Goal: Task Accomplishment & Management: Use online tool/utility

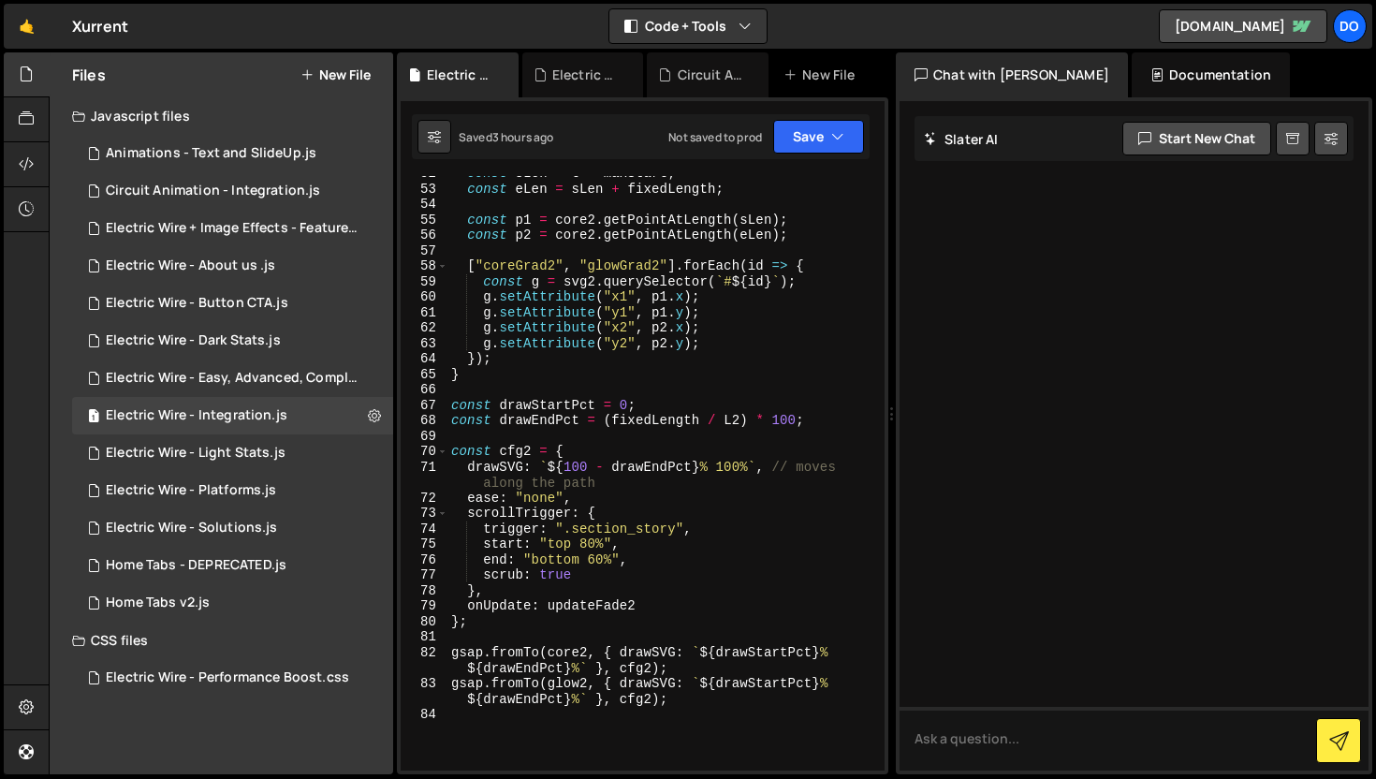
scroll to position [906, 0]
drag, startPoint x: 676, startPoint y: 528, endPoint x: 573, endPoint y: 531, distance: 103.0
click at [573, 531] on div "const sLen = t * maxStart ; const eLen = sLen + fixedLength ; const p1 = core2 …" at bounding box center [662, 478] width 430 height 625
paste textarea "integration-filters"
click at [837, 140] on icon "button" at bounding box center [837, 136] width 13 height 19
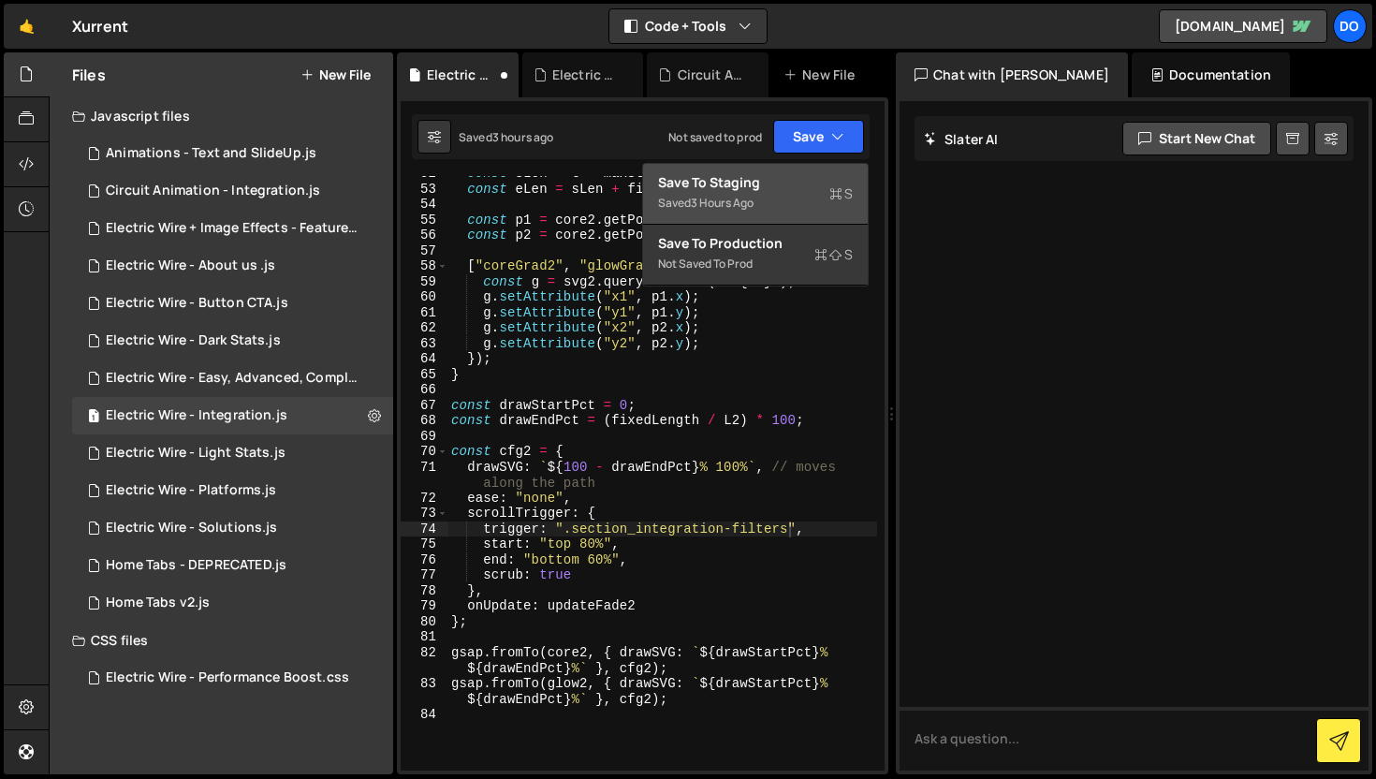
click at [797, 192] on div "Saved 3 hours ago" at bounding box center [755, 203] width 195 height 22
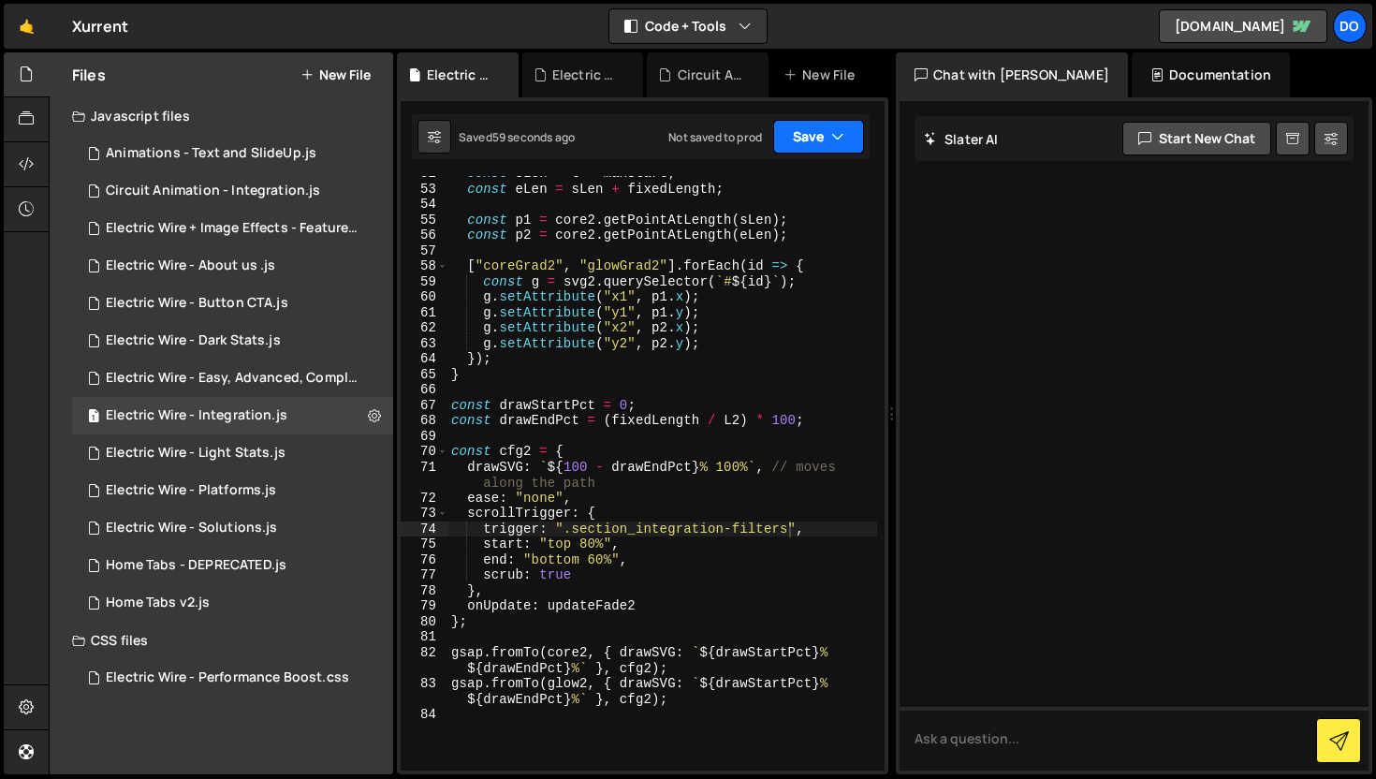
click at [827, 132] on button "Save" at bounding box center [818, 137] width 91 height 34
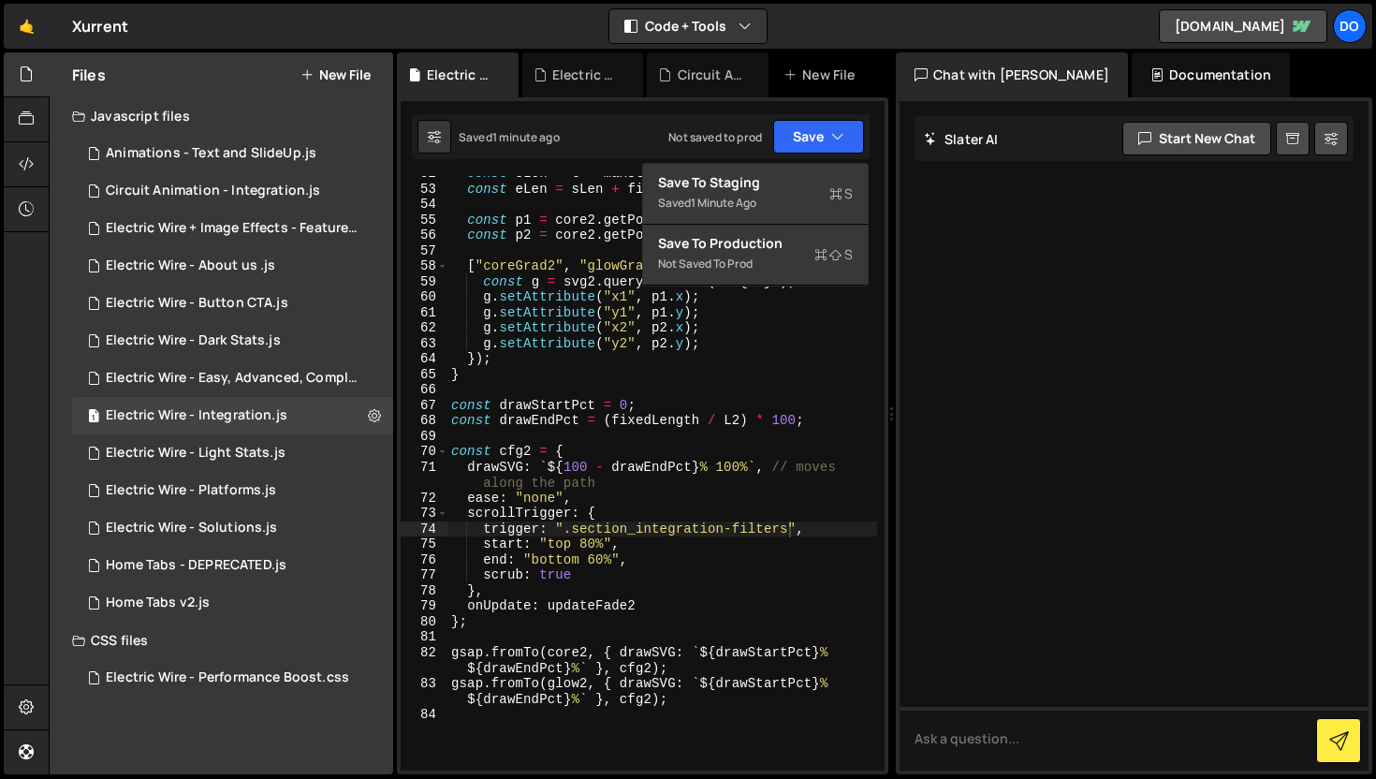
type textarea "onUpdate: updateFade2"
click at [786, 598] on div "const sLen = t * maxStart ; const eLen = sLen + fixedLength ; const p1 = core2 …" at bounding box center [662, 478] width 430 height 625
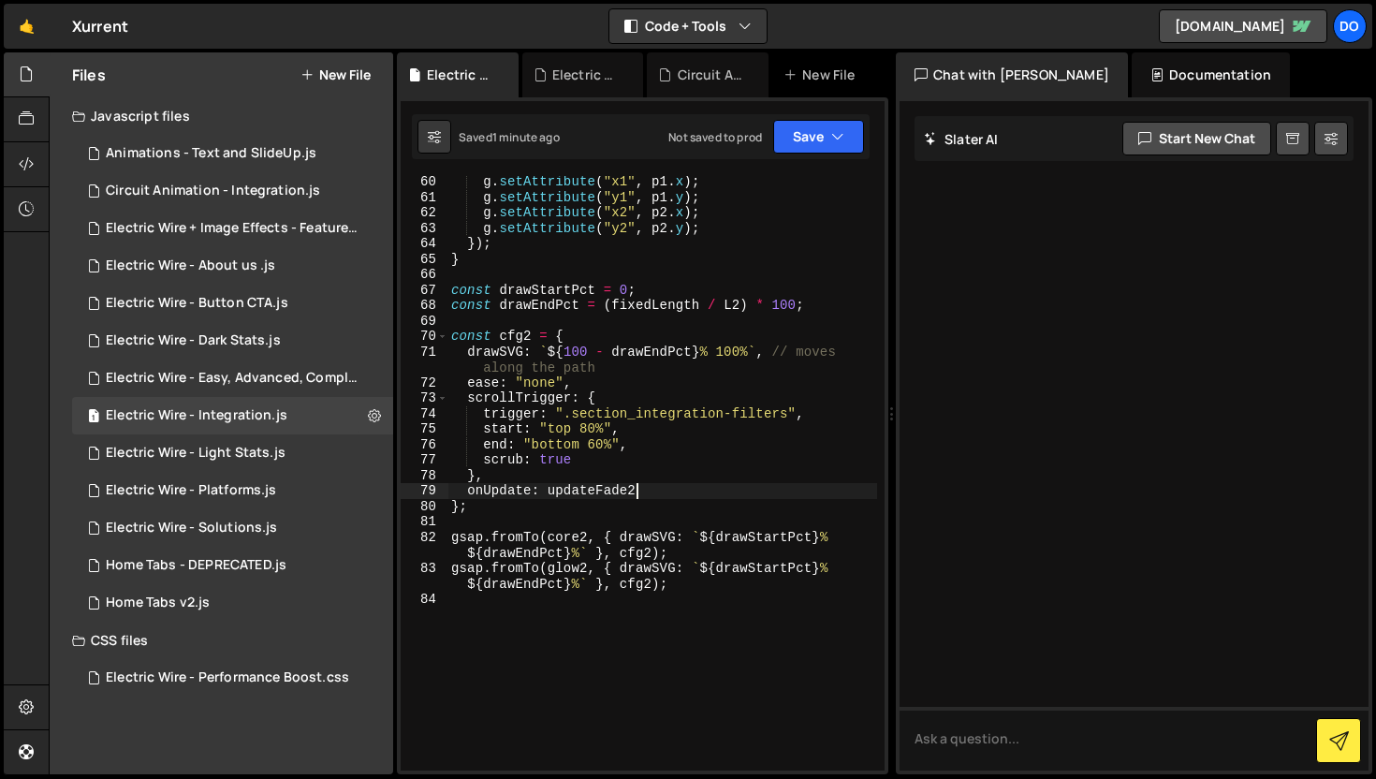
scroll to position [1147, 0]
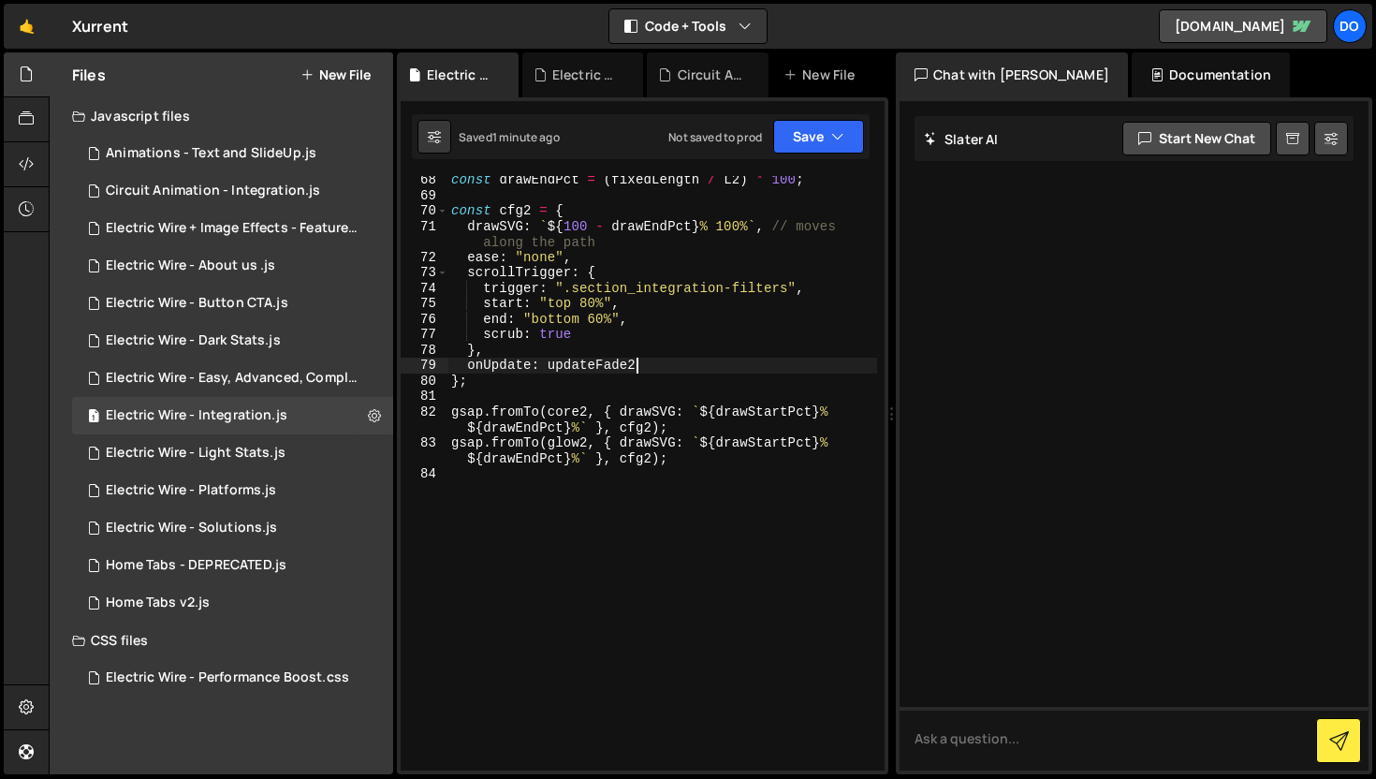
click at [605, 505] on div "const drawEndPct = ( fixedLength / L2 ) * 100 ; const cfg2 = { drawSVG : ` ${ 1…" at bounding box center [662, 484] width 430 height 625
type textarea "gsap.fromTo(glow2, { drawSVG: `${drawStartPct}% ${drawEndPct}%` }, cfg2);"
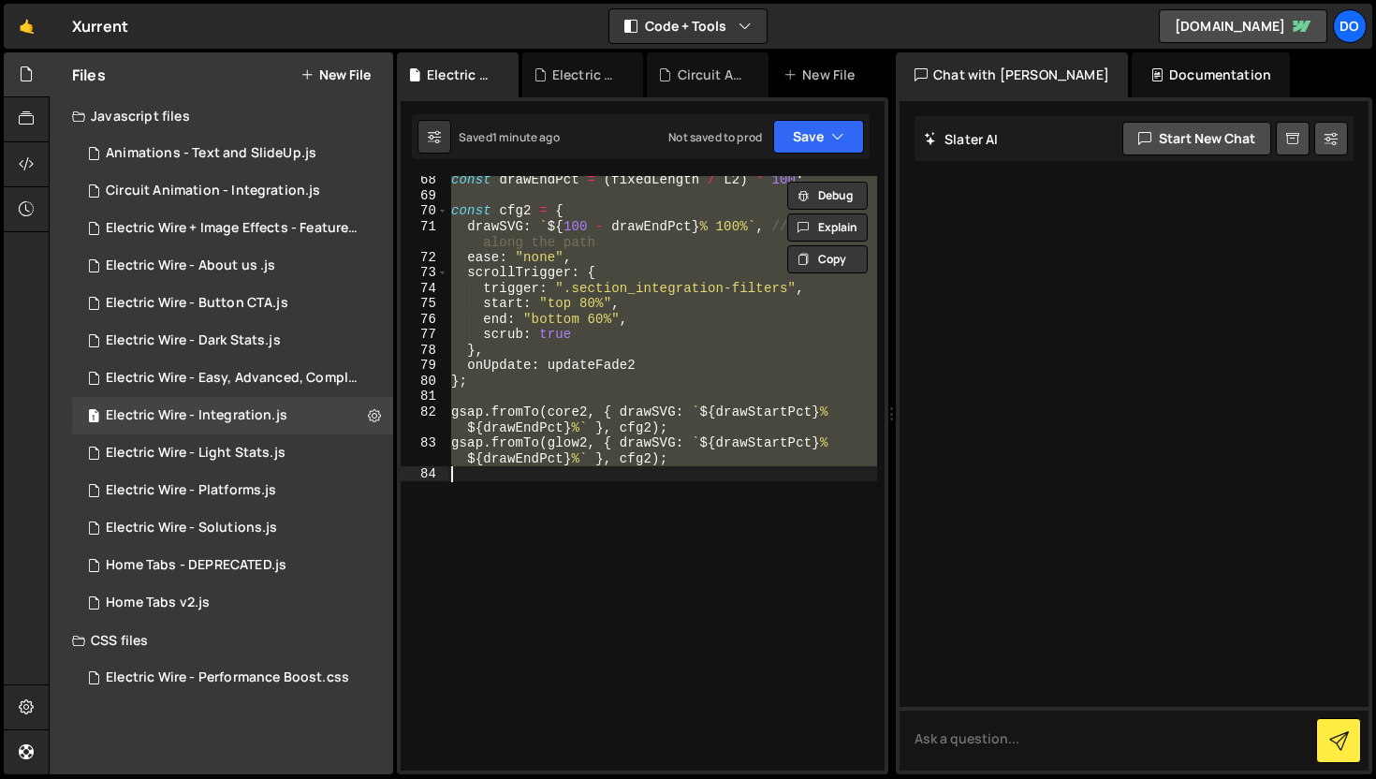
click at [605, 505] on div "const drawEndPct = ( fixedLength / L2 ) * 100 ; const cfg2 = { drawSVG : ` ${ 1…" at bounding box center [662, 484] width 430 height 625
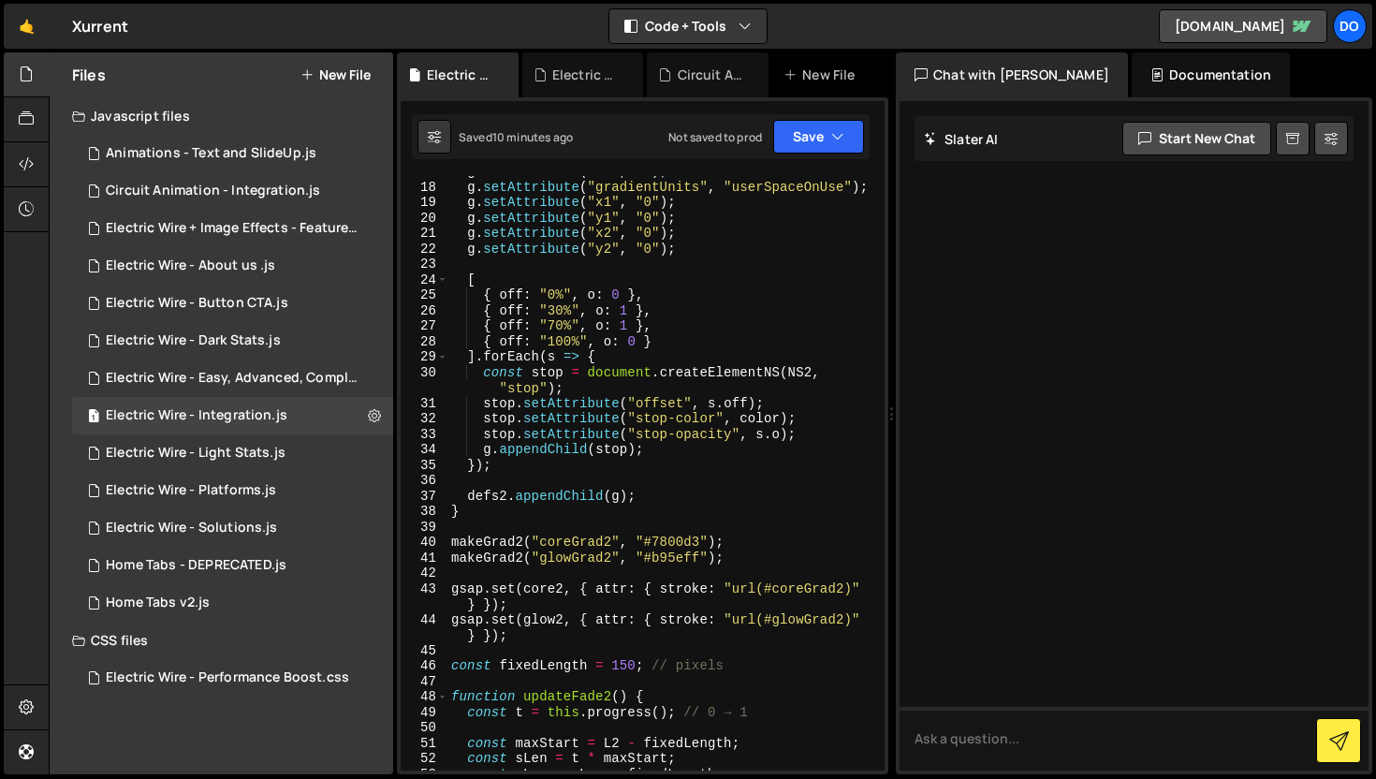
scroll to position [320, 0]
click at [719, 471] on div "g . setAttribute ( "id" , id ) ; g . setAttribute ( "gradientUnits" , "userSpac…" at bounding box center [662, 476] width 430 height 625
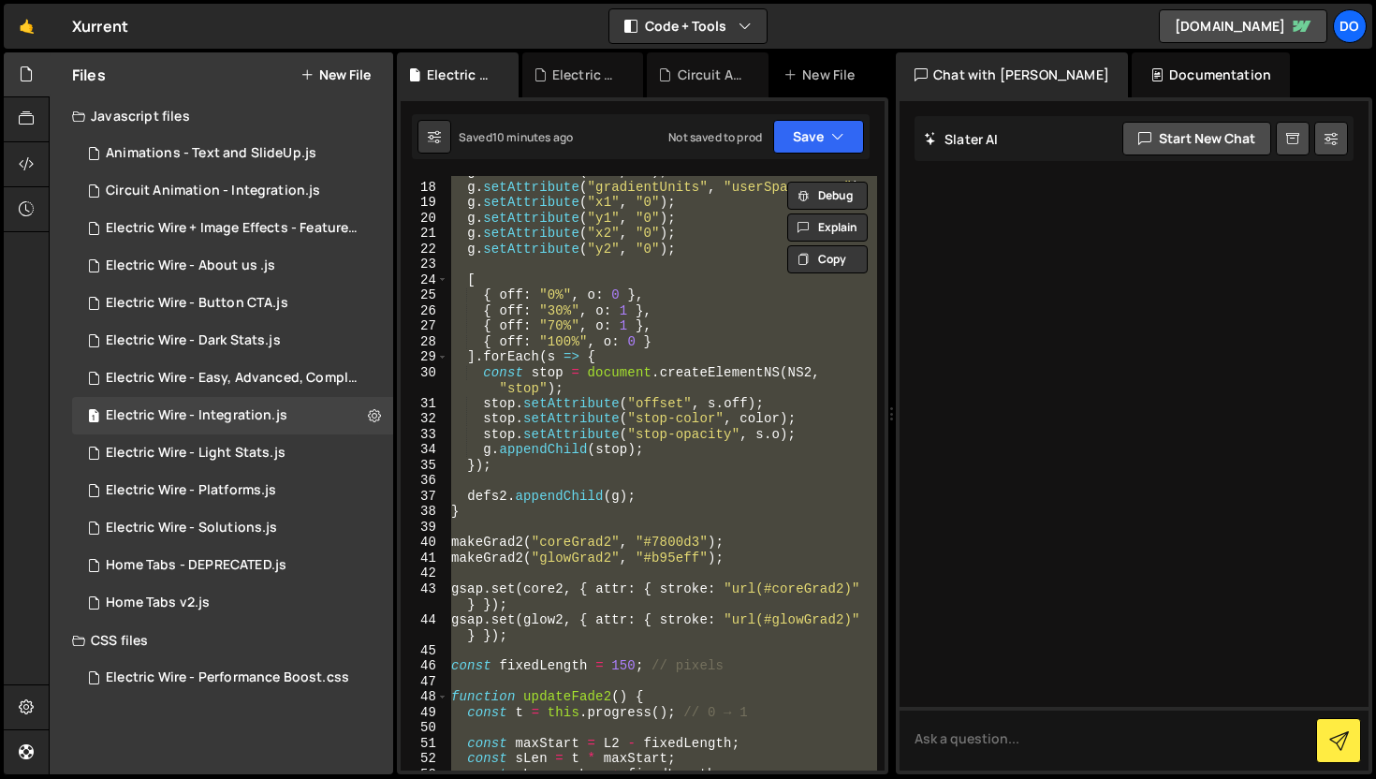
click at [719, 471] on div "g . setAttribute ( "id" , id ) ; g . setAttribute ( "gradientUnits" , "userSpac…" at bounding box center [662, 476] width 430 height 625
type textarea "});"
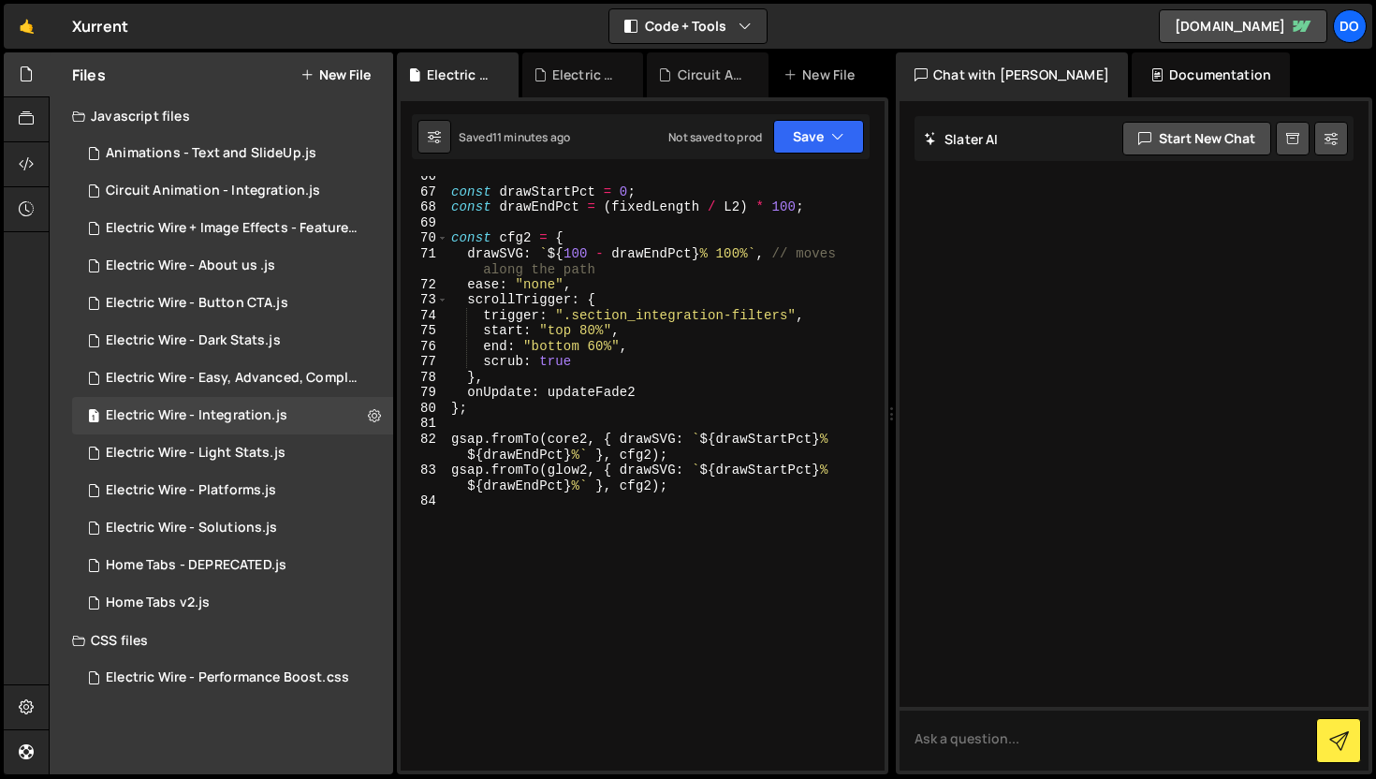
scroll to position [1121, 0]
click at [567, 585] on div "const drawStartPct = 0 ; const drawEndPct = ( fixedLength / L2 ) * 100 ; const …" at bounding box center [662, 479] width 430 height 625
type textarea "gsap.fromTo(glow2, { drawSVG: `${drawStartPct}% ${drawEndPct}%` }, cfg2);"
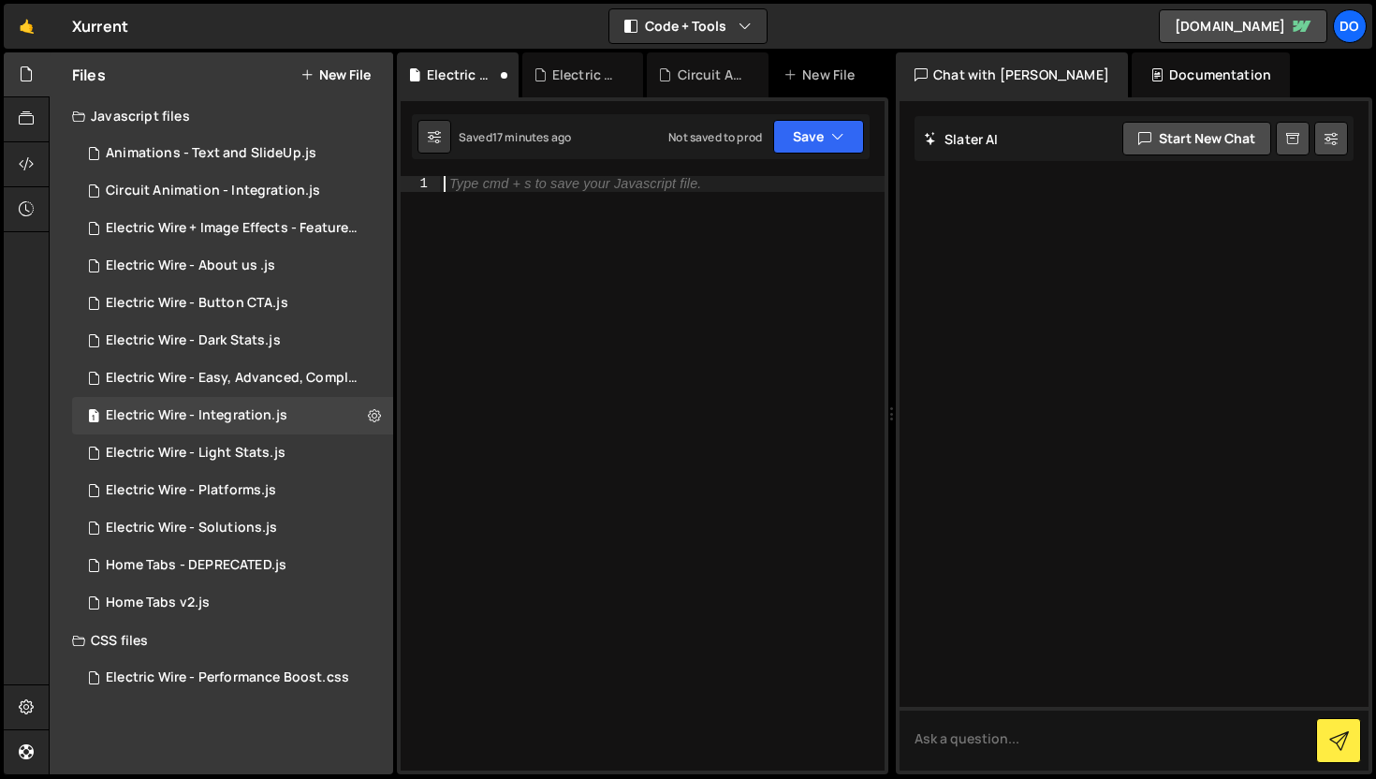
scroll to position [1428, 0]
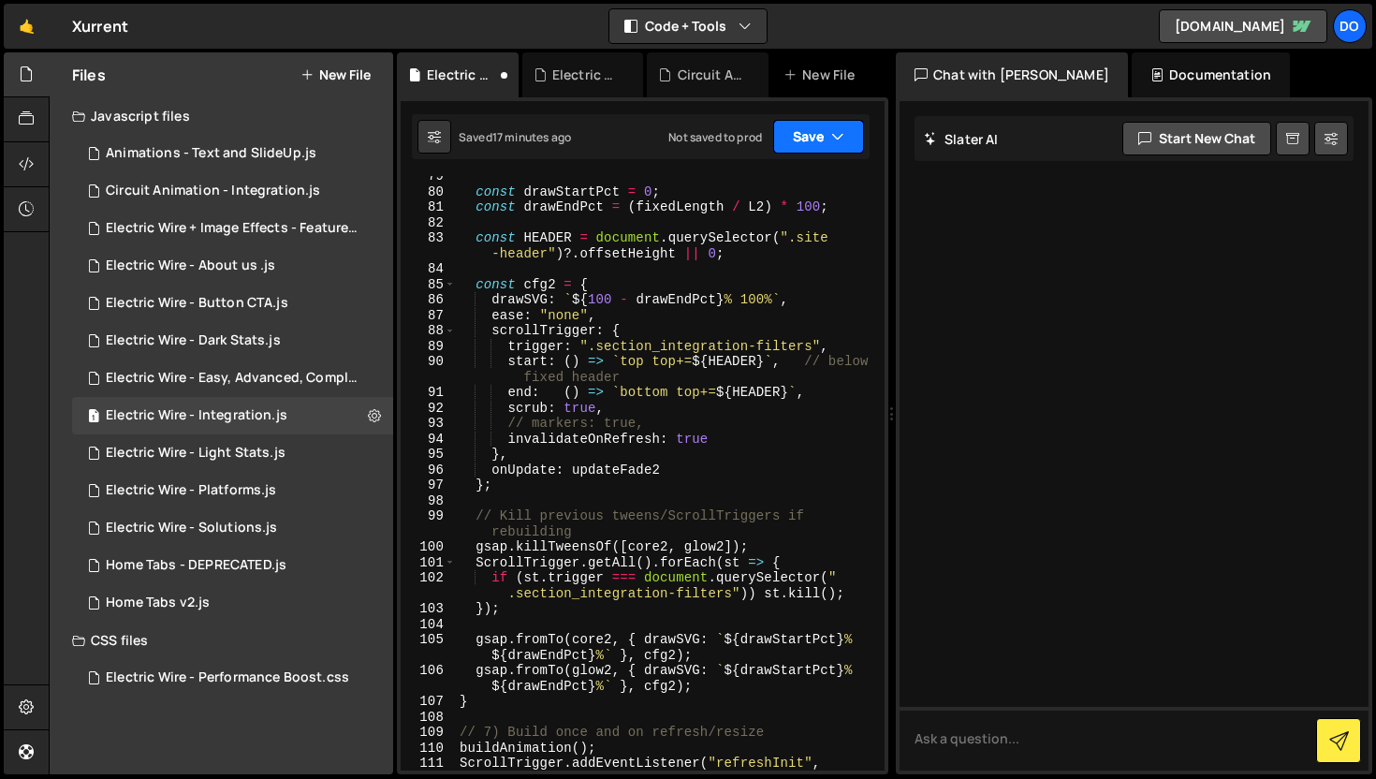
click at [822, 152] on button "Save" at bounding box center [818, 137] width 91 height 34
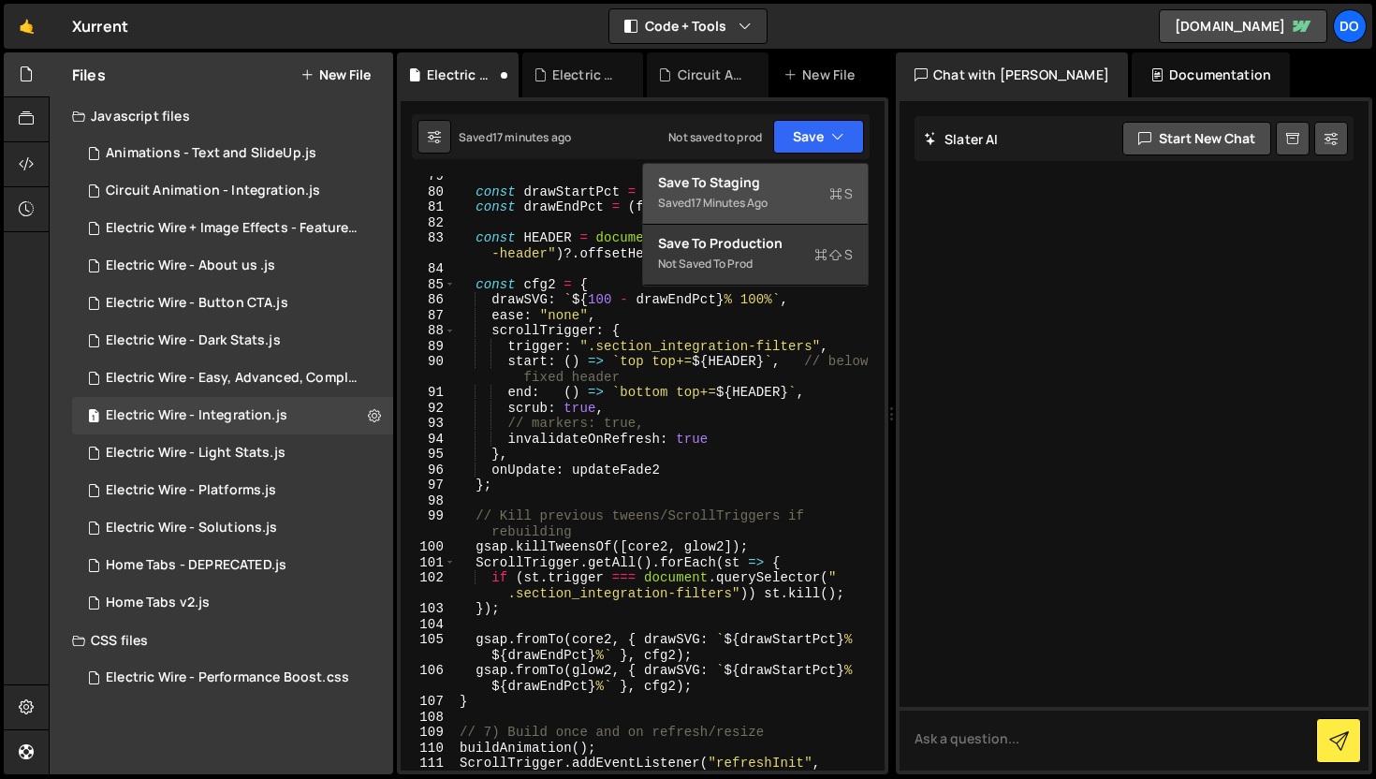
click at [784, 185] on div "Save to Staging S" at bounding box center [755, 182] width 195 height 19
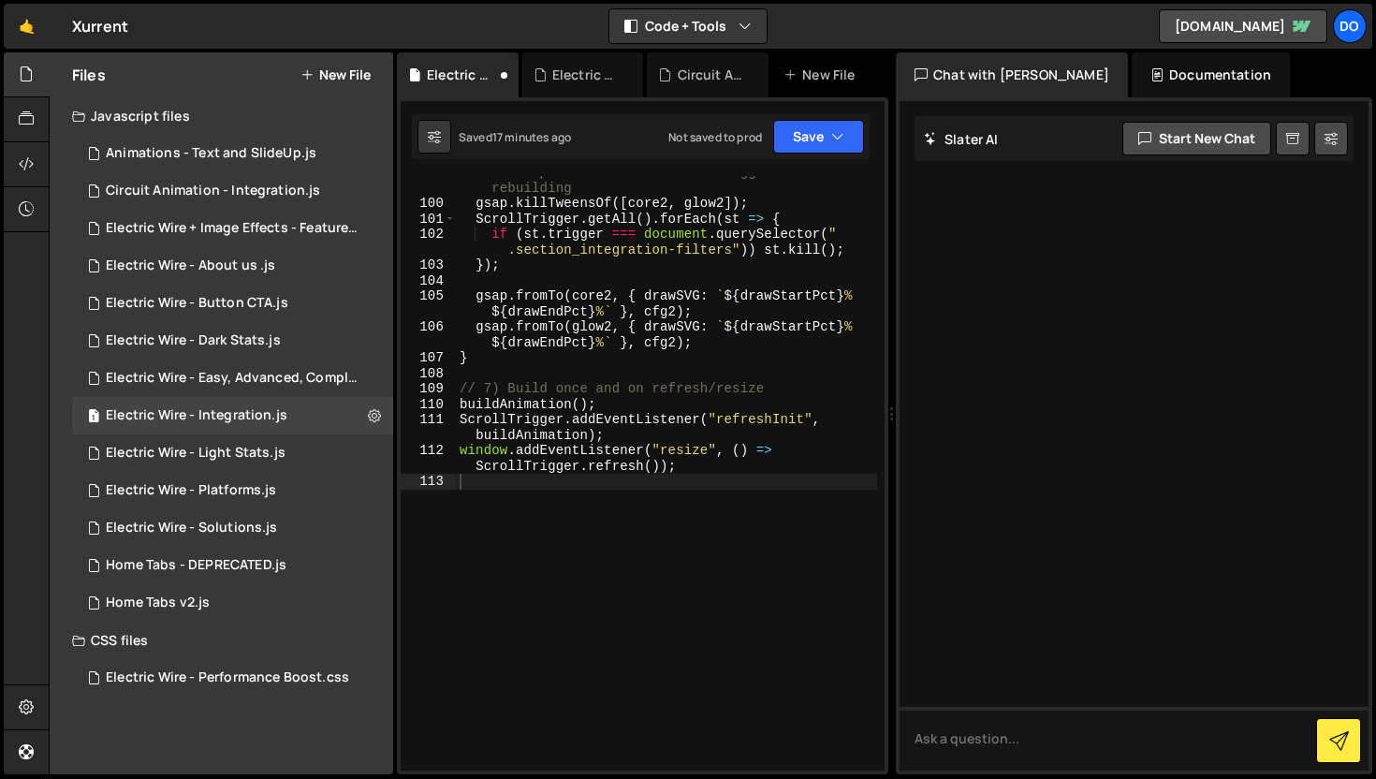
scroll to position [1772, 0]
click at [800, 139] on button "Save" at bounding box center [818, 137] width 91 height 34
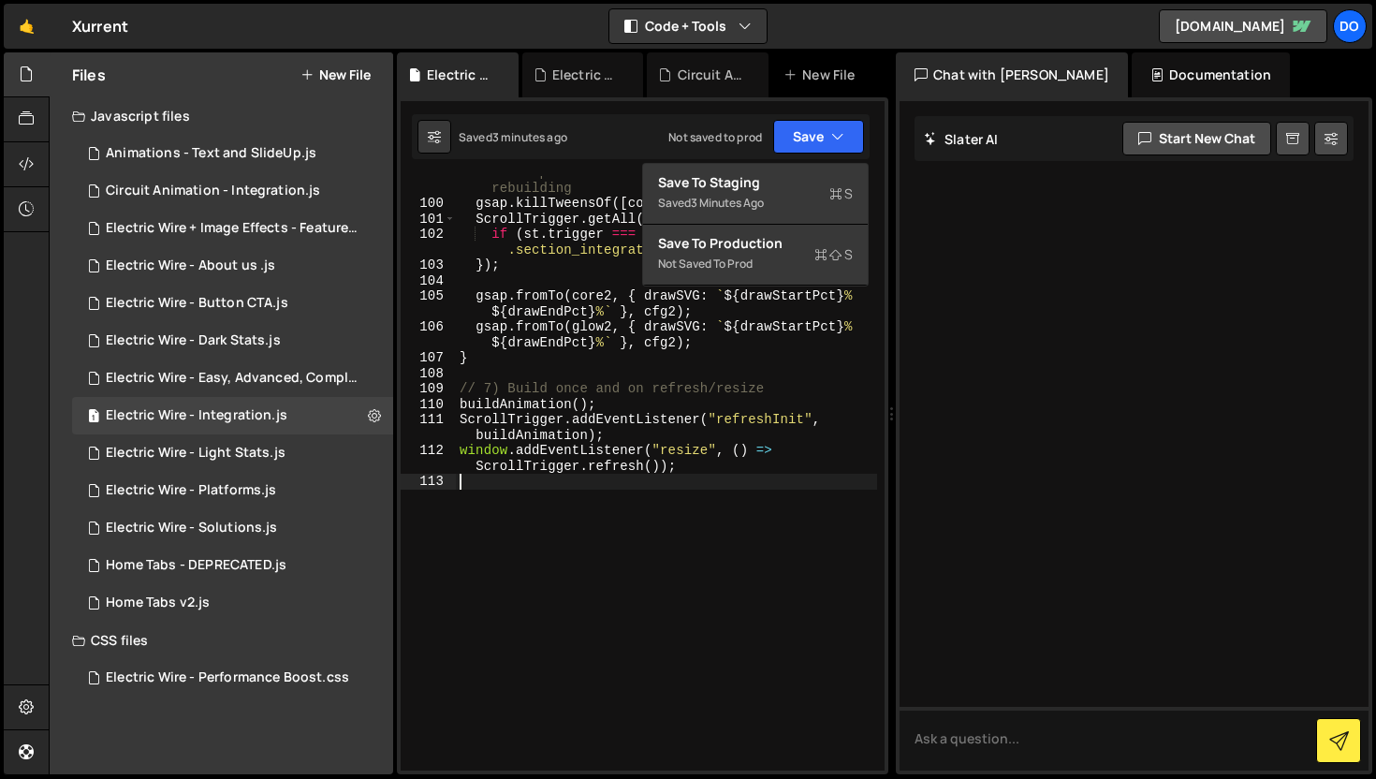
click at [621, 512] on div "// Kill previous tweens/ScrollTriggers if rebuilding gsap . killTweensOf ([ cor…" at bounding box center [666, 485] width 421 height 641
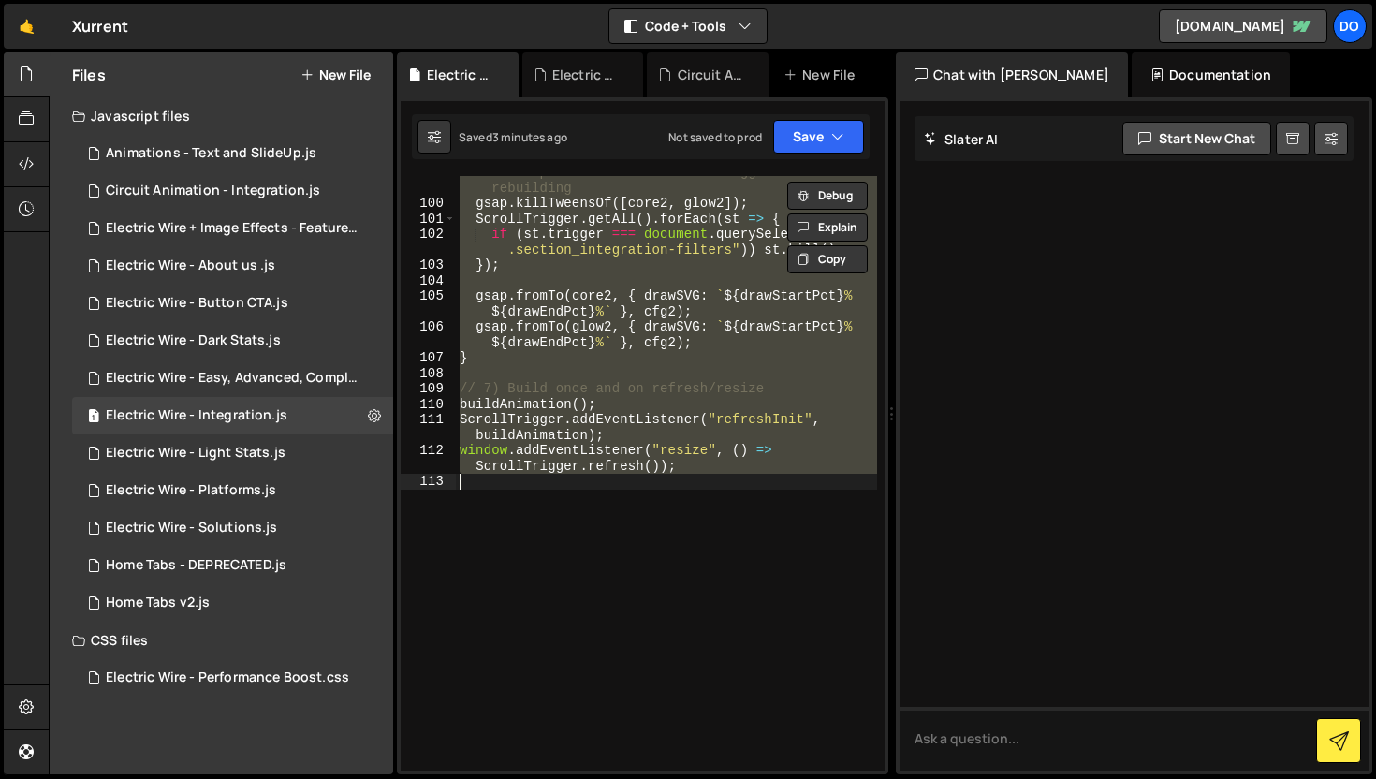
paste textarea "gsap.fromTo(glow2, { drawSVG: `${drawStartPct}% ${drawEndPct}%` }, cfg2);"
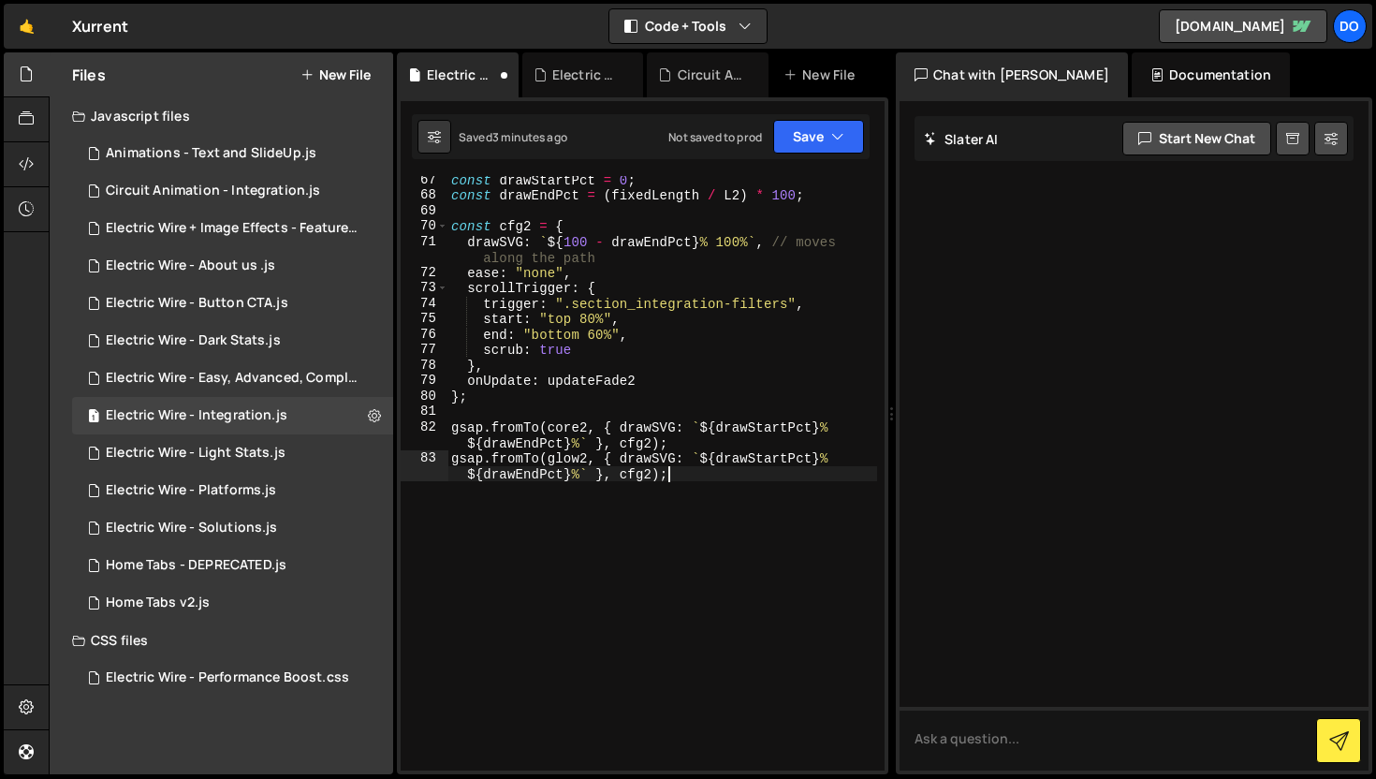
scroll to position [1132, 0]
click at [843, 139] on icon "button" at bounding box center [837, 136] width 13 height 19
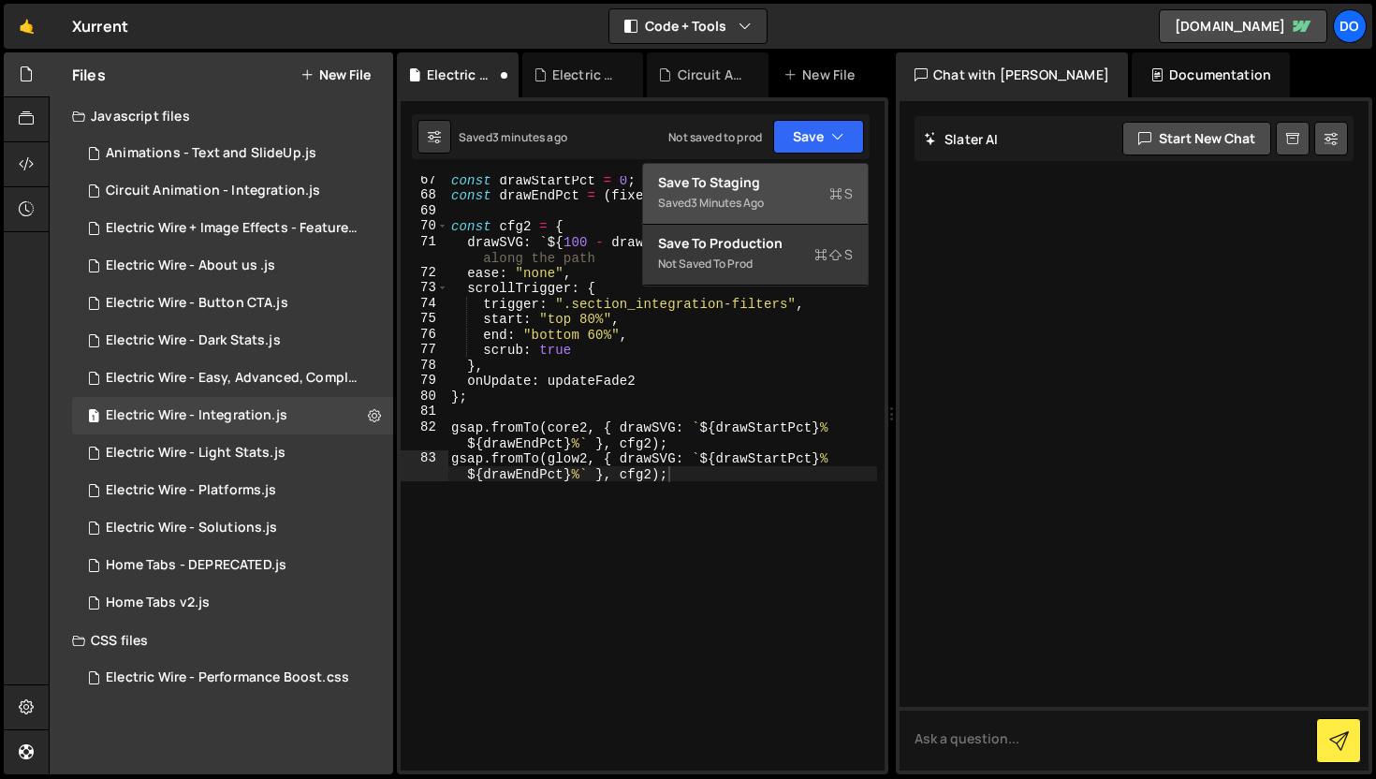
click at [823, 185] on div "Save to Staging S" at bounding box center [755, 182] width 195 height 19
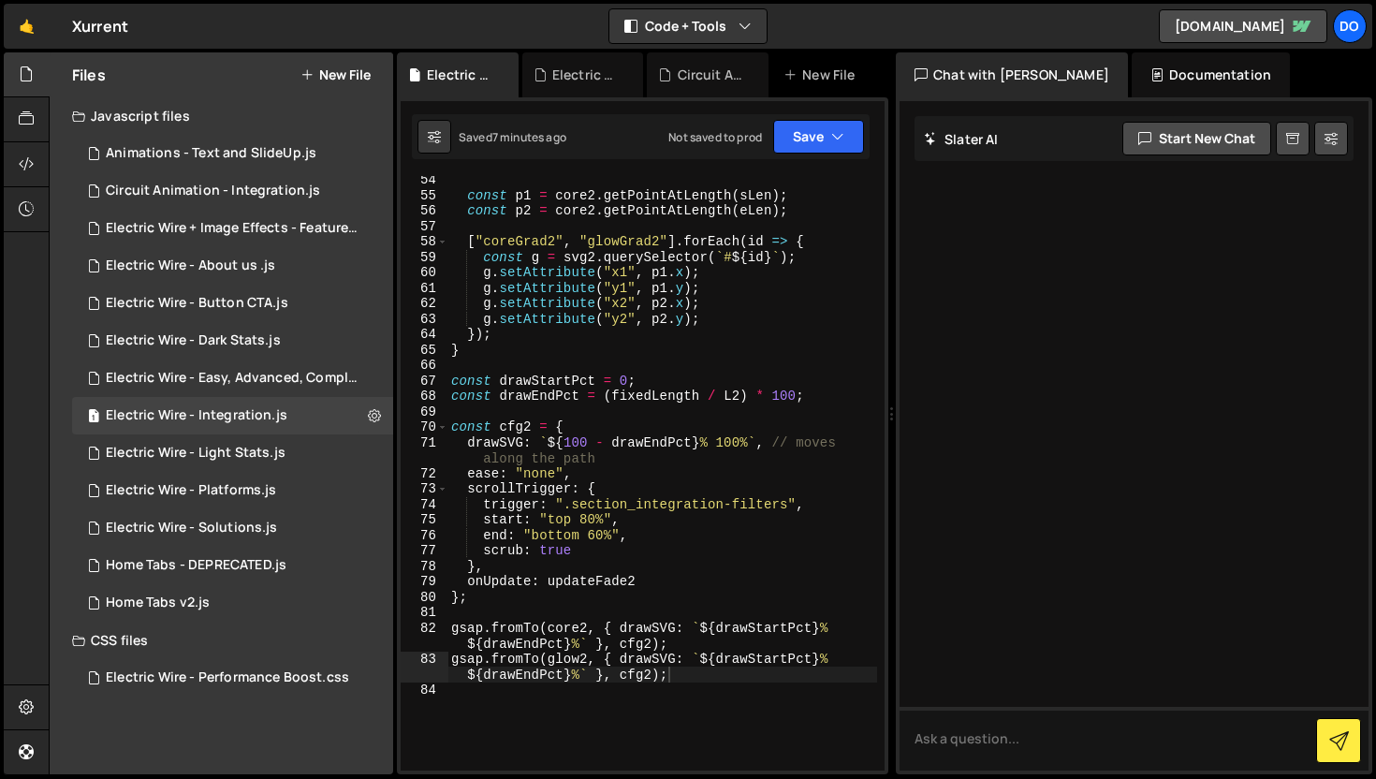
scroll to position [926, 0]
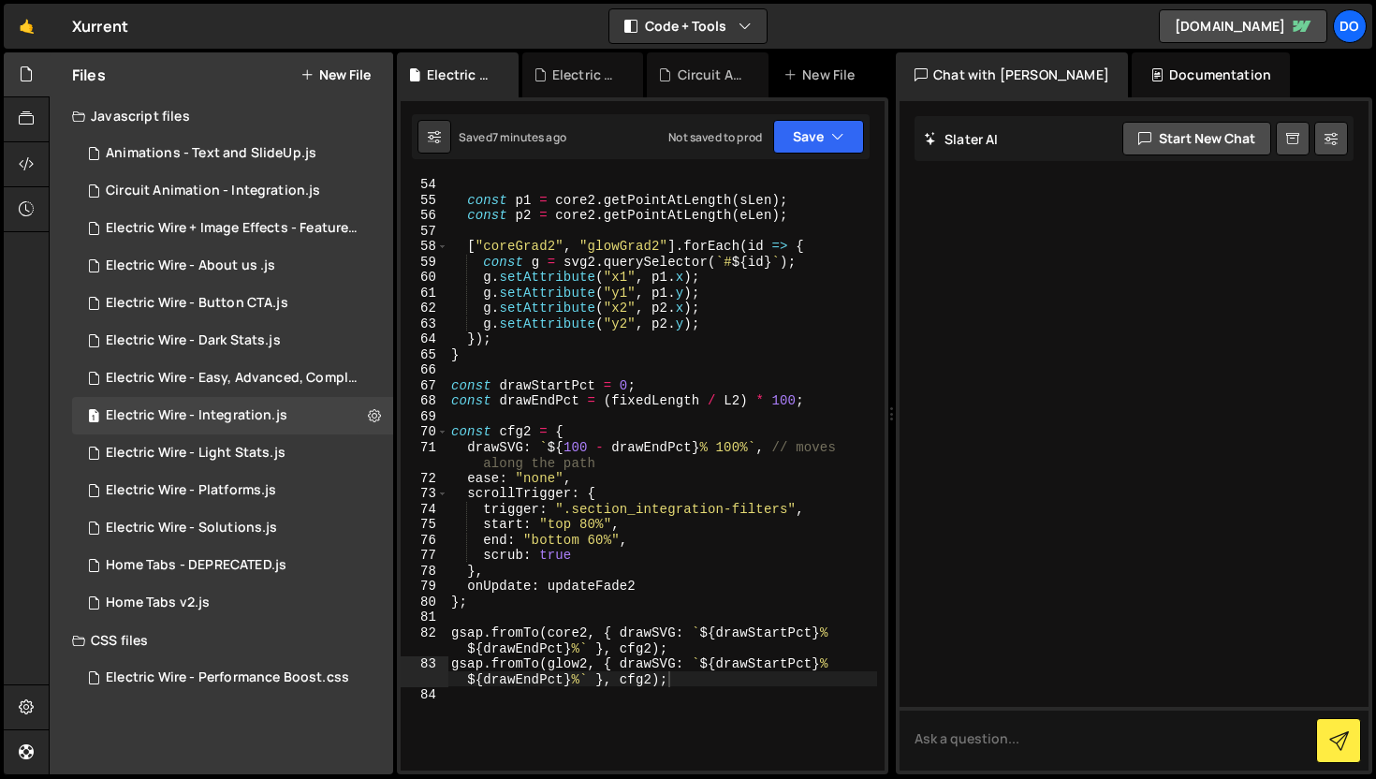
click at [586, 525] on div "const eLen = sLen + fixedLength ; const p1 = core2 . getPointAtLength ( sLen ) …" at bounding box center [662, 473] width 430 height 625
click at [808, 140] on button "Save" at bounding box center [818, 137] width 91 height 34
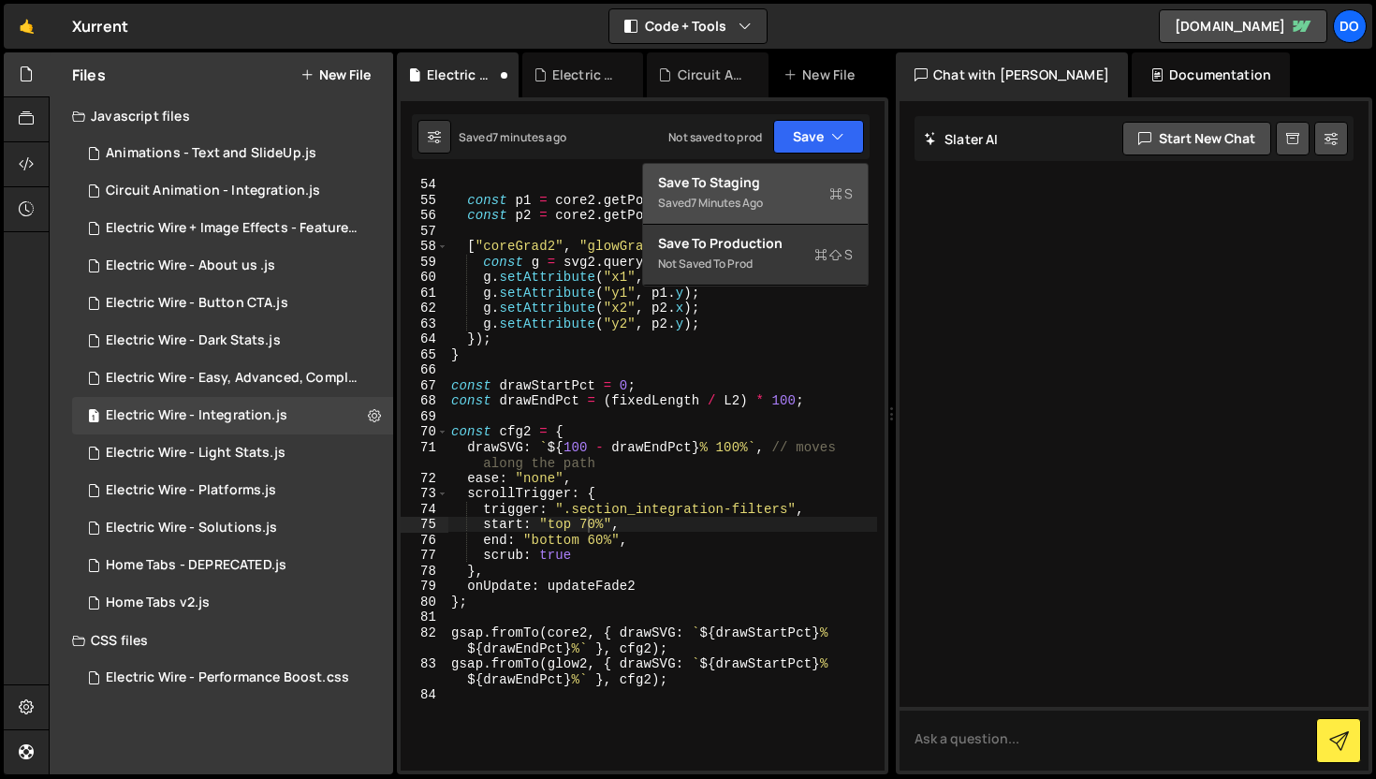
click at [772, 183] on div "Save to Staging S" at bounding box center [755, 182] width 195 height 19
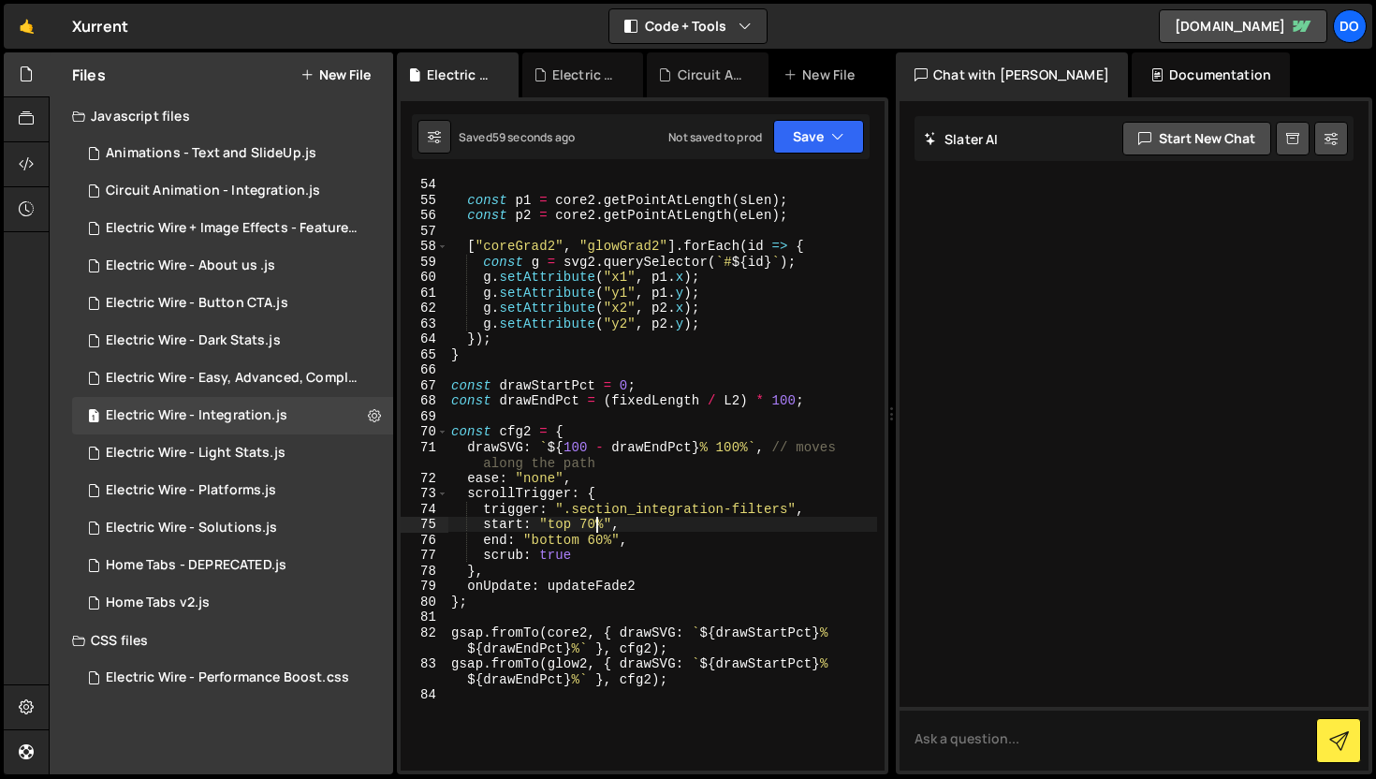
click at [594, 523] on div "const eLen = sLen + fixedLength ; const p1 = core2 . getPointAtLength ( sLen ) …" at bounding box center [662, 473] width 430 height 625
click at [805, 130] on button "Save" at bounding box center [818, 137] width 91 height 34
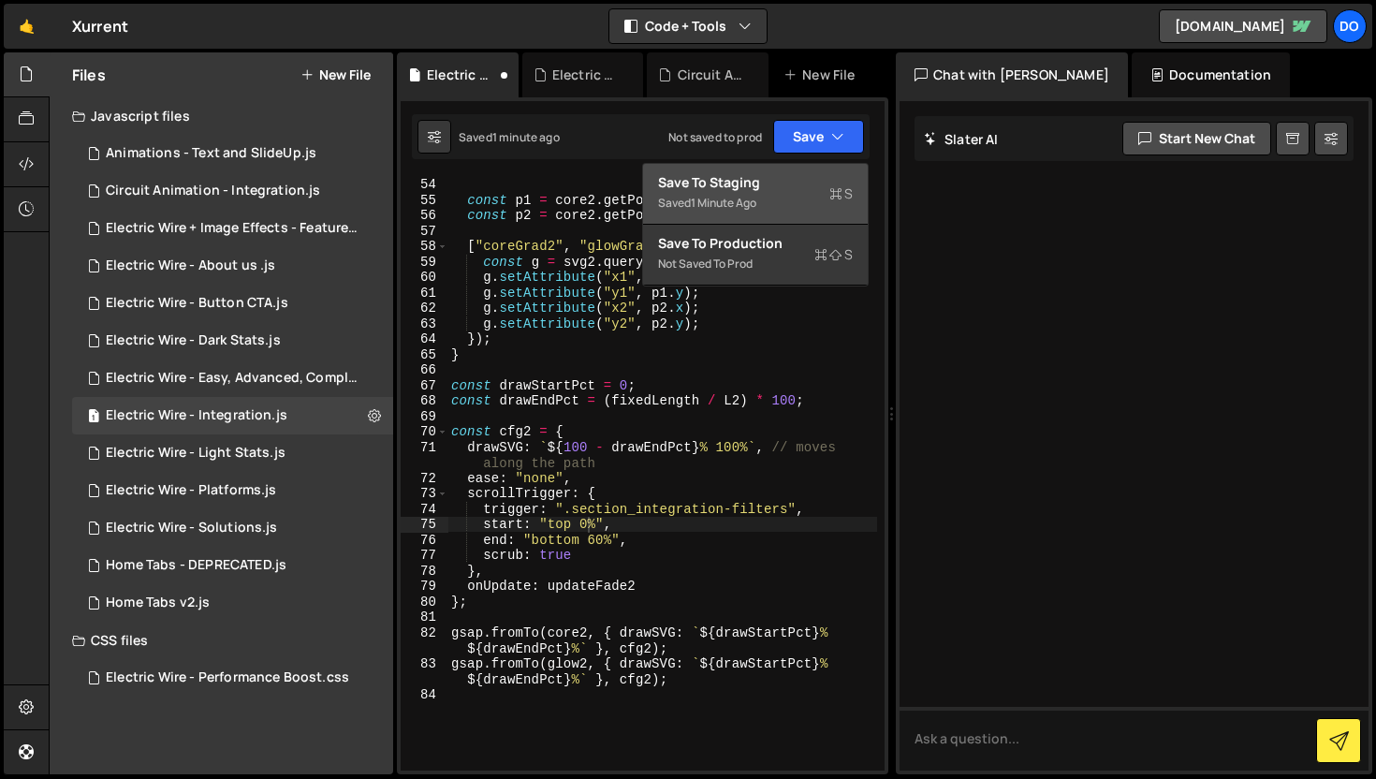
click at [758, 189] on div "Save to Staging S" at bounding box center [755, 182] width 195 height 19
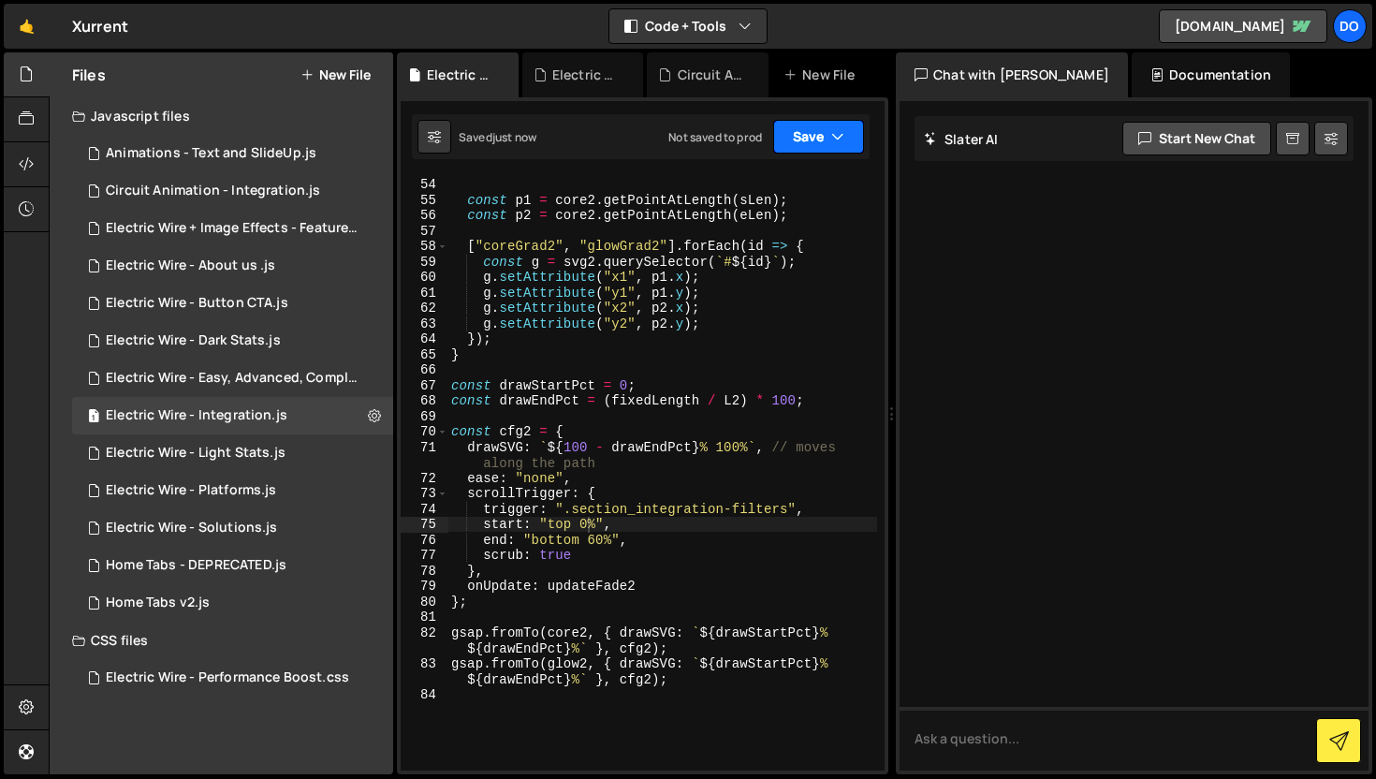
click at [827, 142] on button "Save" at bounding box center [818, 137] width 91 height 34
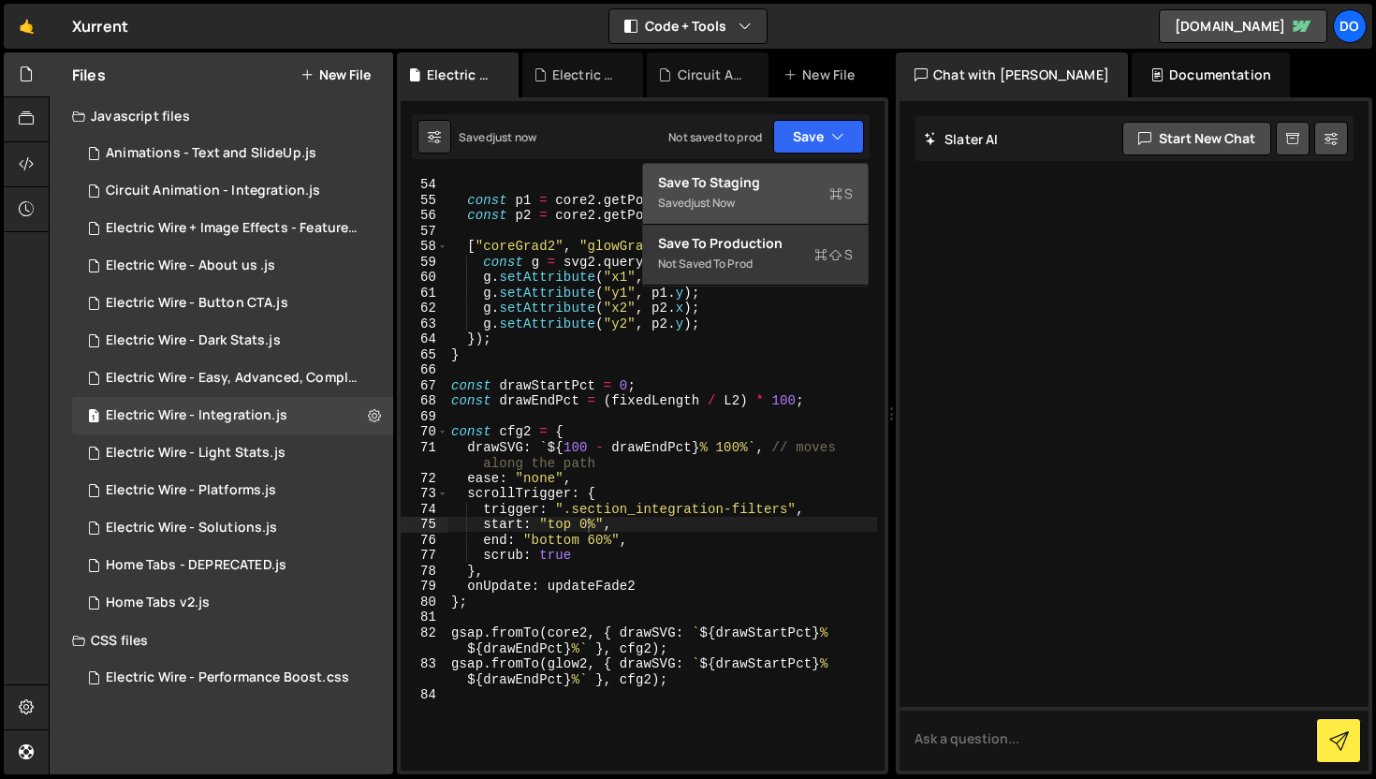
click at [777, 188] on div "Save to Staging S" at bounding box center [755, 182] width 195 height 19
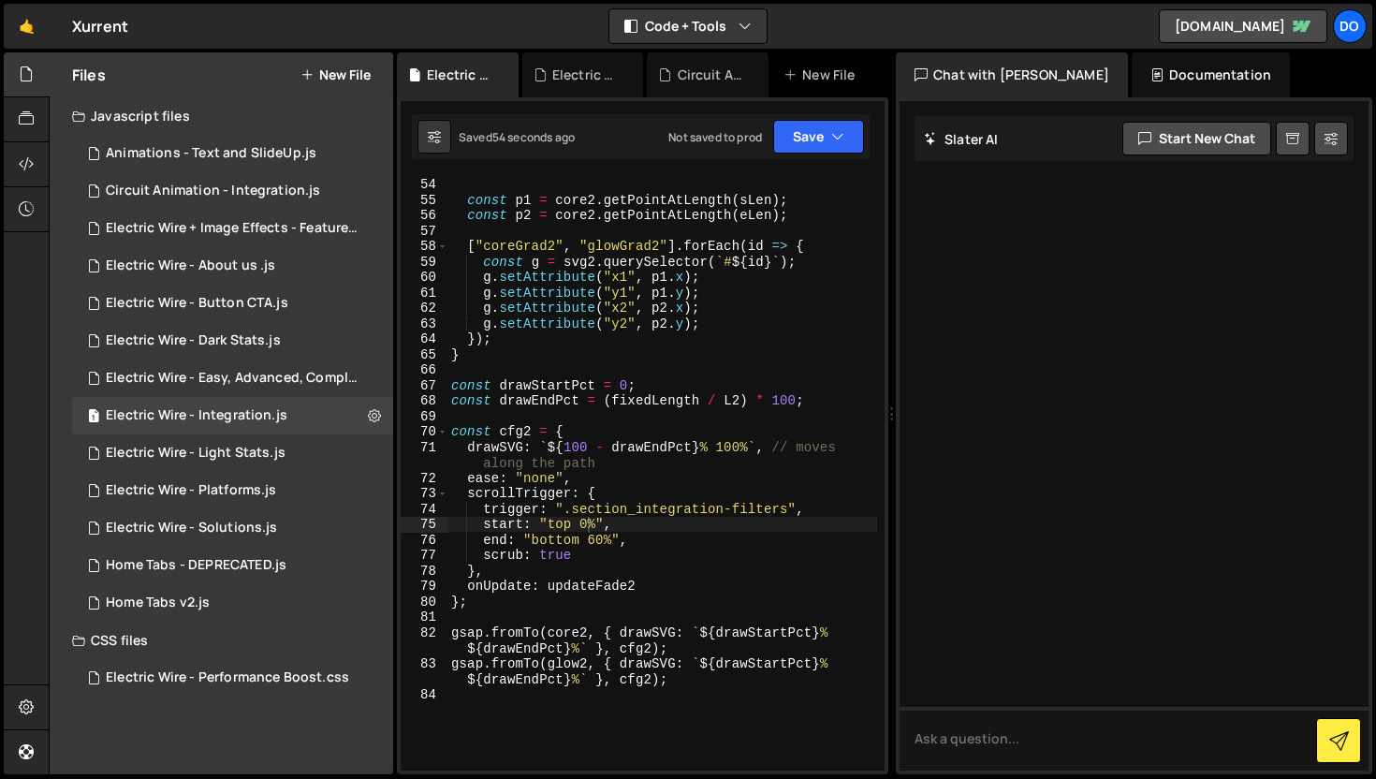
click at [584, 527] on div "const eLen = sLen + fixedLength ; const p1 = core2 . getPointAtLength ( sLen ) …" at bounding box center [662, 473] width 430 height 625
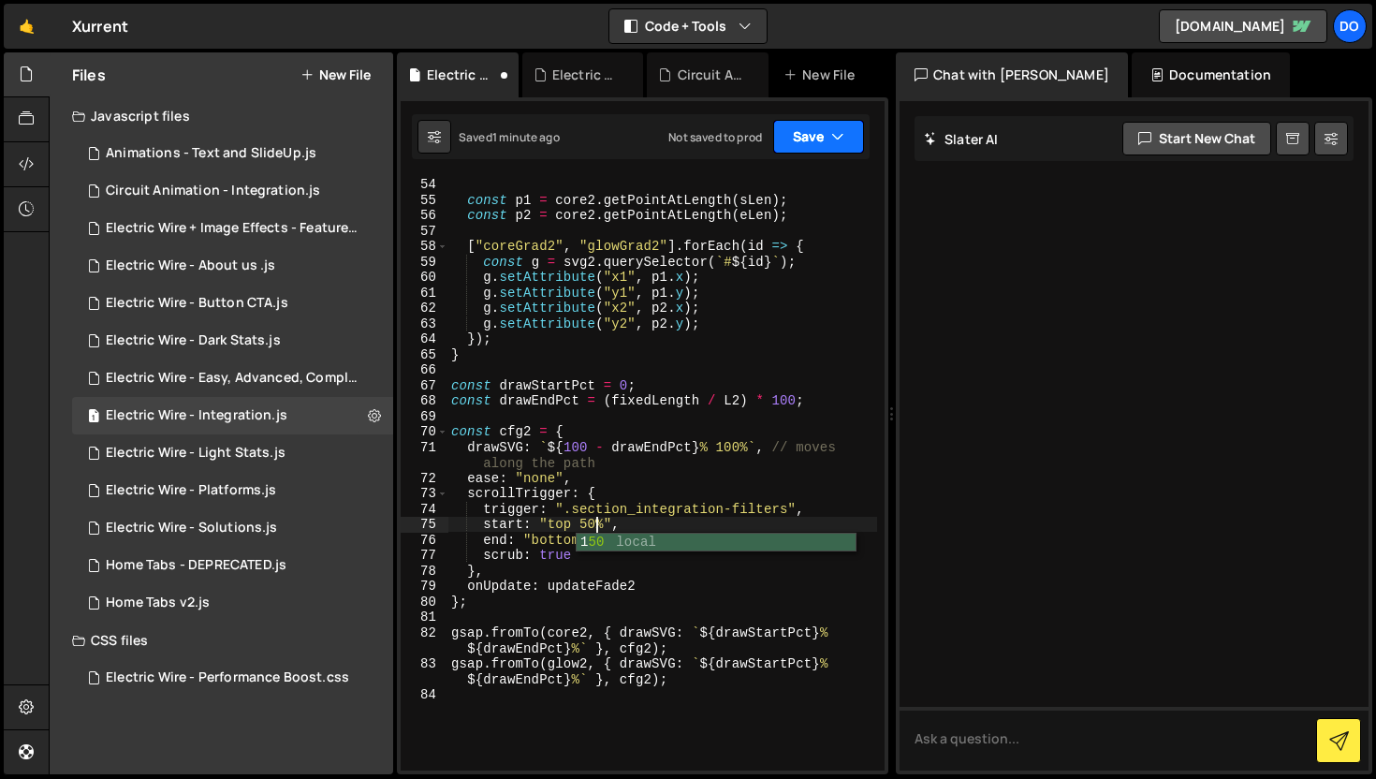
click at [830, 135] on button "Save" at bounding box center [818, 137] width 91 height 34
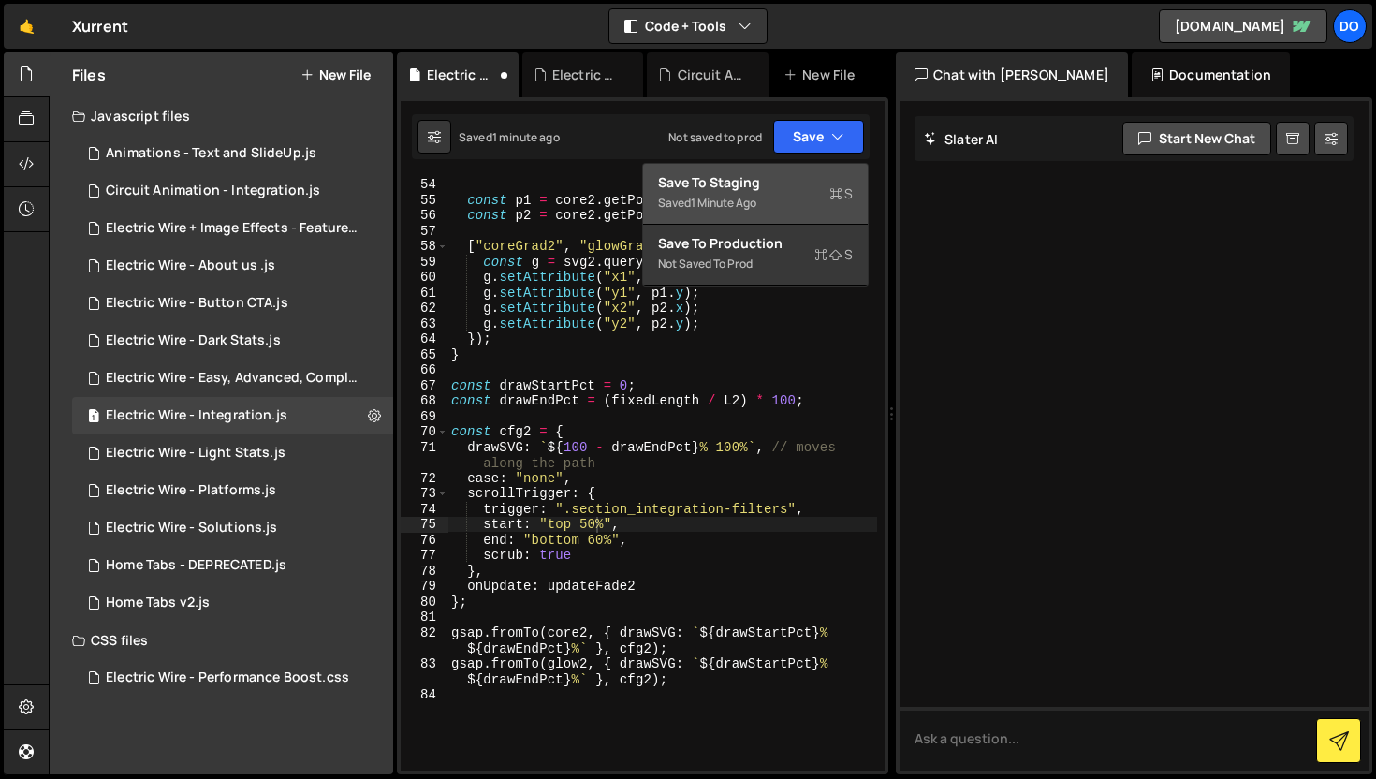
click at [778, 191] on div "Save to Staging S" at bounding box center [755, 182] width 195 height 19
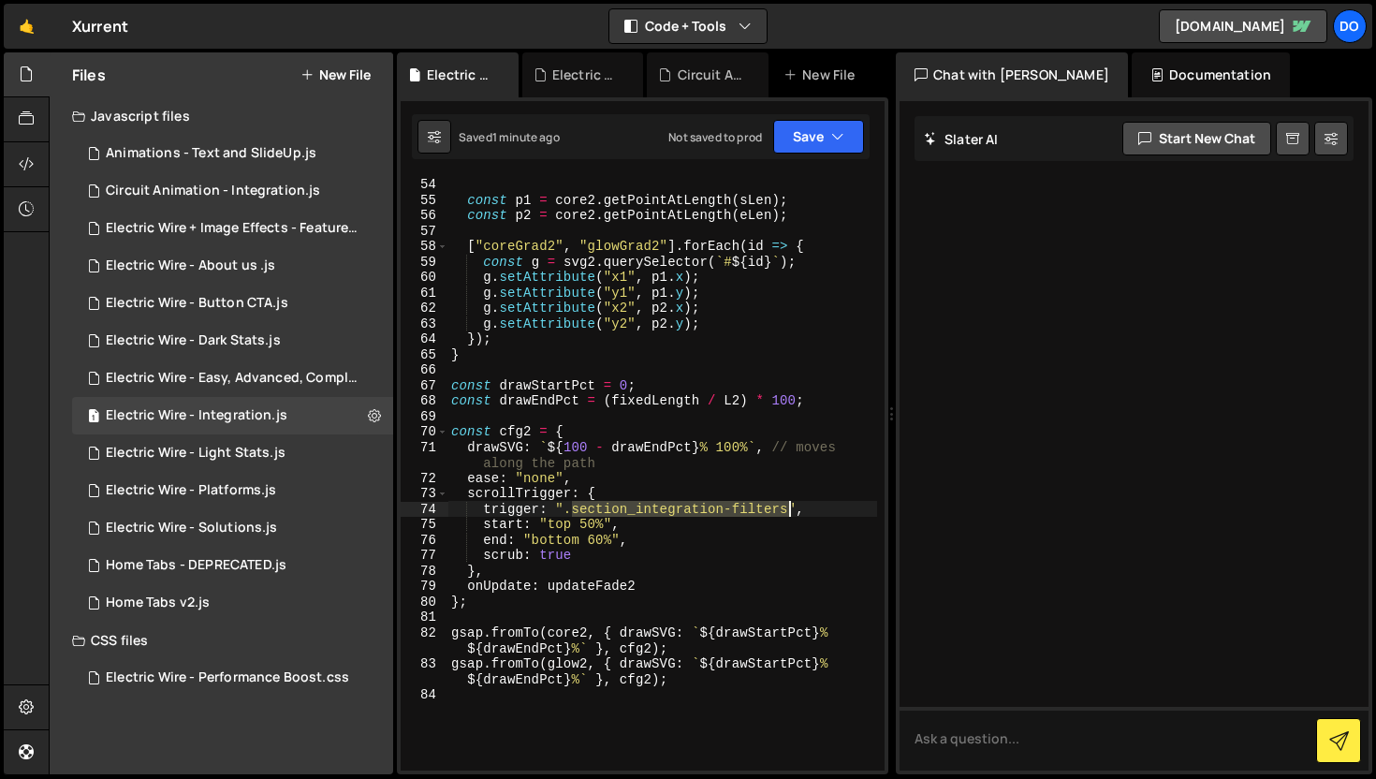
drag, startPoint x: 575, startPoint y: 508, endPoint x: 785, endPoint y: 508, distance: 210.6
click at [785, 508] on div "const eLen = sLen + fixedLength ; const p1 = core2 . getPointAtLength ( sLen ) …" at bounding box center [662, 473] width 430 height 625
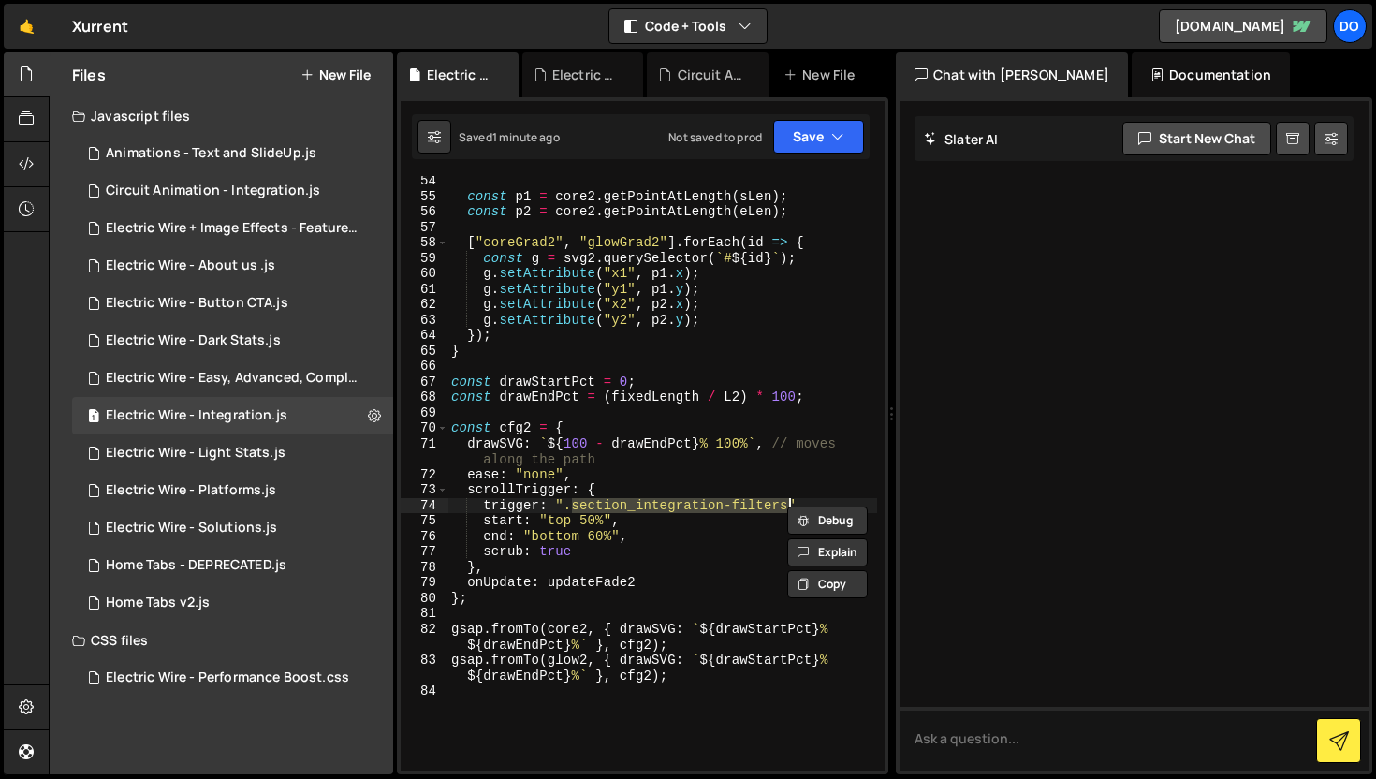
paste textarea "header"
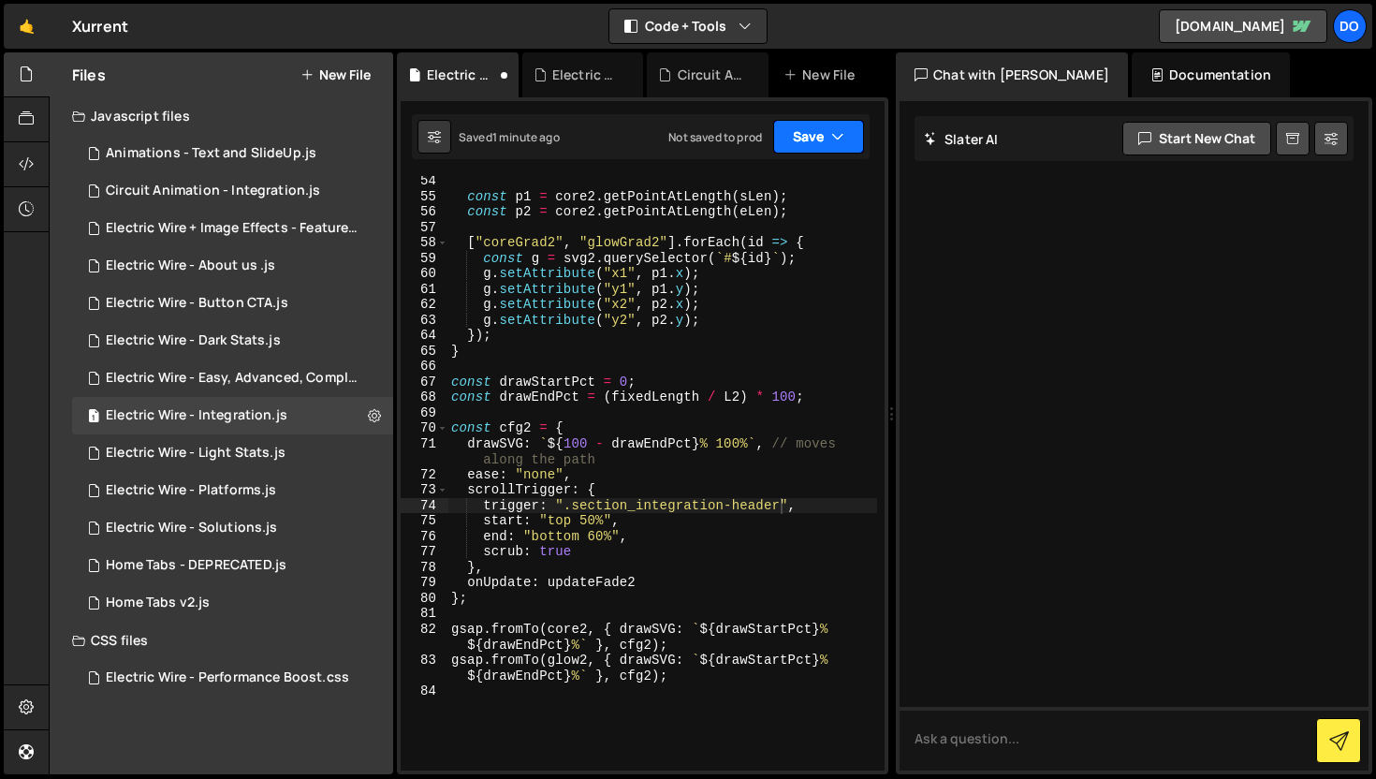
click at [837, 131] on icon "button" at bounding box center [837, 136] width 13 height 19
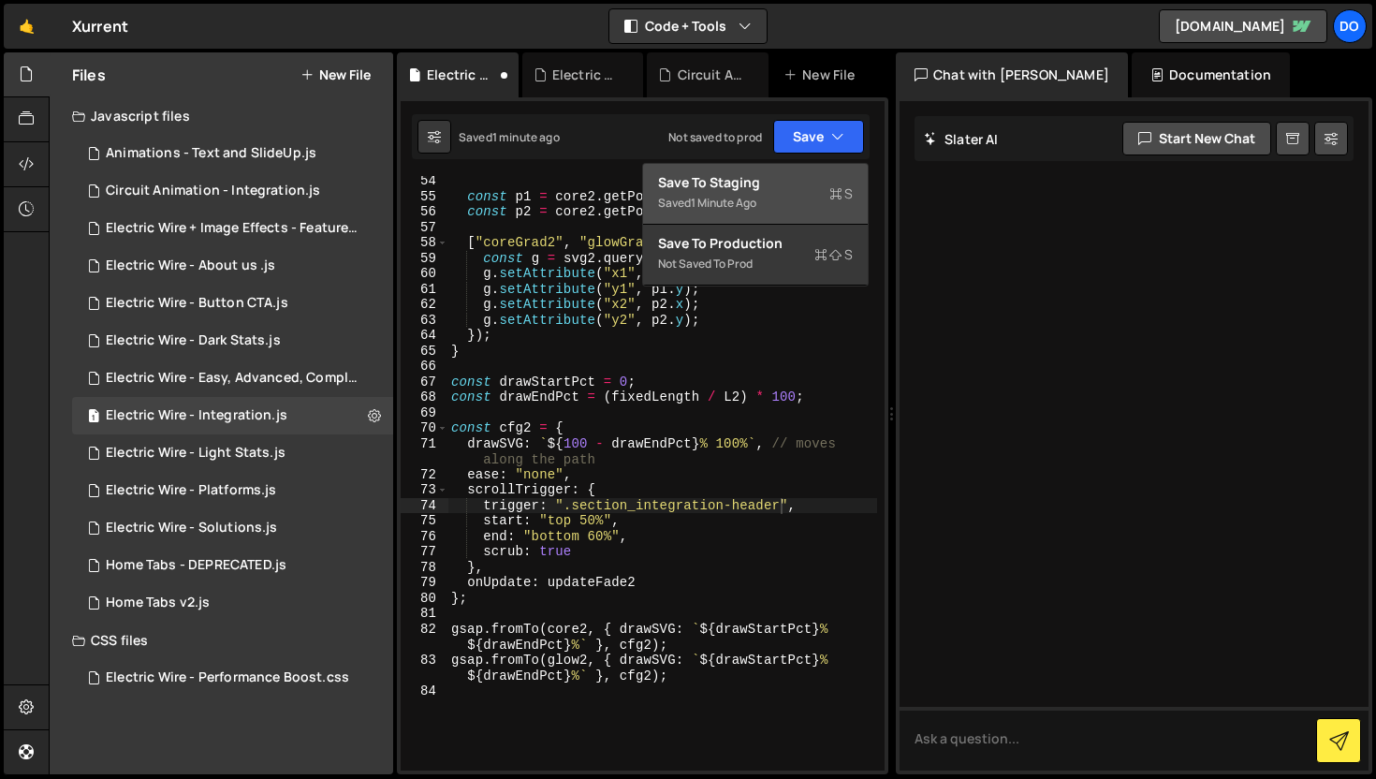
click at [806, 194] on div "Saved 1 minute ago" at bounding box center [755, 203] width 195 height 22
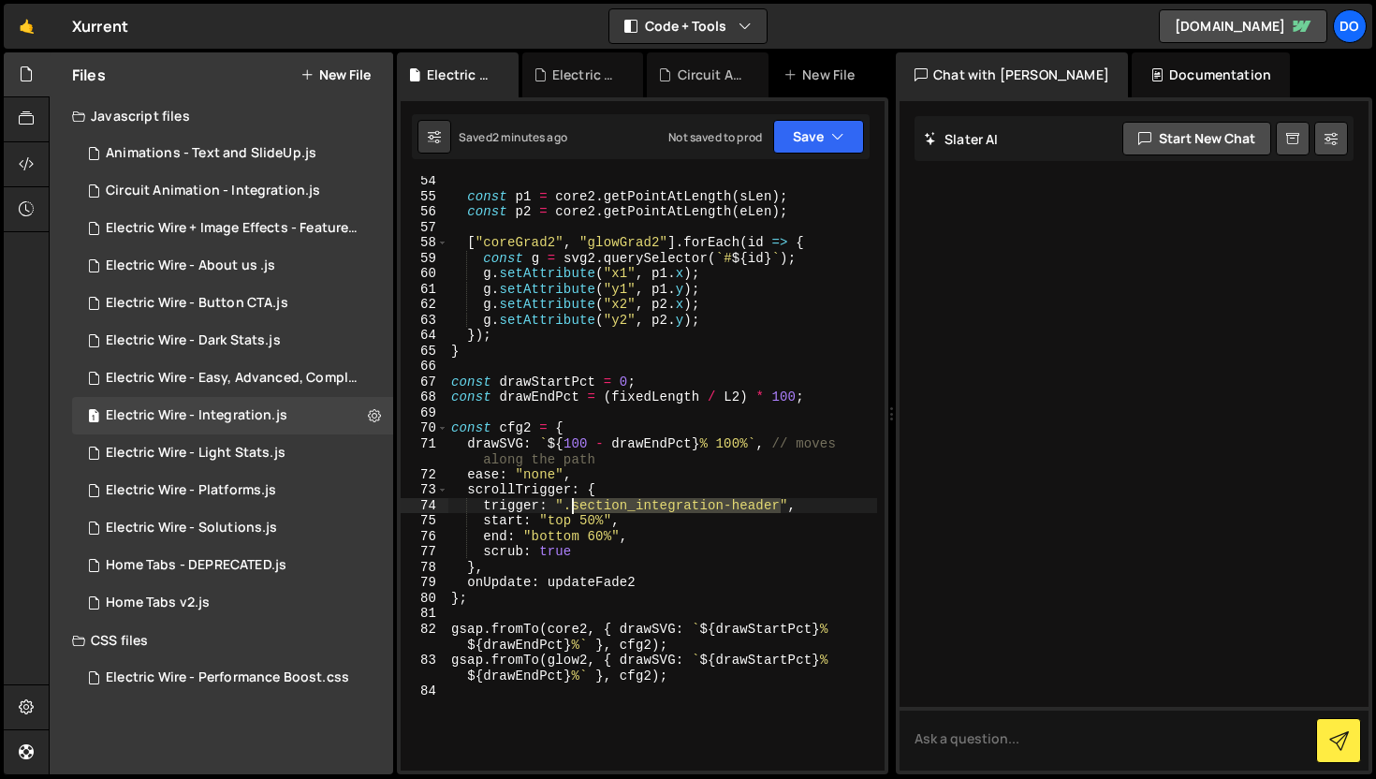
drag, startPoint x: 782, startPoint y: 507, endPoint x: 575, endPoint y: 500, distance: 207.0
click at [575, 500] on div "const p1 = core2 . getPointAtLength ( sLen ) ; const p2 = core2 . getPointAtLen…" at bounding box center [662, 485] width 430 height 625
paste textarea "filters"
click at [860, 135] on button "Save" at bounding box center [818, 137] width 91 height 34
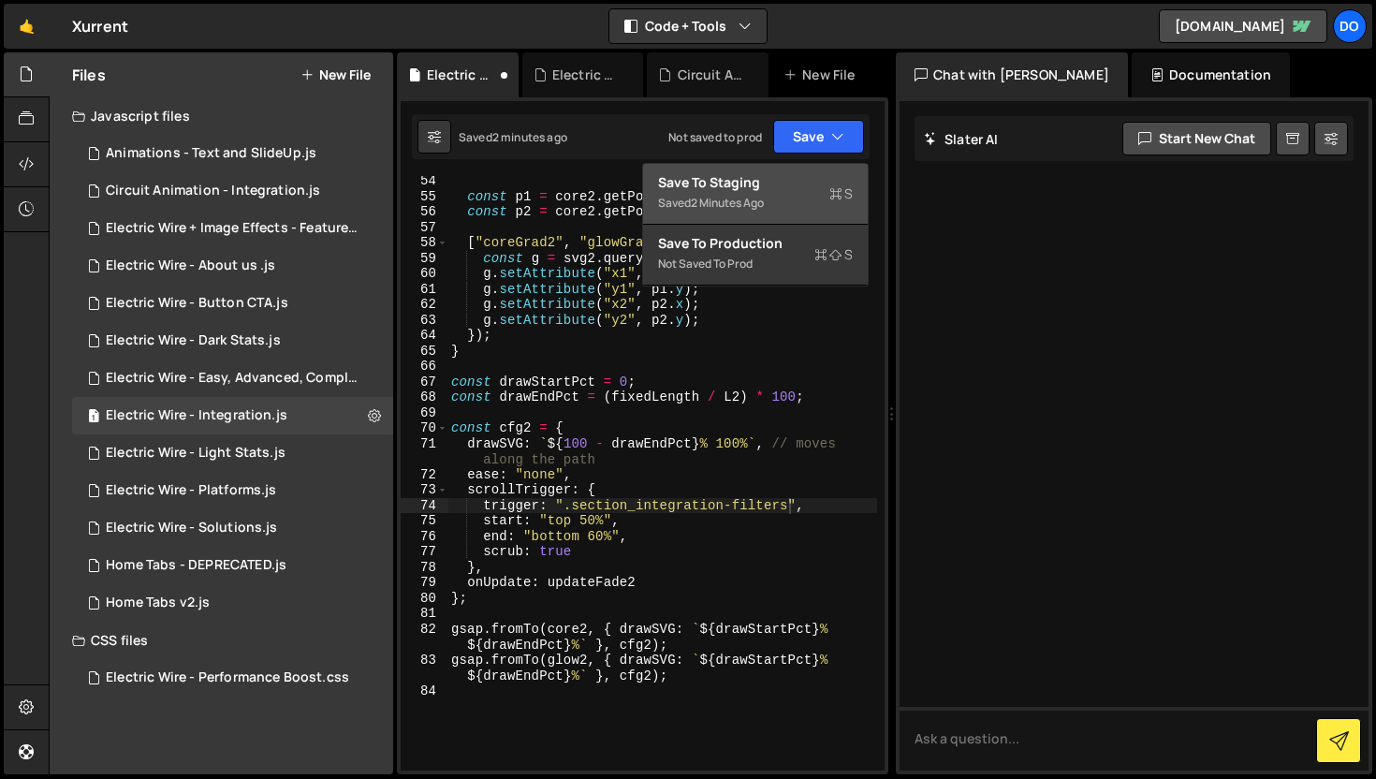
click at [807, 182] on div "Save to Staging S" at bounding box center [755, 182] width 195 height 19
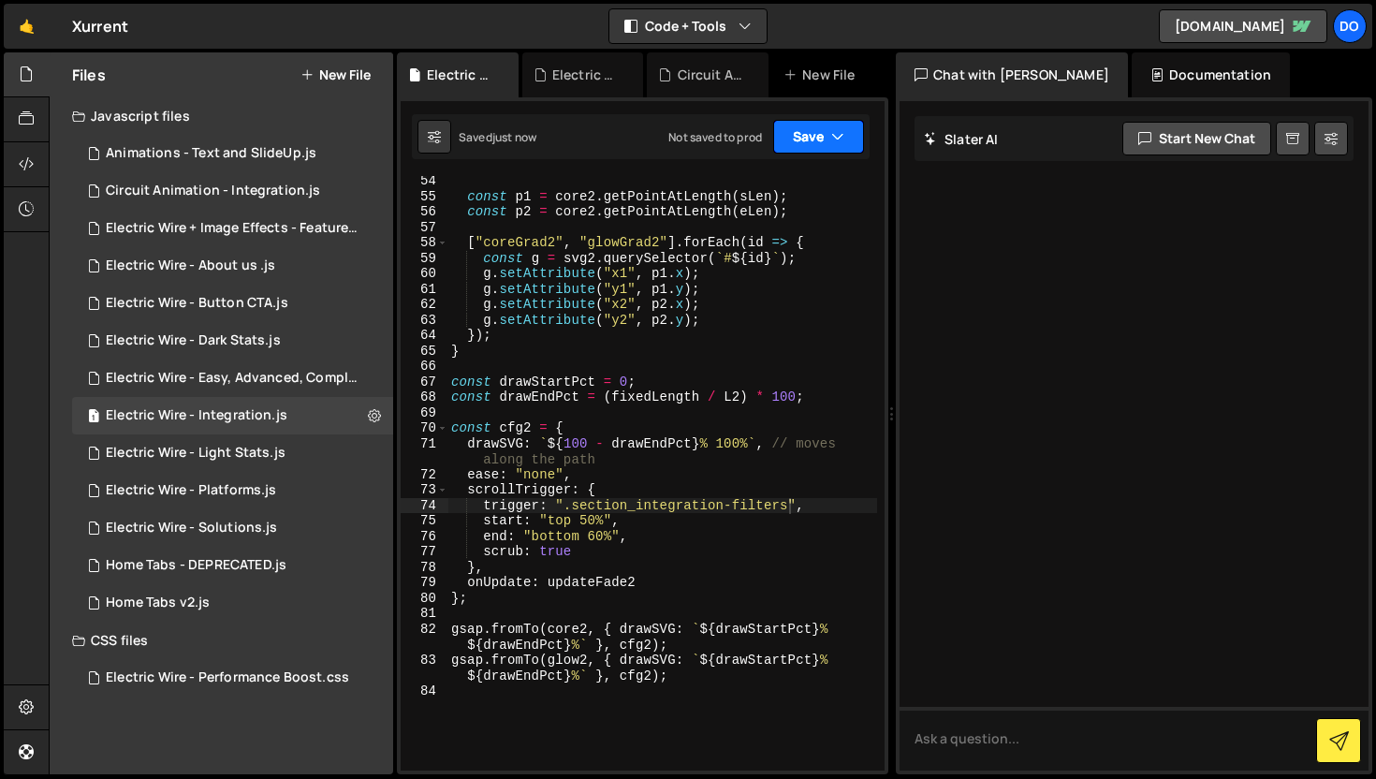
click at [822, 142] on button "Save" at bounding box center [818, 137] width 91 height 34
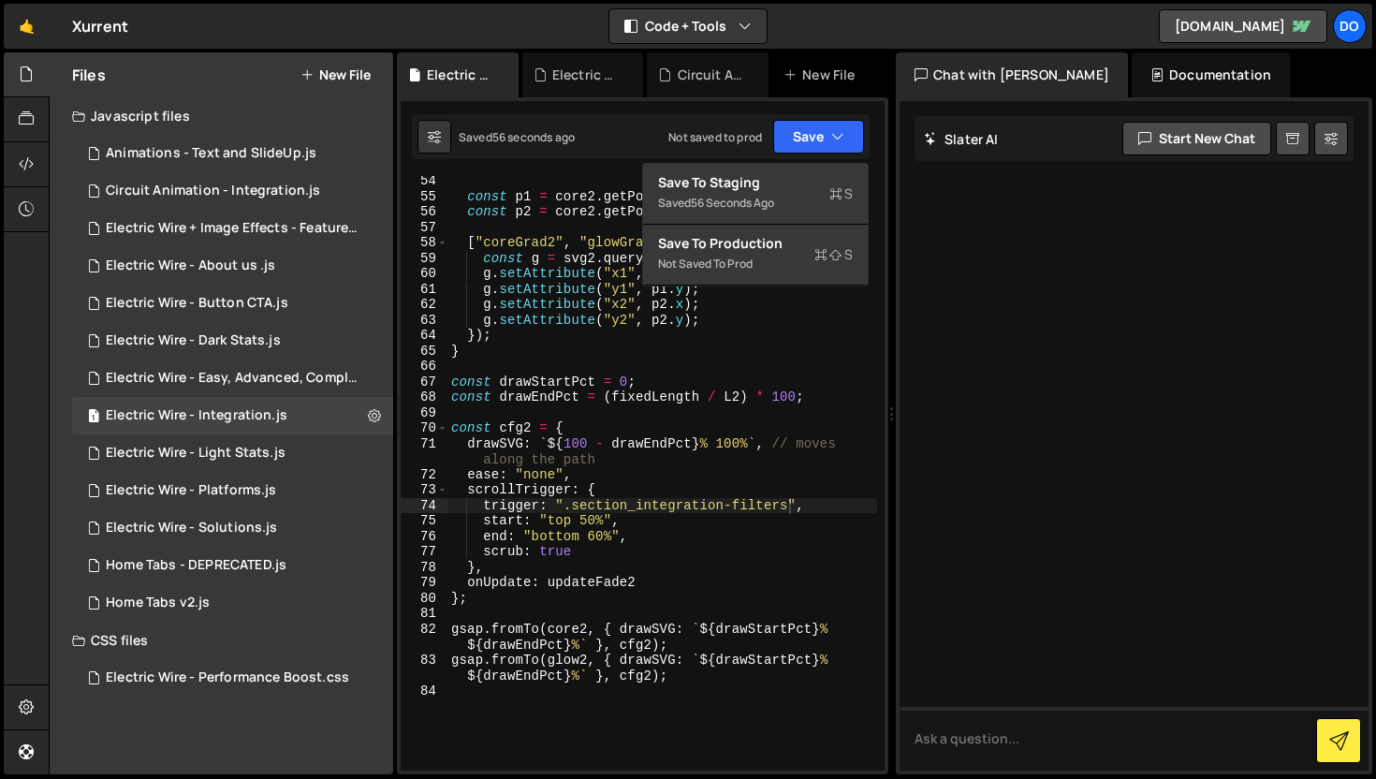
click at [653, 485] on div "const p1 = core2 . getPointAtLength ( sLen ) ; const p2 = core2 . getPointAtLen…" at bounding box center [662, 485] width 430 height 625
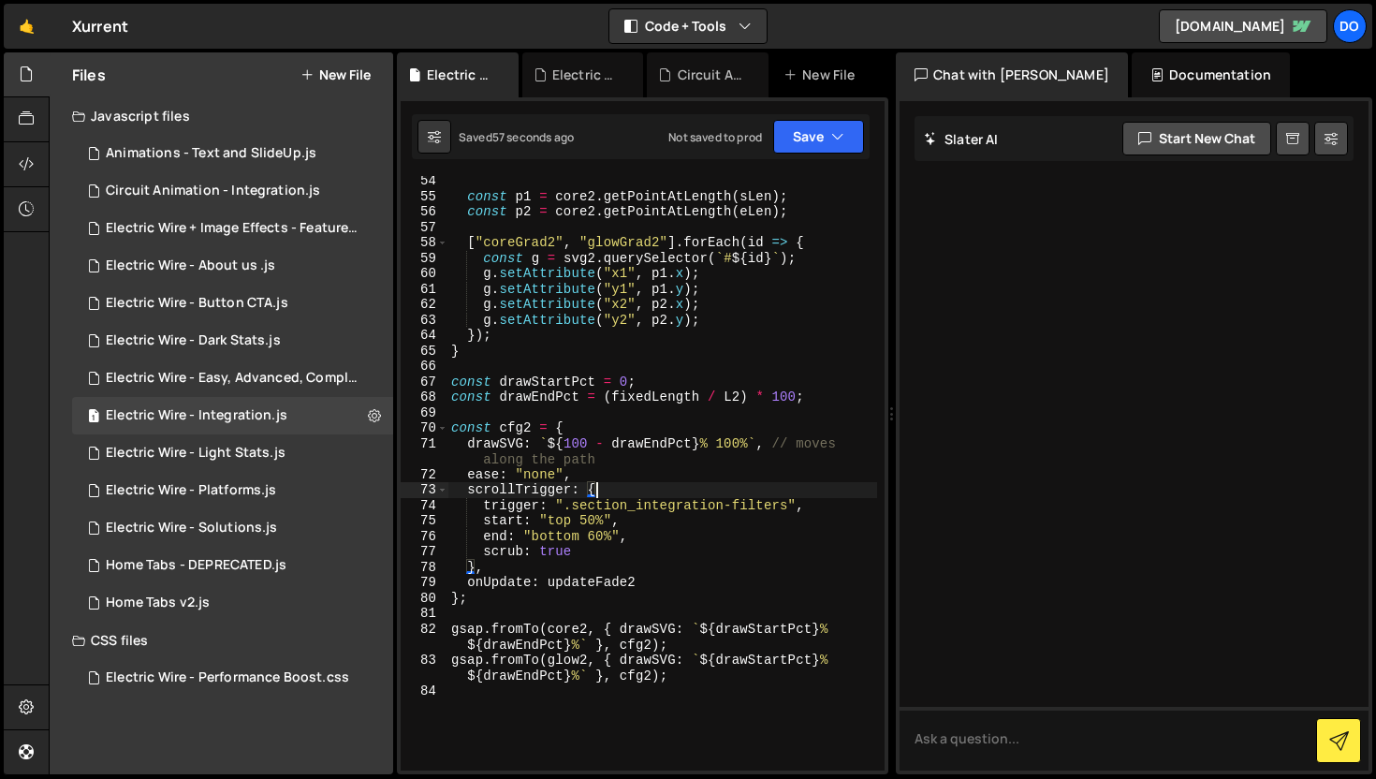
click at [598, 541] on div "const p1 = core2 . getPointAtLength ( sLen ) ; const p2 = core2 . getPointAtLen…" at bounding box center [662, 485] width 430 height 625
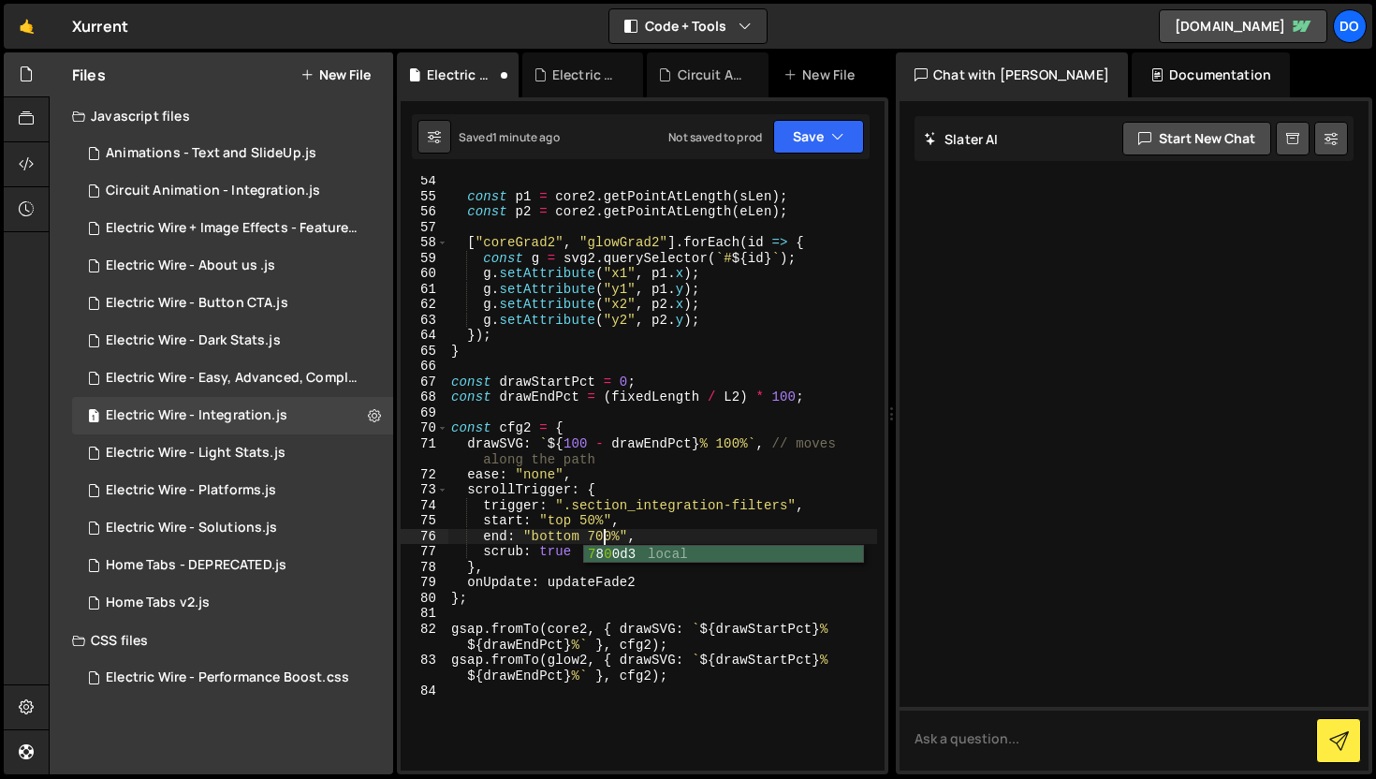
scroll to position [0, 10]
click at [815, 128] on button "Save" at bounding box center [818, 137] width 91 height 34
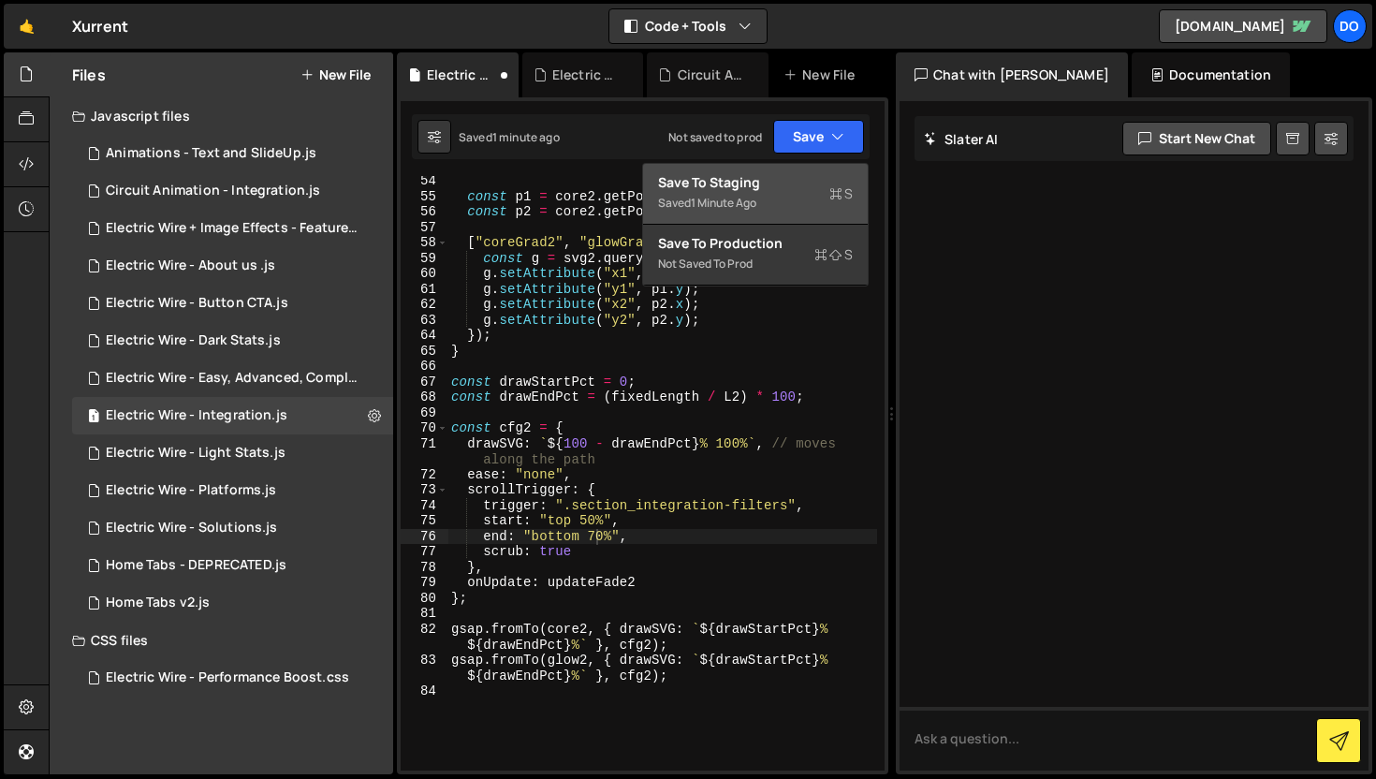
click at [743, 190] on div "Save to Staging S" at bounding box center [755, 182] width 195 height 19
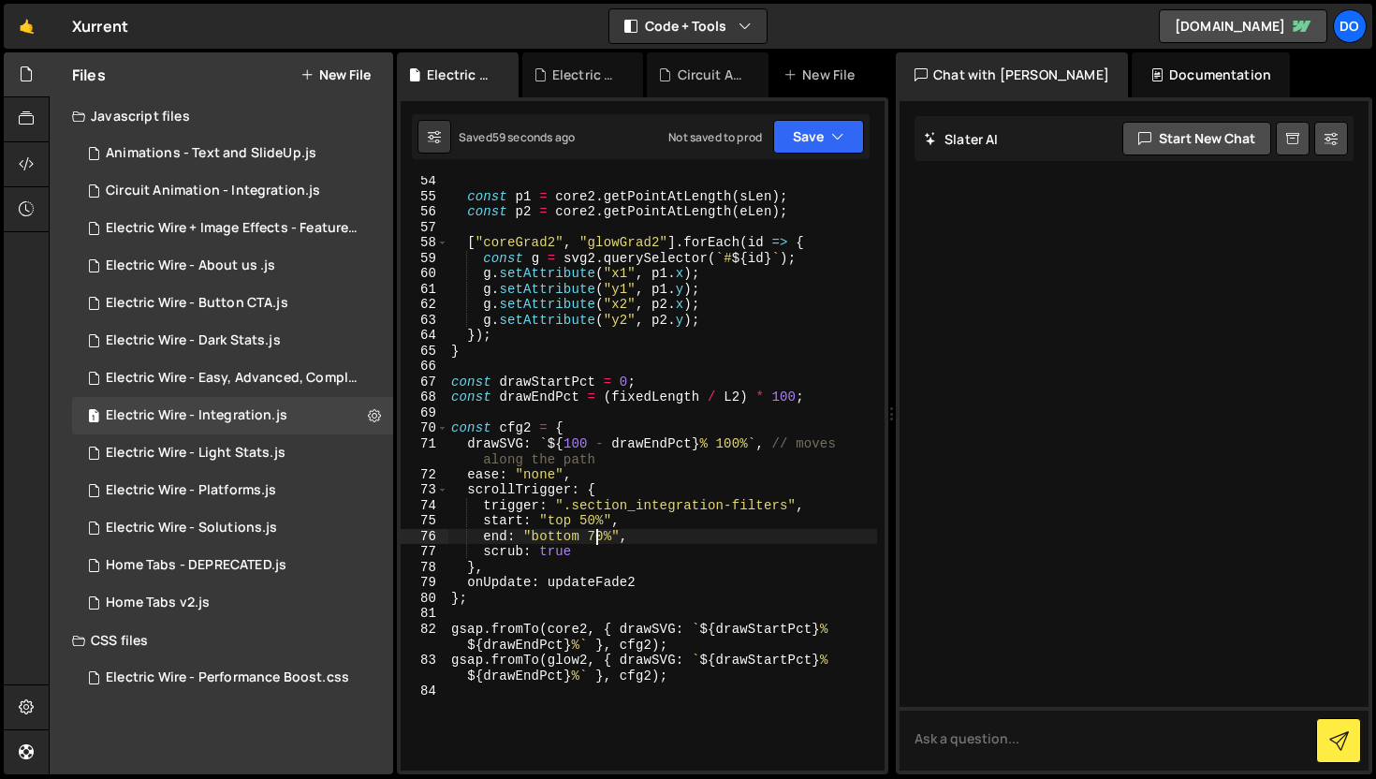
click at [593, 538] on div "const p1 = core2 . getPointAtLength ( sLen ) ; const p2 = core2 . getPointAtLen…" at bounding box center [662, 485] width 430 height 625
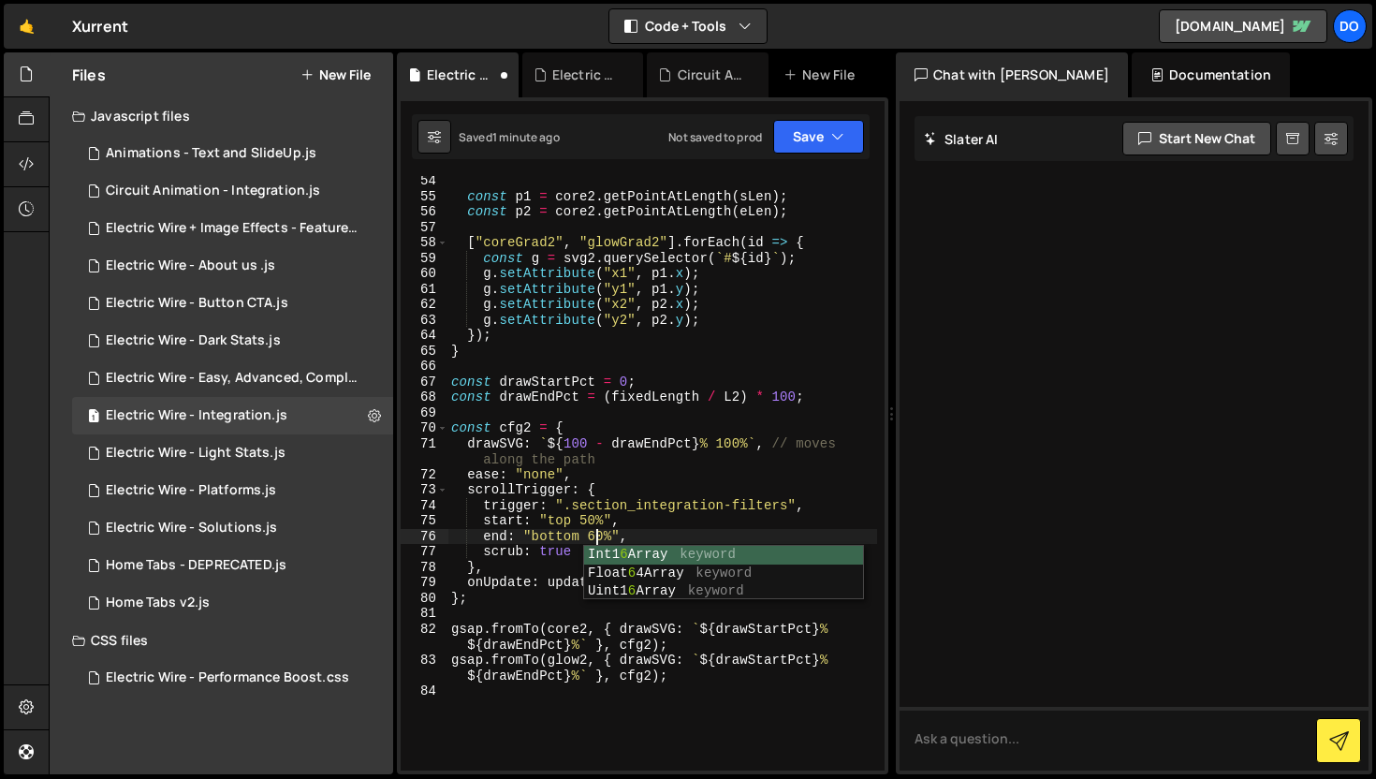
click at [720, 488] on div "const p1 = core2 . getPointAtLength ( sLen ) ; const p2 = core2 . getPointAtLen…" at bounding box center [662, 485] width 430 height 625
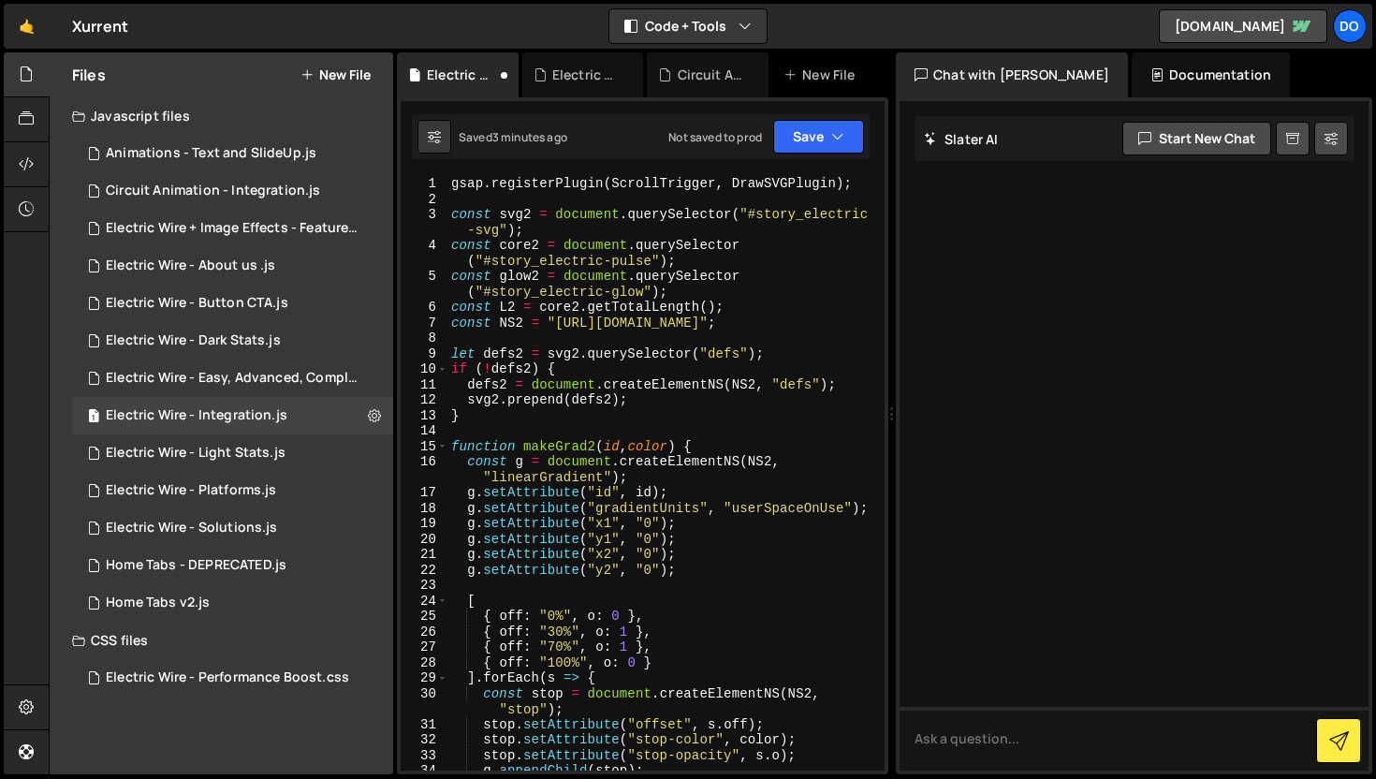
scroll to position [0, 0]
click at [683, 403] on div "gsap . registerPlugin ( ScrollTrigger , DrawSVGPlugin ) ; const svg2 = document…" at bounding box center [662, 488] width 430 height 625
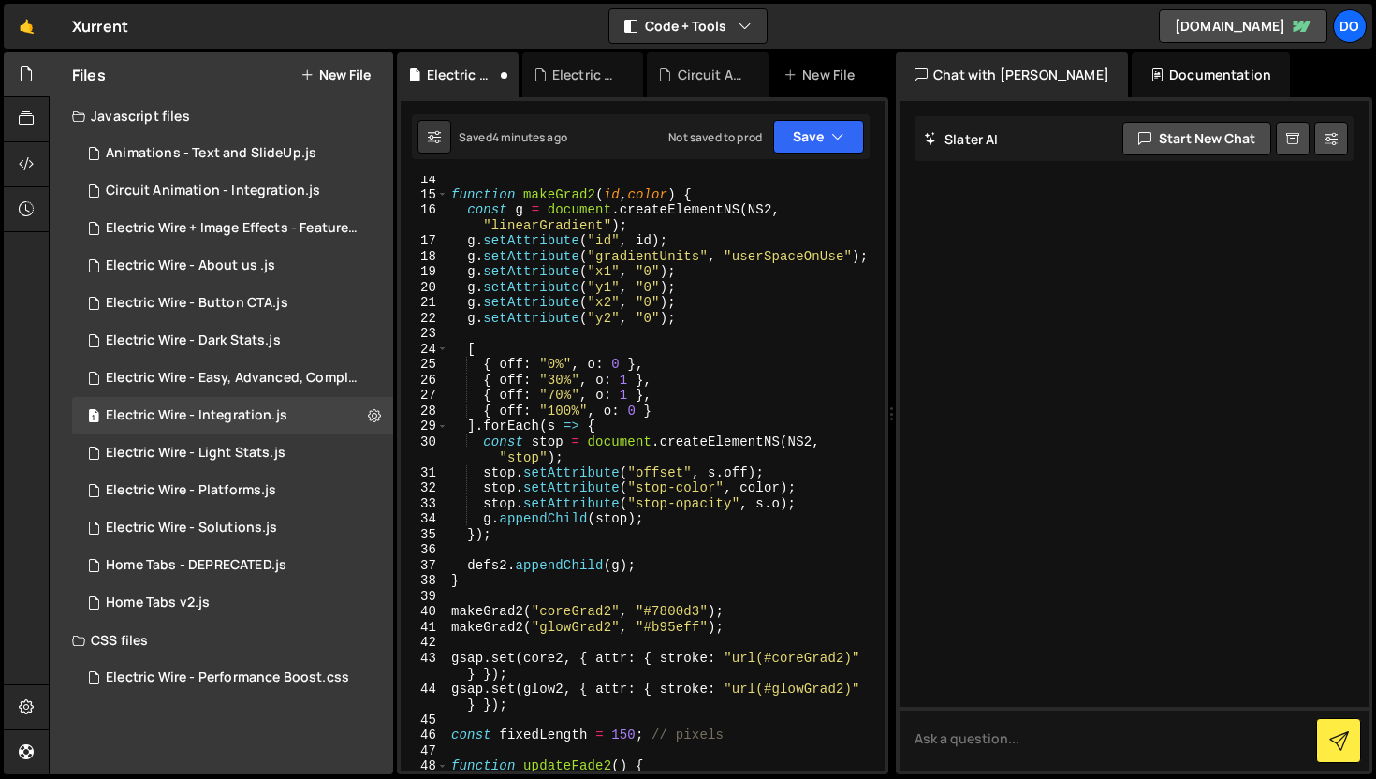
scroll to position [246, 0]
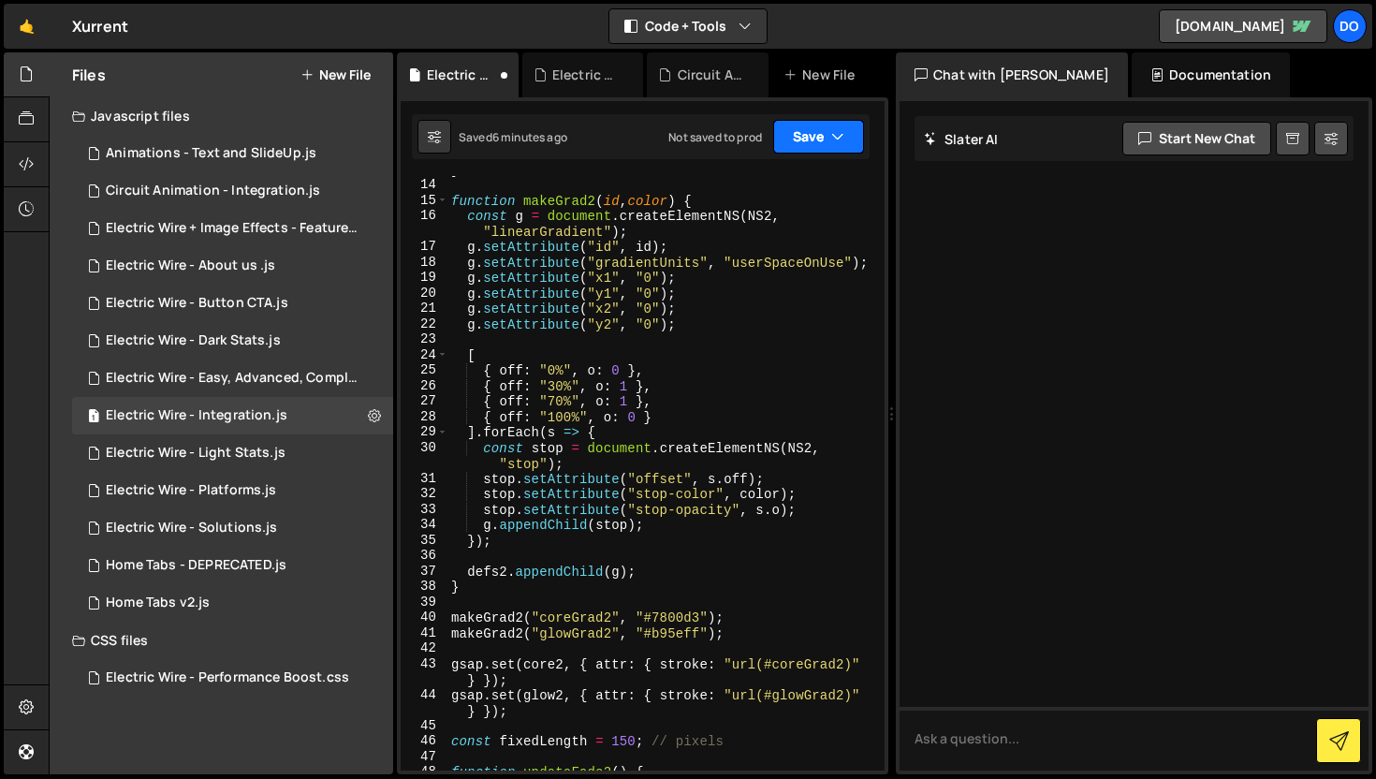
click at [812, 138] on button "Save" at bounding box center [818, 137] width 91 height 34
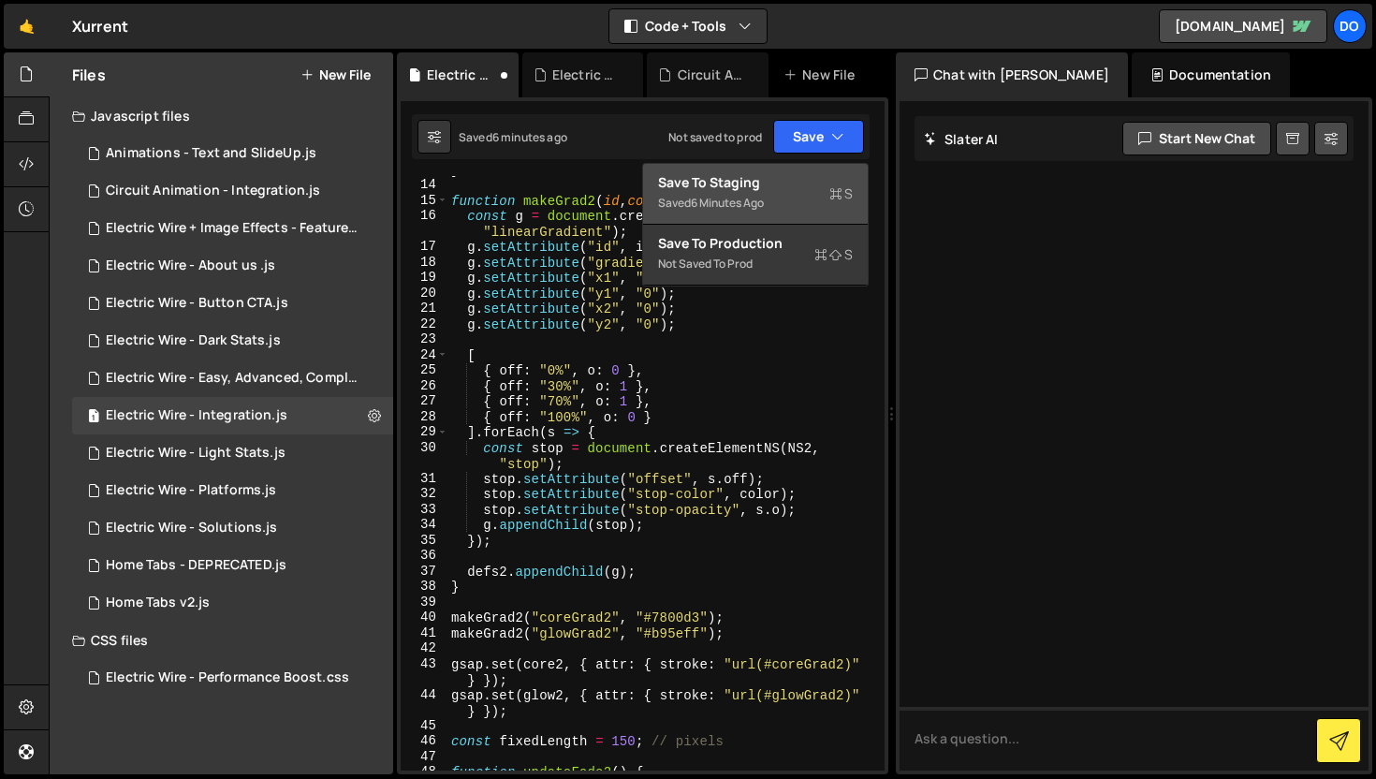
click at [727, 206] on div "6 minutes ago" at bounding box center [727, 203] width 73 height 16
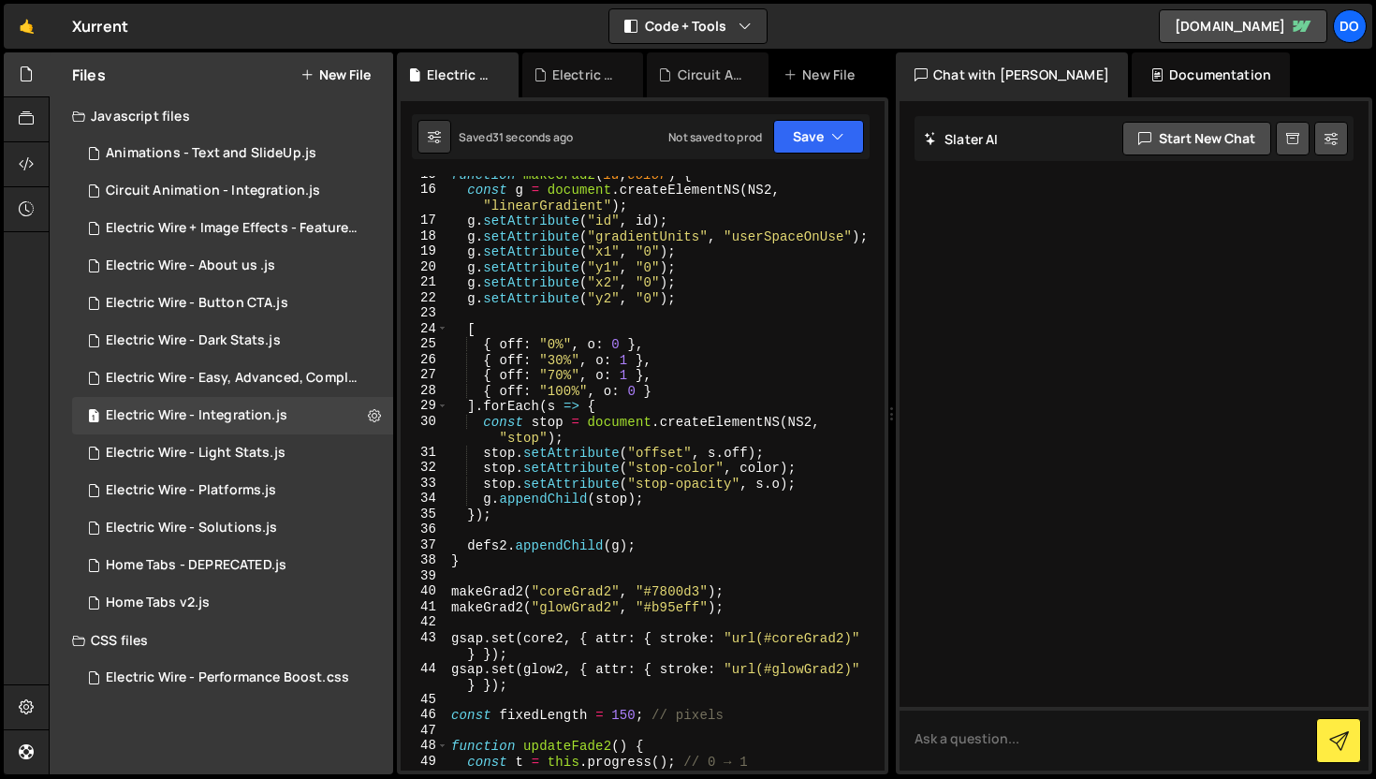
scroll to position [270, 0]
click at [553, 365] on div "function makeGrad2 ( id , color ) { const g = document . createElementNS ( NS2 …" at bounding box center [662, 480] width 430 height 625
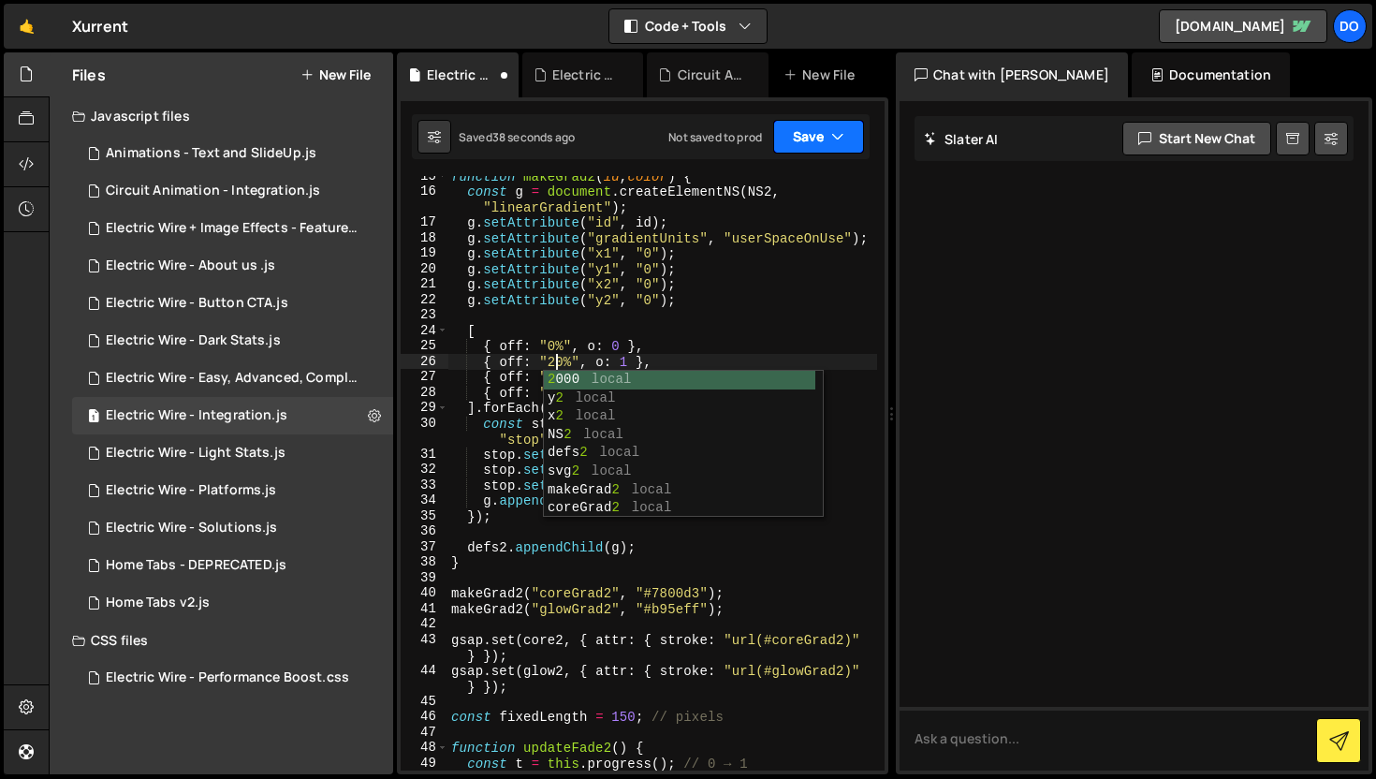
click at [813, 143] on button "Save" at bounding box center [818, 137] width 91 height 34
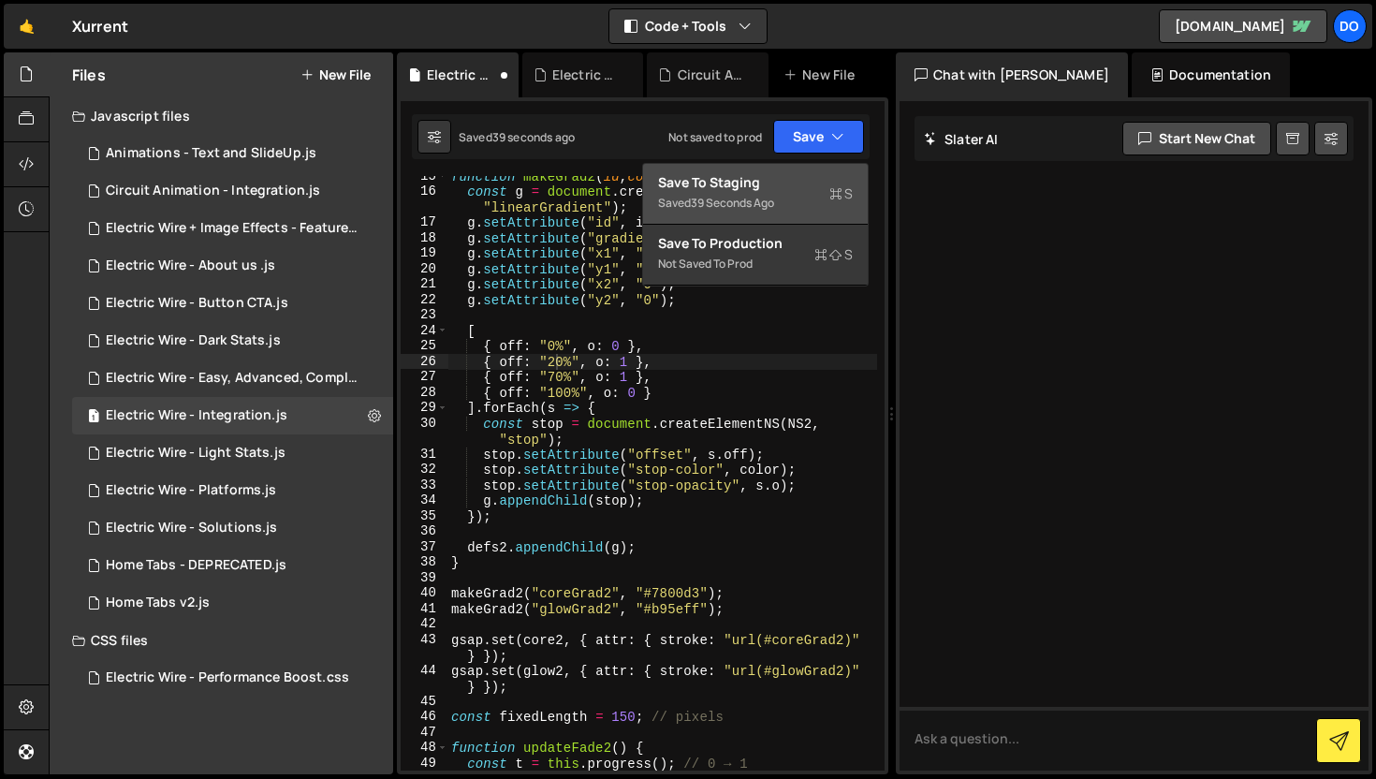
click at [782, 186] on div "Save to Staging S" at bounding box center [755, 182] width 195 height 19
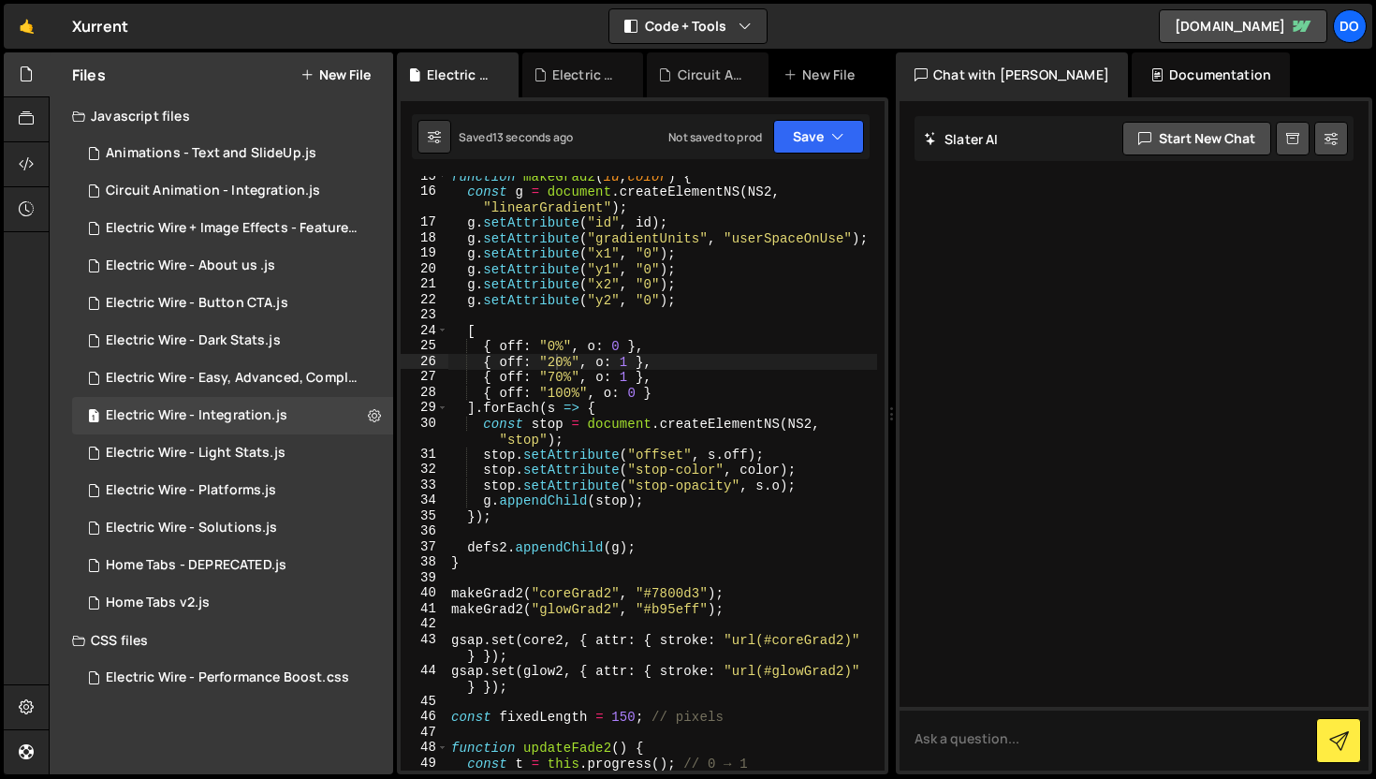
click at [554, 362] on div "function makeGrad2 ( id , color ) { const g = document . createElementNS ( NS2 …" at bounding box center [662, 480] width 430 height 625
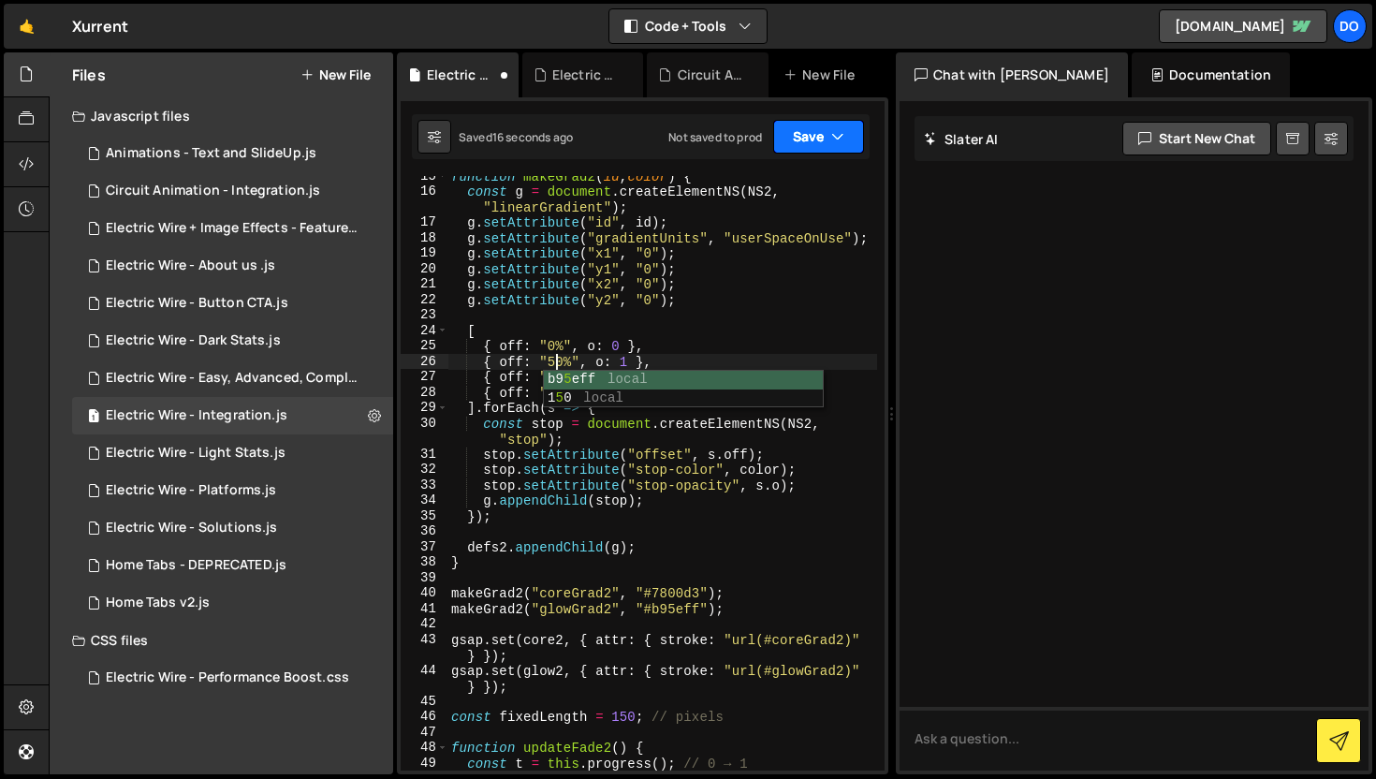
click at [821, 129] on button "Save" at bounding box center [818, 137] width 91 height 34
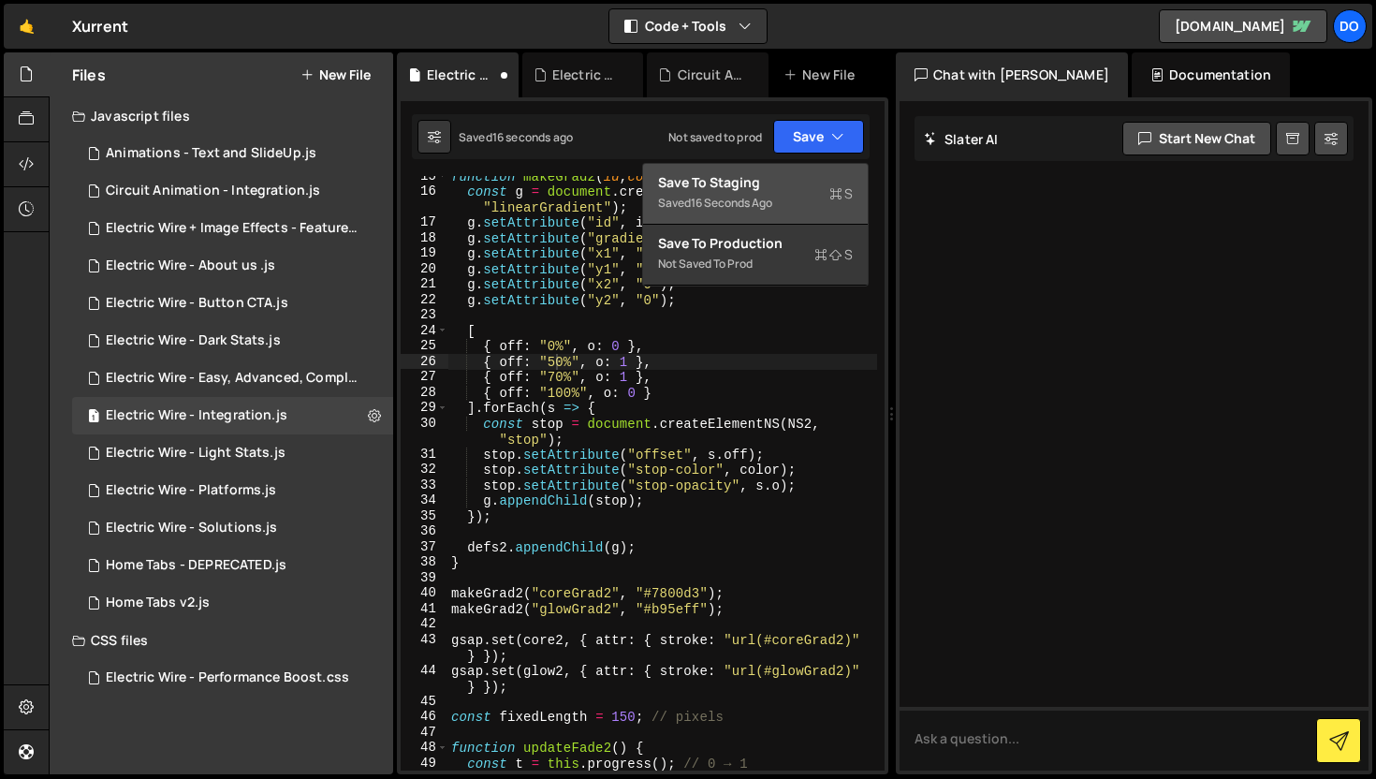
click at [825, 185] on div "Save to Staging S" at bounding box center [755, 182] width 195 height 19
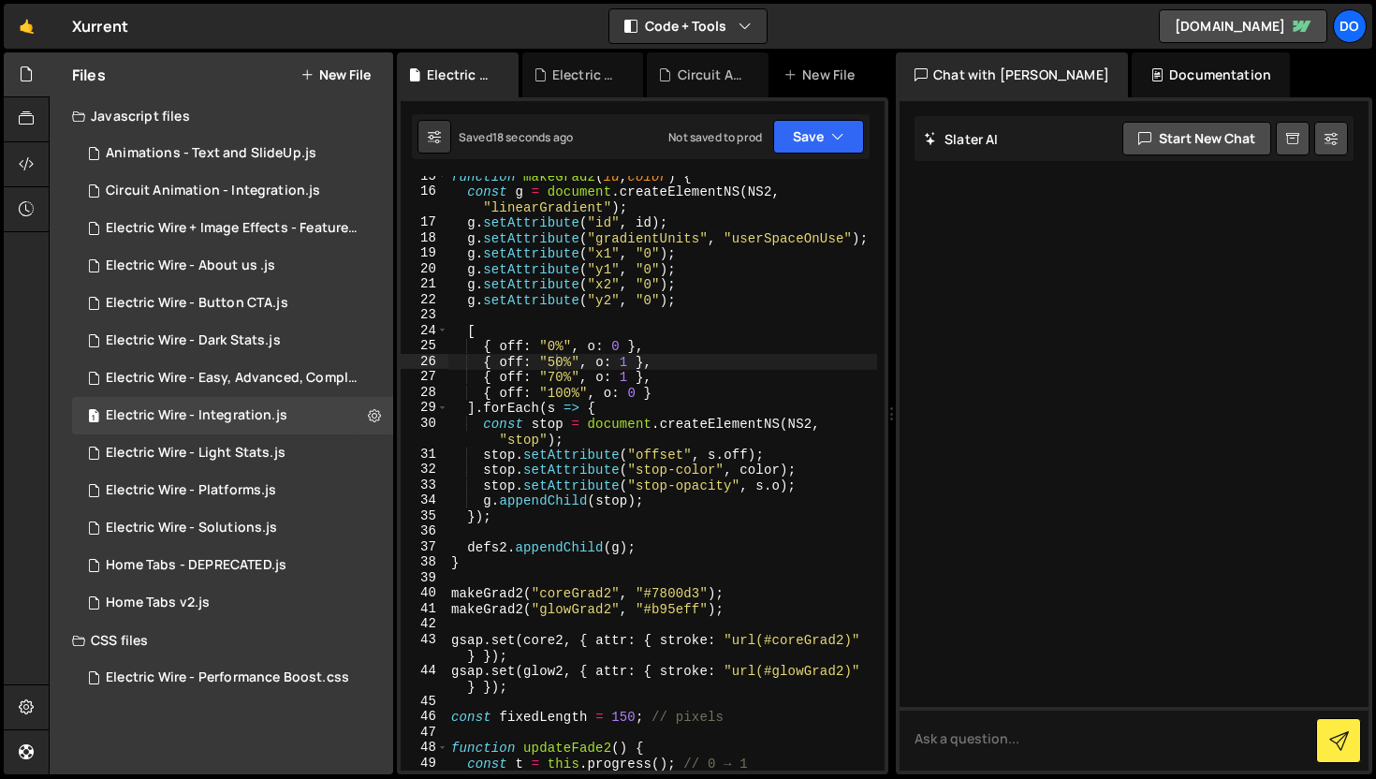
click at [552, 375] on div "function makeGrad2 ( id , color ) { const g = document . createElementNS ( NS2 …" at bounding box center [662, 480] width 430 height 625
click at [811, 149] on button "Save" at bounding box center [818, 137] width 91 height 34
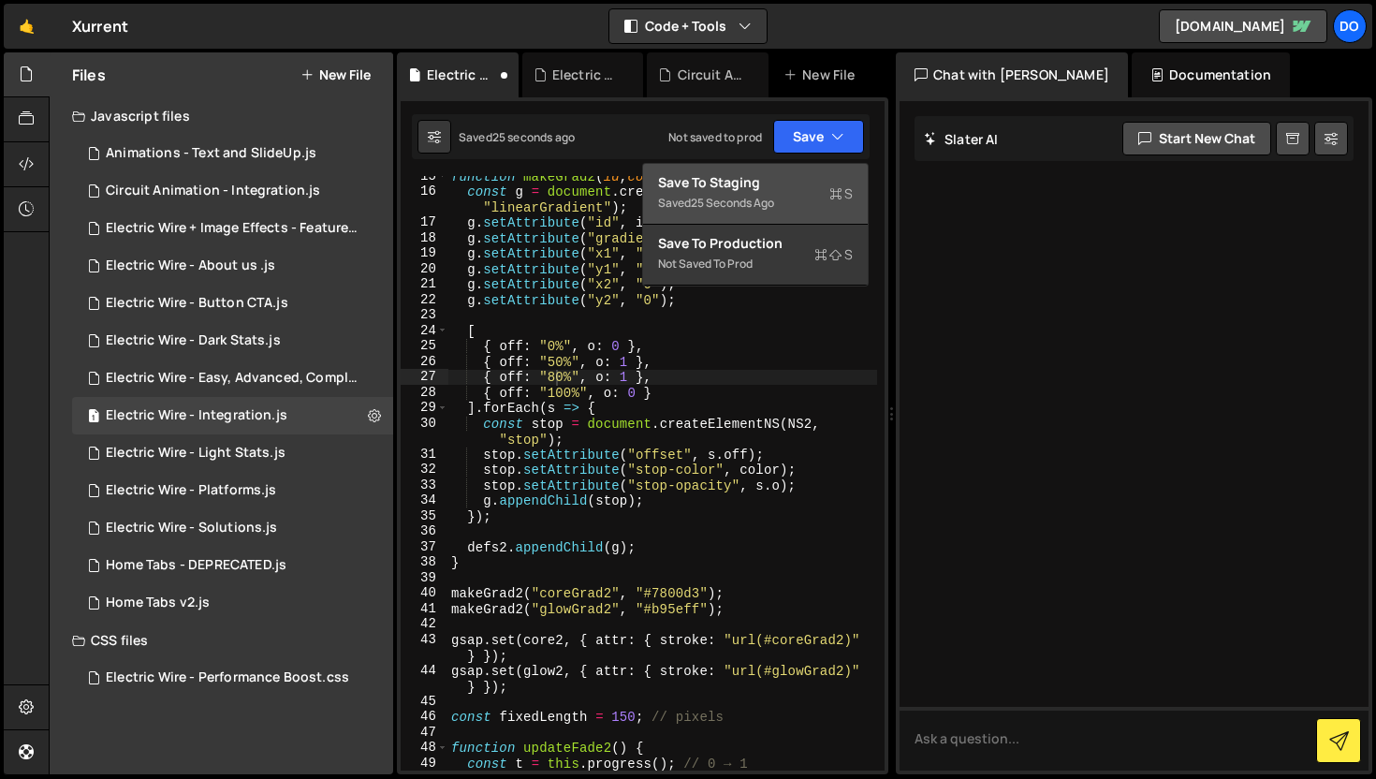
click at [767, 191] on div "Save to Staging S" at bounding box center [755, 182] width 195 height 19
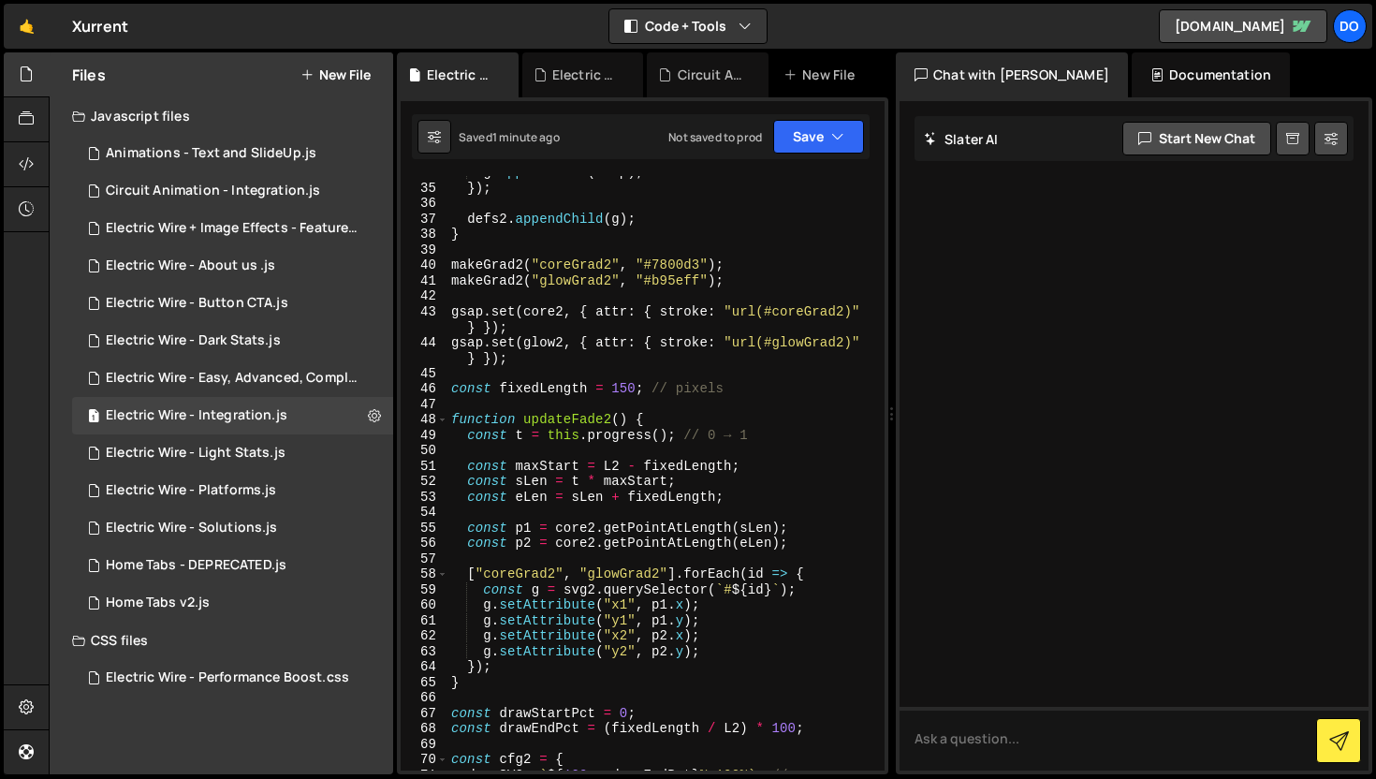
scroll to position [562, 0]
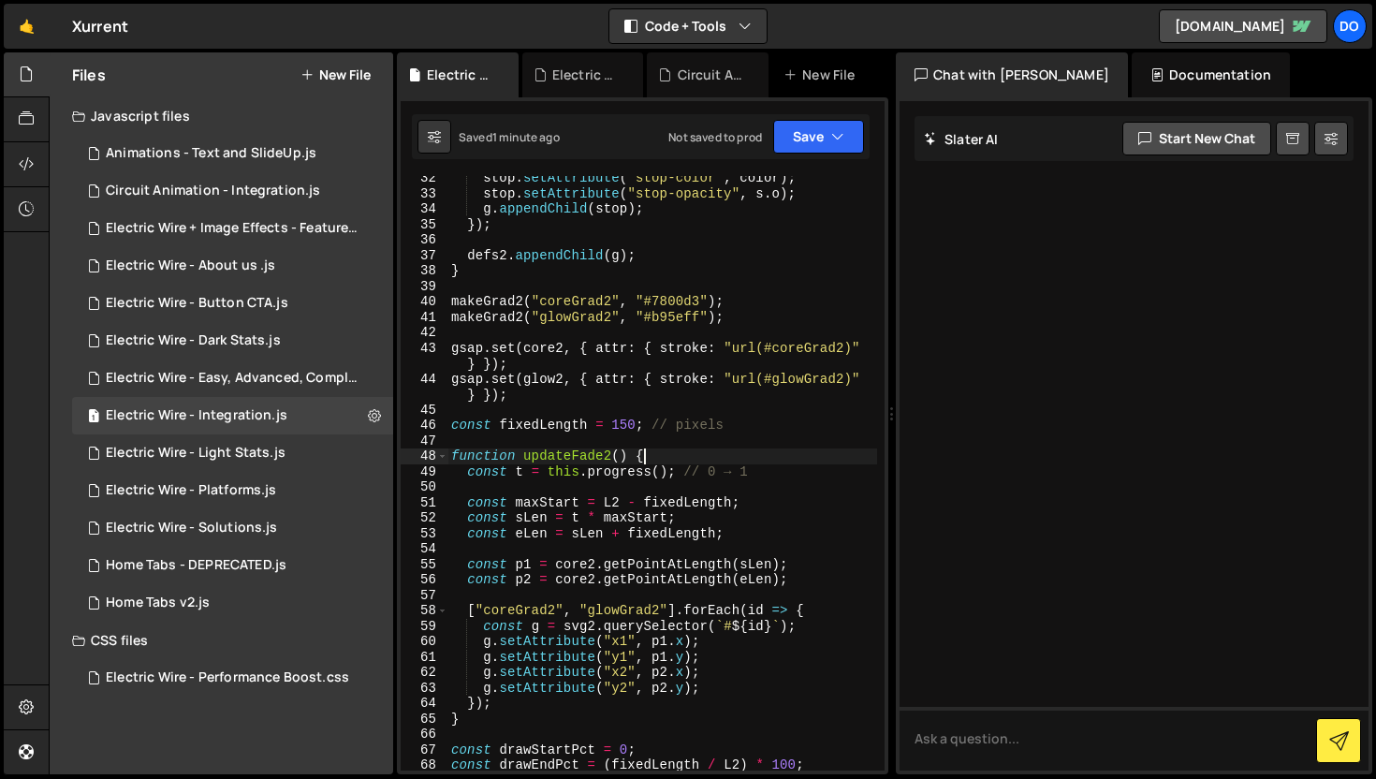
click at [774, 458] on div "stop . setAttribute ( "stop-color" , color ) ; stop . setAttribute ( "stop-opac…" at bounding box center [662, 482] width 430 height 625
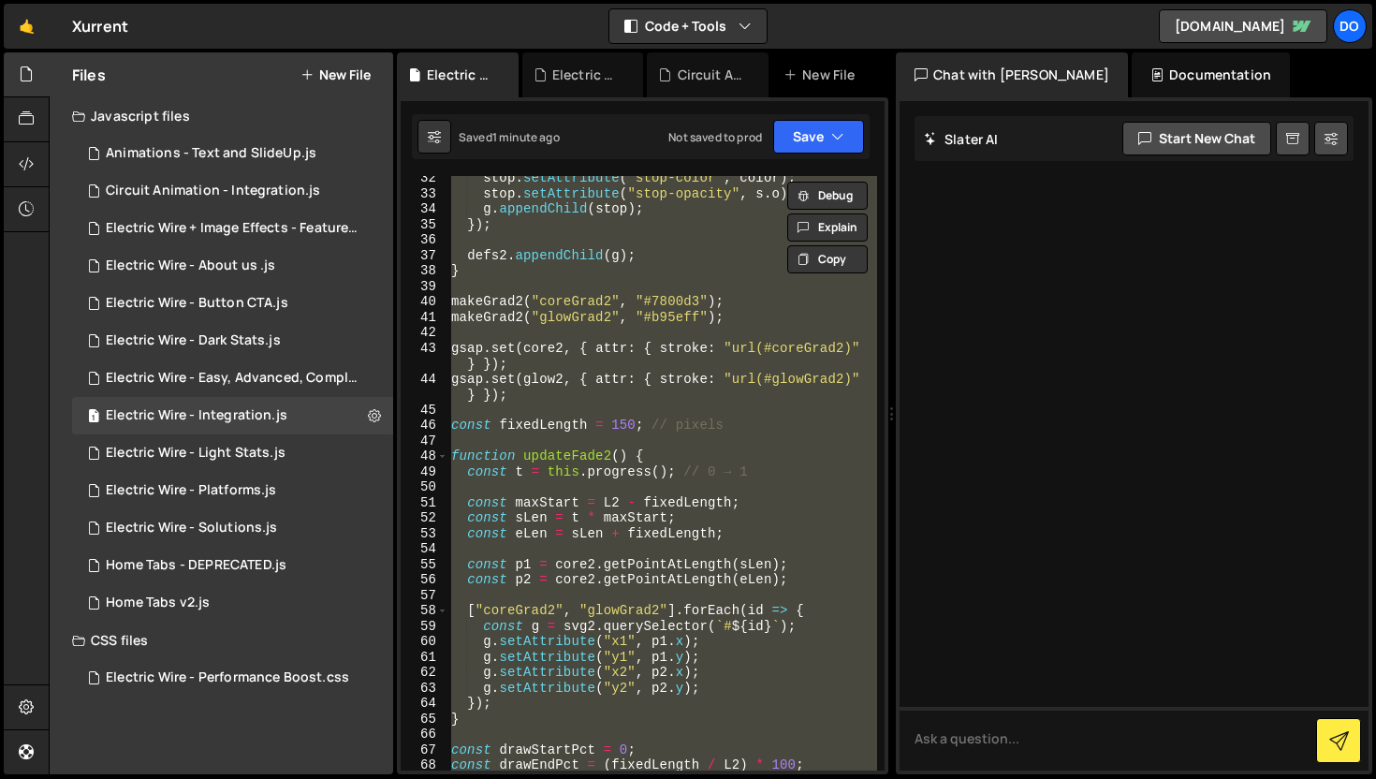
click at [774, 458] on div "stop . setAttribute ( "stop-color" , color ) ; stop . setAttribute ( "stop-opac…" at bounding box center [662, 482] width 430 height 625
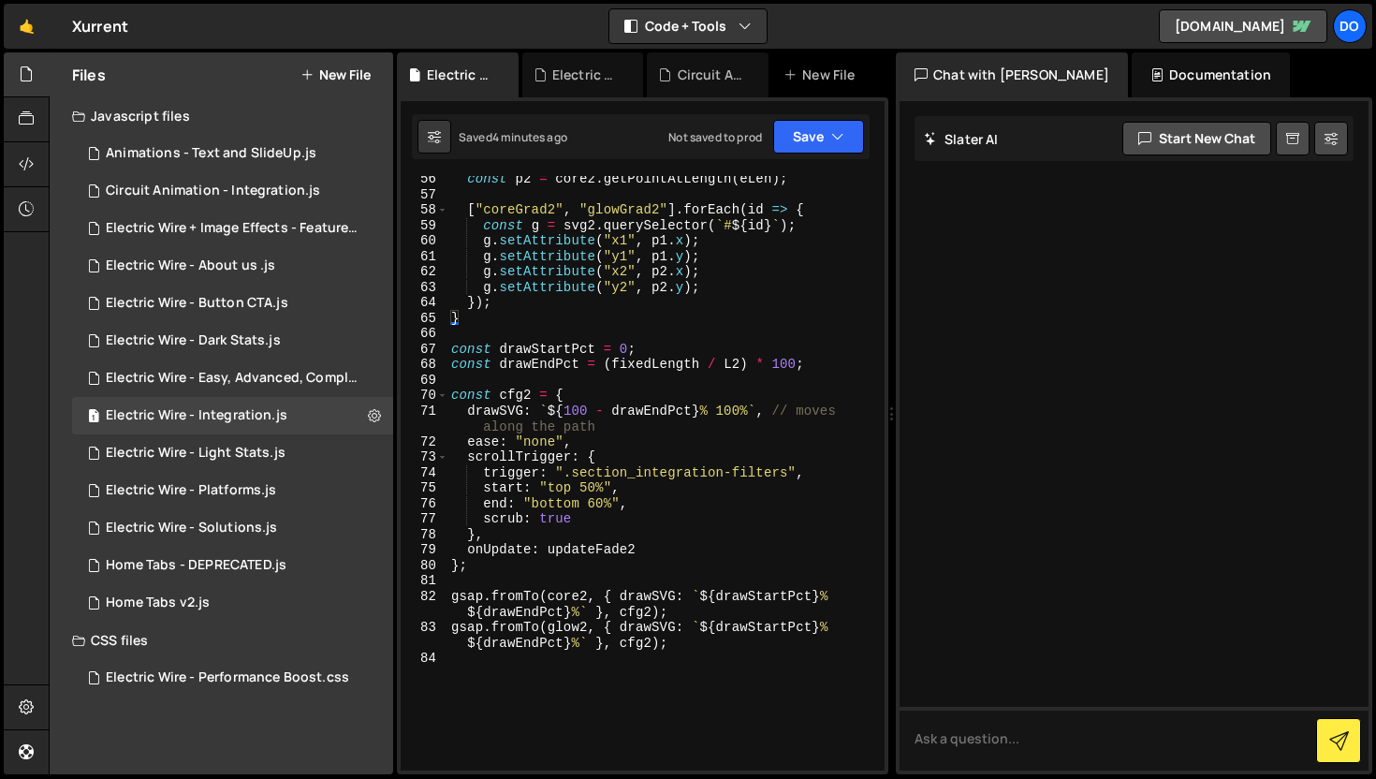
scroll to position [971, 0]
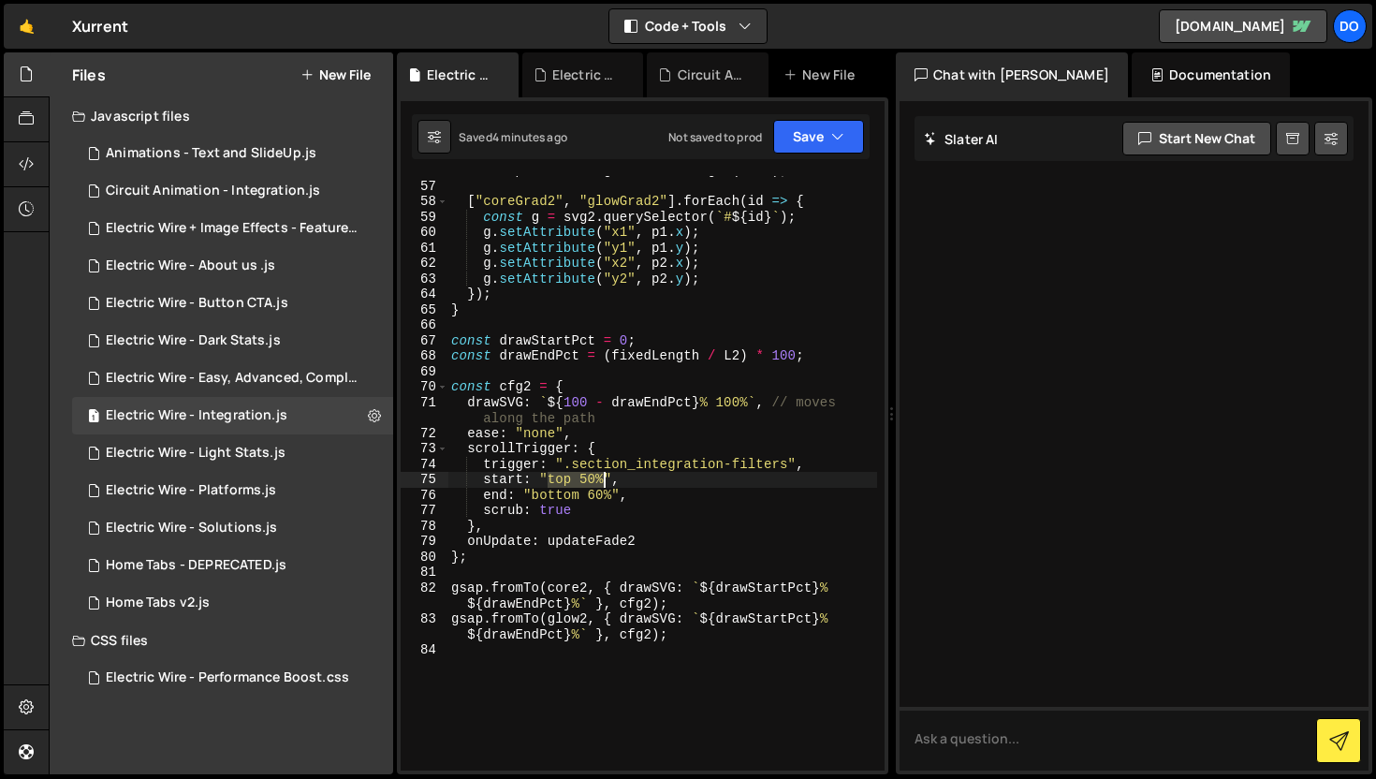
drag, startPoint x: 548, startPoint y: 480, endPoint x: 603, endPoint y: 480, distance: 55.2
click at [603, 480] on div "const p2 = core2 . getPointAtLength ( eLen ) ; [ "coreGrad2" , "glowGrad2" ] . …" at bounding box center [662, 475] width 430 height 625
paste textarea "+=80px"
drag, startPoint x: 610, startPoint y: 496, endPoint x: 534, endPoint y: 496, distance: 76.7
click at [534, 496] on div "const p2 = core2 . getPointAtLength ( eLen ) ; [ "coreGrad2" , "glowGrad2" ] . …" at bounding box center [662, 475] width 430 height 625
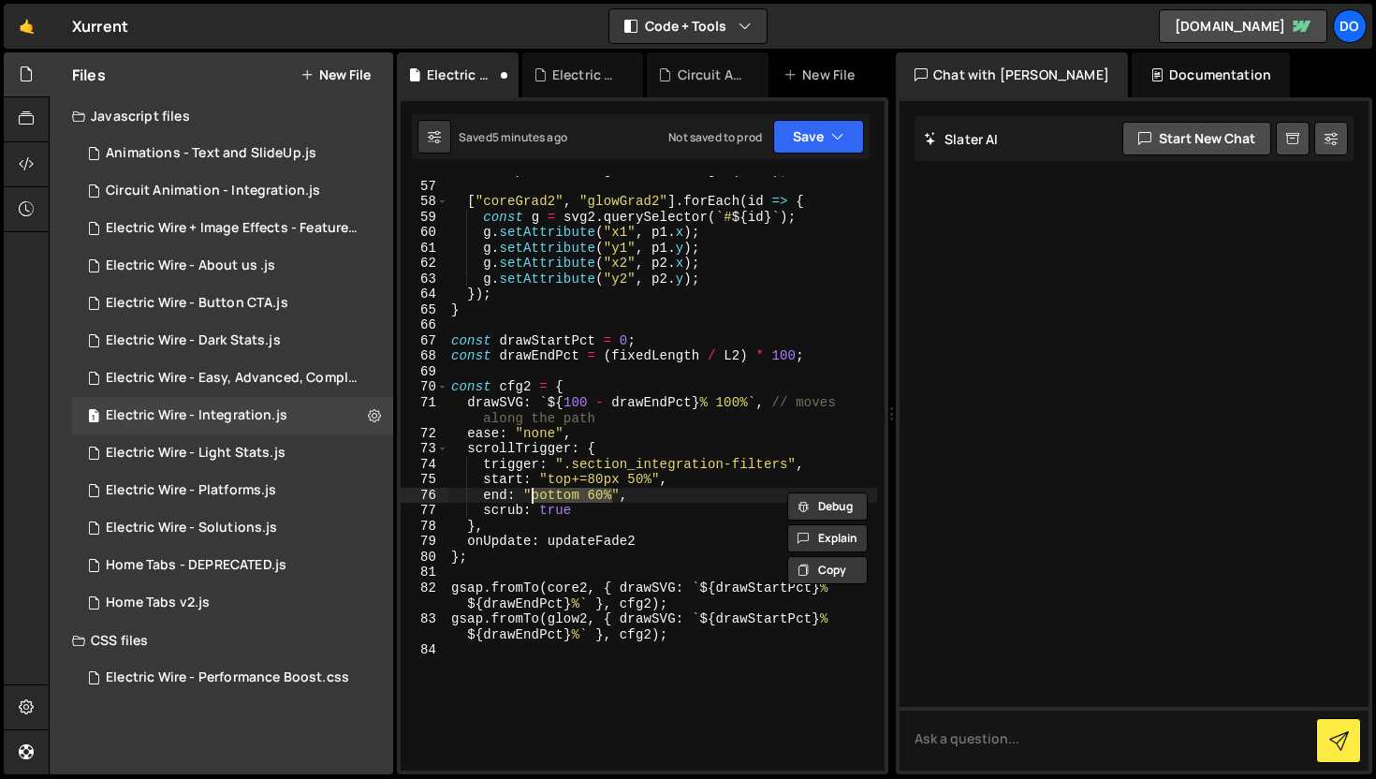
paste textarea "4"
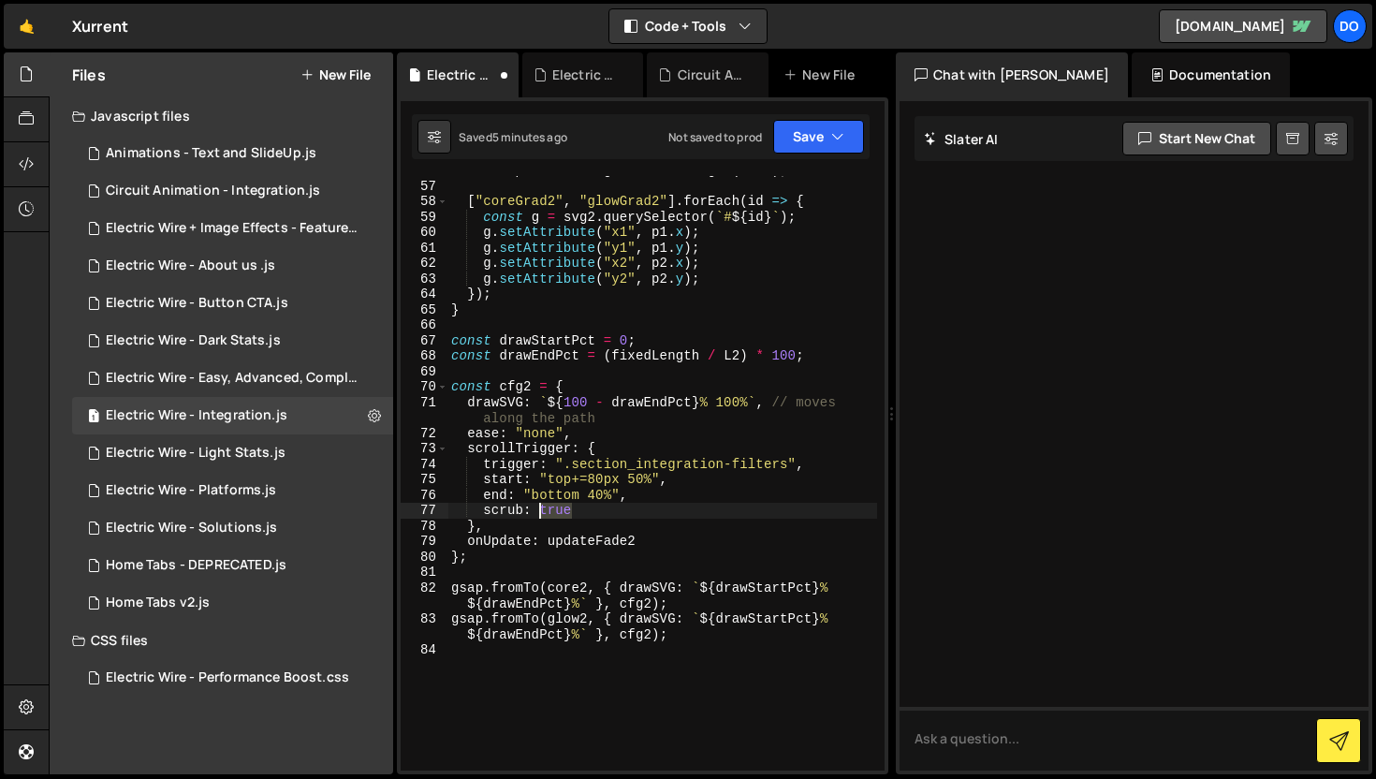
drag, startPoint x: 578, startPoint y: 510, endPoint x: 540, endPoint y: 509, distance: 38.4
click at [540, 509] on div "const p2 = core2 . getPointAtLength ( eLen ) ; [ "coreGrad2" , "glowGrad2" ] . …" at bounding box center [662, 475] width 430 height 625
paste textarea "0.15"
click at [811, 140] on button "Save" at bounding box center [818, 137] width 91 height 34
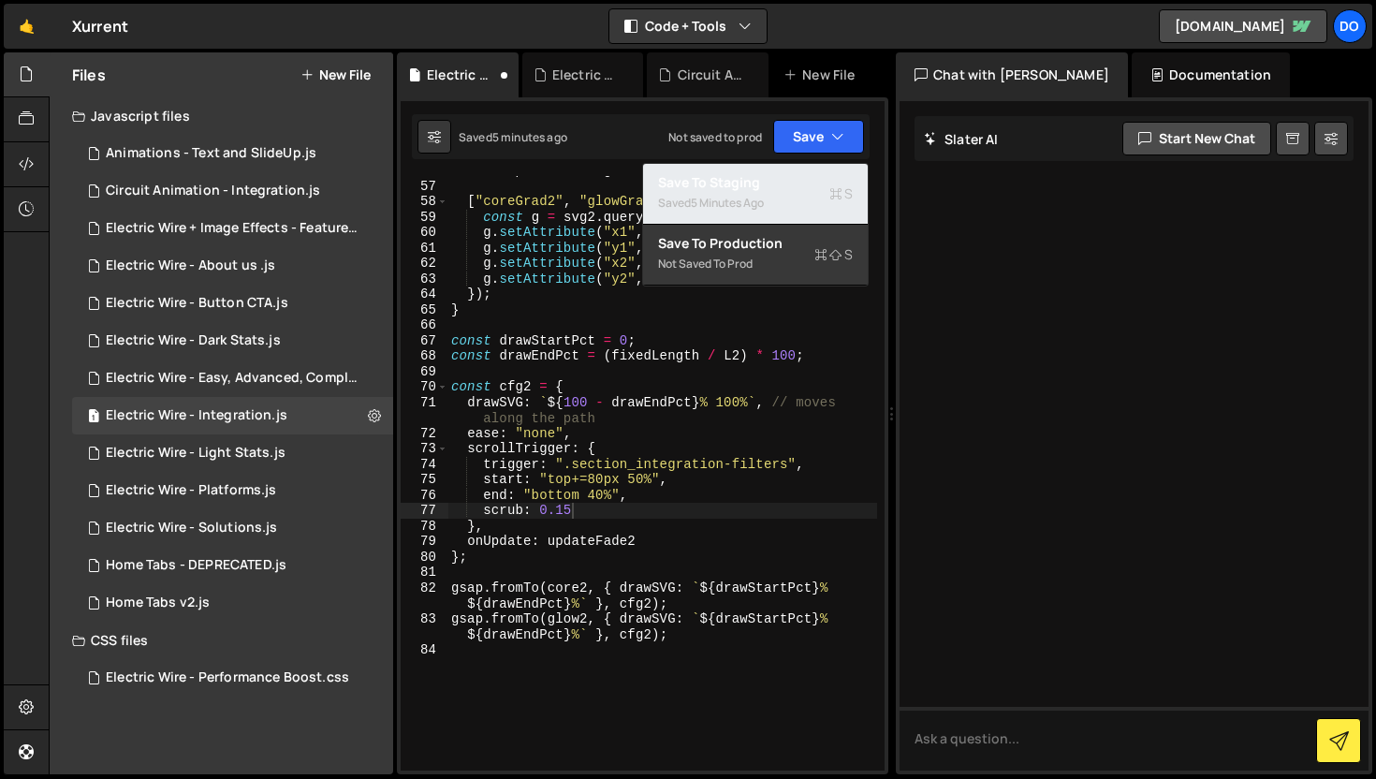
click at [805, 201] on div "Saved 5 minutes ago" at bounding box center [755, 203] width 195 height 22
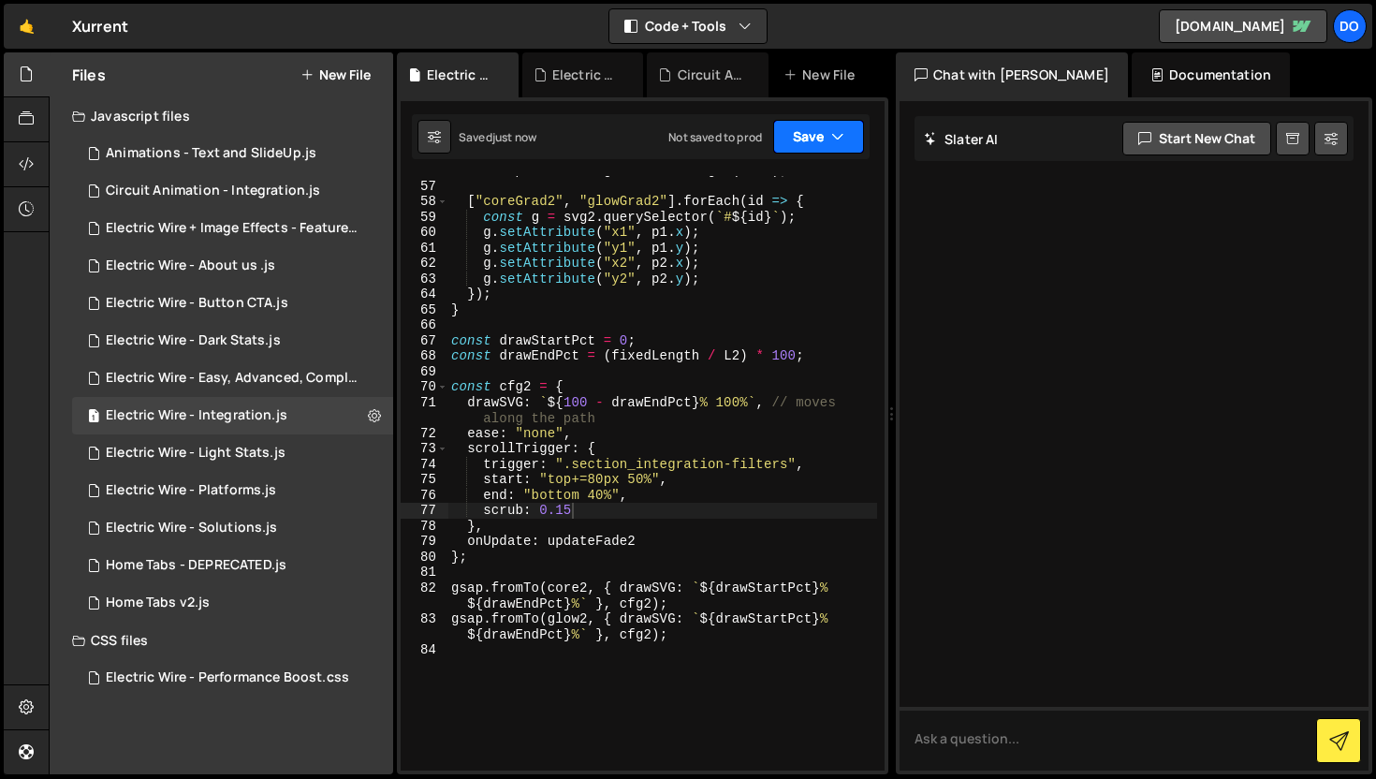
click at [810, 139] on button "Save" at bounding box center [818, 137] width 91 height 34
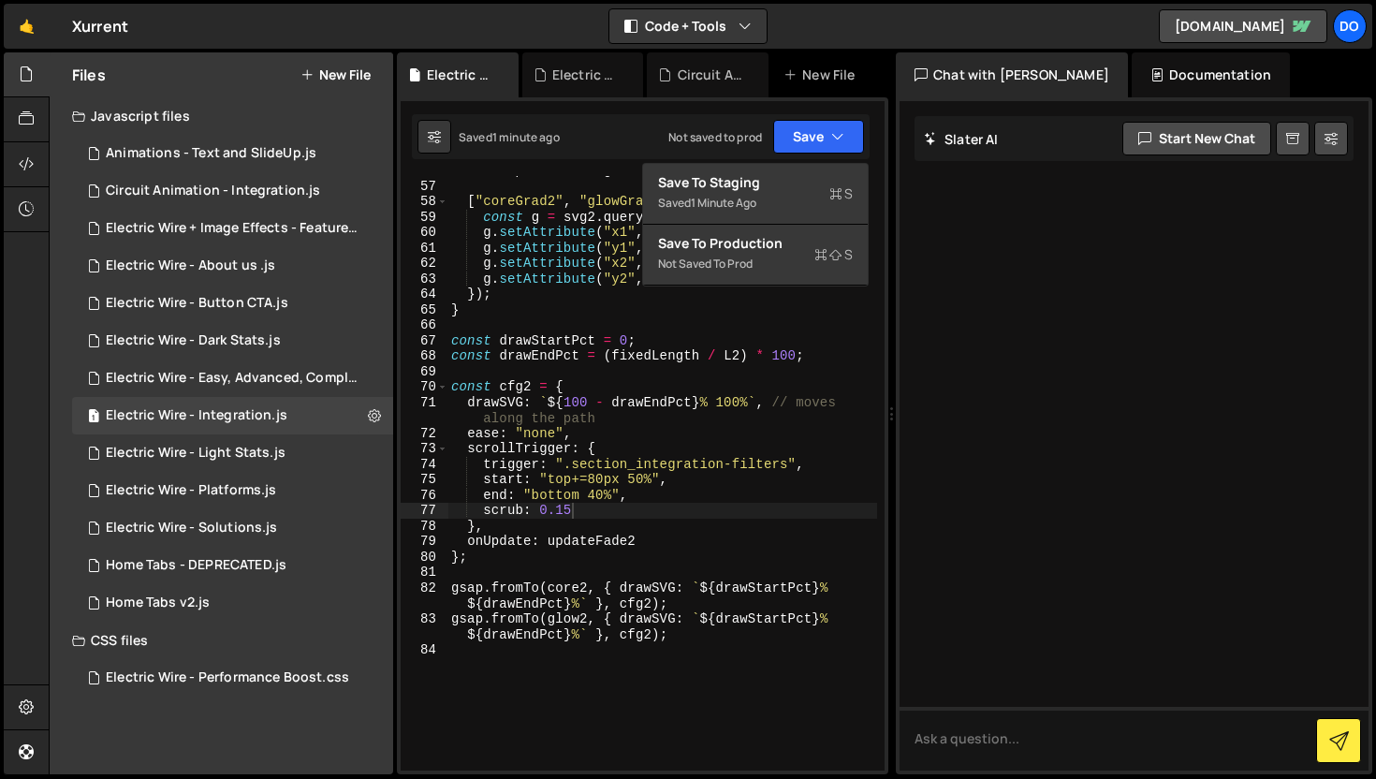
click at [594, 497] on div "const p2 = core2 . getPointAtLength ( eLen ) ; [ "coreGrad2" , "glowGrad2" ] . …" at bounding box center [662, 475] width 430 height 625
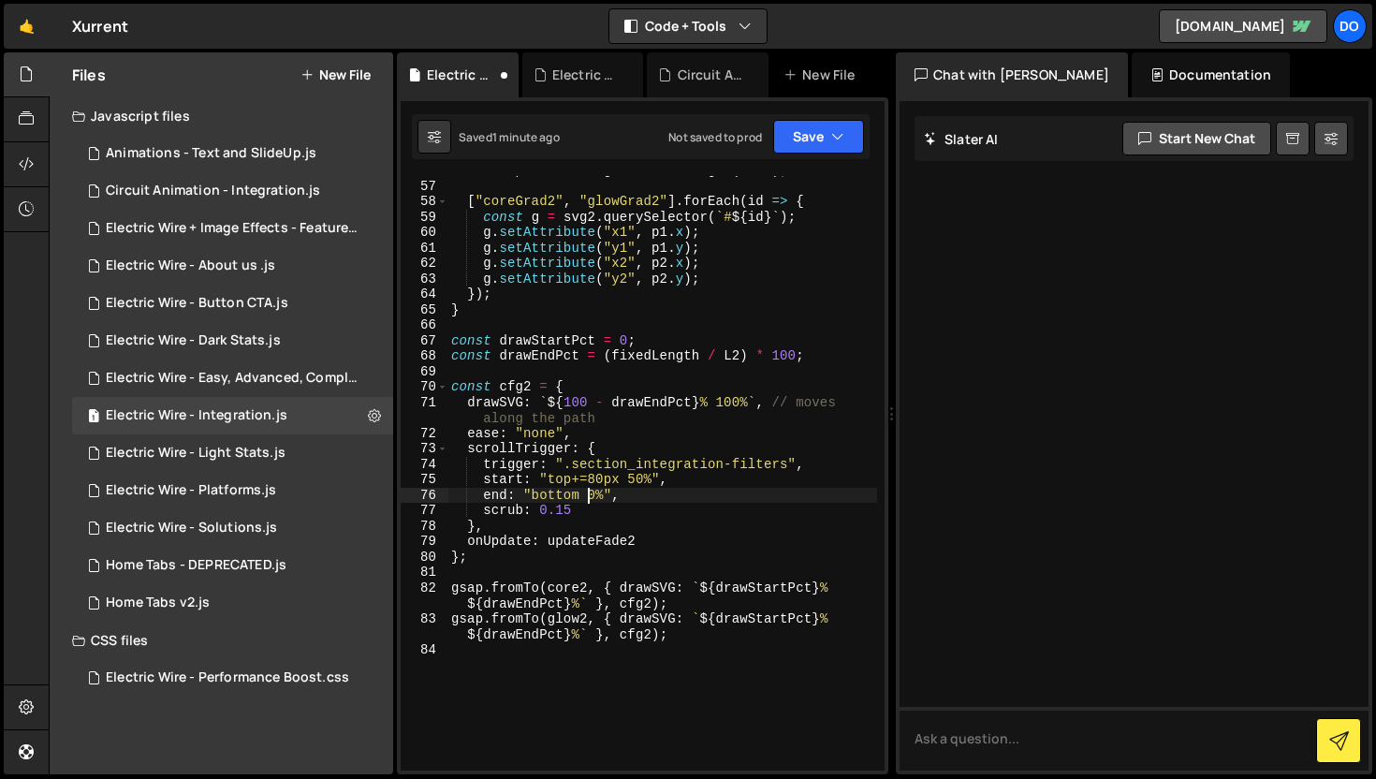
scroll to position [0, 9]
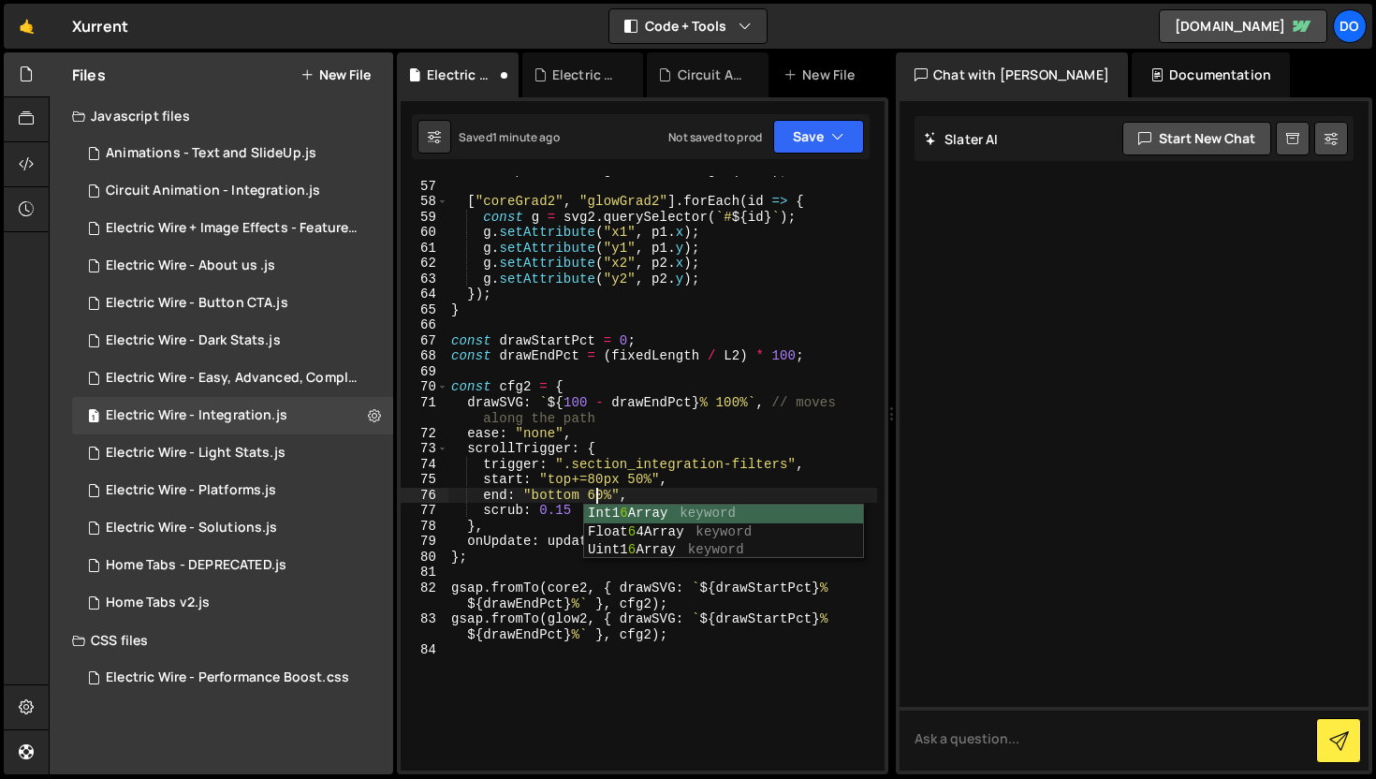
click at [643, 475] on div "const p2 = core2 . getPointAtLength ( eLen ) ; [ "coreGrad2" , "glowGrad2" ] . …" at bounding box center [662, 475] width 430 height 625
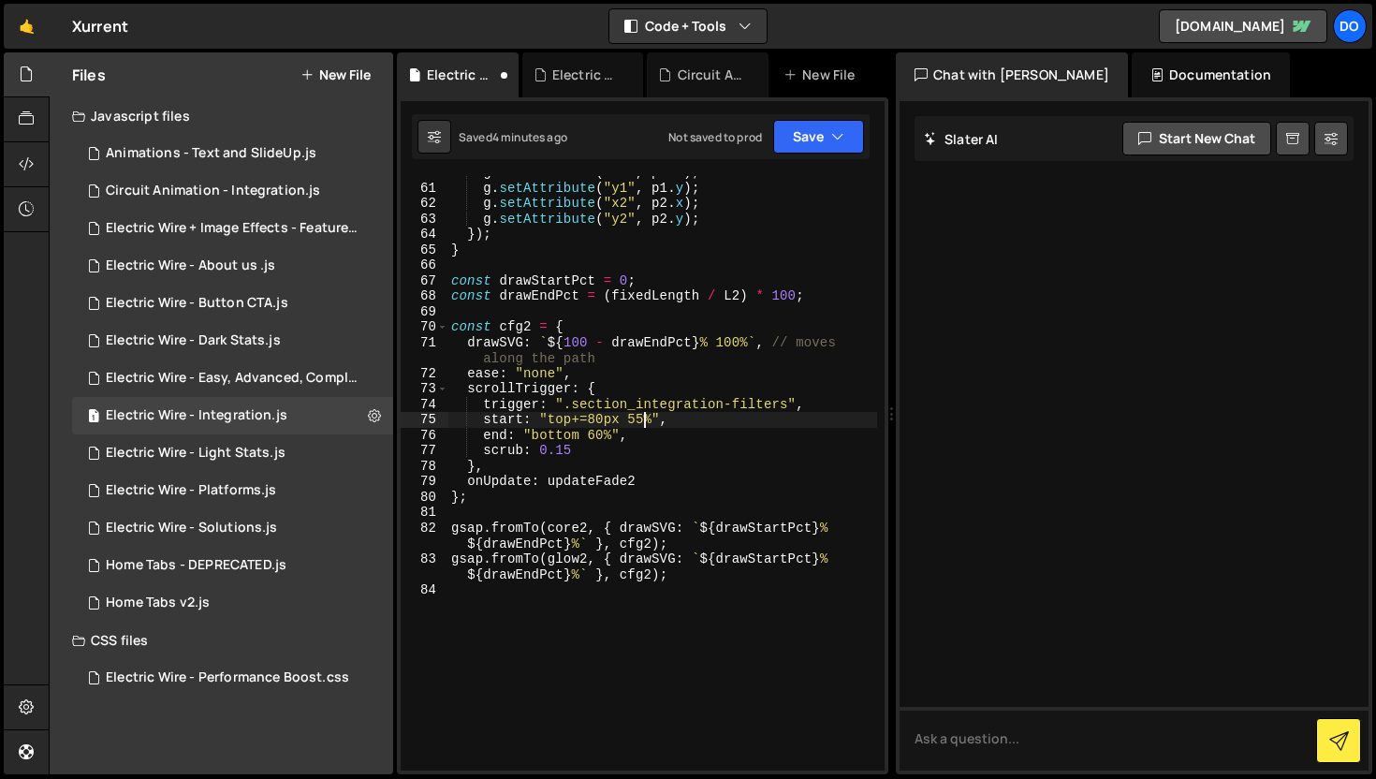
scroll to position [1030, 0]
drag, startPoint x: 471, startPoint y: 497, endPoint x: 471, endPoint y: 391, distance: 105.8
click at [471, 431] on div "g . setAttribute ( "x1" , p1 . x ) ; g . setAttribute ( "y1" , p1 . y ) ; g . s…" at bounding box center [662, 477] width 430 height 625
click at [471, 389] on div "g . setAttribute ( "x1" , p1 . x ) ; g . setAttribute ( "y1" , p1 . y ) ; g . s…" at bounding box center [662, 477] width 430 height 625
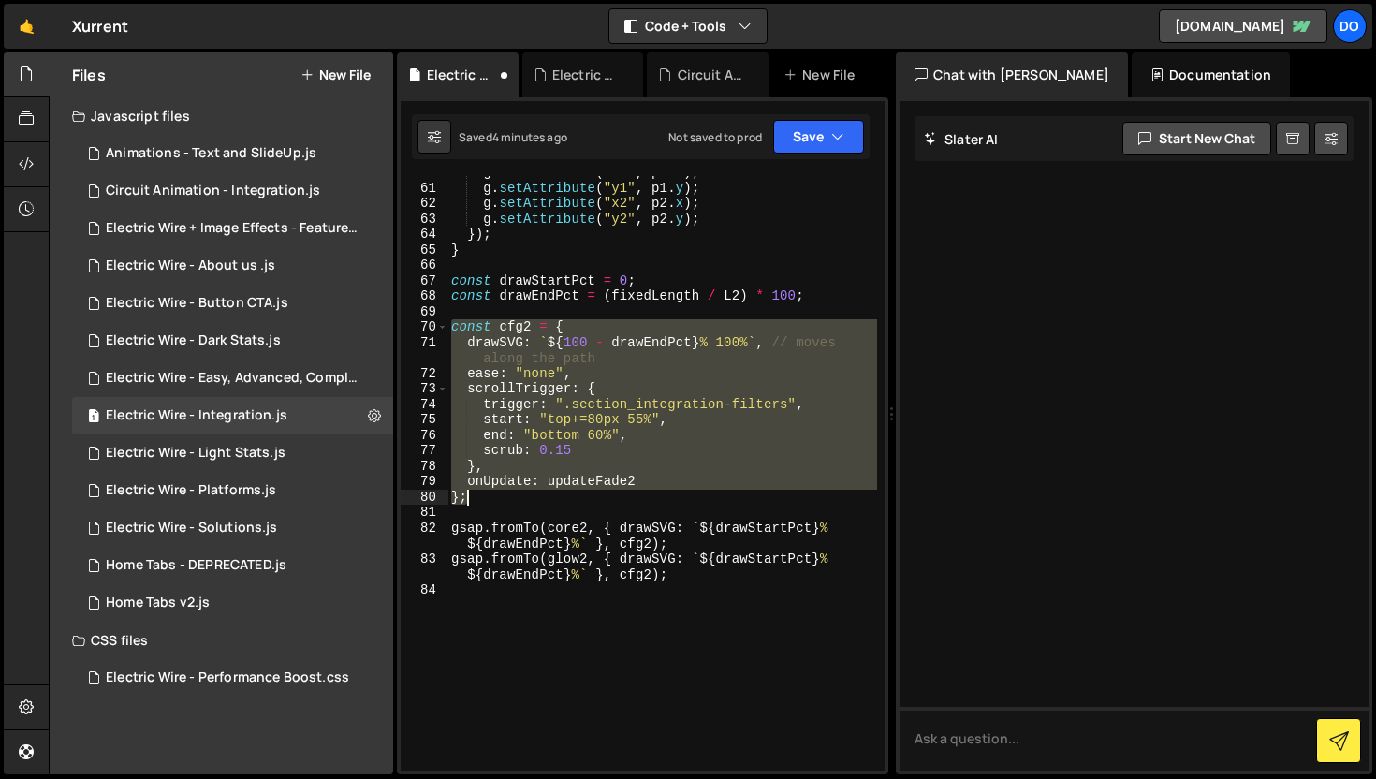
drag, startPoint x: 451, startPoint y: 324, endPoint x: 528, endPoint y: 502, distance: 193.7
click at [528, 502] on div "g . setAttribute ( "x1" , p1 . x ) ; g . setAttribute ( "y1" , p1 . y ) ; g . s…" at bounding box center [662, 477] width 430 height 625
paste textarea
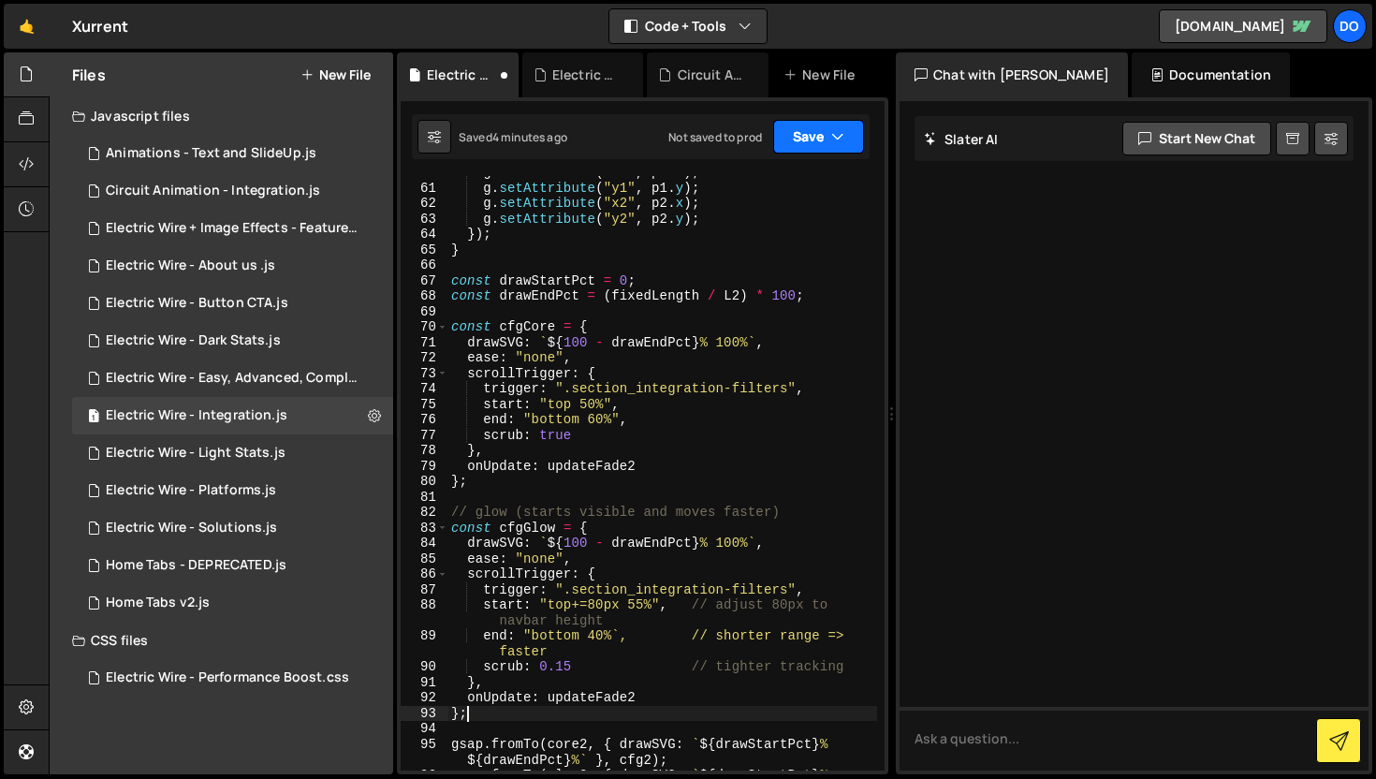
click at [805, 144] on button "Save" at bounding box center [818, 137] width 91 height 34
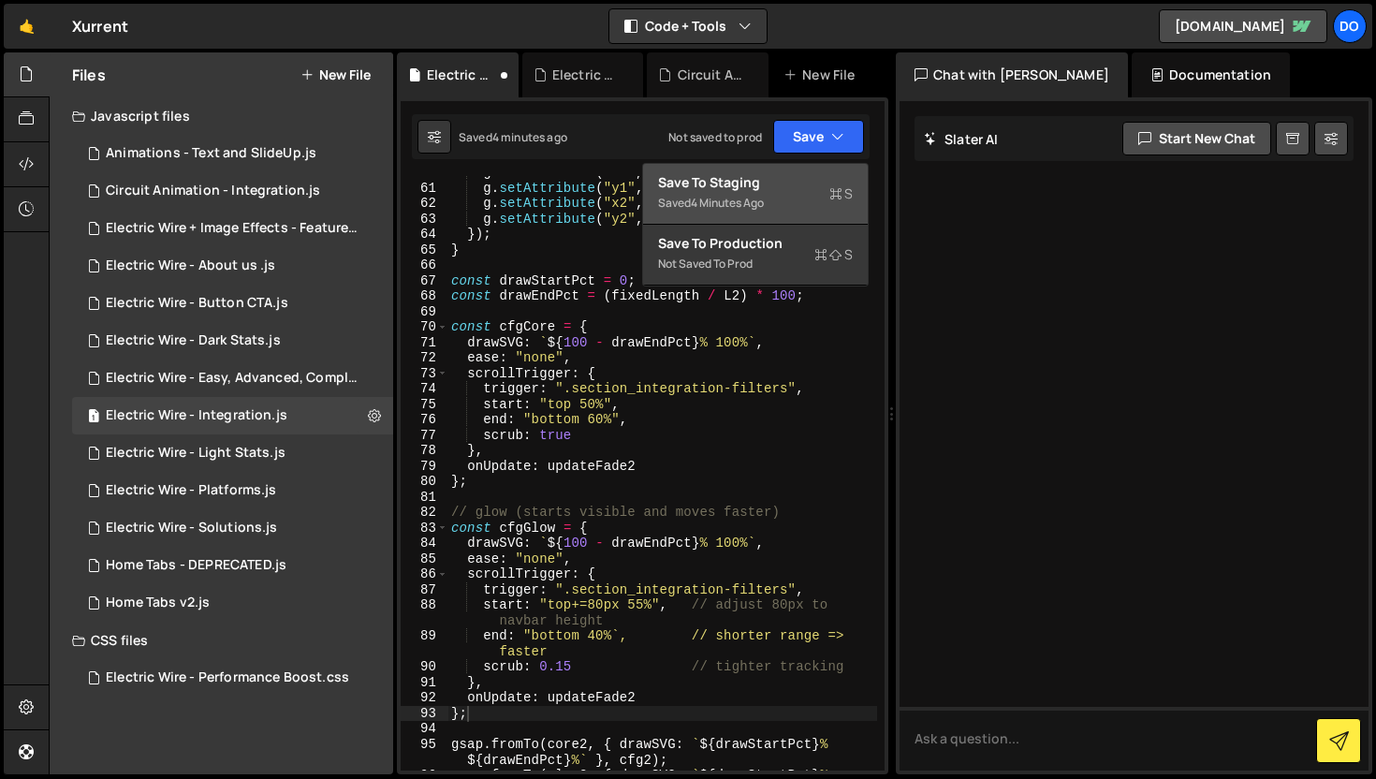
click at [771, 191] on div "Save to Staging S" at bounding box center [755, 182] width 195 height 19
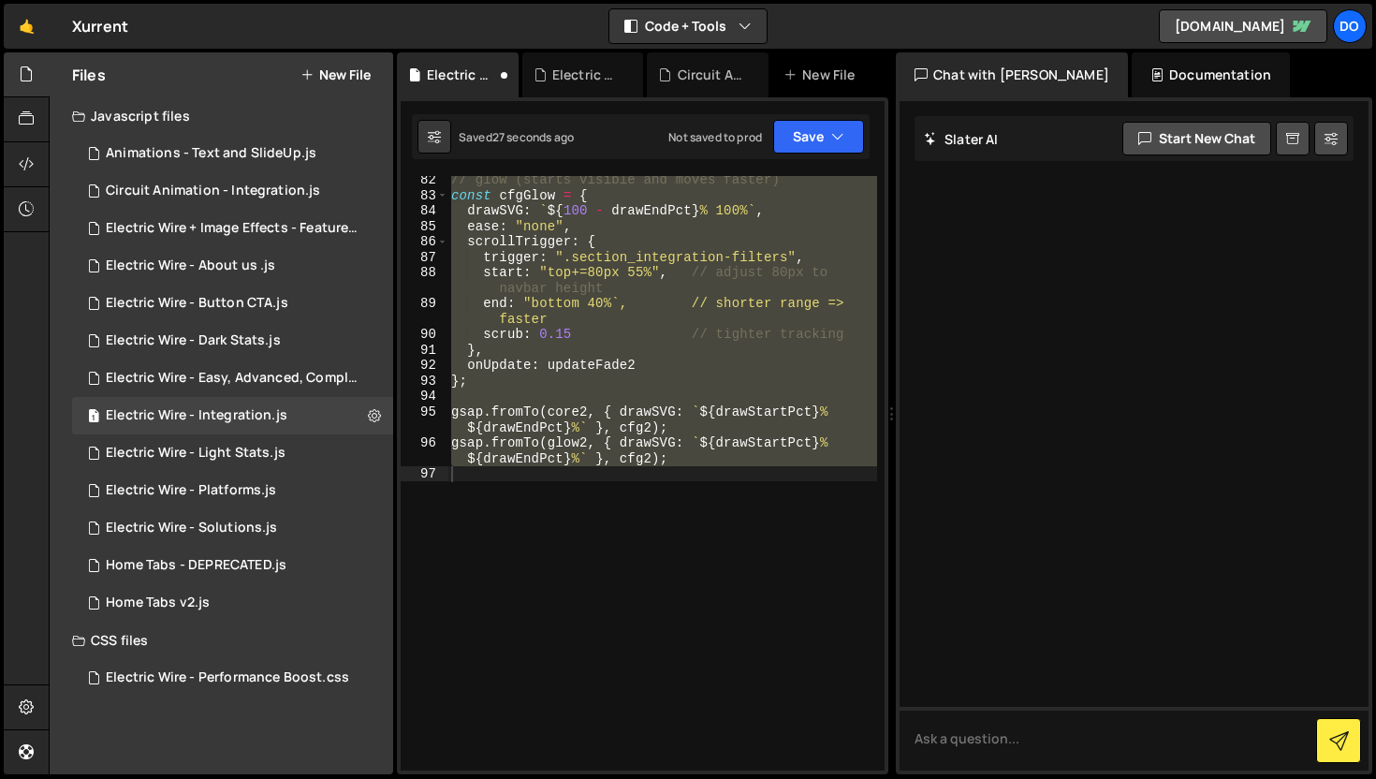
scroll to position [1363, 0]
click at [724, 571] on div "// glow (starts visible and moves faster) const cfgGlow = { drawSVG : ` ${ 100 …" at bounding box center [662, 484] width 430 height 625
type textarea "gsap.fromTo(glow2, { drawSVG: `${drawStartPct}% ${drawEndPct}%` }, cfg2);"
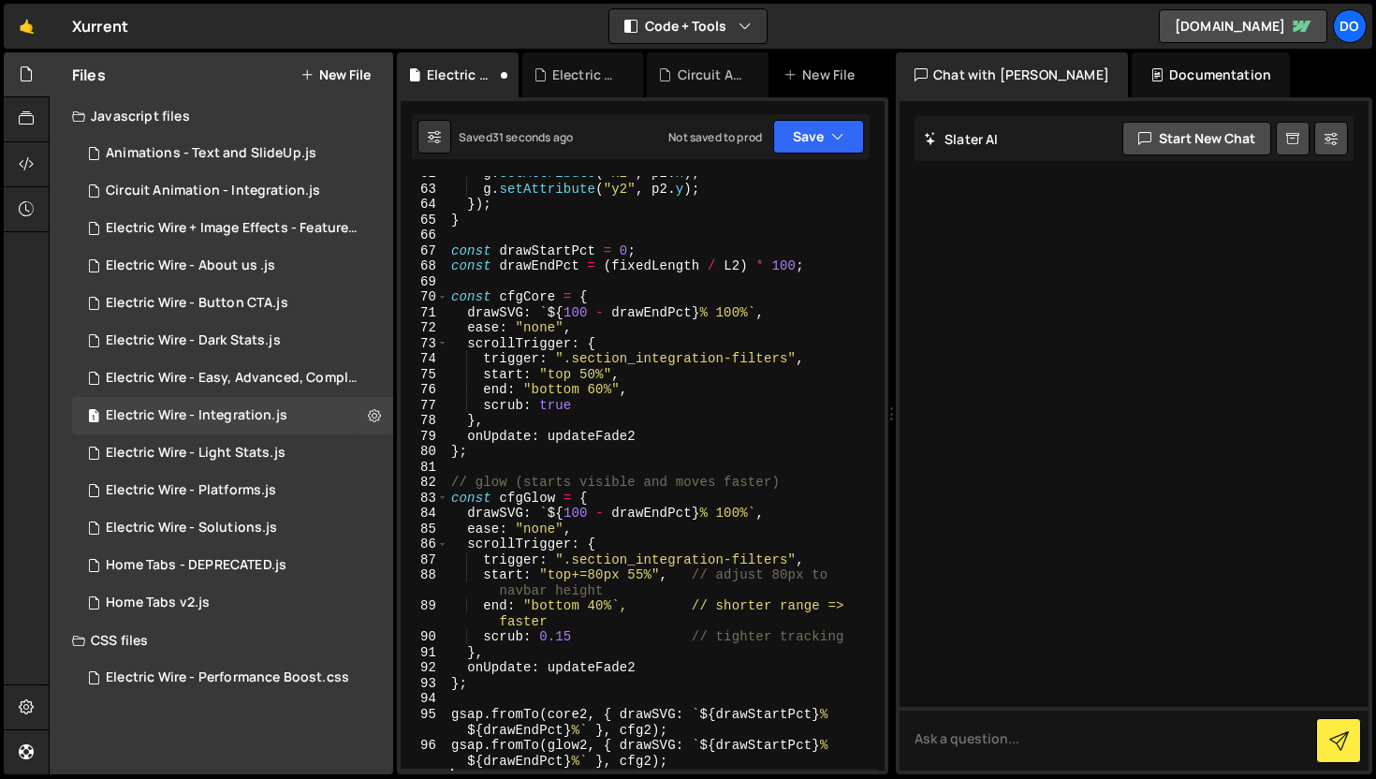
scroll to position [1041, 0]
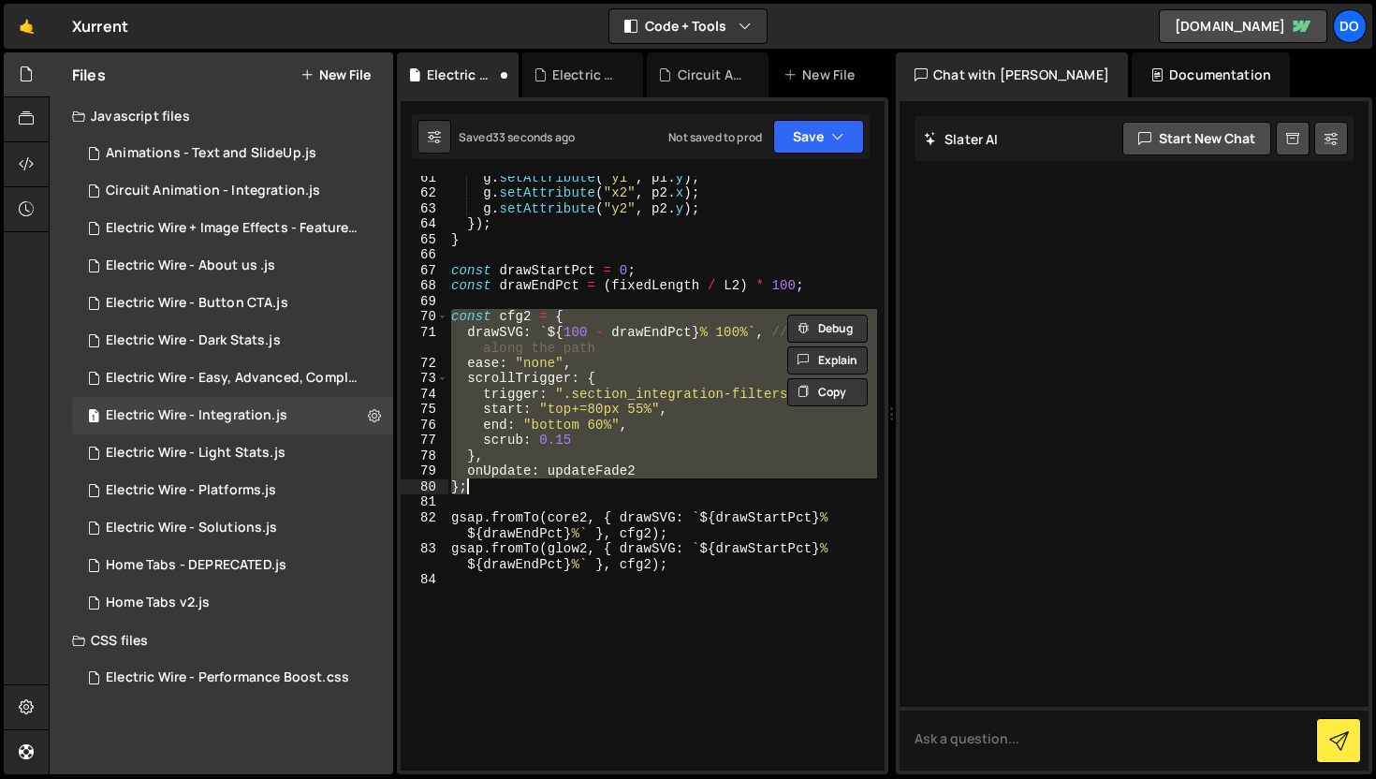
click at [811, 115] on div "Saved 33 seconds ago Not saved to prod Upgrade to Edit Save Save to Staging S S…" at bounding box center [641, 136] width 458 height 45
click at [810, 130] on button "Save" at bounding box center [818, 137] width 91 height 34
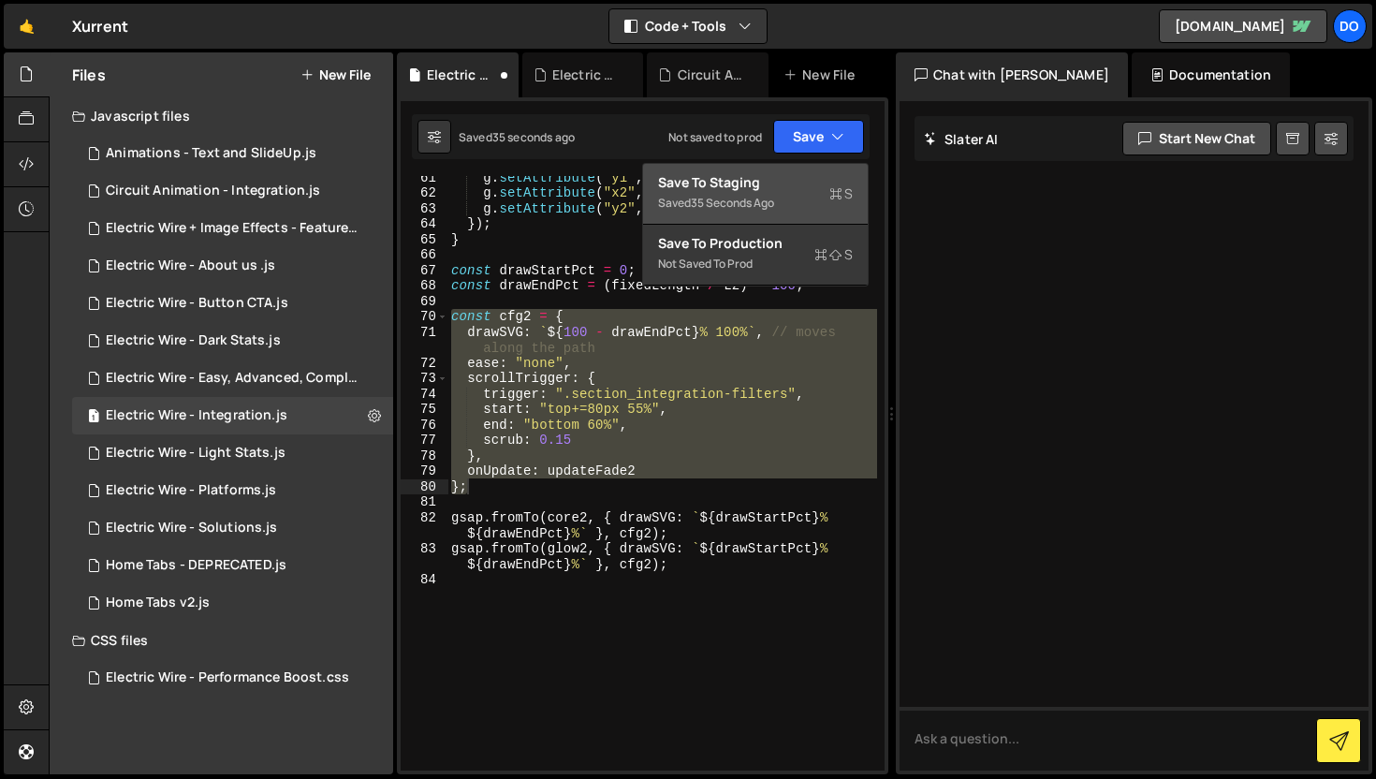
click at [743, 199] on div "35 seconds ago" at bounding box center [732, 203] width 83 height 16
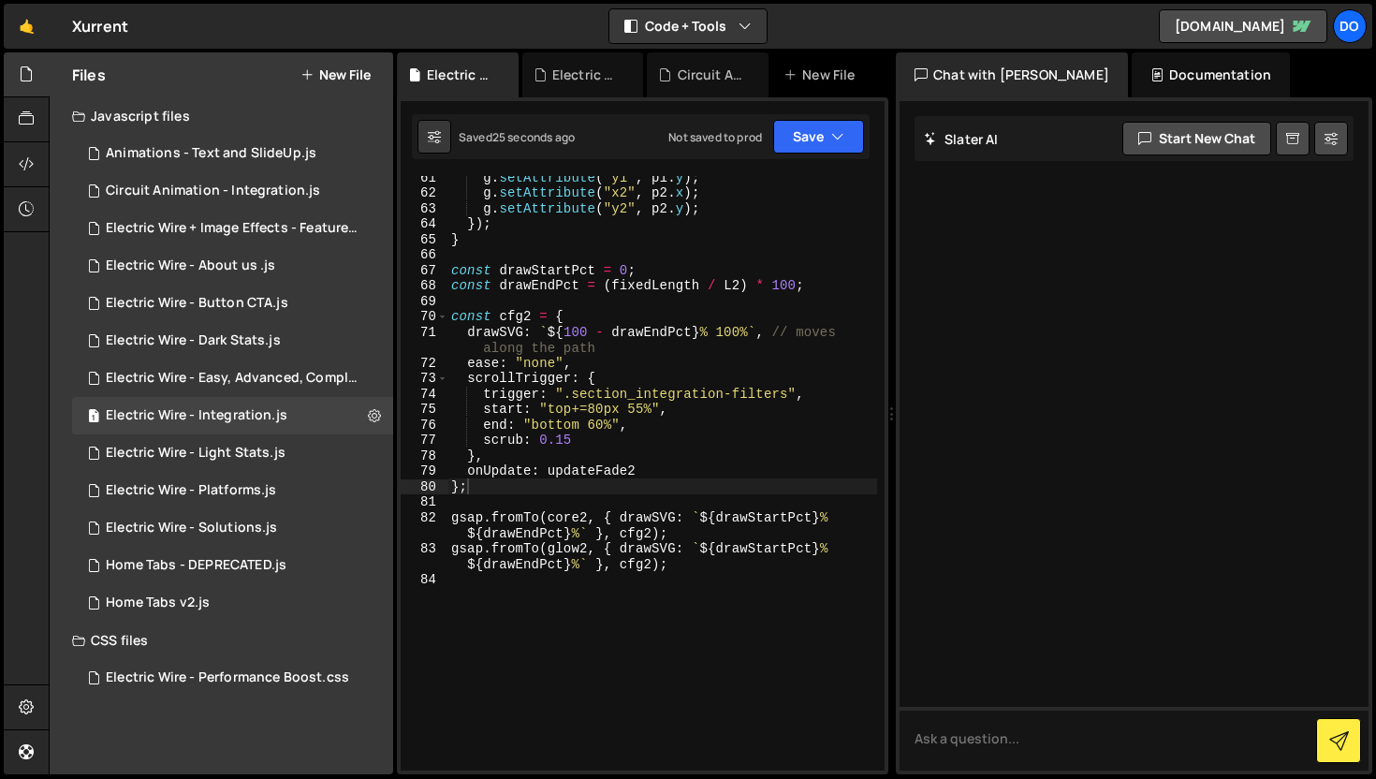
click at [625, 270] on div "g . setAttribute ( "y1" , p1 . y ) ; g . setAttribute ( "x2" , p2 . x ) ; g . s…" at bounding box center [662, 481] width 430 height 625
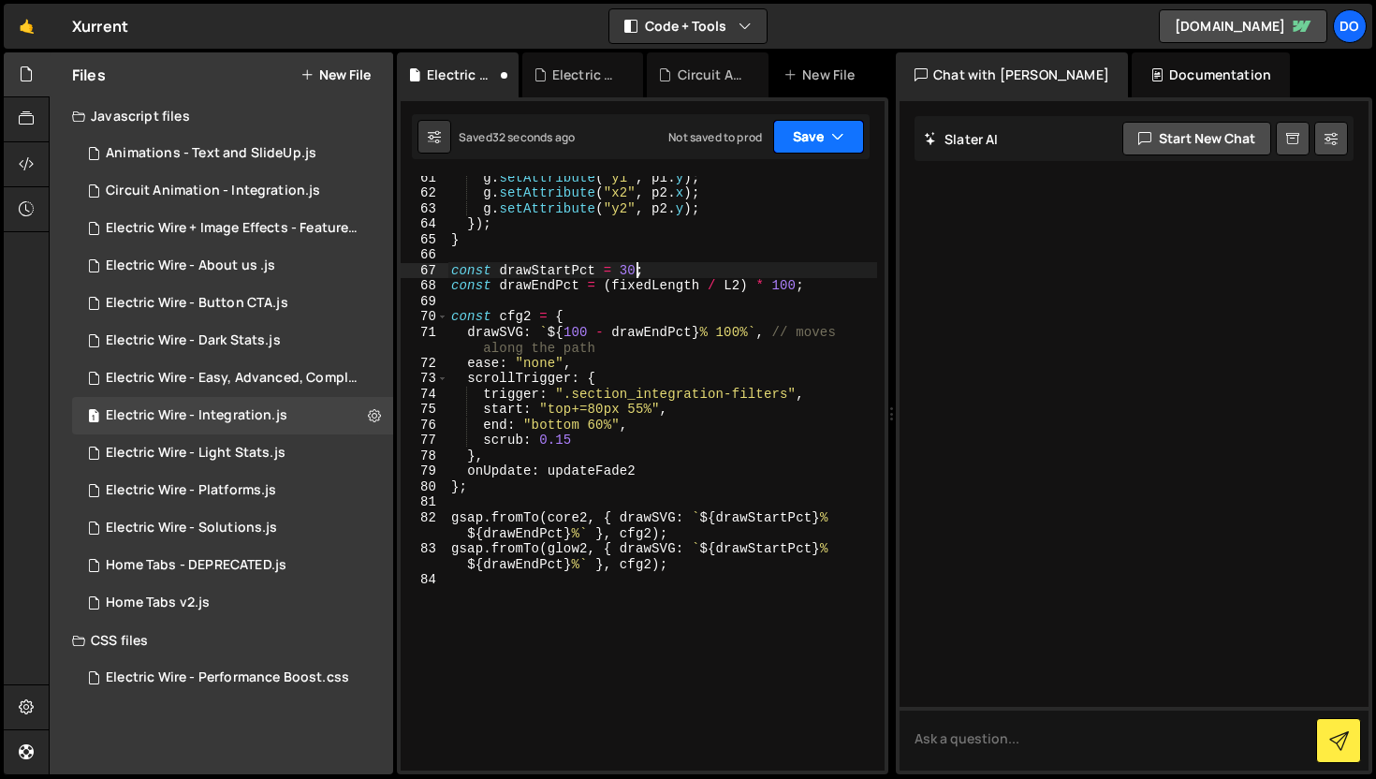
click at [817, 139] on button "Save" at bounding box center [818, 137] width 91 height 34
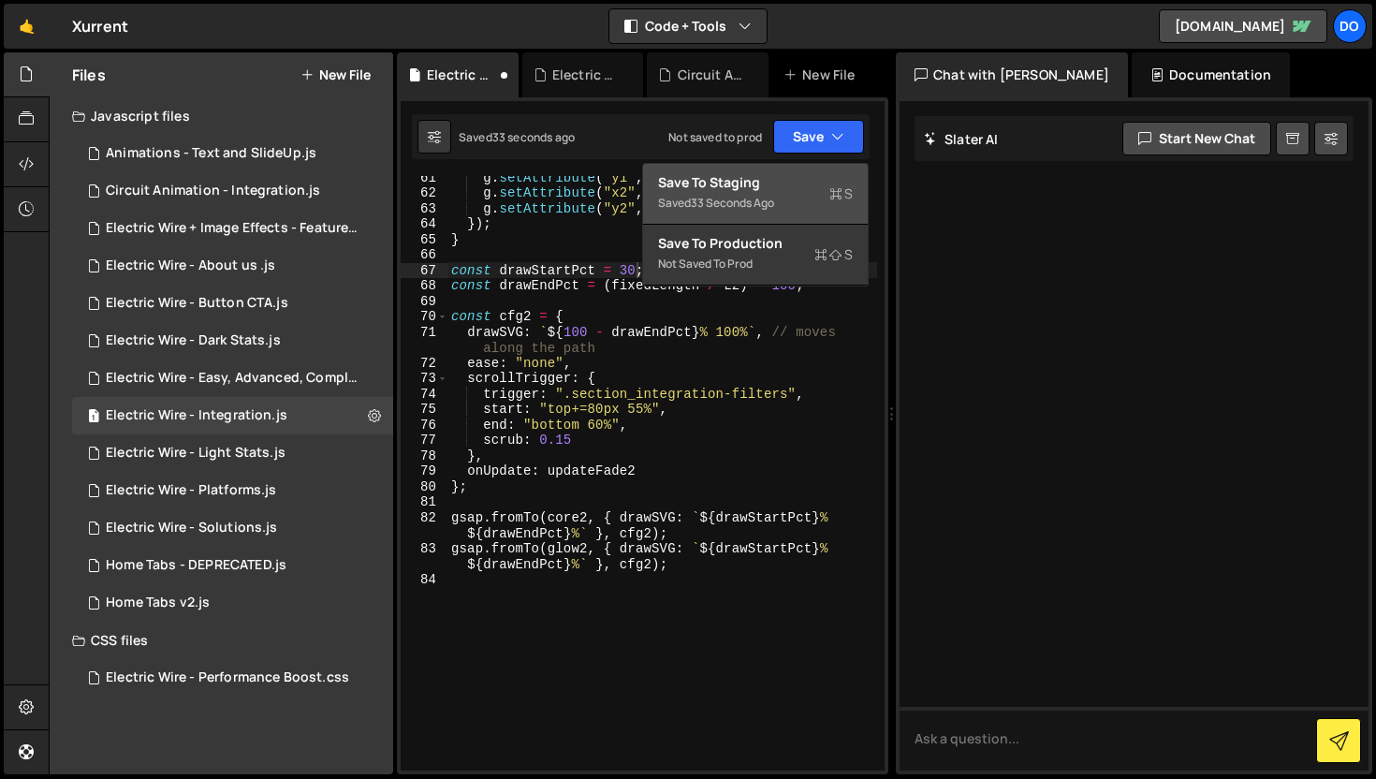
click at [756, 189] on div "Save to Staging S" at bounding box center [755, 182] width 195 height 19
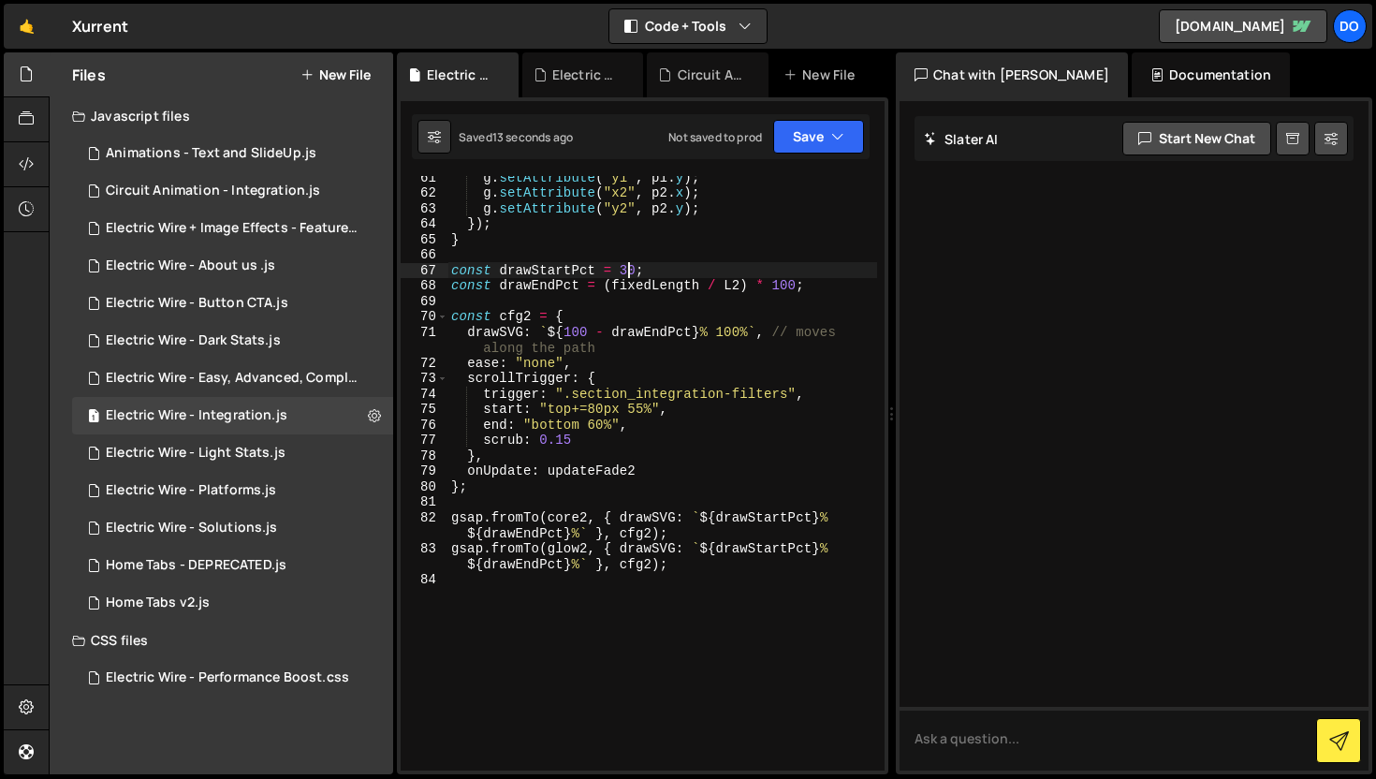
click at [629, 270] on div "g . setAttribute ( "y1" , p1 . y ) ; g . setAttribute ( "x2" , p2 . x ) ; g . s…" at bounding box center [662, 481] width 430 height 625
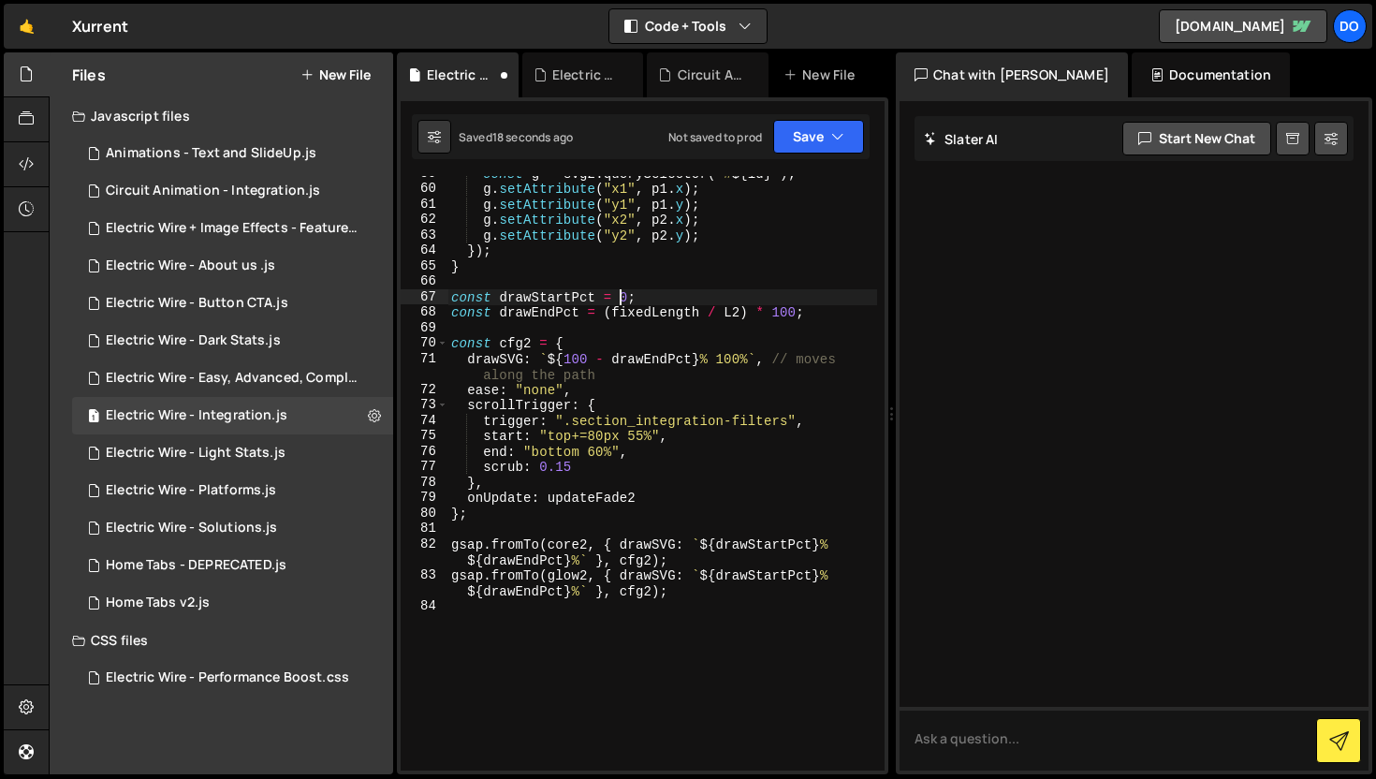
scroll to position [1014, 0]
drag, startPoint x: 627, startPoint y: 437, endPoint x: 575, endPoint y: 434, distance: 52.5
click at [575, 434] on div "const g = svg2 . querySelector ( ` # ${ id } ` ) ; g . setAttribute ( "x1" , p1…" at bounding box center [662, 478] width 430 height 625
type textarea "start: "top 55%","
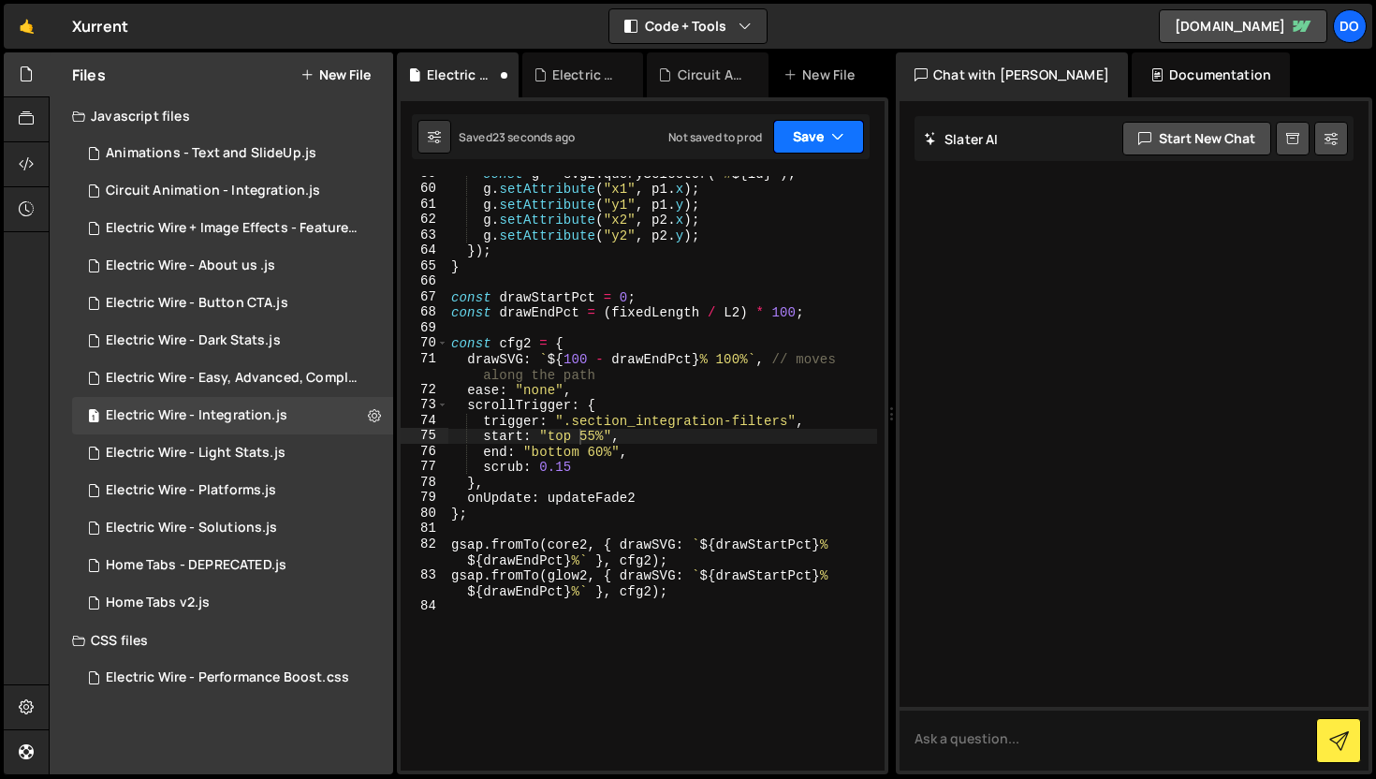
click at [805, 132] on button "Save" at bounding box center [818, 137] width 91 height 34
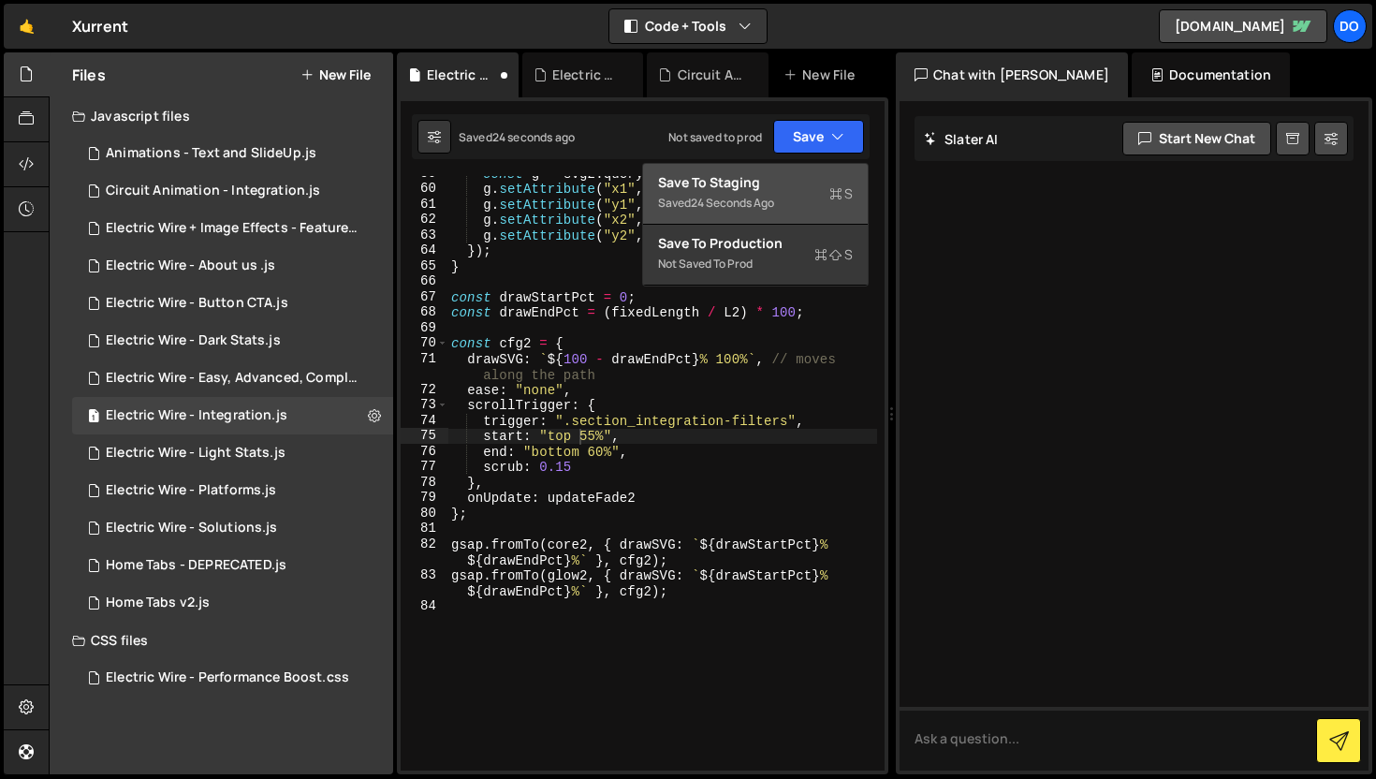
click at [775, 185] on div "Save to Staging S" at bounding box center [755, 182] width 195 height 19
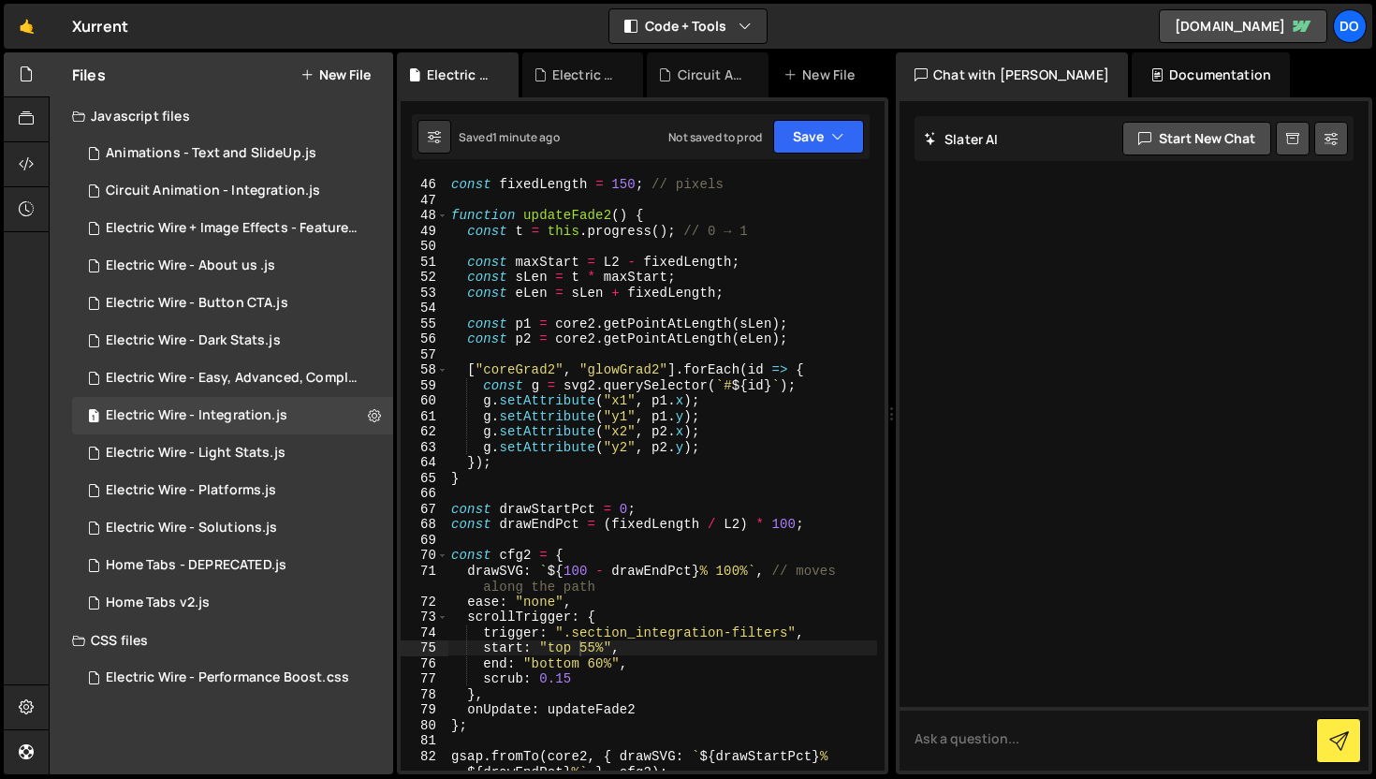
scroll to position [799, 0]
click at [673, 492] on div "const fixedLength = 150 ; // pixels function updateFade2 ( ) { const t = this .…" at bounding box center [662, 485] width 430 height 641
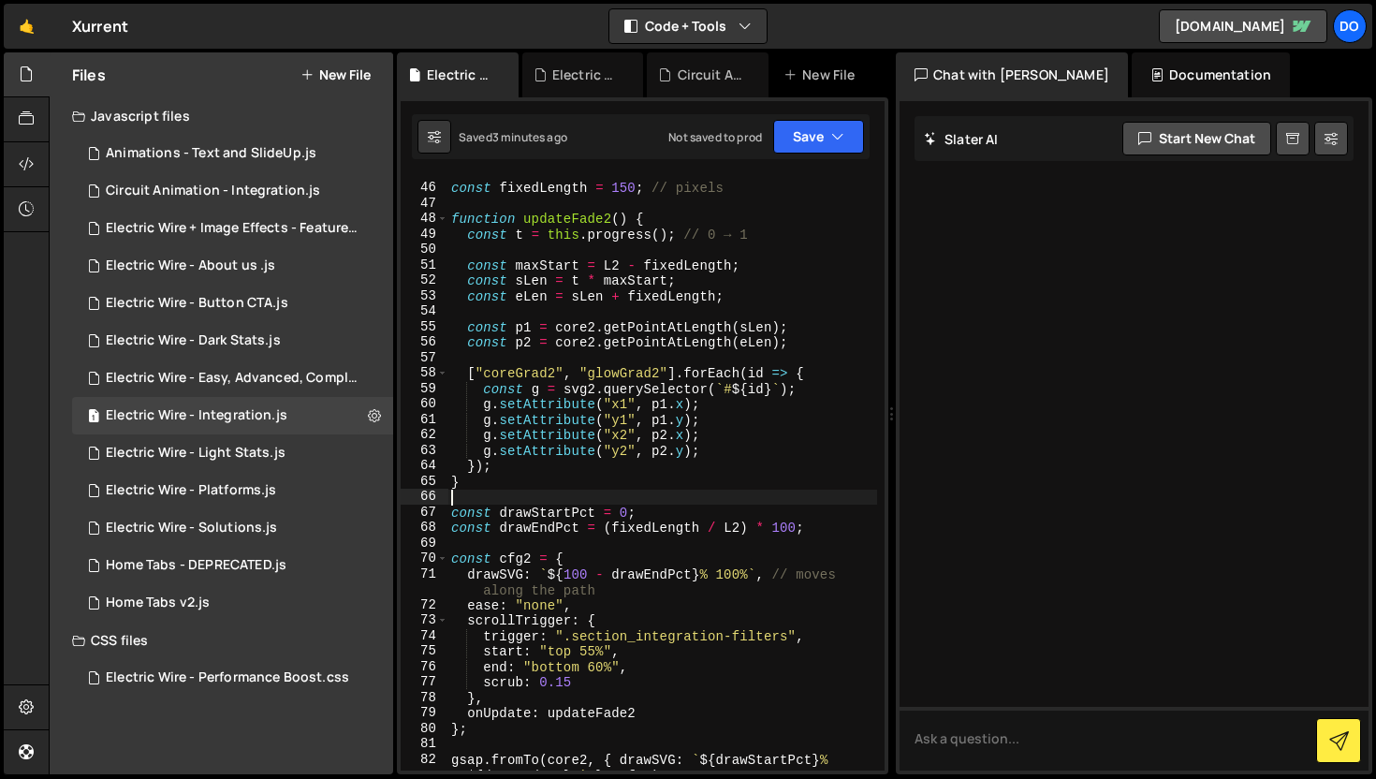
type textarea "gsap.fromTo(glow2, { drawSVG: `${drawStartPct}% ${drawEndPct}%` }, cfg2);"
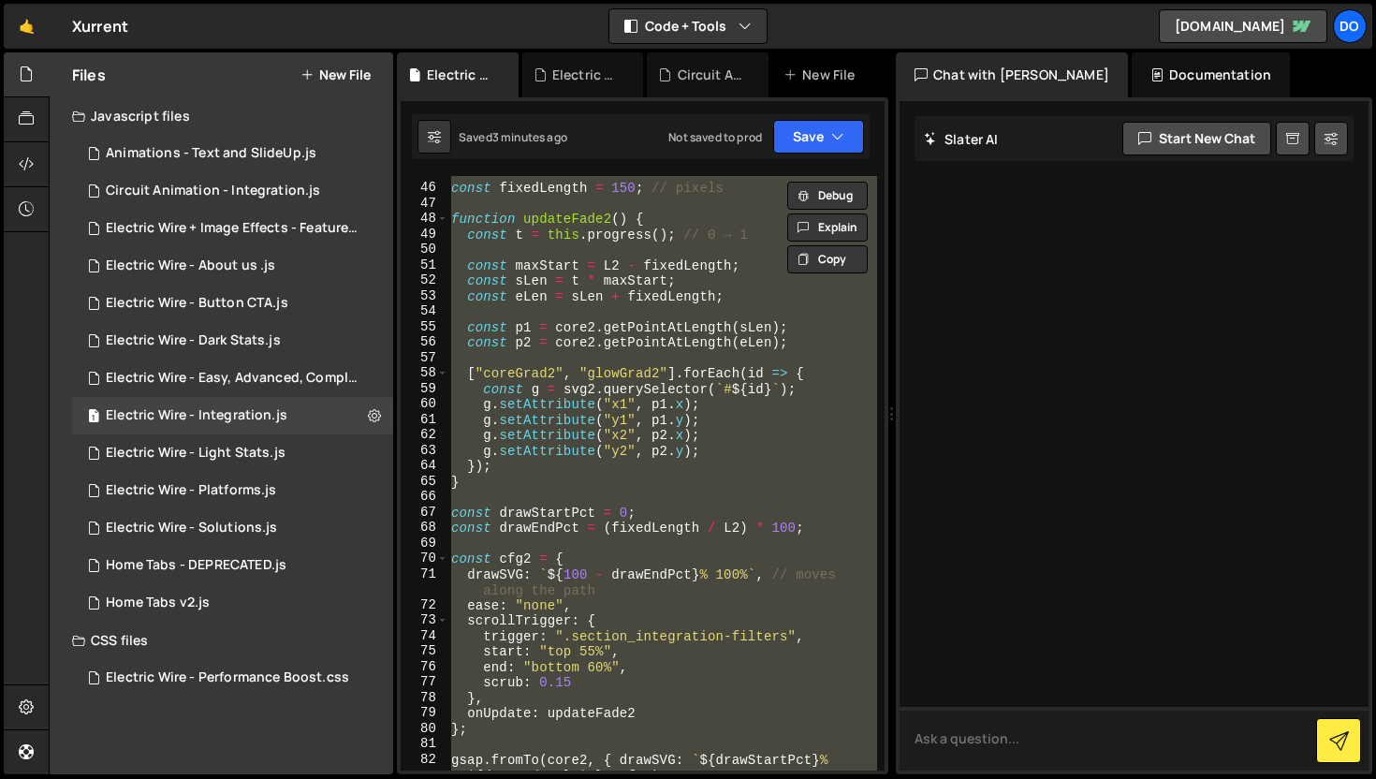
click at [989, 735] on textarea at bounding box center [1133, 739] width 469 height 64
paste textarea "gsap.registerPlugin(ScrollTrigger, DrawSVGPlugin); const svg2 = document.queryS…"
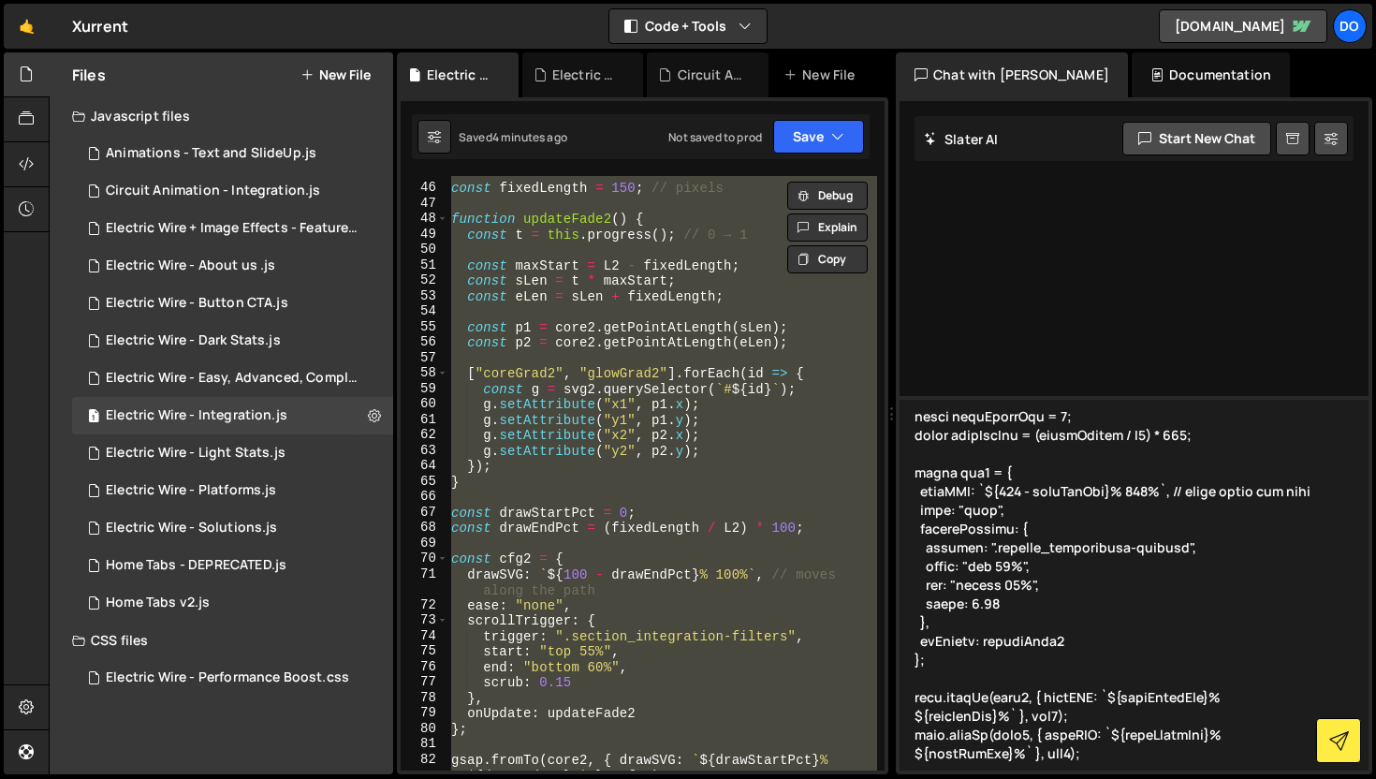
scroll to position [1351, 0]
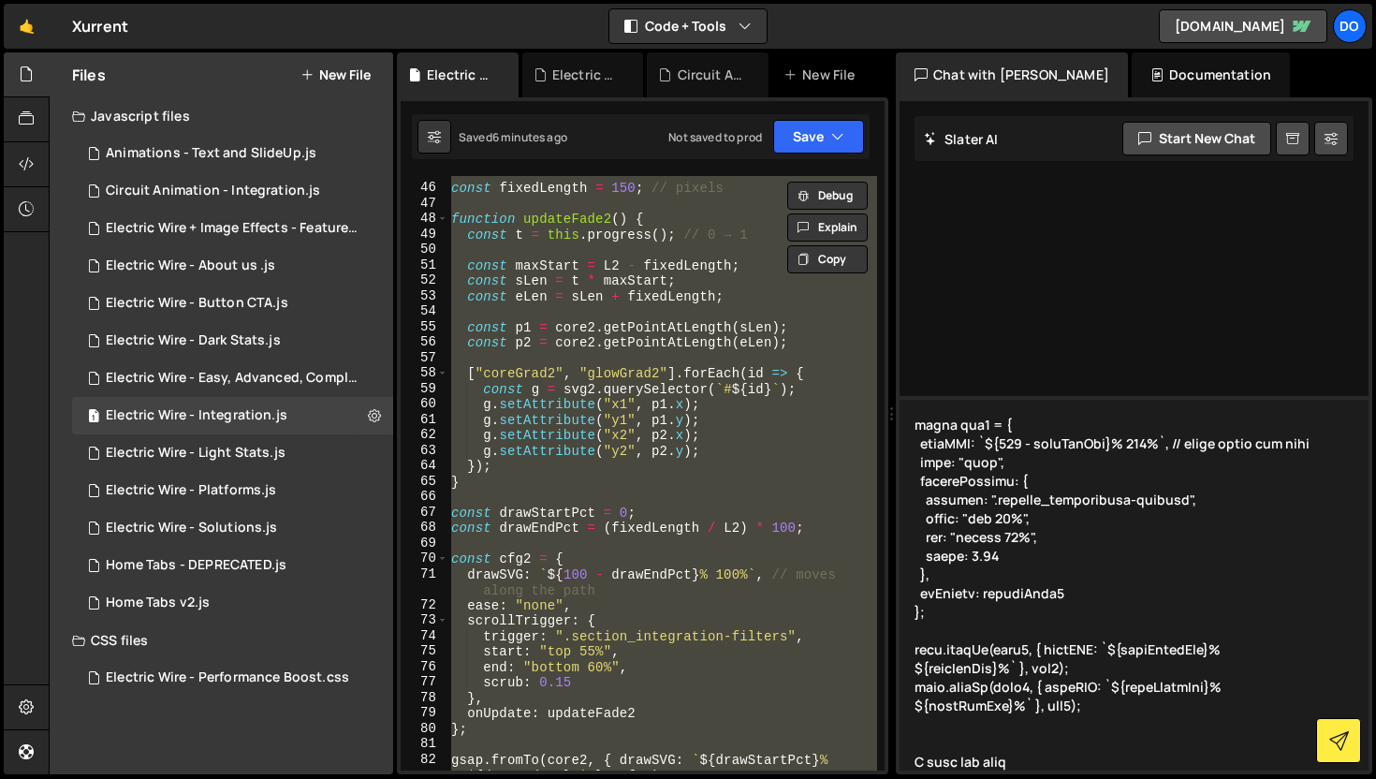
type textarea "gsap.registerPlugin(ScrollTrigger, DrawSVGPlugin); const svg2 = document.queryS…"
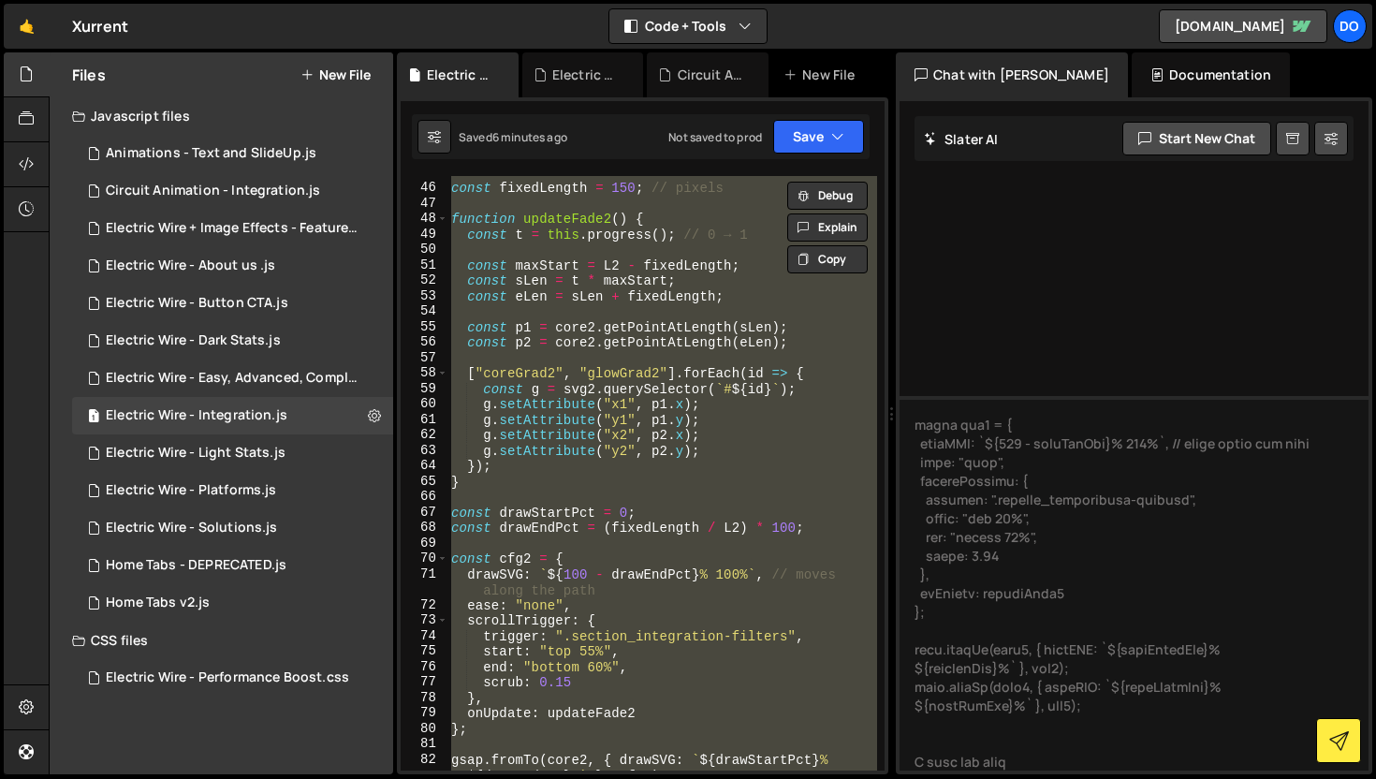
click at [767, 524] on div "const fixedLength = 150 ; // pixels function updateFade2 ( ) { const t = this .…" at bounding box center [662, 485] width 430 height 641
type textarea "const drawEndPct = (fixedLength / L2) * 100;"
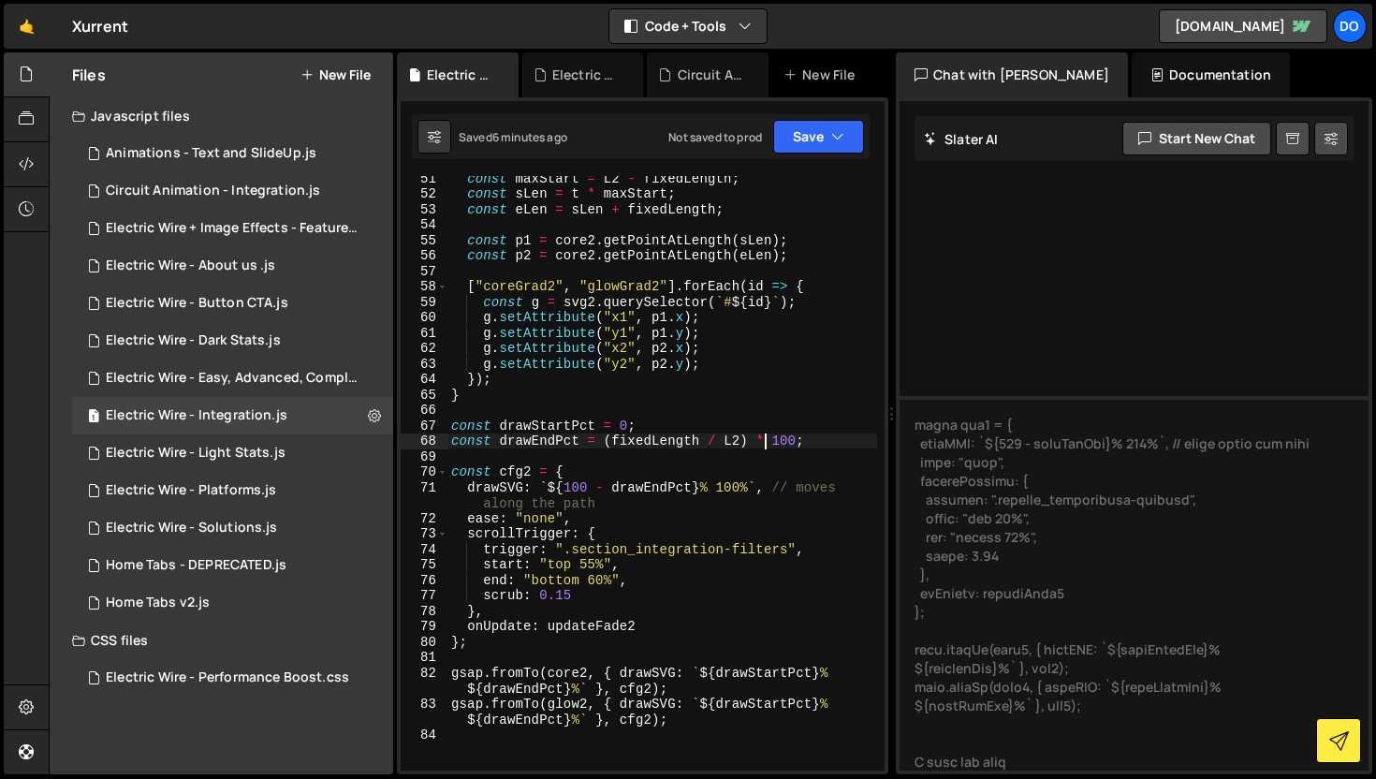
scroll to position [899, 0]
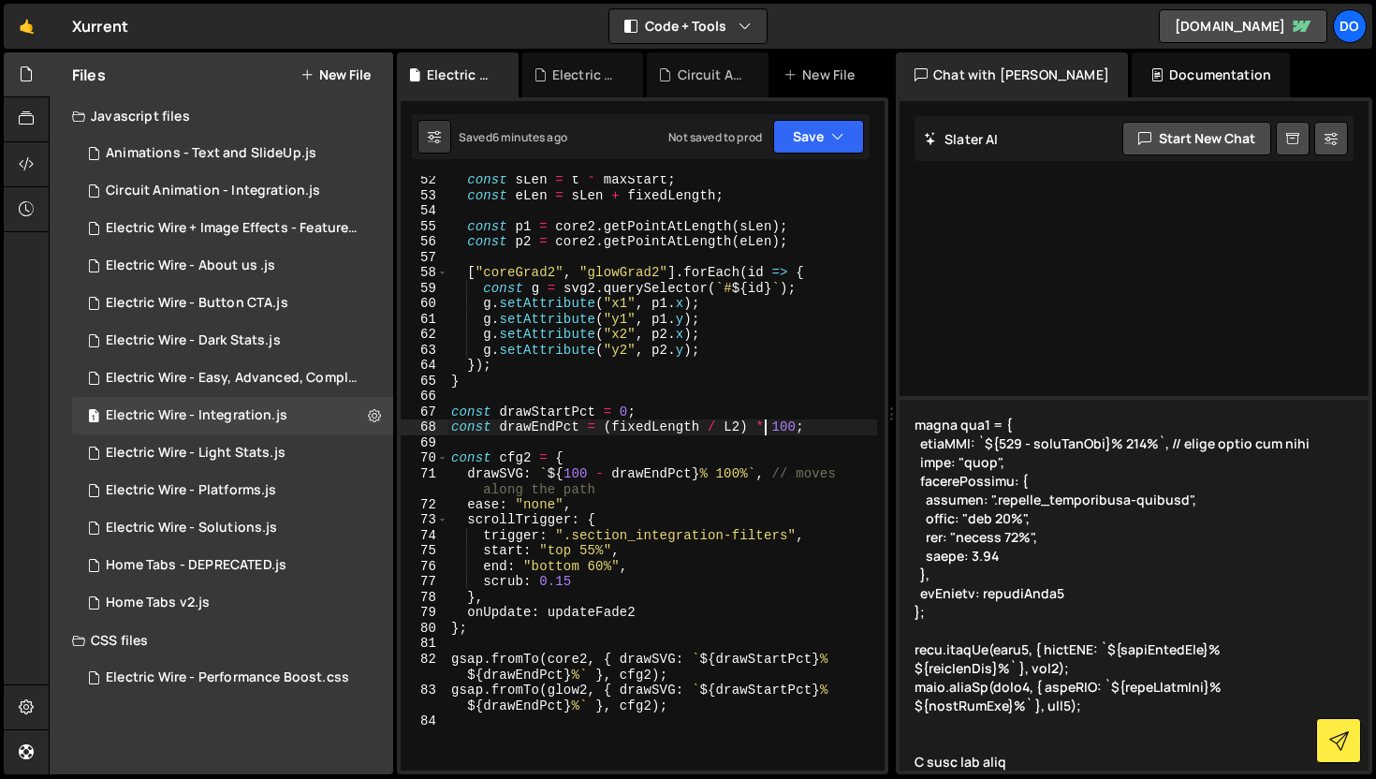
click at [1032, 753] on textarea at bounding box center [1133, 583] width 469 height 374
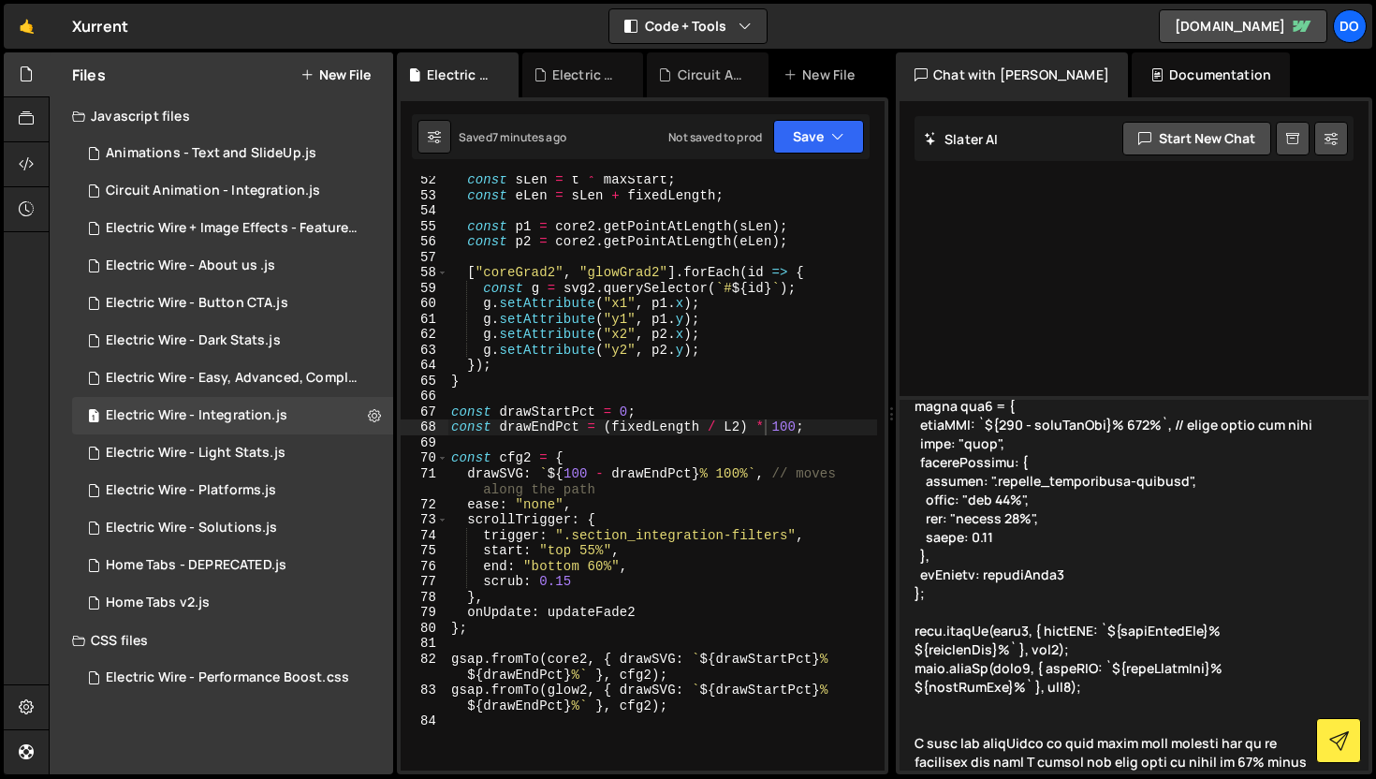
scroll to position [1388, 0]
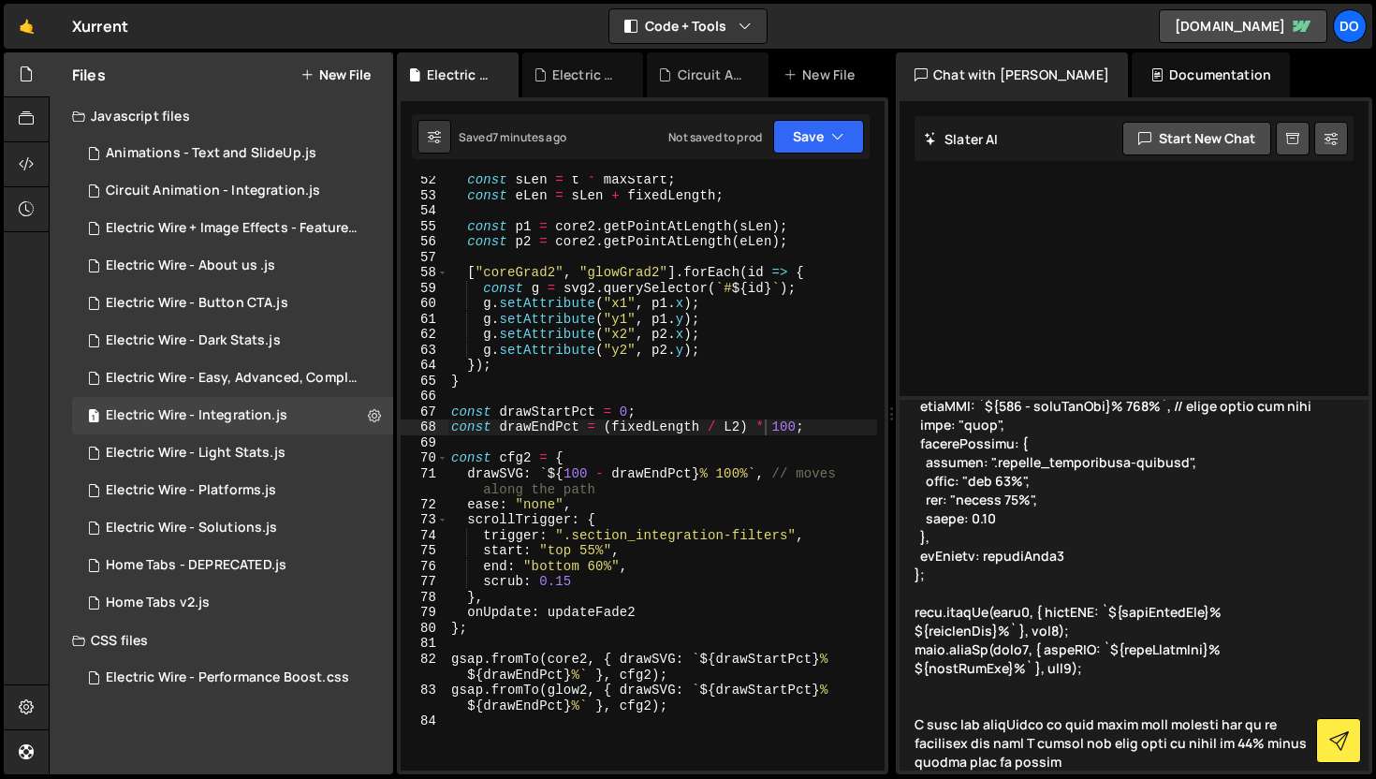
type textarea "gsap.registerPlugin(ScrollTrigger, DrawSVGPlugin); const svg2 = document.queryS…"
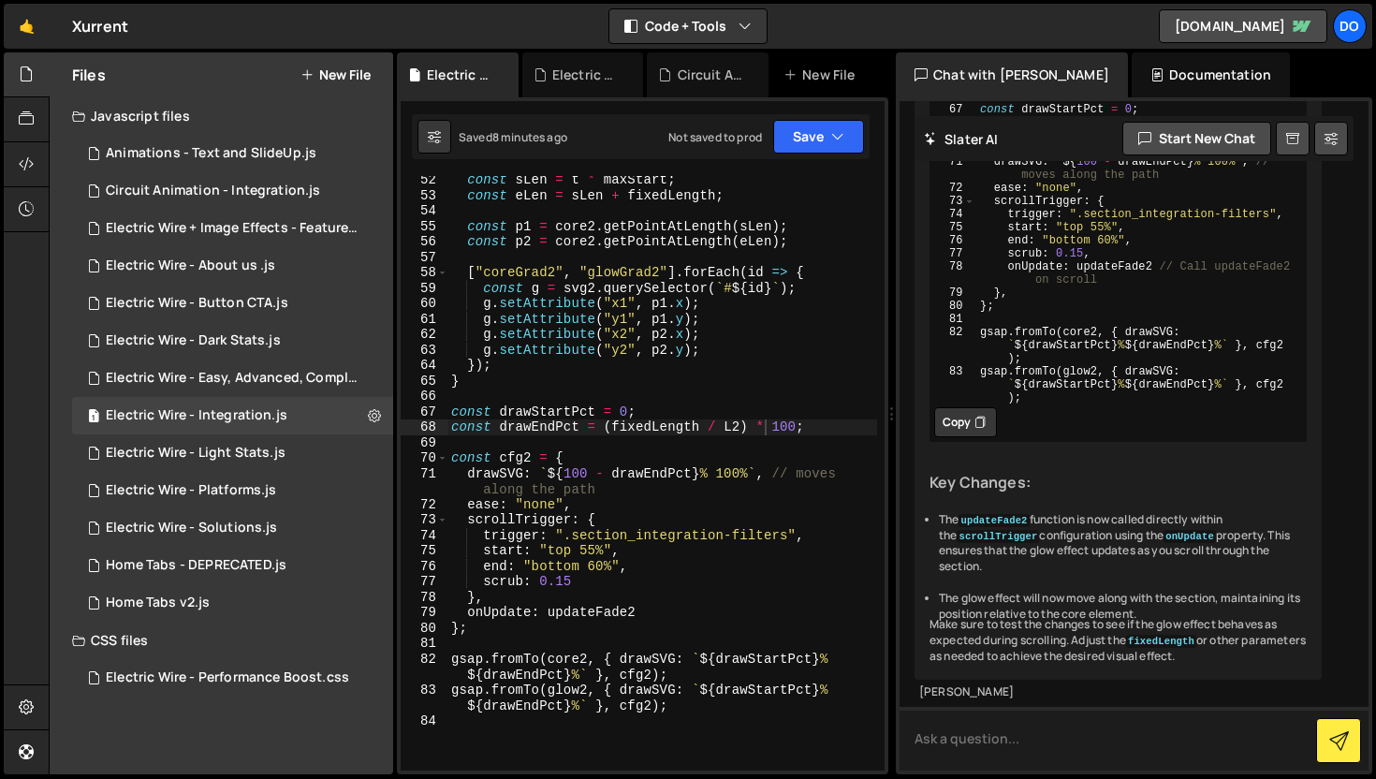
scroll to position [2873, 0]
click at [971, 407] on button "Copy" at bounding box center [965, 422] width 63 height 30
click at [799, 440] on div "const sLen = t * maxStart ; const eLen = sLen + fixedLength ; const p1 = core2 …" at bounding box center [662, 484] width 430 height 625
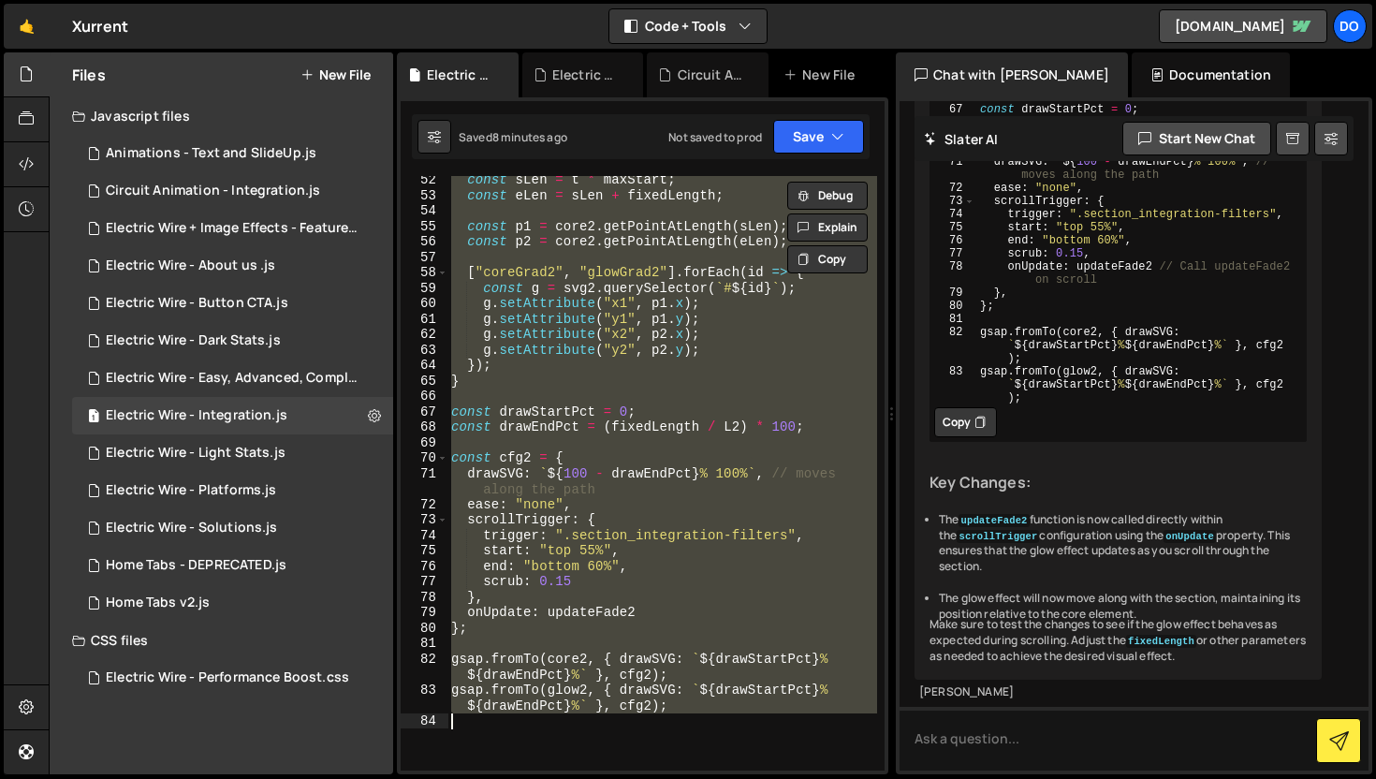
paste textarea
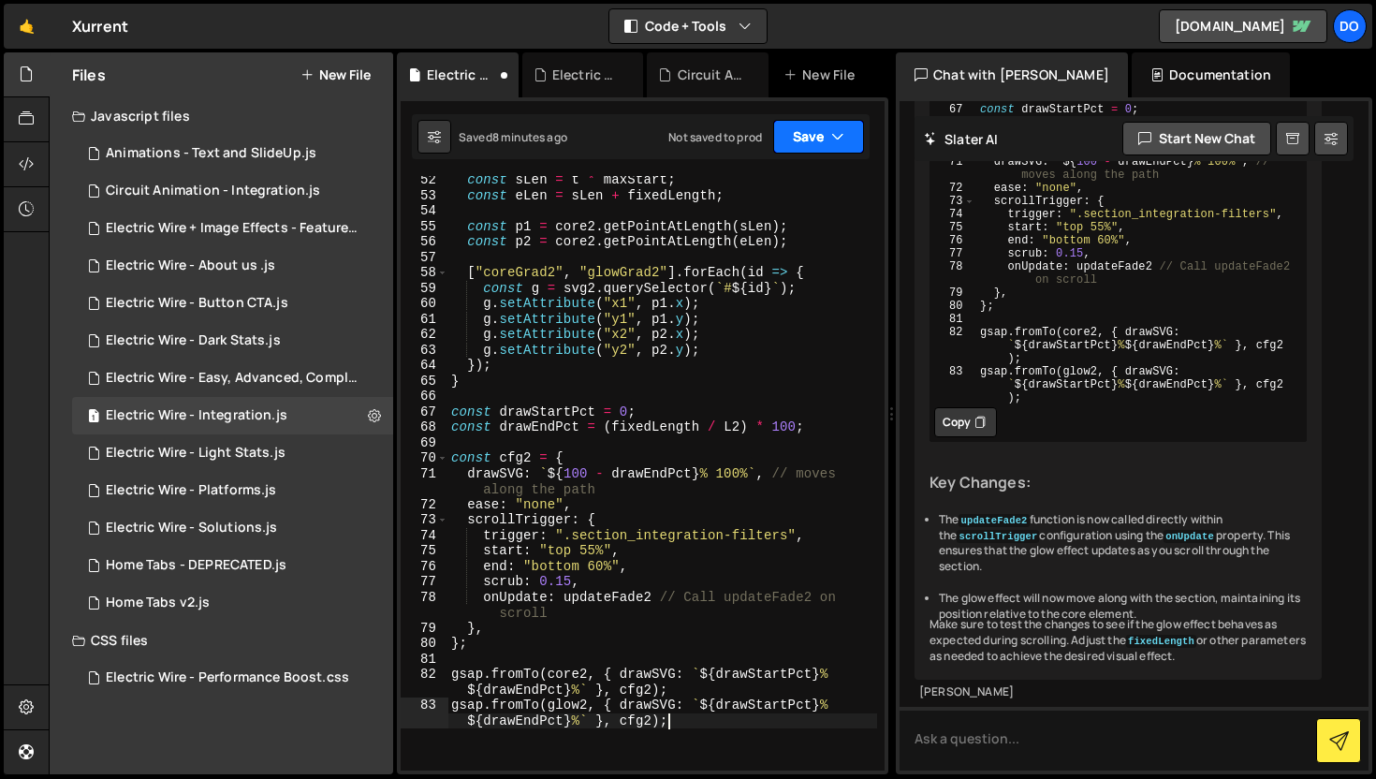
click at [835, 139] on icon "button" at bounding box center [837, 136] width 13 height 19
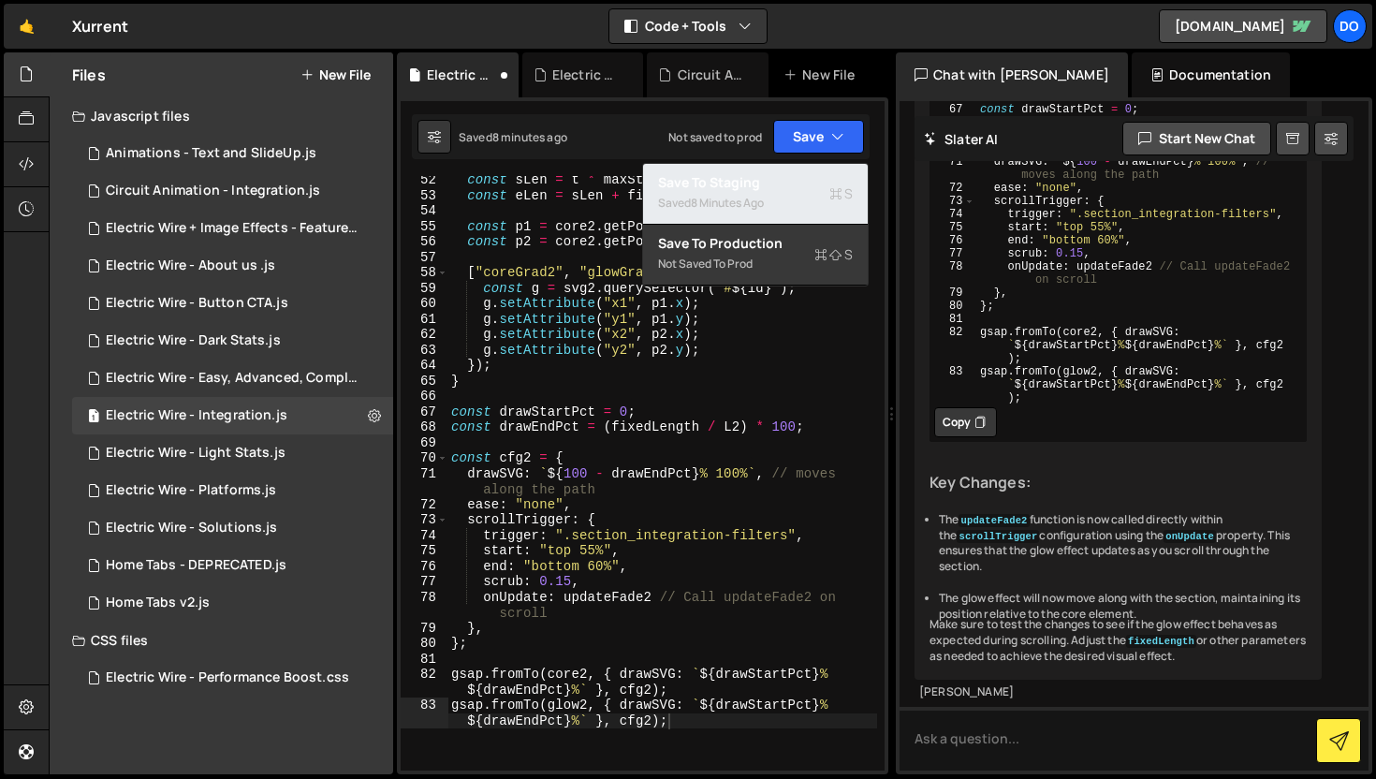
click at [740, 195] on div "8 minutes ago" at bounding box center [727, 203] width 73 height 16
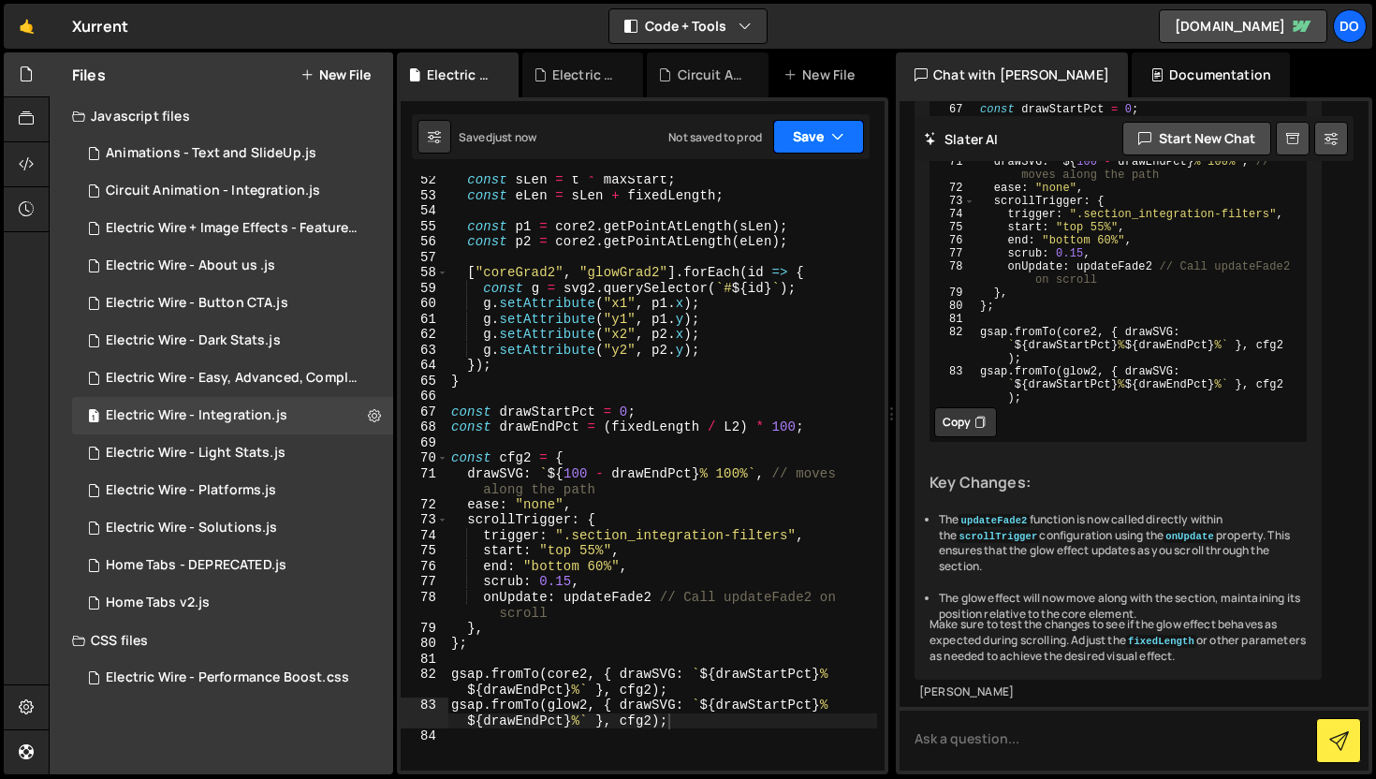
click at [798, 132] on button "Save" at bounding box center [818, 137] width 91 height 34
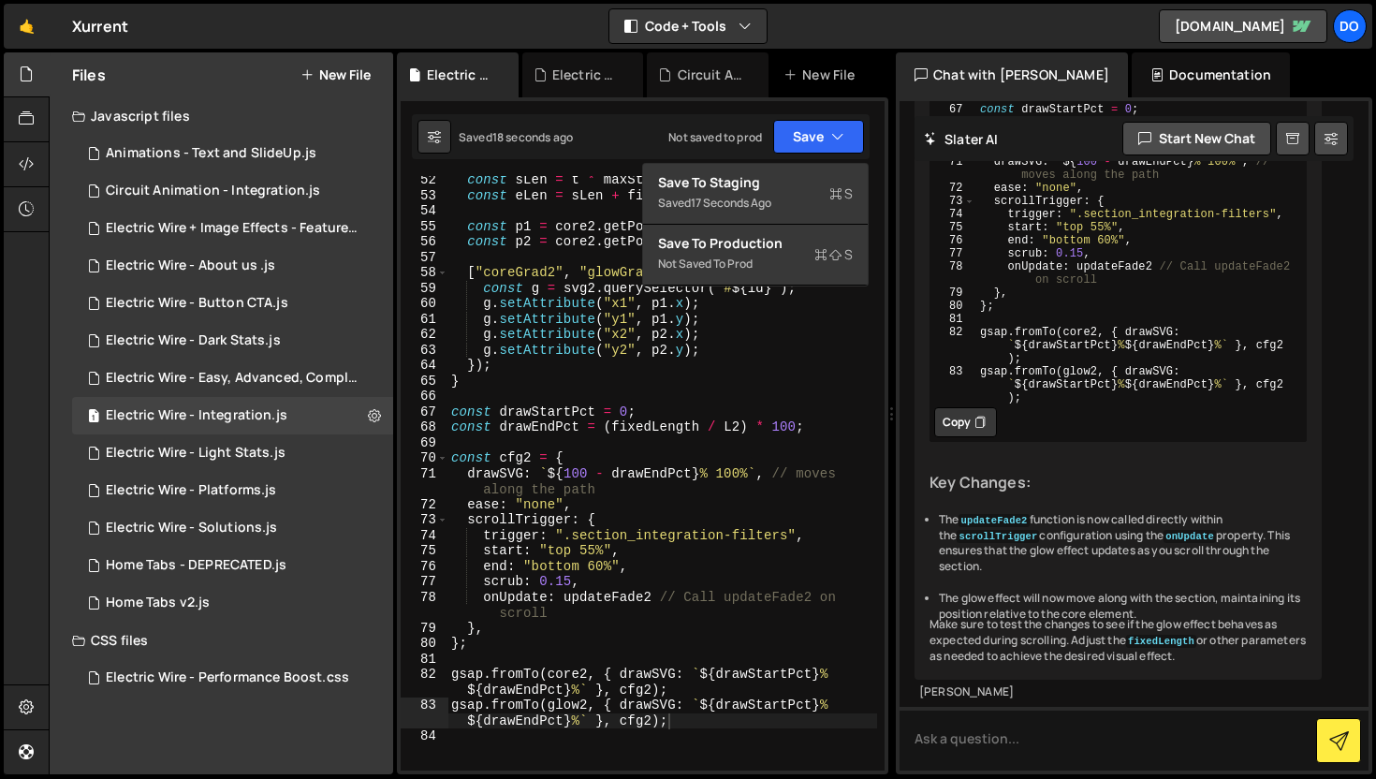
click at [700, 515] on div "const sLen = t * maxStart ; const eLen = sLen + fixedLength ; const p1 = core2 …" at bounding box center [662, 484] width 430 height 625
type textarea "scrollTrigger: {"
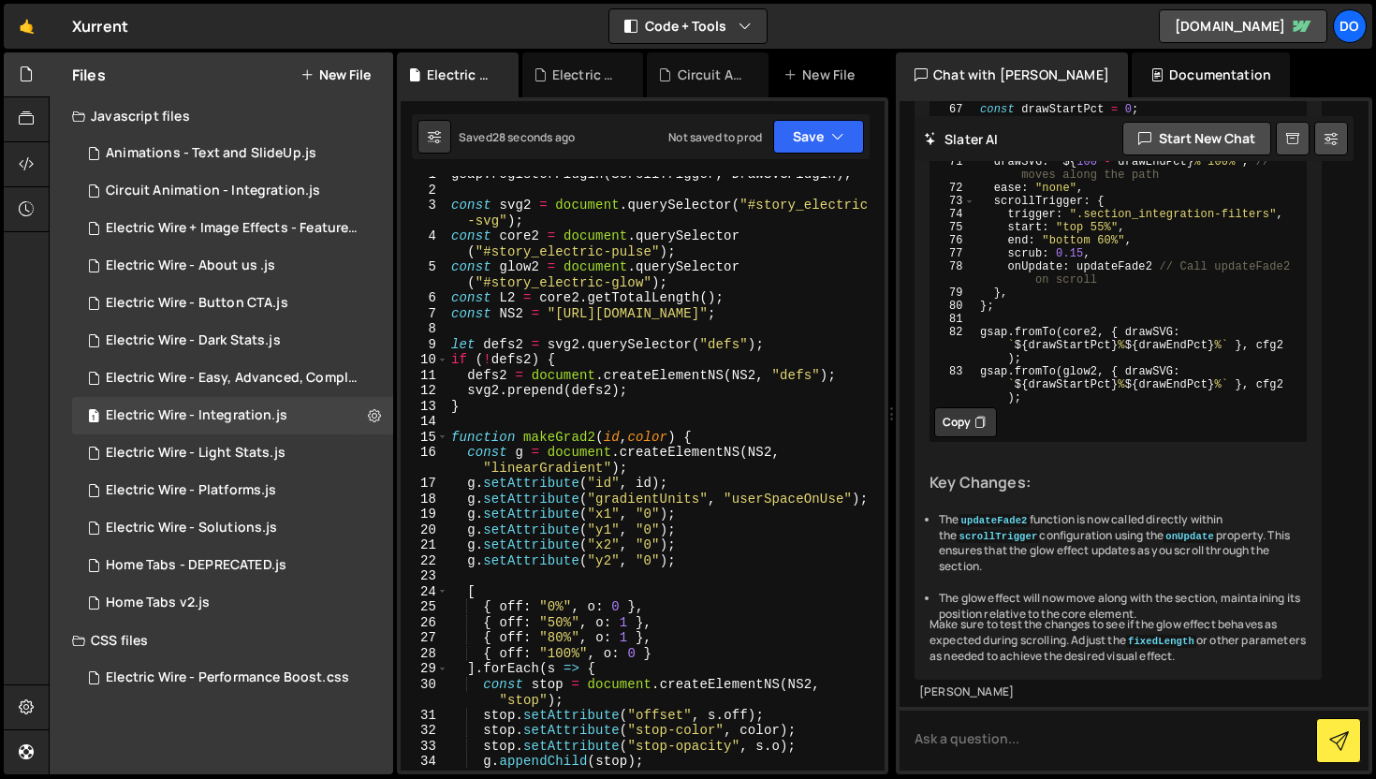
scroll to position [0, 0]
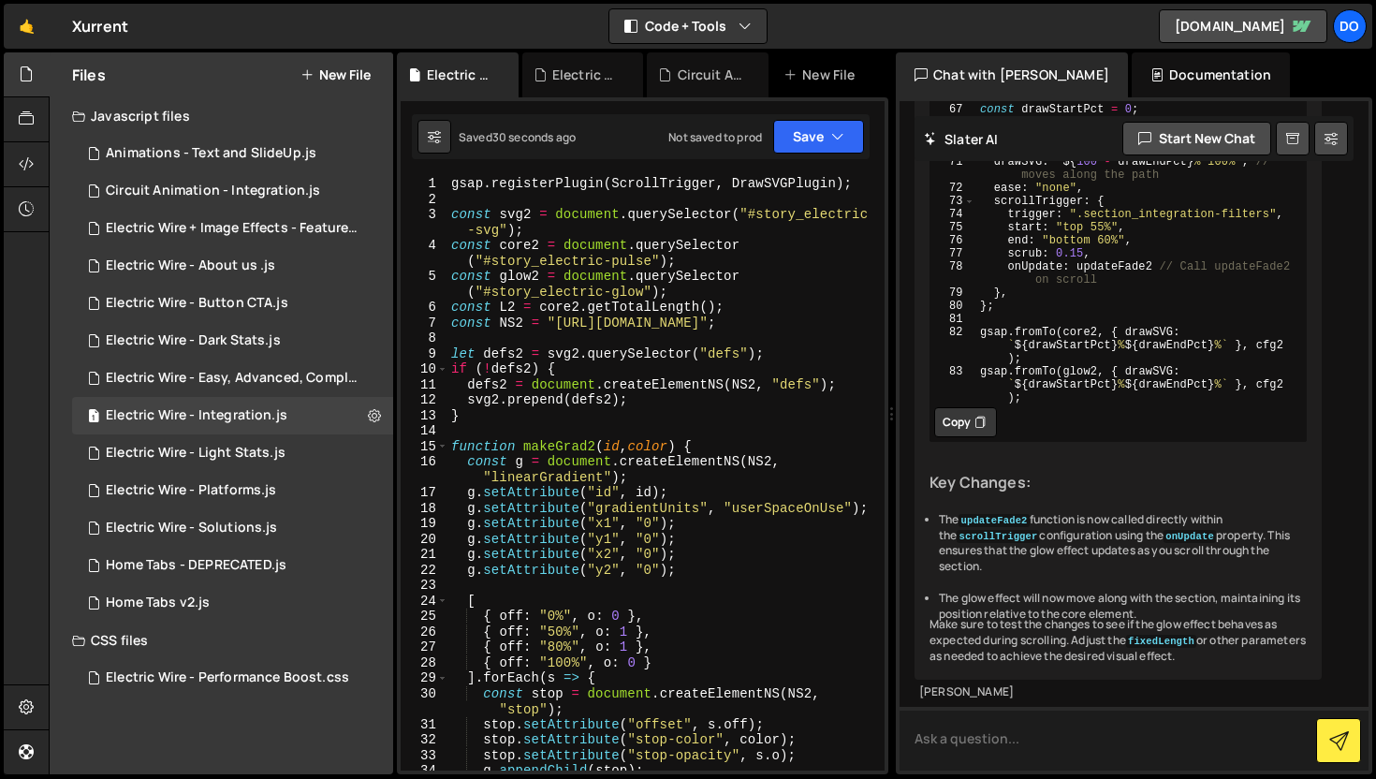
click at [1037, 734] on textarea at bounding box center [1133, 739] width 469 height 64
type textarea "now i am not able to see the glow"
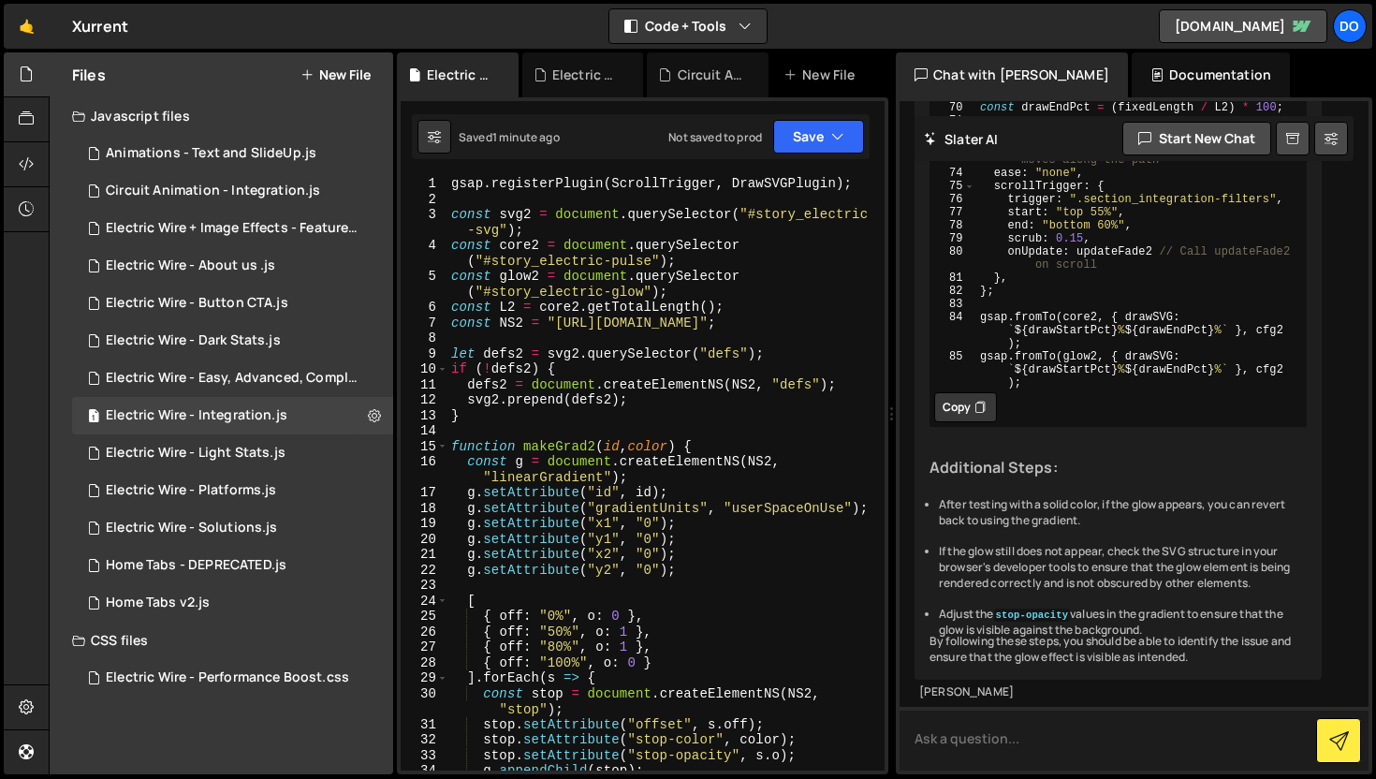
scroll to position [5304, 0]
click at [990, 392] on button "Copy" at bounding box center [965, 407] width 63 height 30
click at [648, 300] on div "gsap . registerPlugin ( ScrollTrigger , DrawSVGPlugin ) ; const svg2 = document…" at bounding box center [662, 488] width 430 height 625
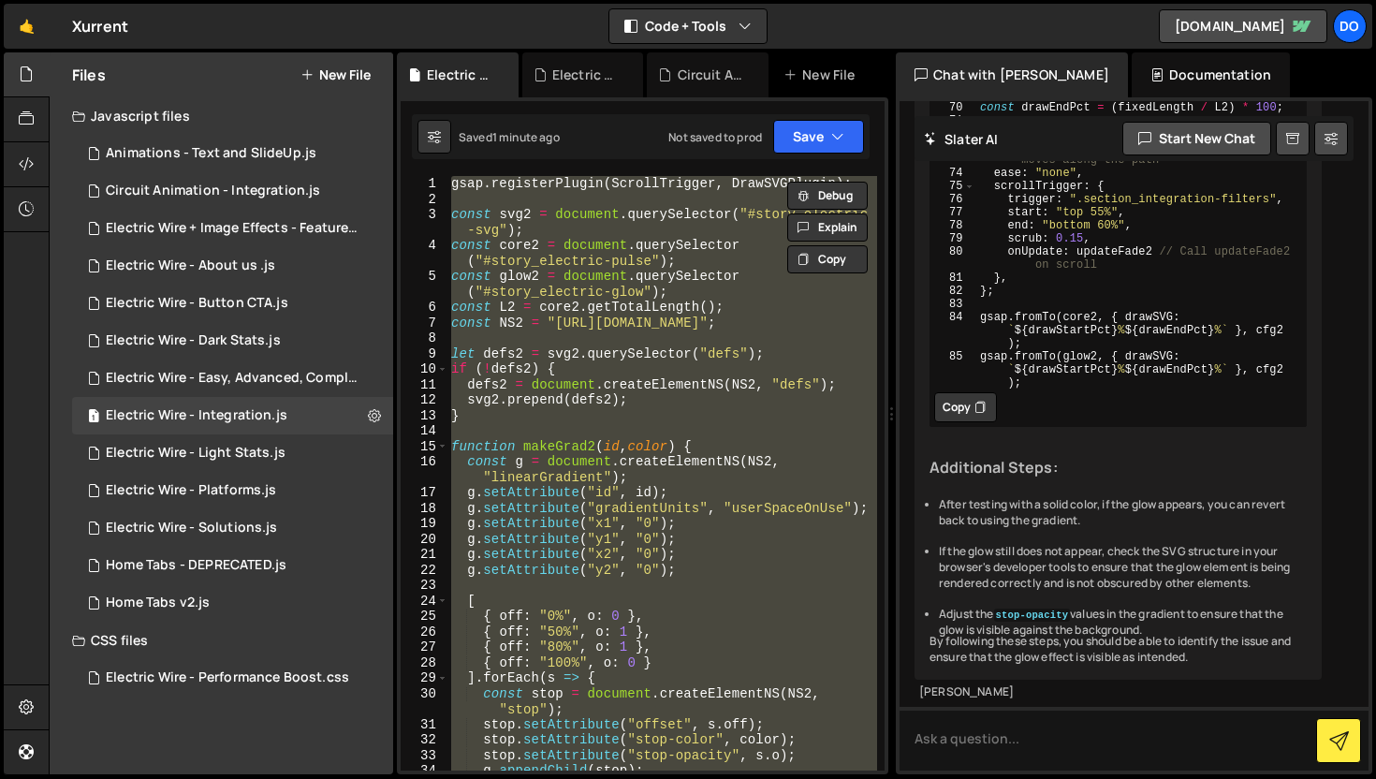
paste textarea
type textarea "gsap.fromTo(glow2, { drawSVG: `${drawStartPct}% ${drawEndPct}%` }, cfg2);"
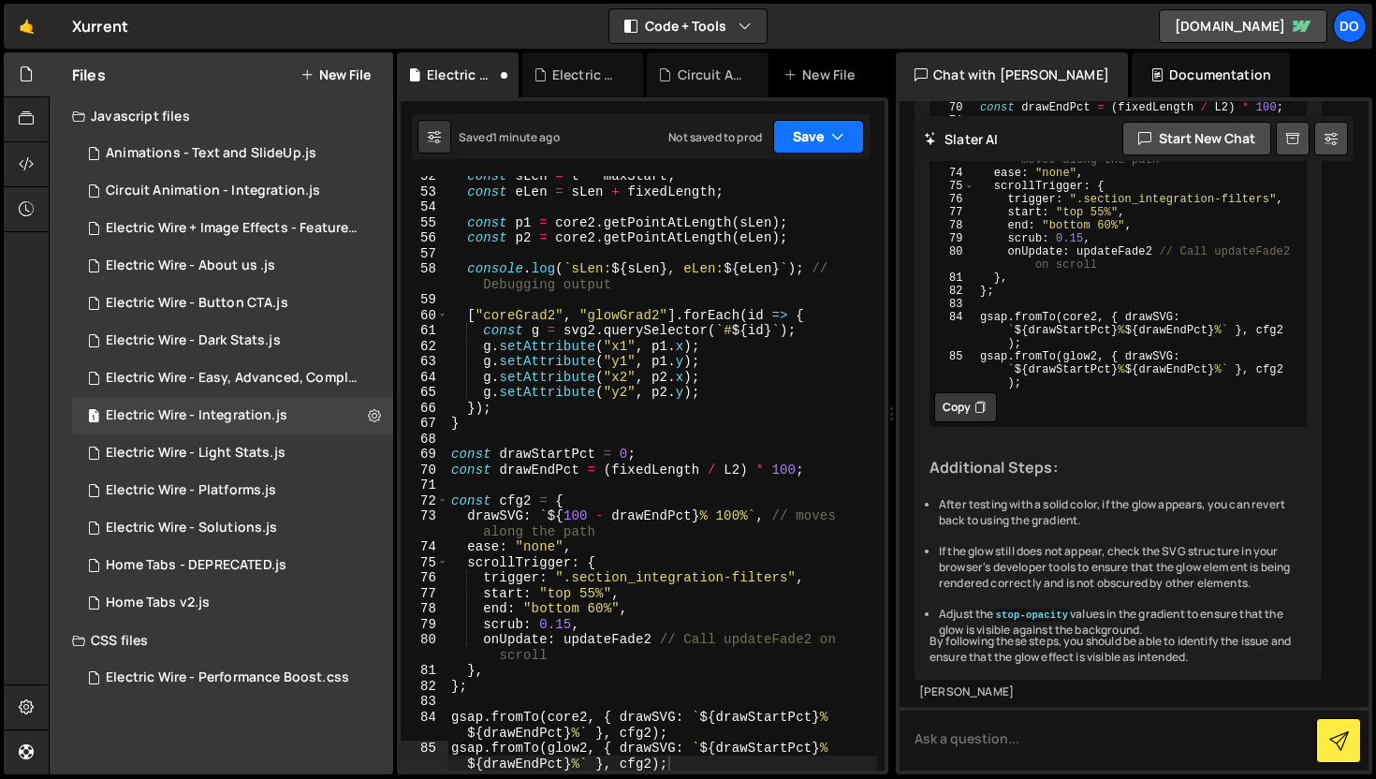
click at [816, 139] on button "Save" at bounding box center [818, 137] width 91 height 34
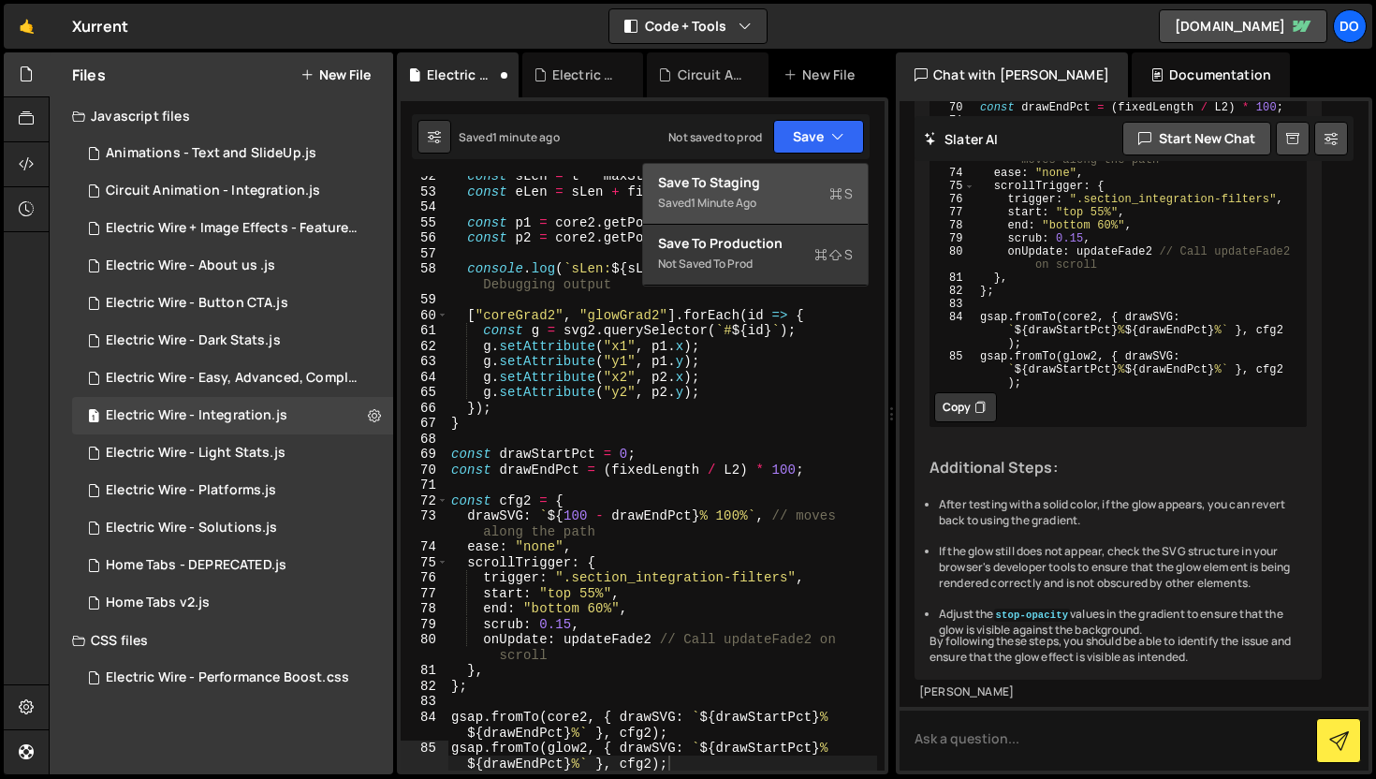
click at [775, 181] on div "Save to Staging S" at bounding box center [755, 182] width 195 height 19
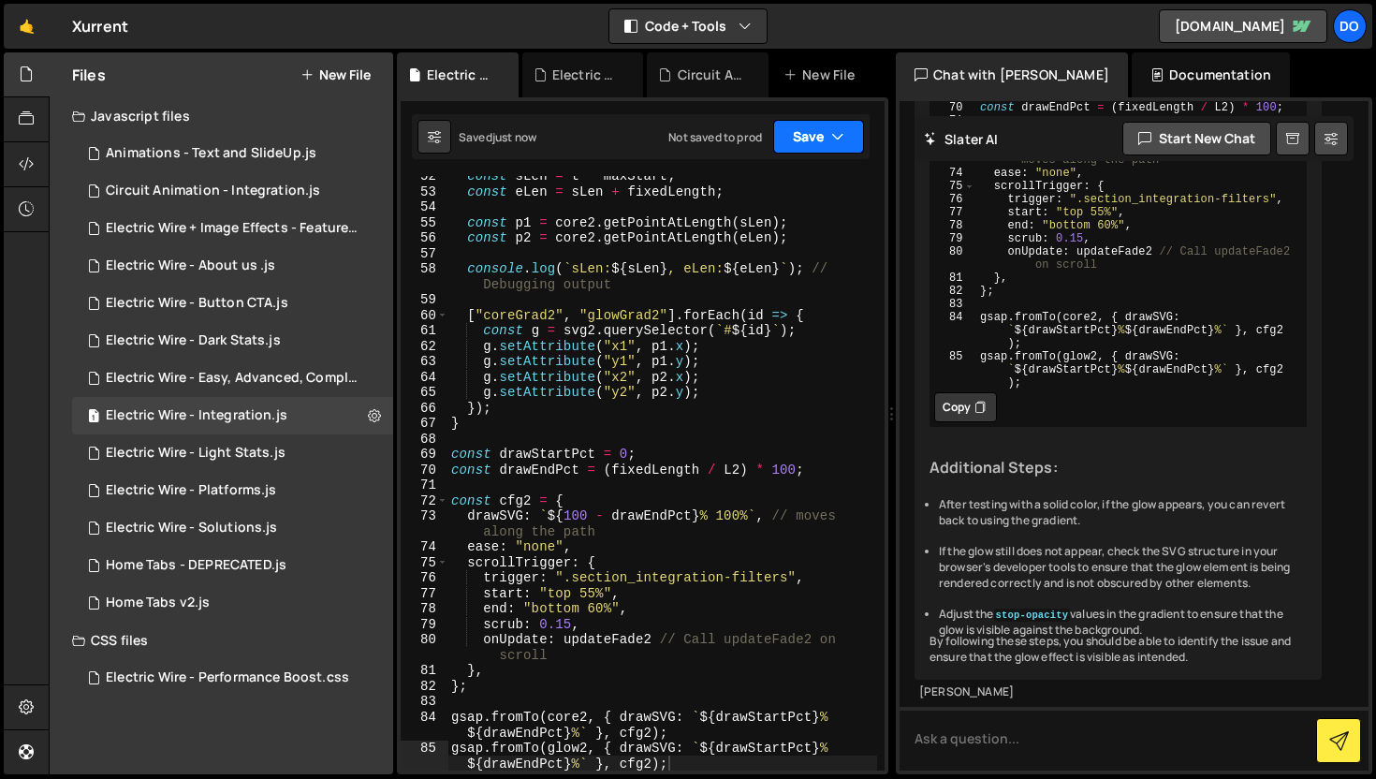
click at [791, 145] on button "Save" at bounding box center [818, 137] width 91 height 34
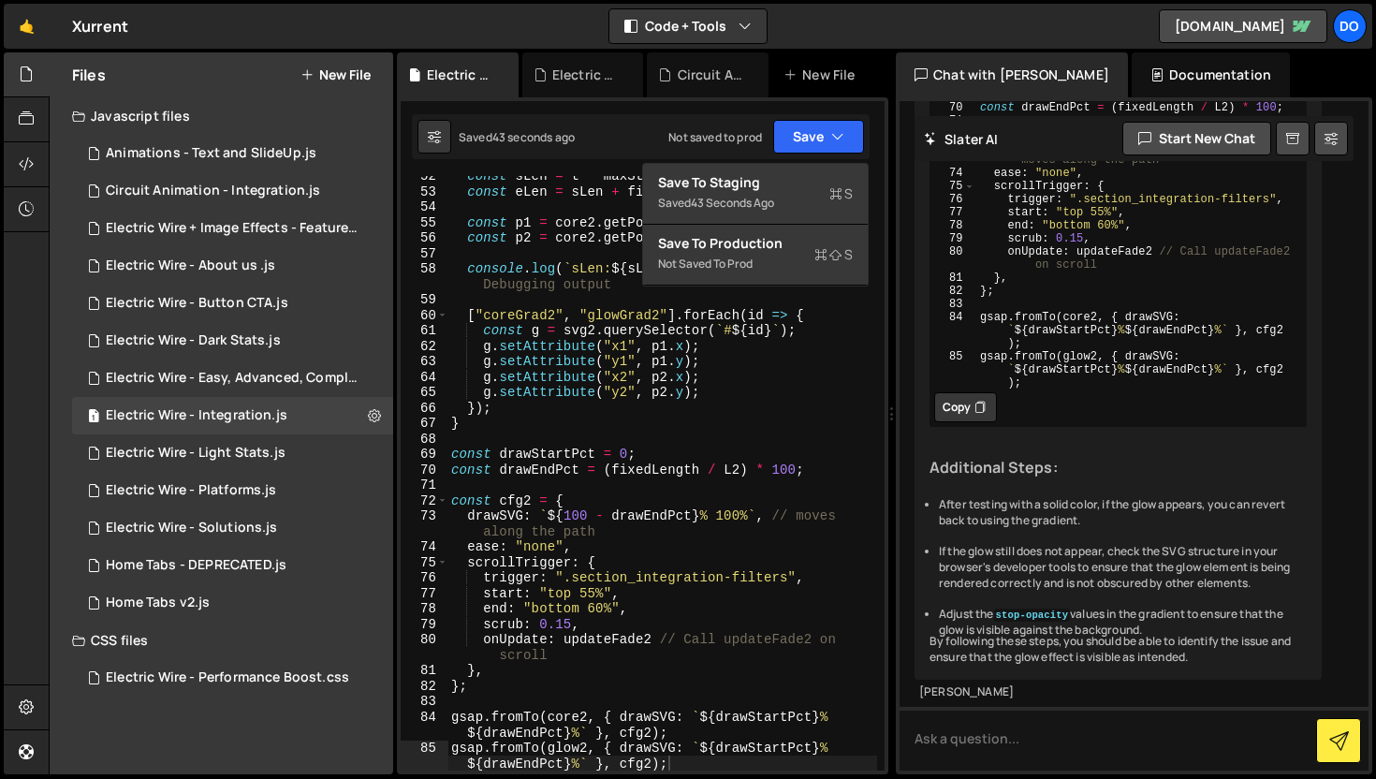
click at [680, 444] on div "const sLen = t * maxStart ; const eLen = sLen + fixedLength ; const p1 = core2 …" at bounding box center [662, 480] width 430 height 625
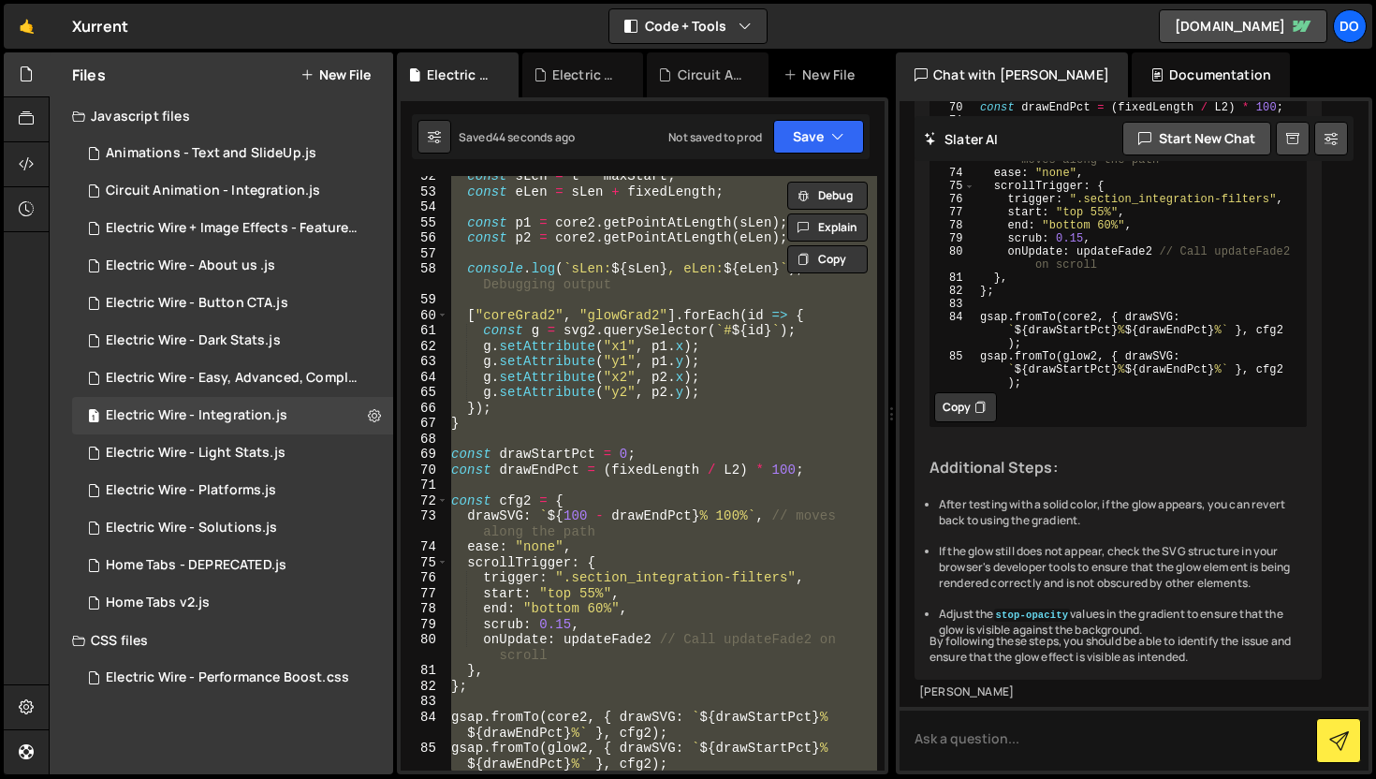
paste textarea
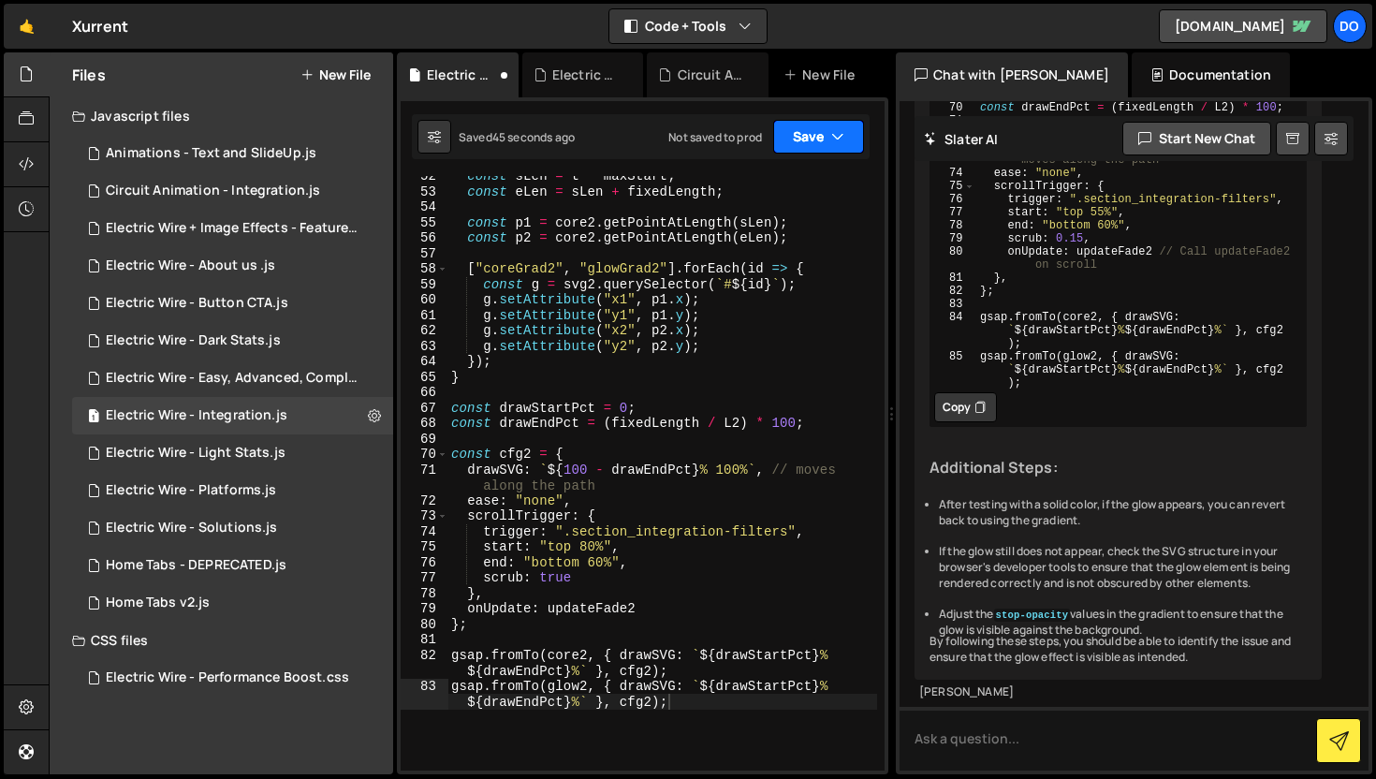
click at [829, 141] on button "Save" at bounding box center [818, 137] width 91 height 34
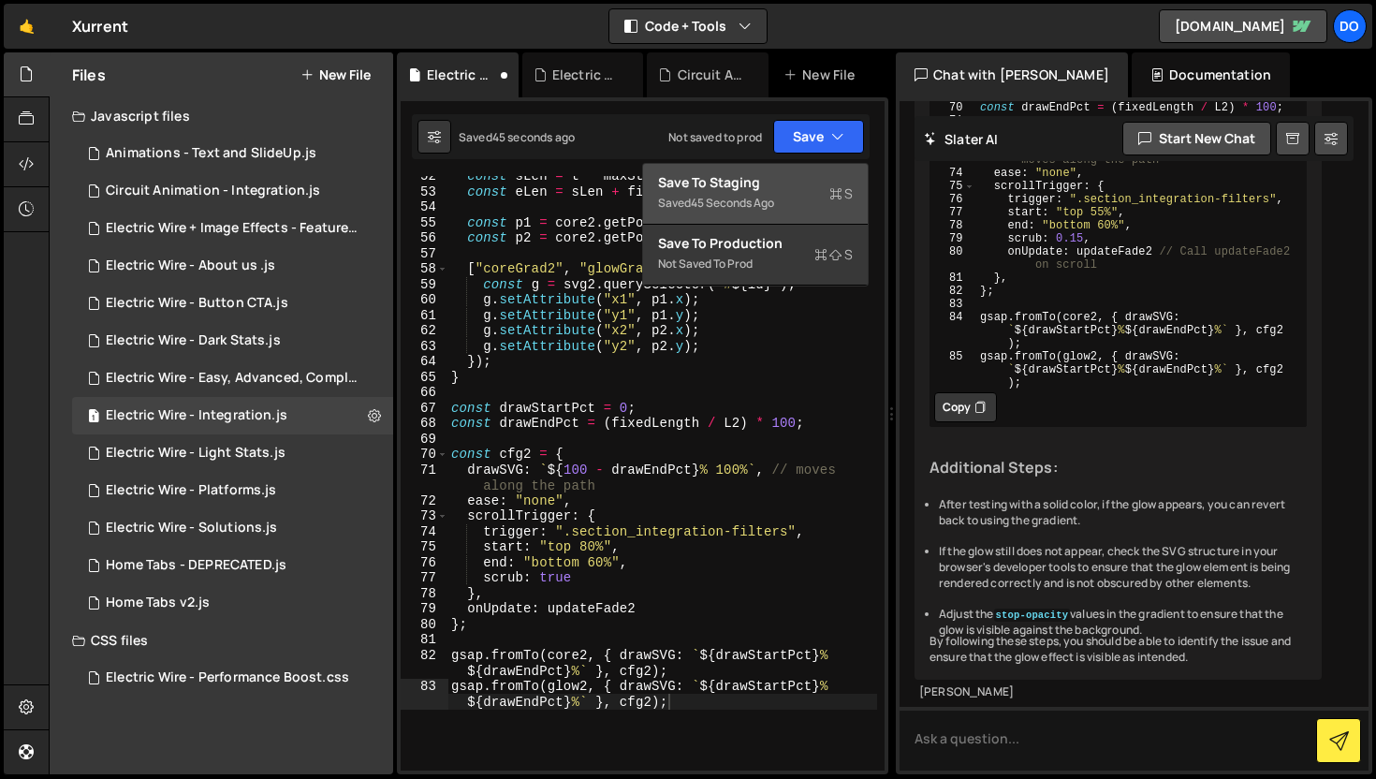
click at [792, 187] on div "Save to Staging S" at bounding box center [755, 182] width 195 height 19
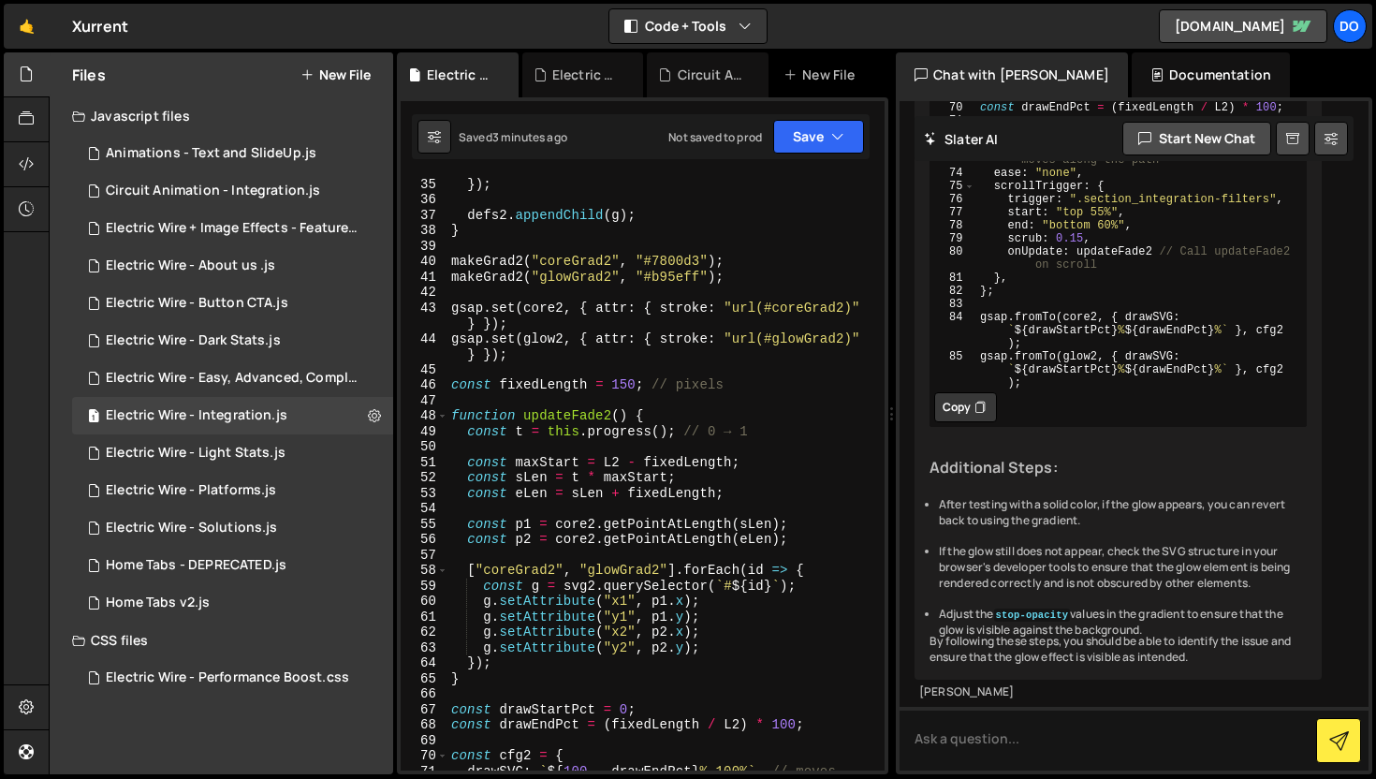
scroll to position [610, 0]
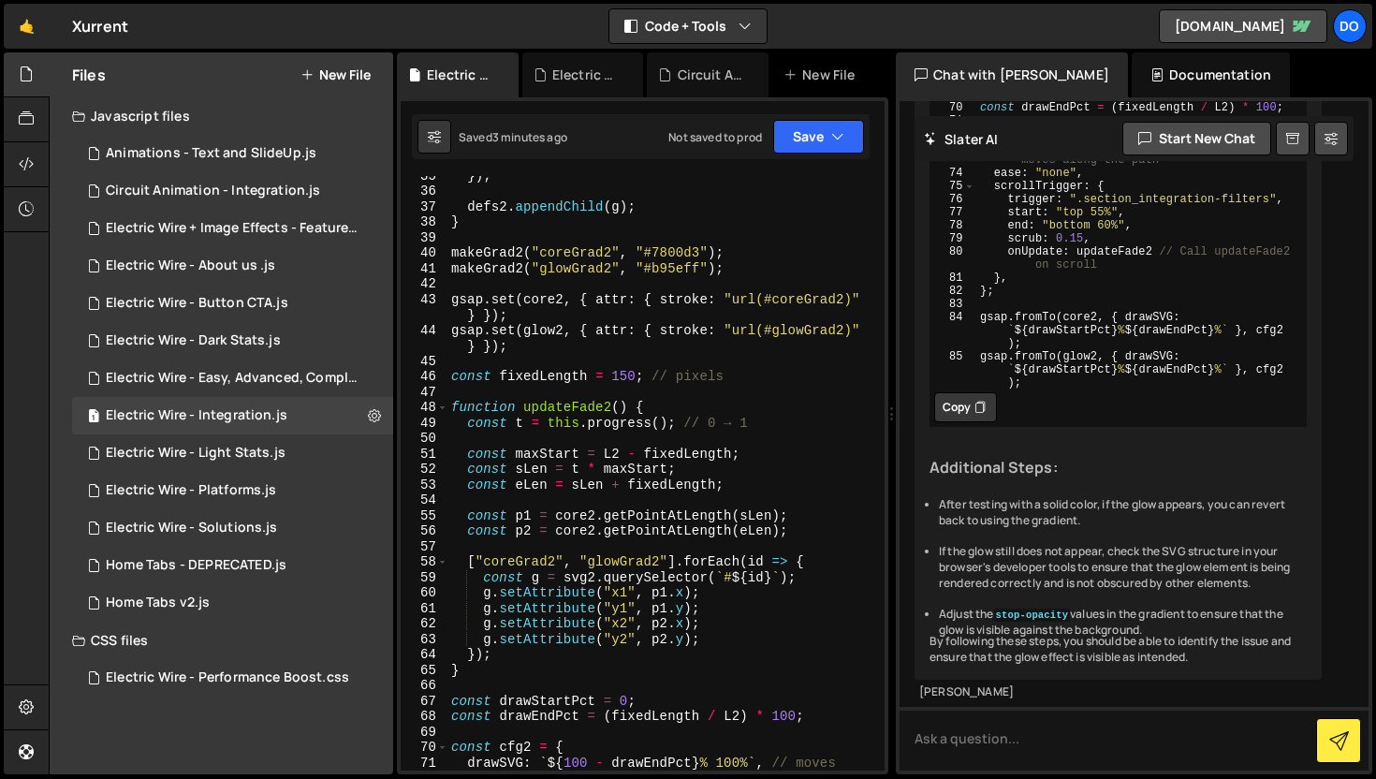
click at [626, 420] on div "}) ; defs2 . appendChild ( g ) ; } makeGrad2 ( "coreGrad2" , "#7800d3" ) ; make…" at bounding box center [662, 488] width 430 height 641
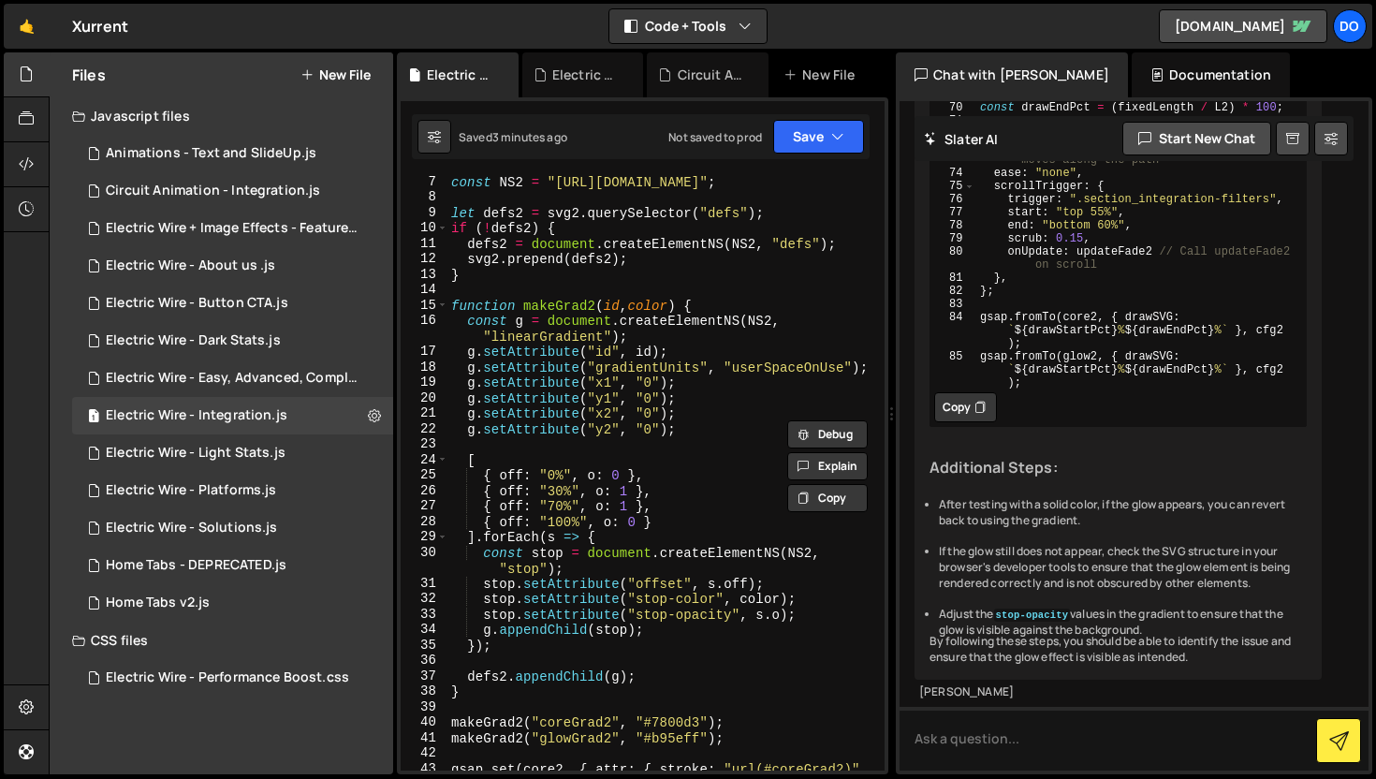
scroll to position [143, 0]
click at [770, 394] on div "const NS2 = "[URL][DOMAIN_NAME]" ; let defs2 = svg2 . querySelector ( "defs" ) …" at bounding box center [662, 492] width 430 height 641
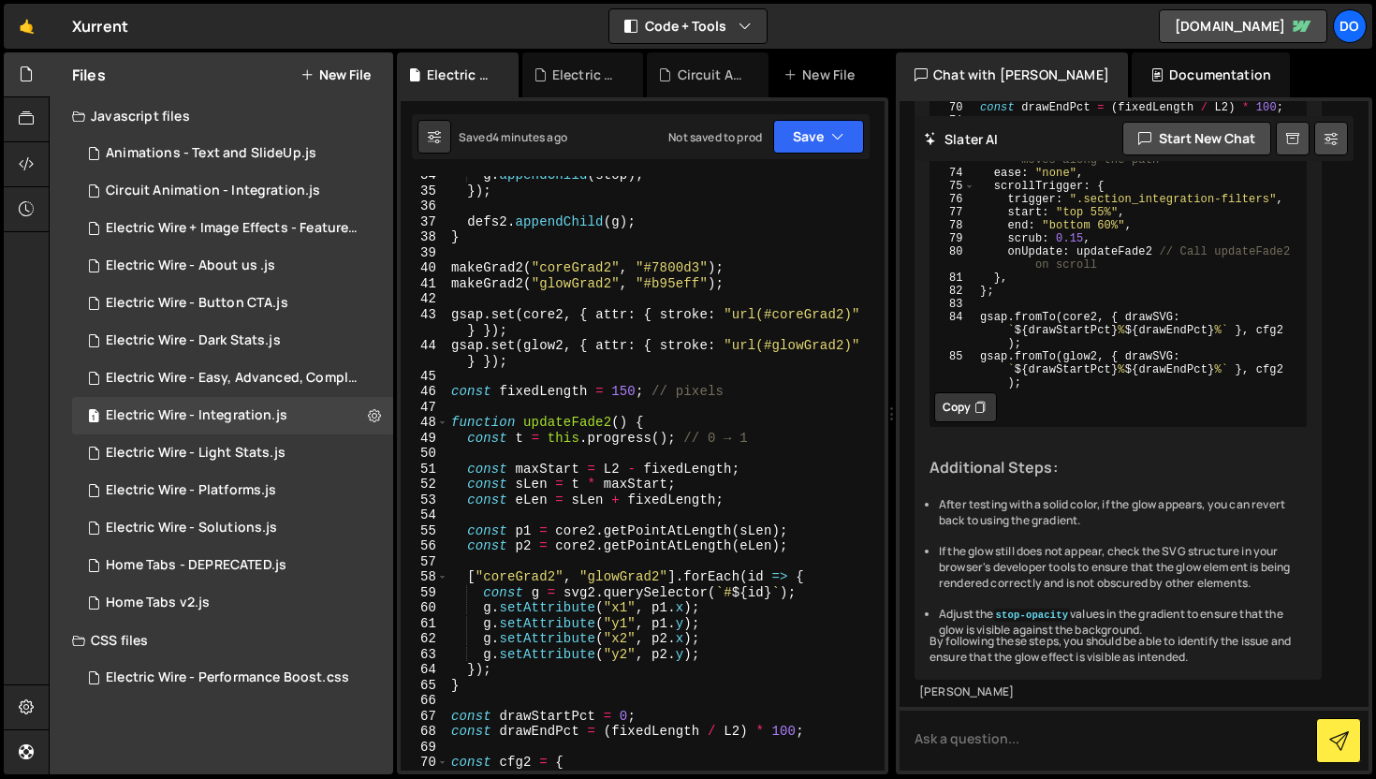
scroll to position [601, 0]
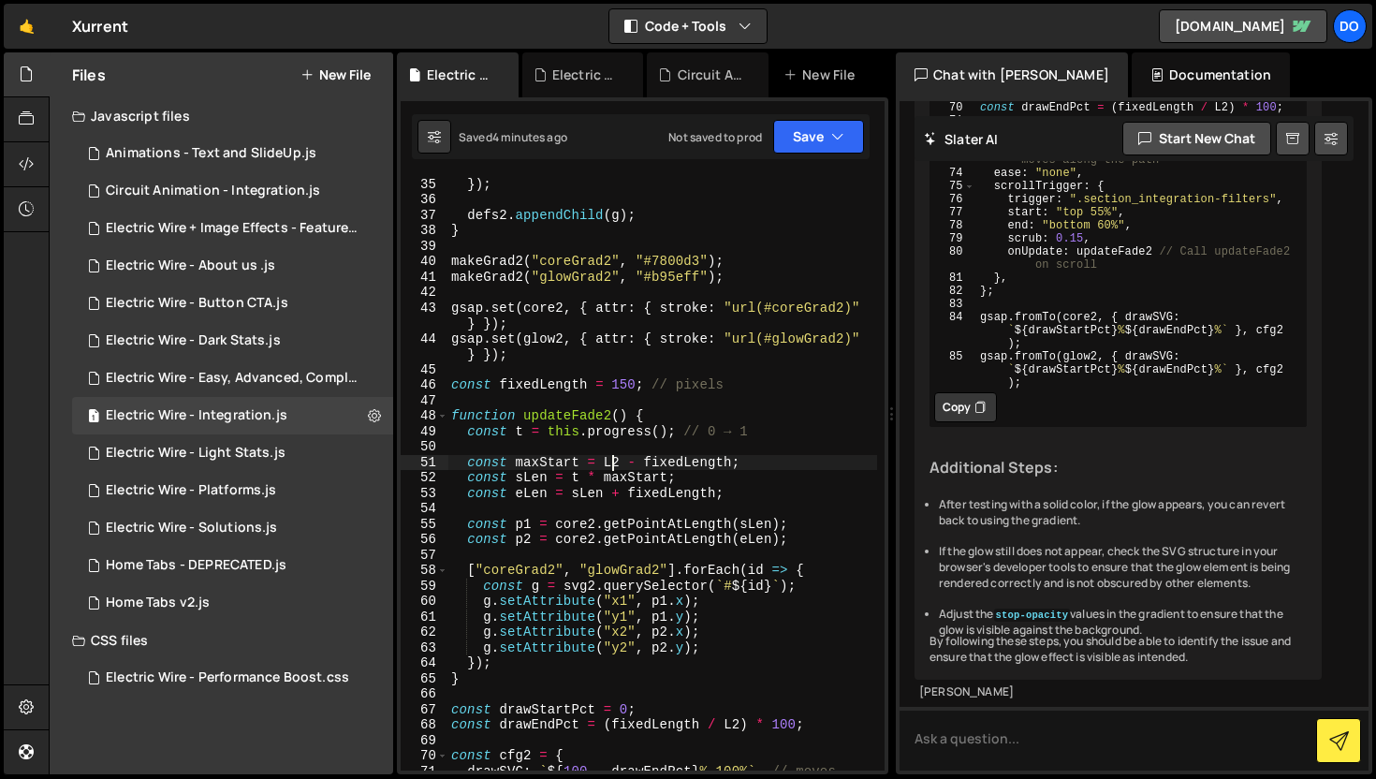
click at [614, 456] on div "g . appendChild ( stop ) ; }) ; defs2 . appendChild ( g ) ; } makeGrad2 ( "core…" at bounding box center [662, 481] width 430 height 641
type textarea "const maxStart = L2 - fixedLength;"
click at [614, 456] on div "g . appendChild ( stop ) ; }) ; defs2 . appendChild ( g ) ; } makeGrad2 ( "core…" at bounding box center [662, 481] width 430 height 641
click at [840, 507] on button "Explain" at bounding box center [827, 506] width 80 height 28
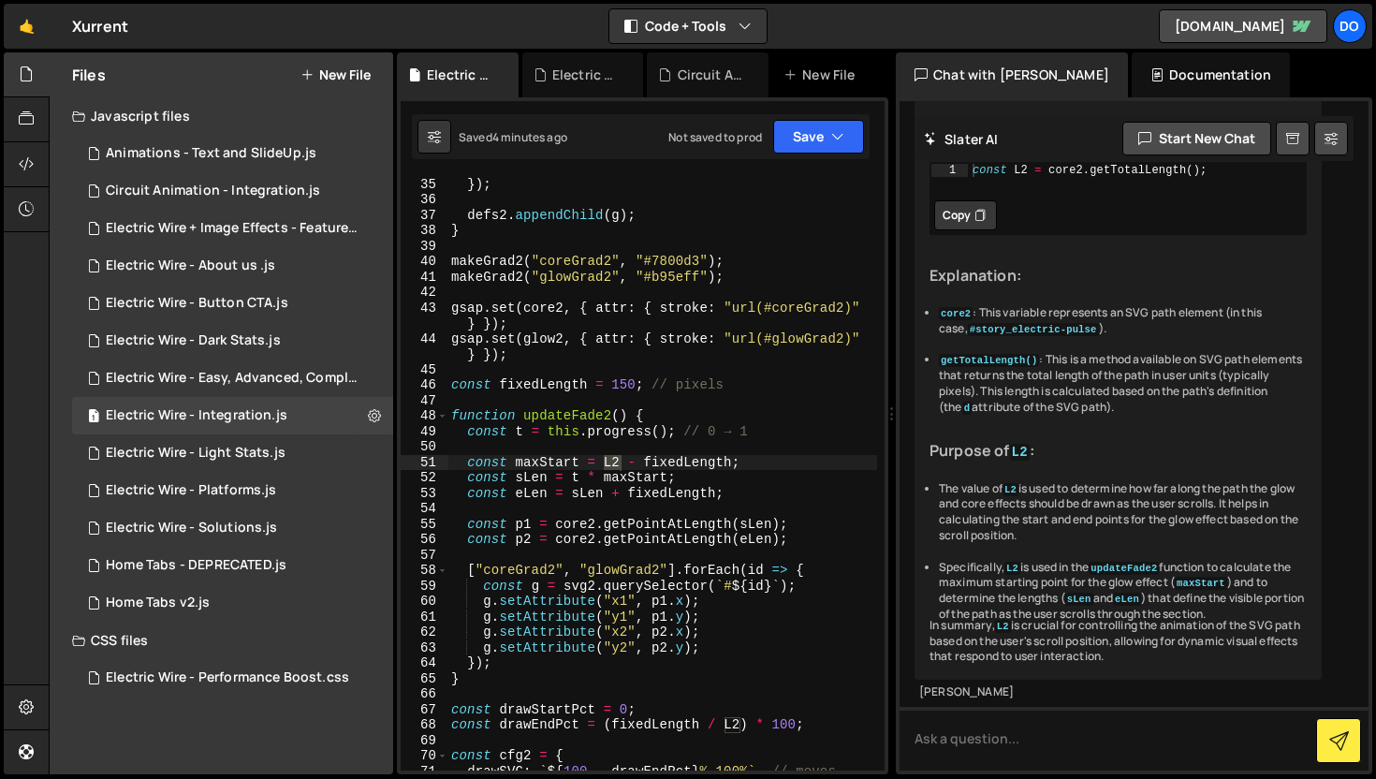
scroll to position [6054, 0]
click at [1007, 733] on textarea at bounding box center [1133, 739] width 469 height 64
type textarea "now I need to make l2 still far how to do"
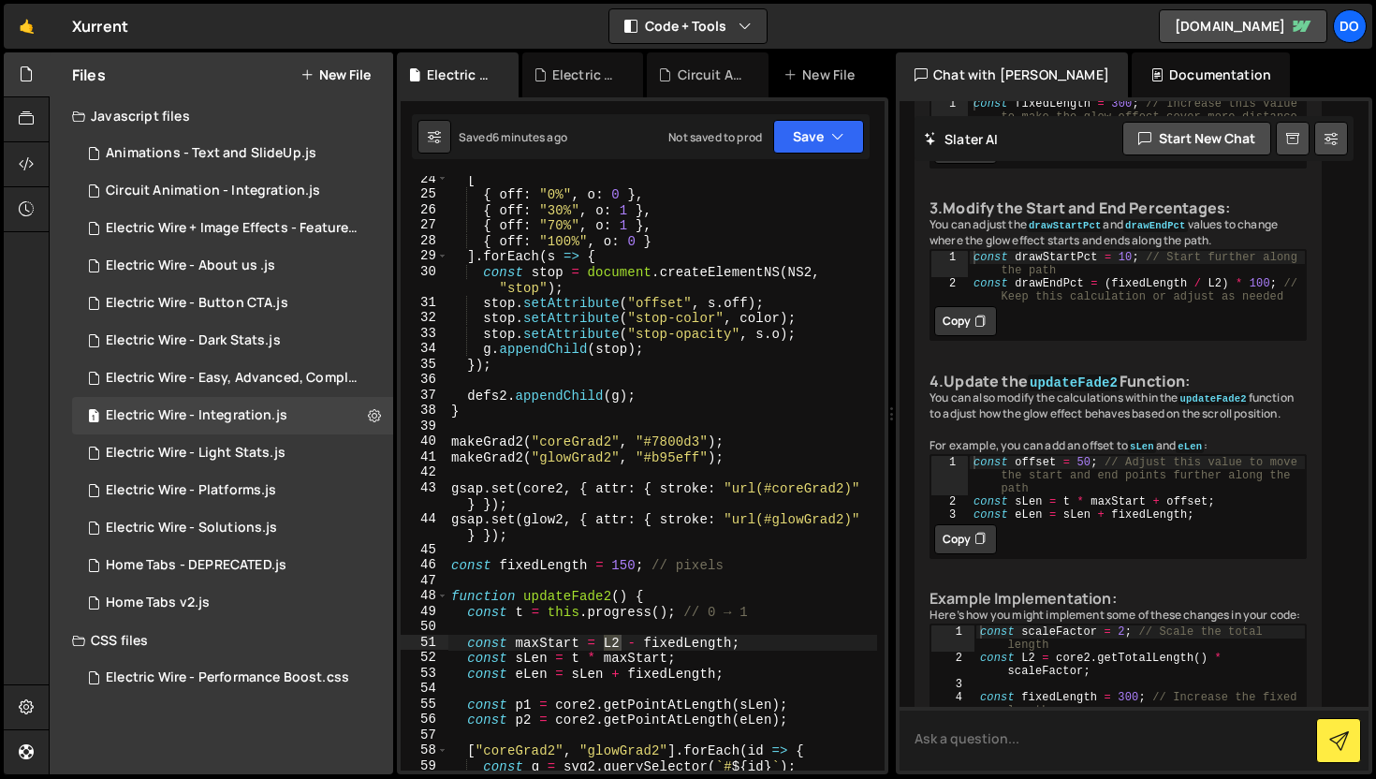
scroll to position [425, 0]
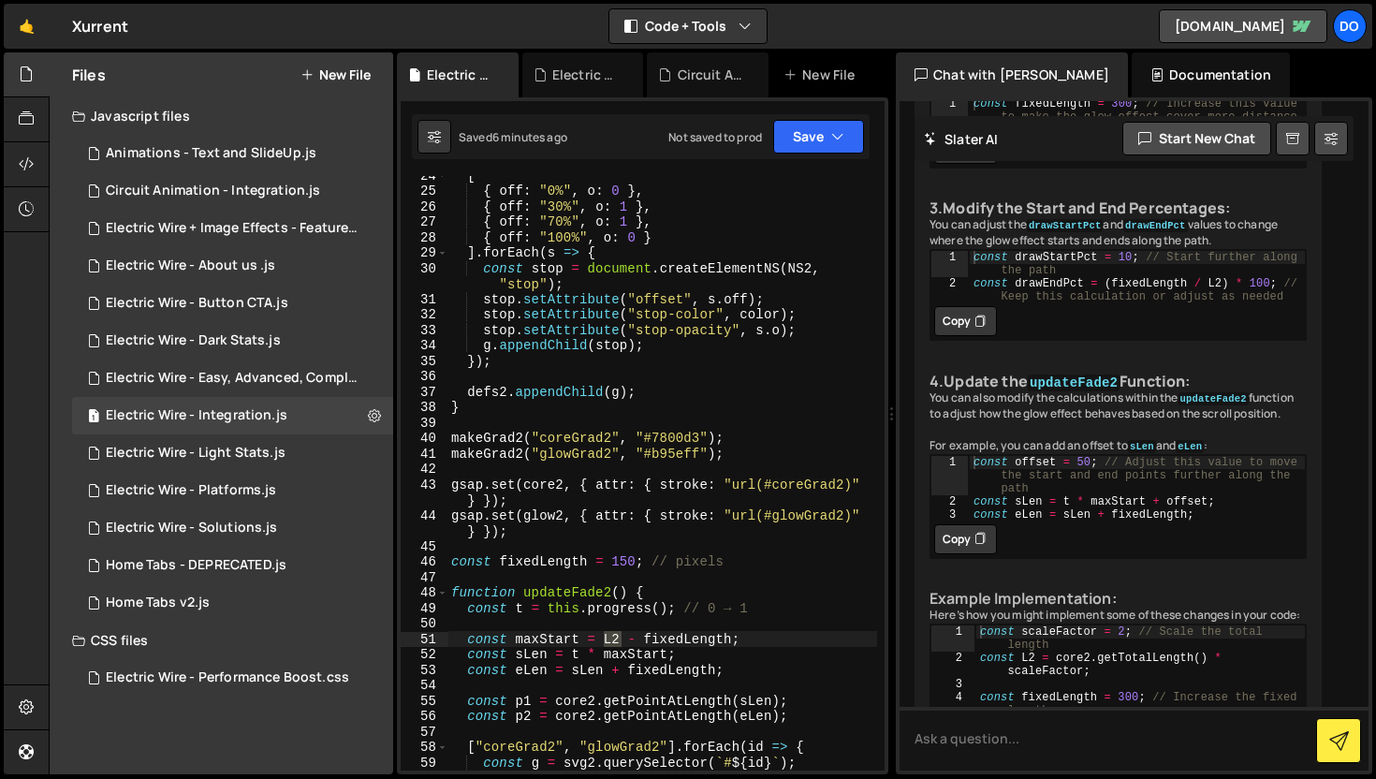
click at [624, 557] on div "[ { off : "0%" , o : 0 } , { off : "30%" , o : 1 } , { off : "70%" , o : 1 } , …" at bounding box center [662, 480] width 430 height 625
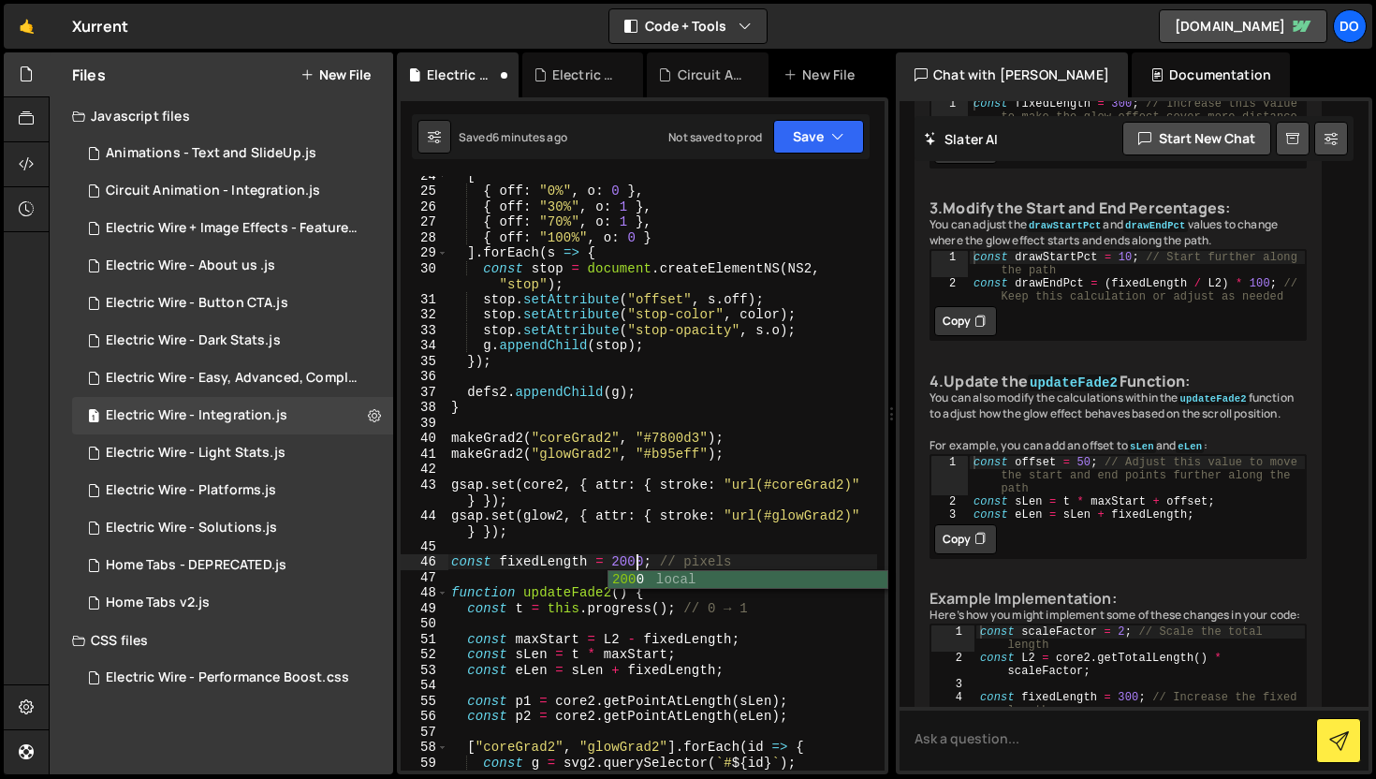
scroll to position [0, 12]
click at [809, 134] on button "Save" at bounding box center [818, 137] width 91 height 34
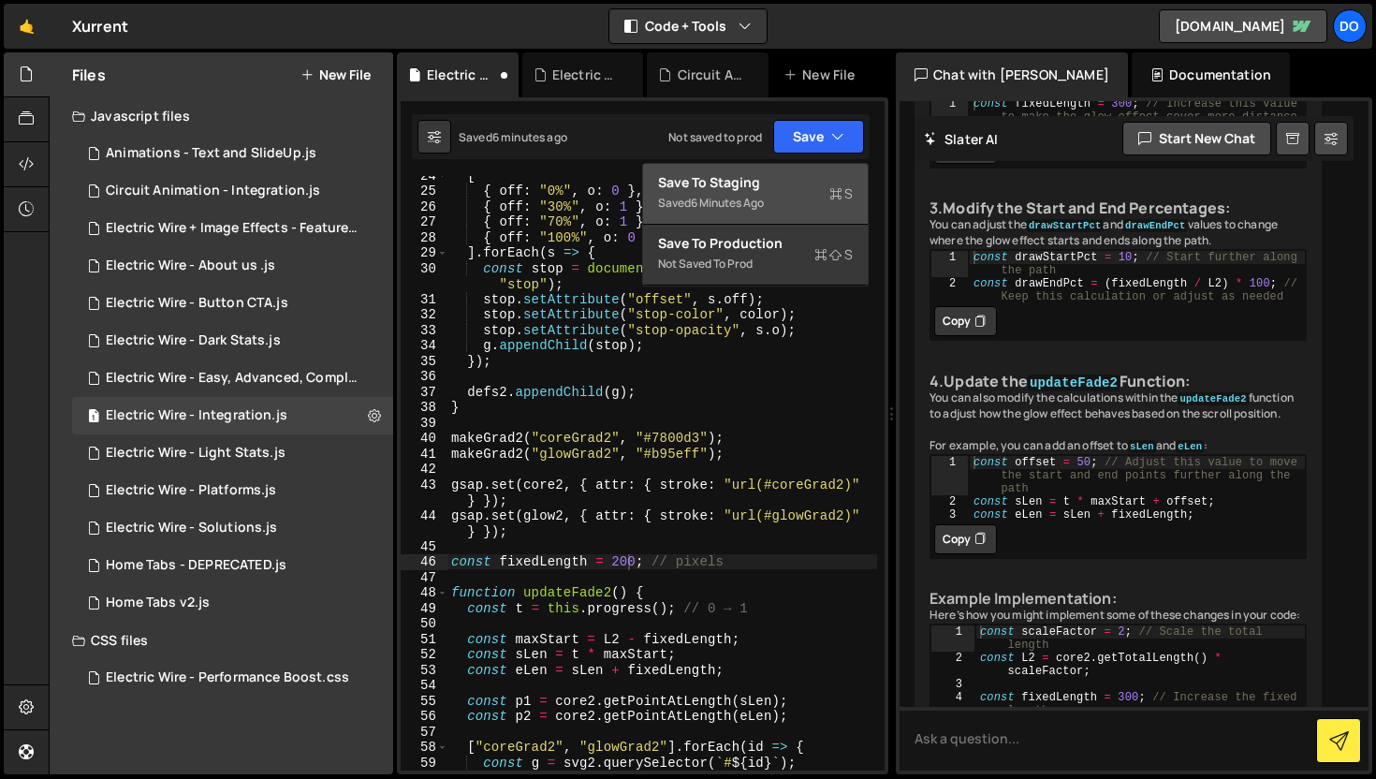
click at [792, 189] on div "Save to Staging S" at bounding box center [755, 182] width 195 height 19
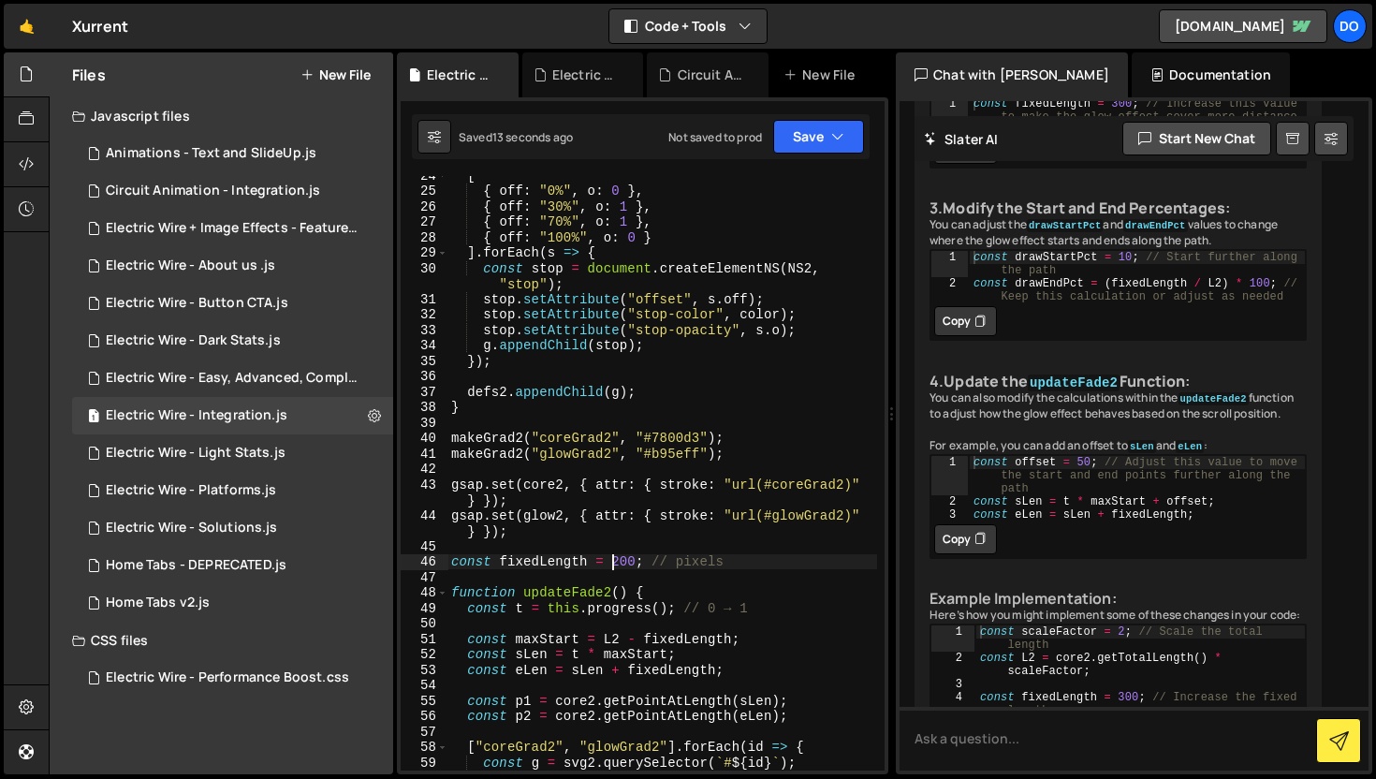
click at [615, 562] on div "[ { off : "0%" , o : 0 } , { off : "30%" , o : 1 } , { off : "70%" , o : 1 } , …" at bounding box center [662, 480] width 430 height 625
click at [619, 562] on div "[ { off : "0%" , o : 0 } , { off : "30%" , o : 1 } , { off : "70%" , o : 1 } , …" at bounding box center [662, 480] width 430 height 625
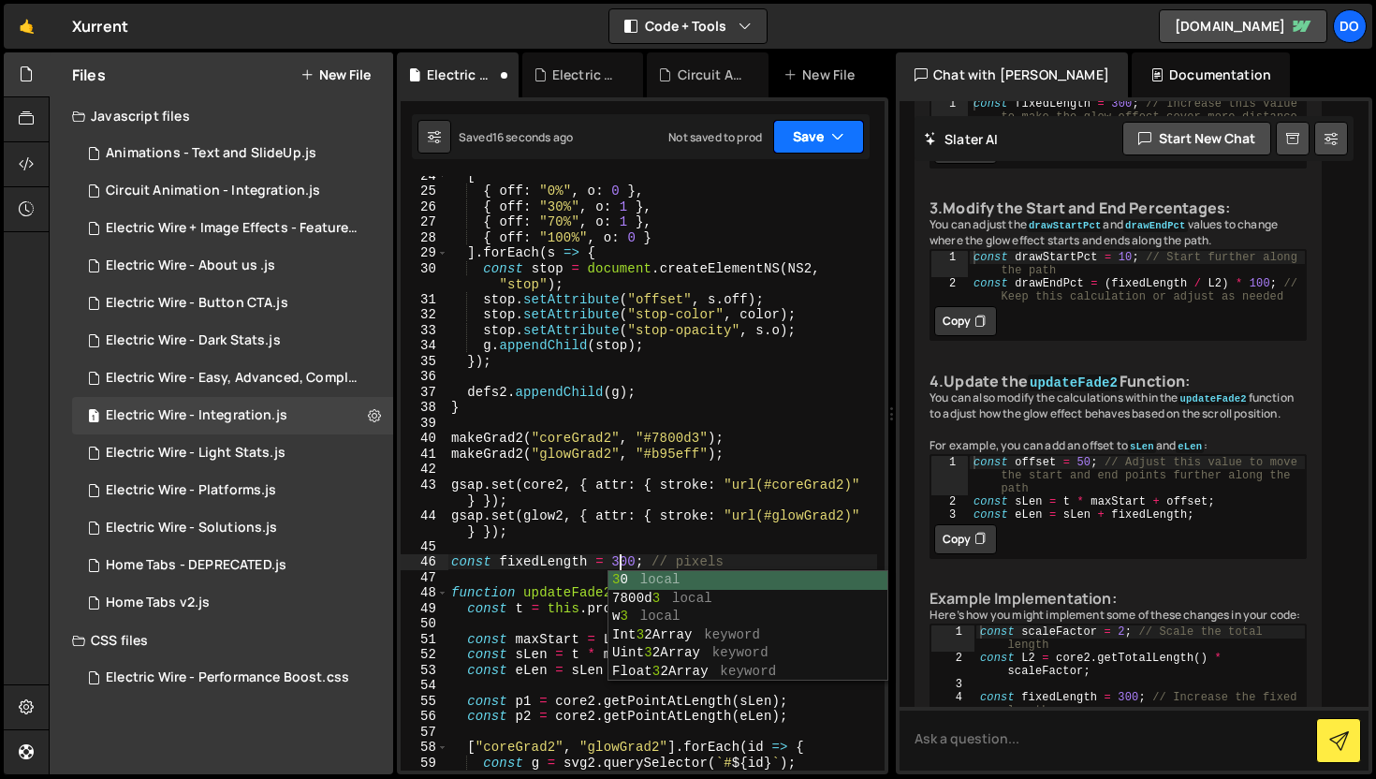
click at [839, 139] on icon "button" at bounding box center [837, 136] width 13 height 19
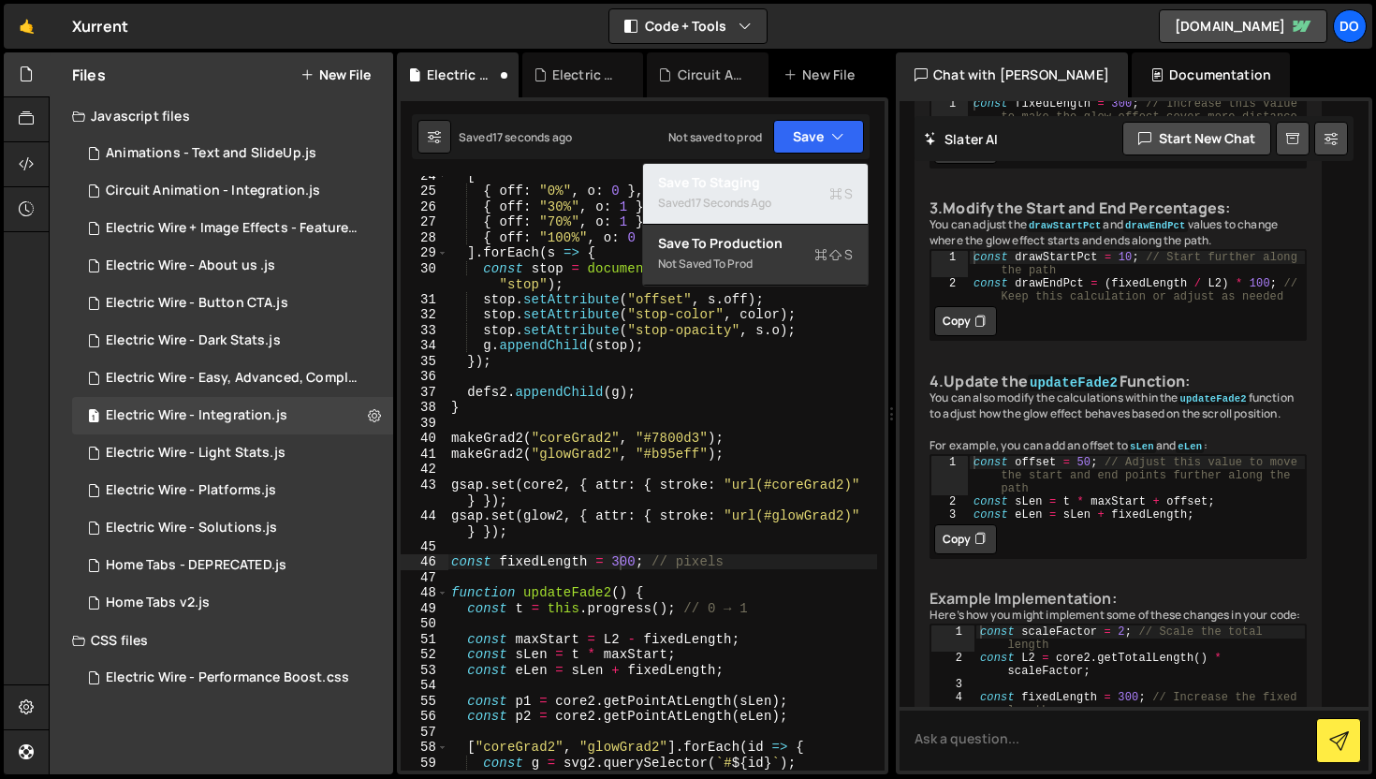
click at [789, 209] on div "Saved 17 seconds ago" at bounding box center [755, 203] width 195 height 22
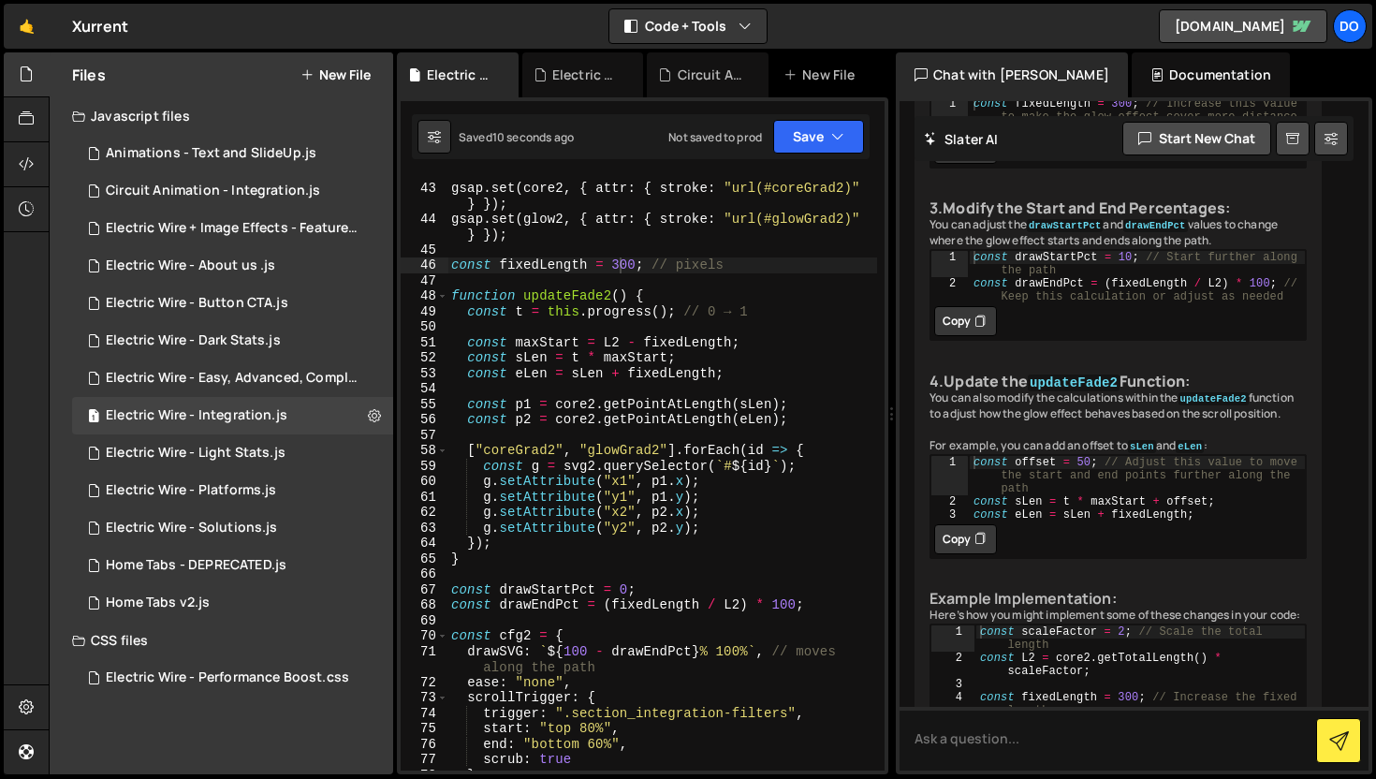
scroll to position [722, 0]
click at [621, 592] on div "gsap . set ( core2 , { attr : { stroke : "url(#coreGrad2)" } }) ; gsap . set ( …" at bounding box center [662, 477] width 430 height 625
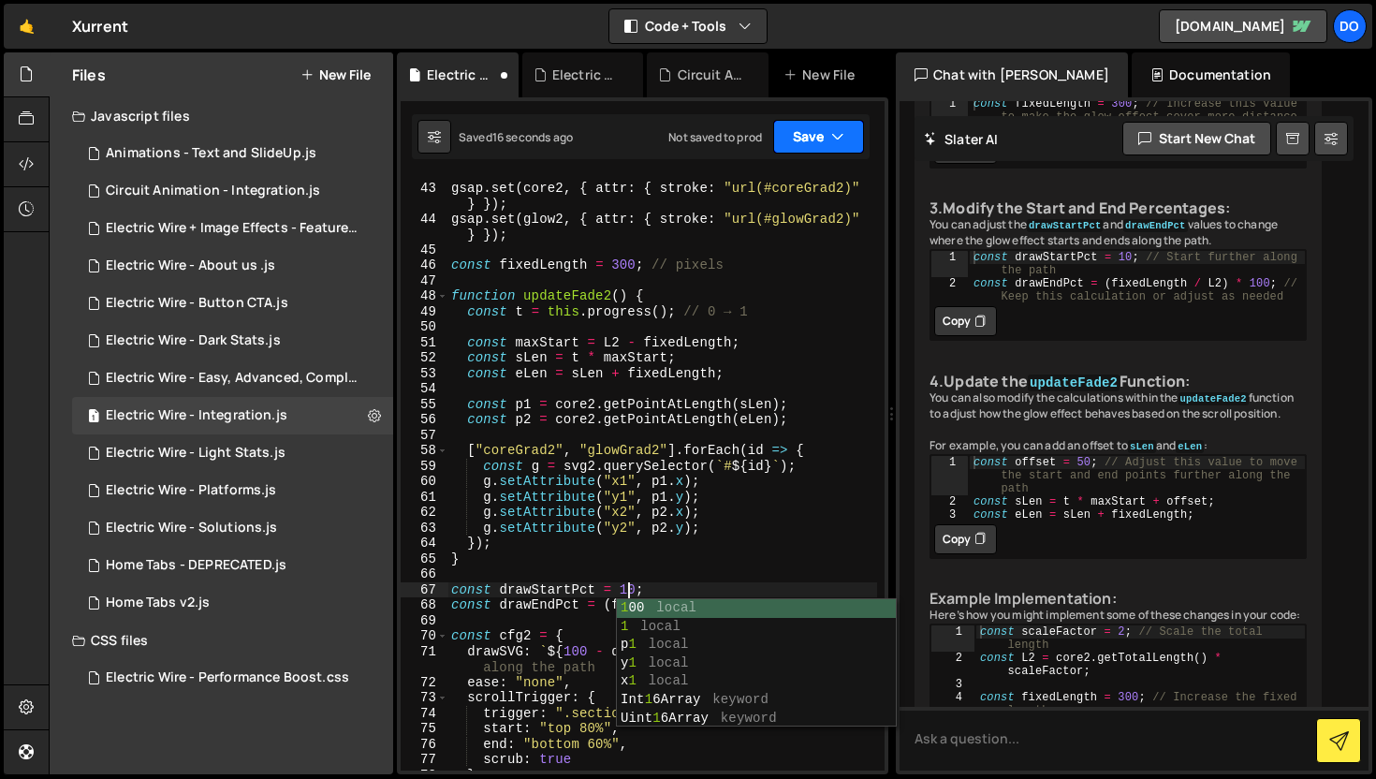
click at [835, 143] on icon "button" at bounding box center [837, 136] width 13 height 19
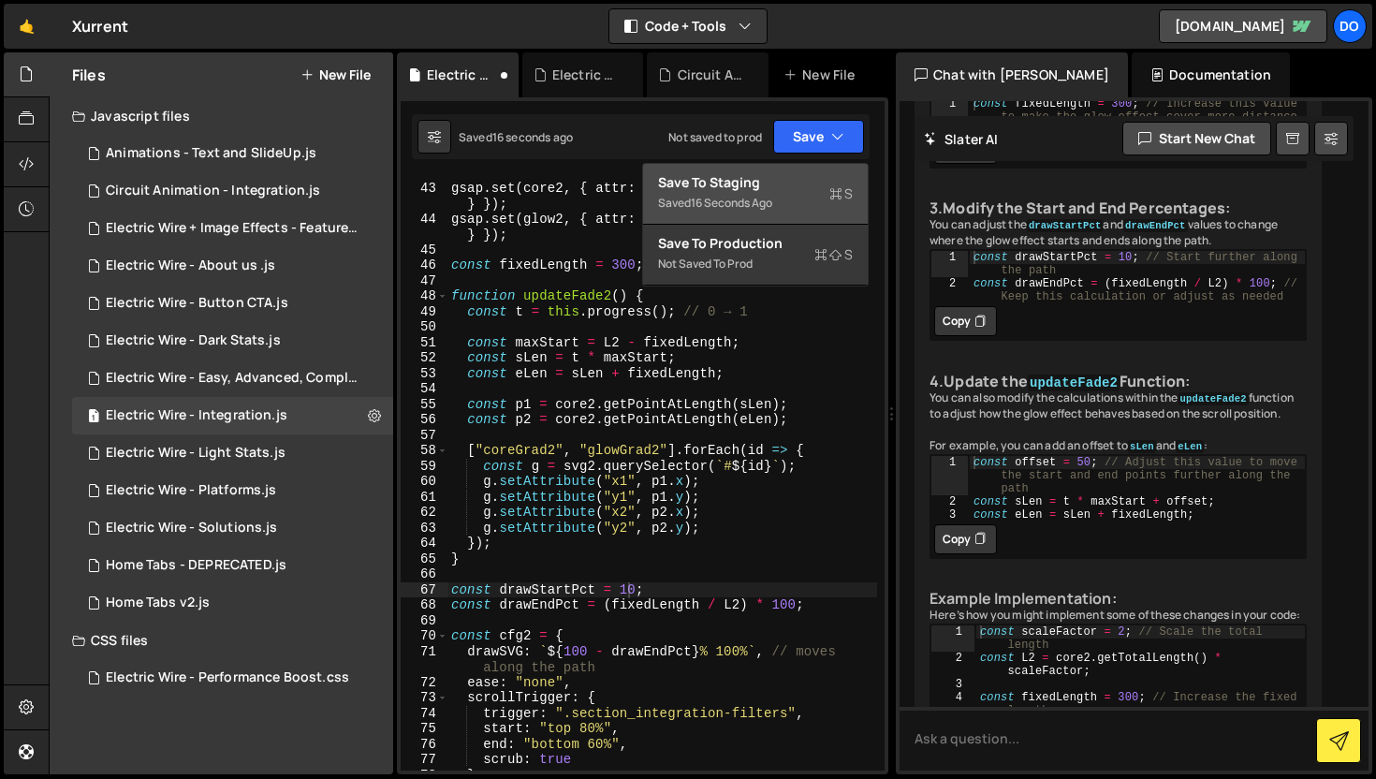
click at [816, 179] on div "Save to Staging S" at bounding box center [755, 182] width 195 height 19
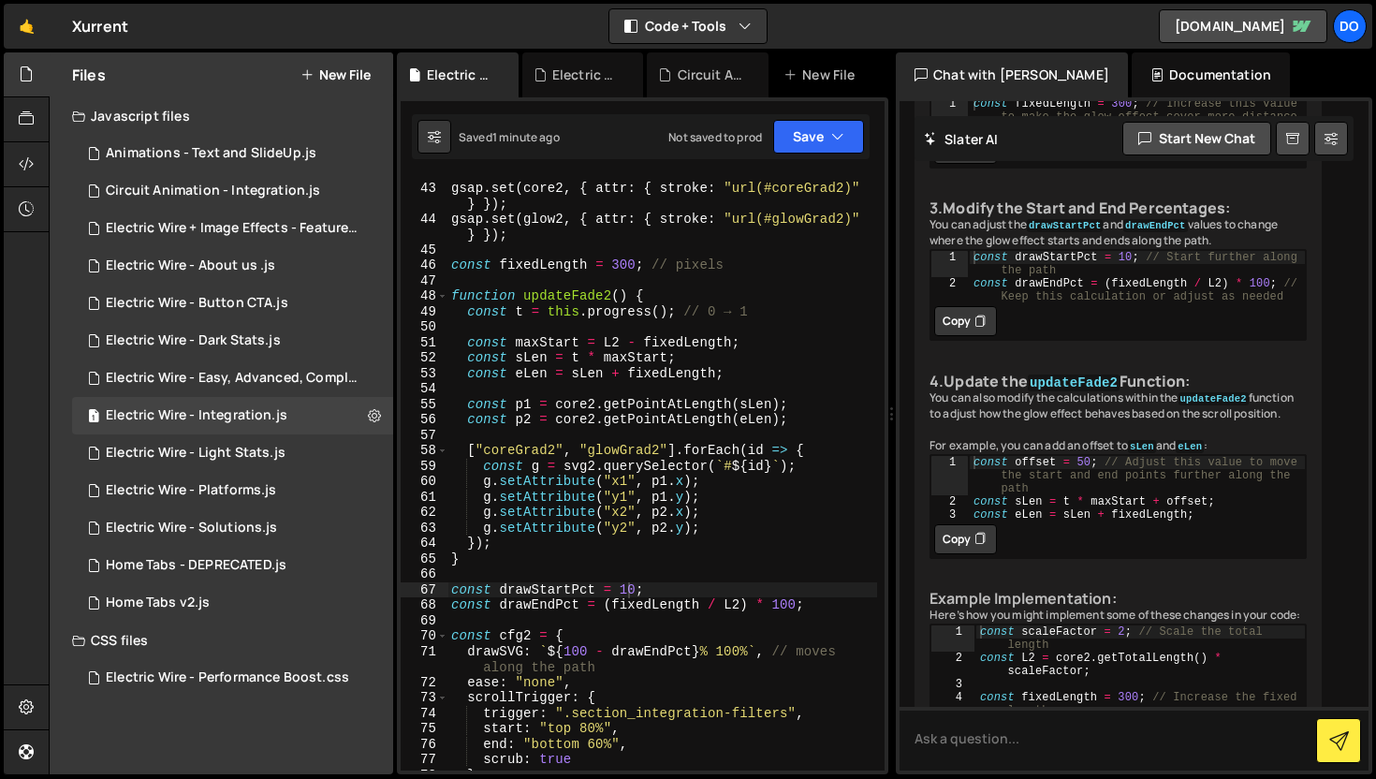
click at [628, 589] on div "gsap . set ( core2 , { attr : { stroke : "url(#coreGrad2)" } }) ; gsap . set ( …" at bounding box center [662, 477] width 430 height 625
click at [624, 266] on div "gsap . set ( core2 , { attr : { stroke : "url(#coreGrad2)" } }) ; gsap . set ( …" at bounding box center [662, 477] width 430 height 625
click at [834, 139] on icon "button" at bounding box center [837, 136] width 13 height 19
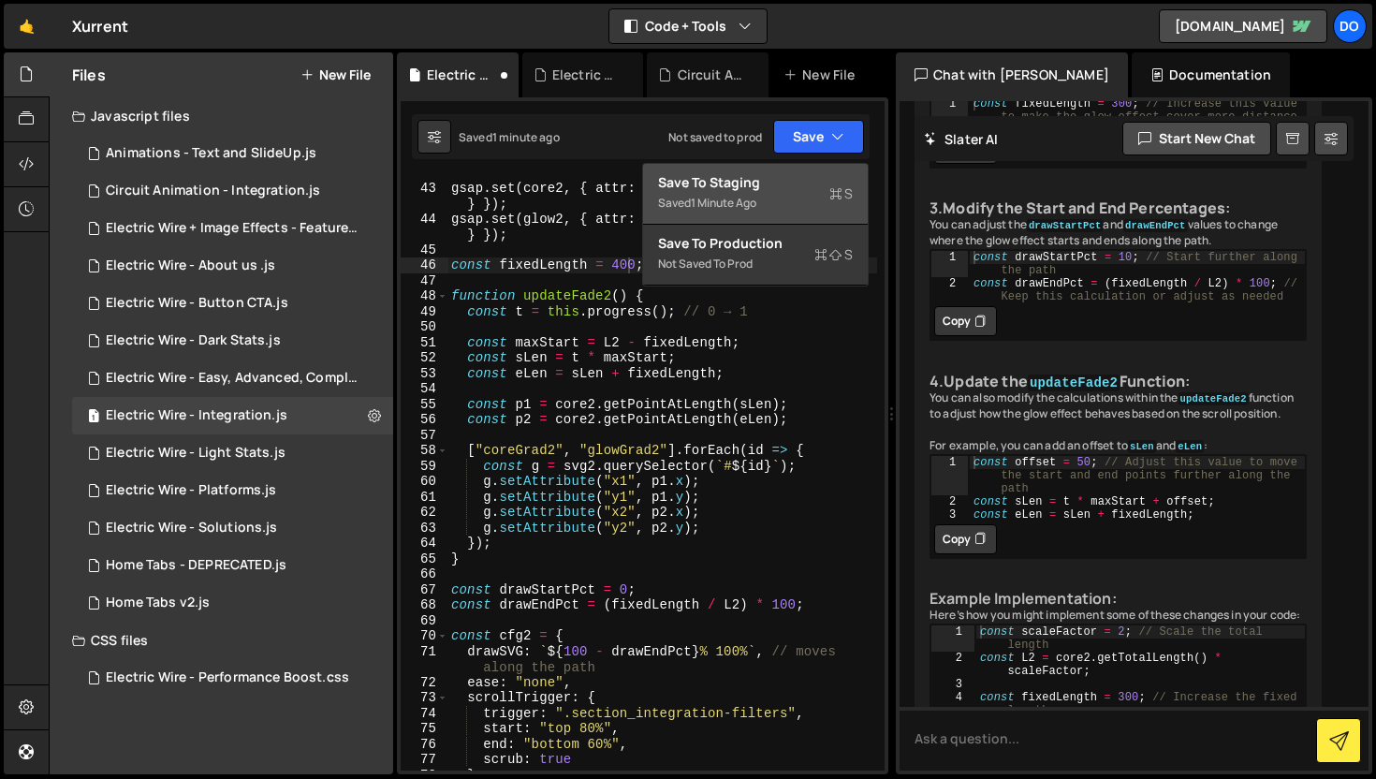
click at [764, 192] on div "Saved 1 minute ago" at bounding box center [755, 203] width 195 height 22
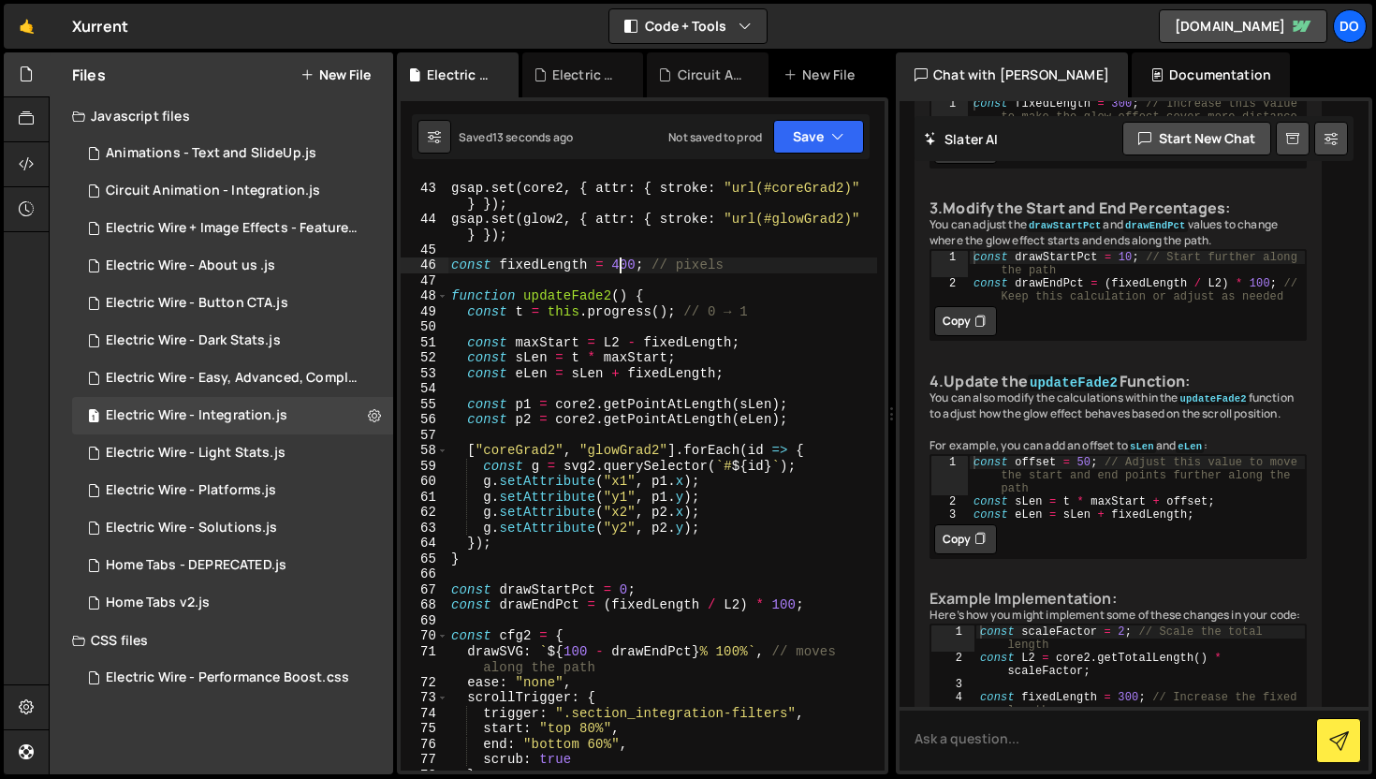
click at [621, 270] on div "gsap . set ( core2 , { attr : { stroke : "url(#coreGrad2)" } }) ; gsap . set ( …" at bounding box center [662, 477] width 430 height 625
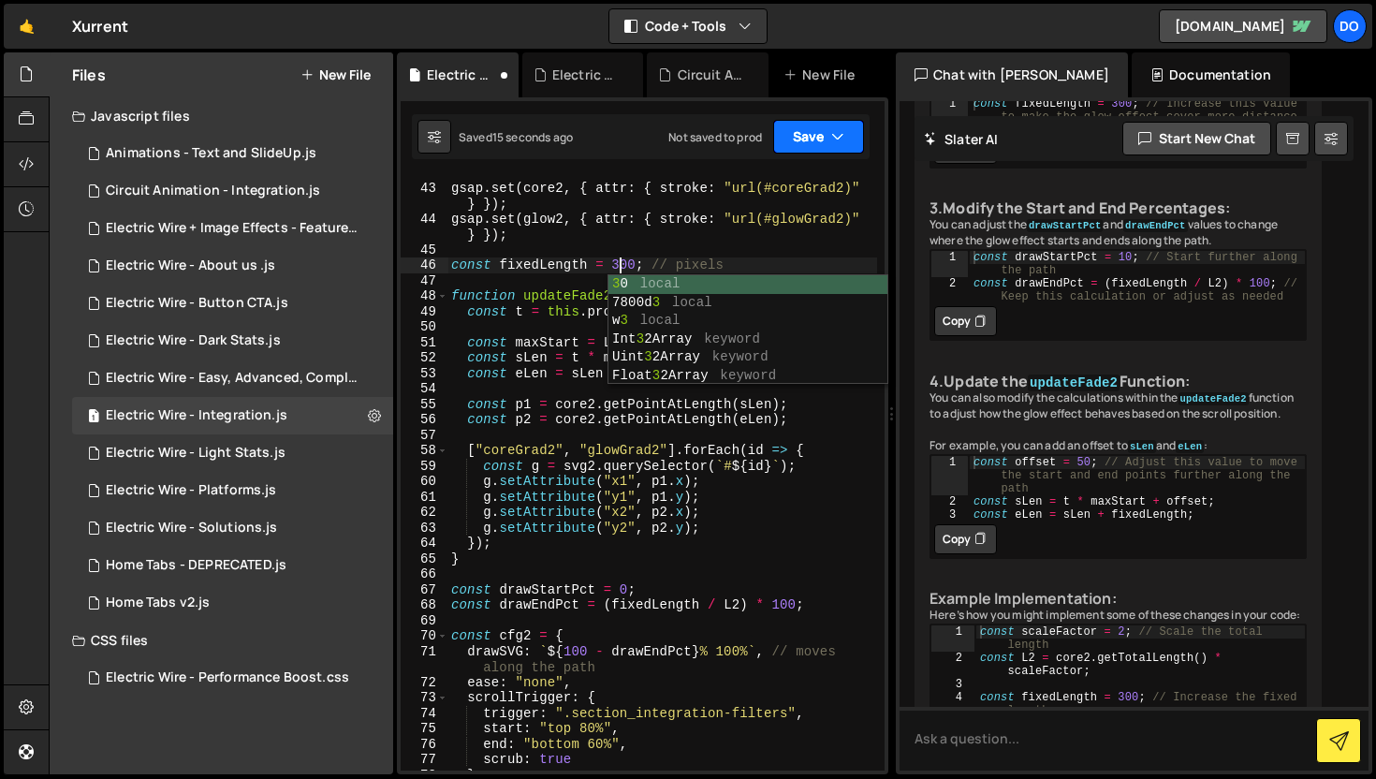
type textarea "const fixedLength = 300; // pixels"
click at [828, 140] on button "Save" at bounding box center [818, 137] width 91 height 34
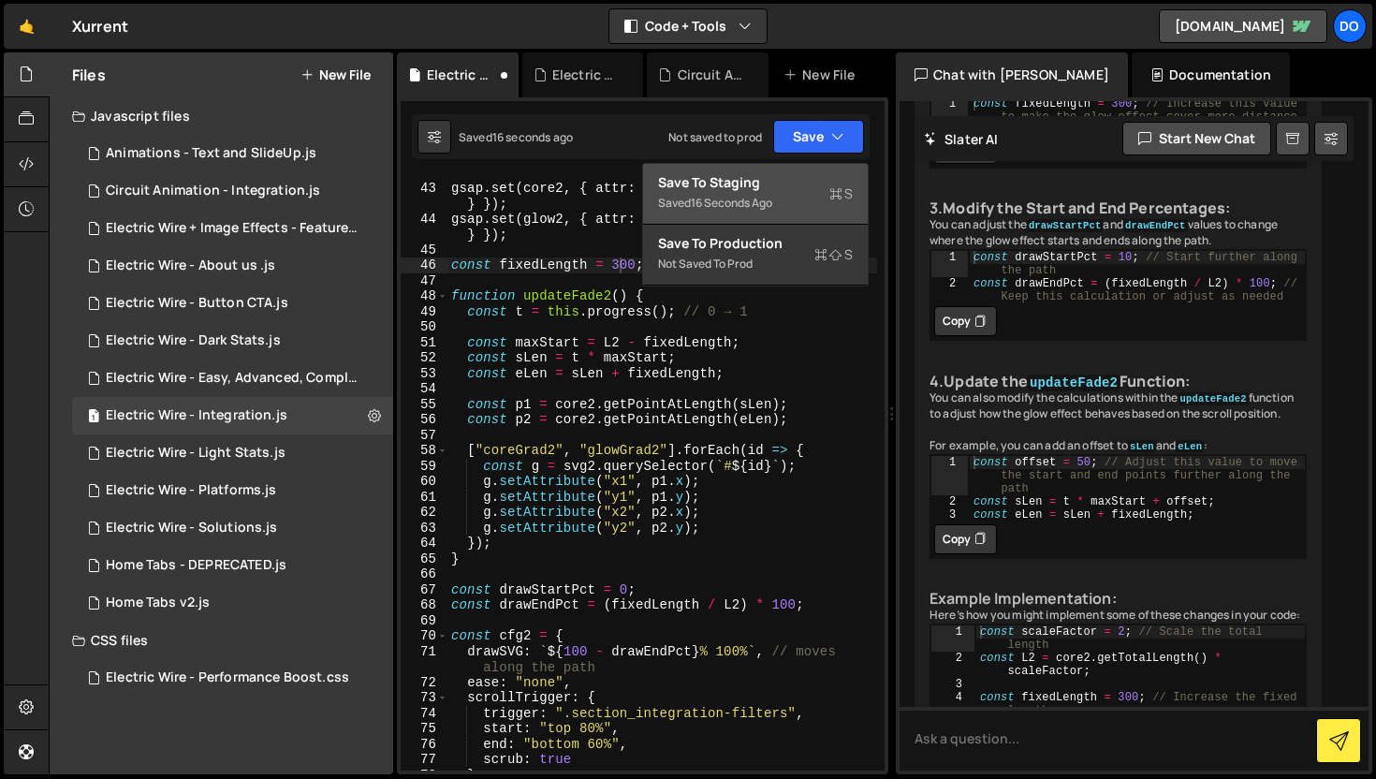
click at [774, 194] on div "Saved 16 seconds ago" at bounding box center [755, 203] width 195 height 22
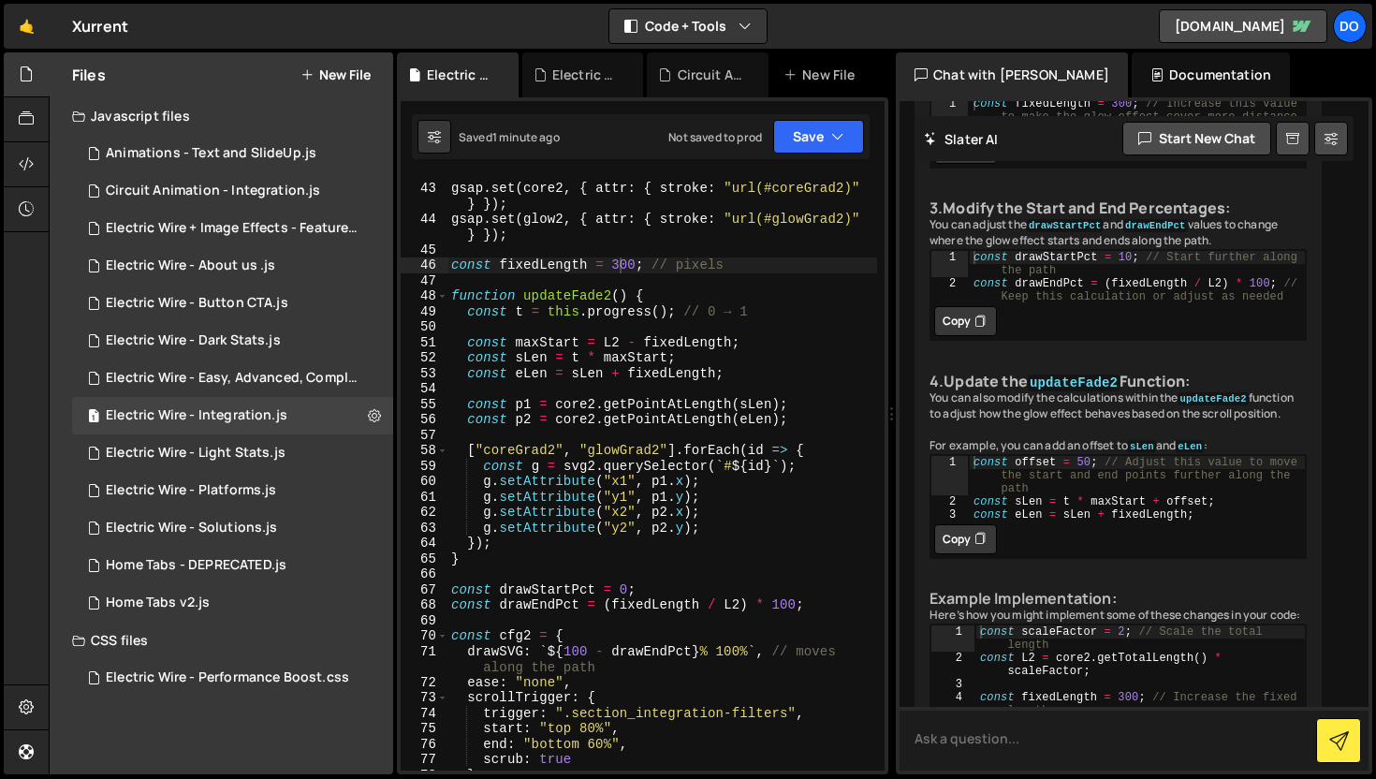
click at [994, 760] on textarea at bounding box center [1133, 739] width 469 height 64
type textarea "no wait I don't want the length I want distance"
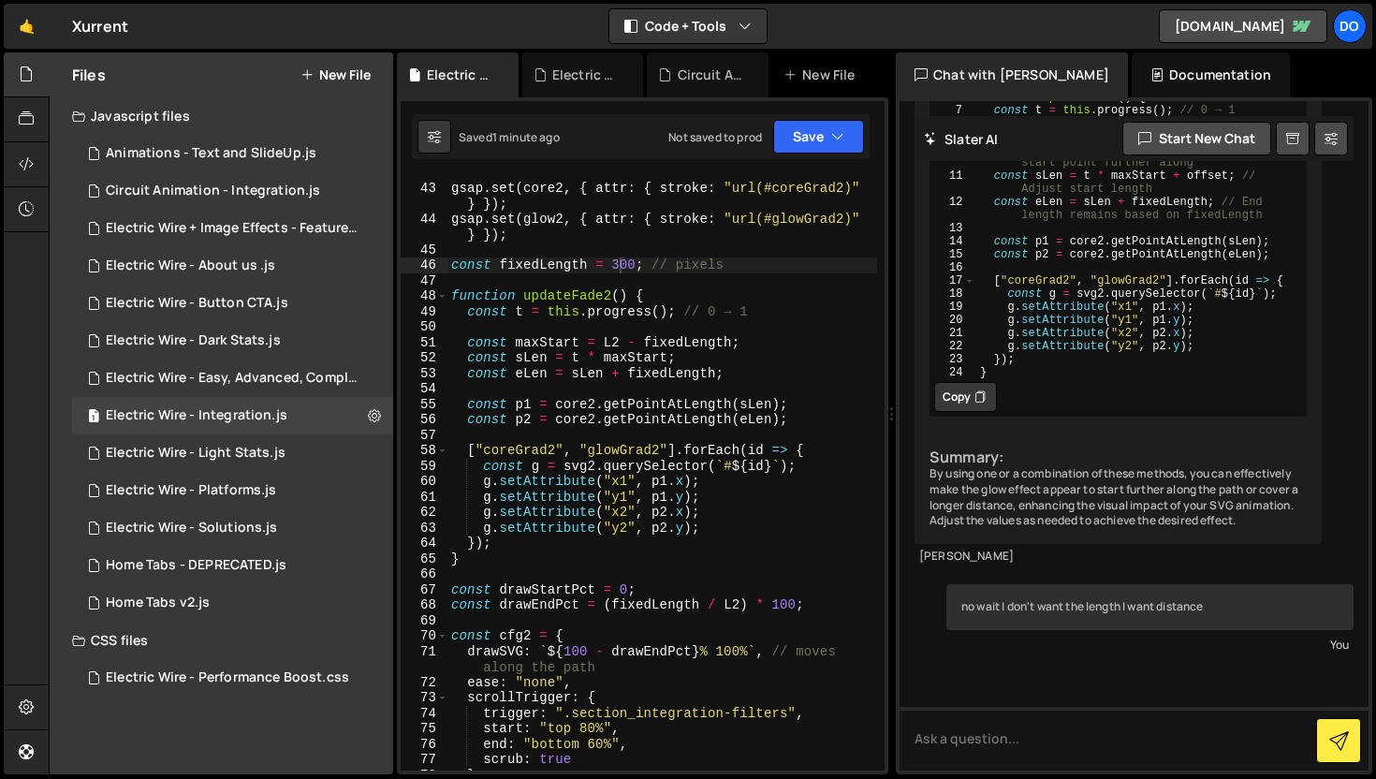
click at [626, 270] on div "gsap . set ( core2 , { attr : { stroke : "url(#coreGrad2)" } }) ; gsap . set ( …" at bounding box center [662, 477] width 430 height 625
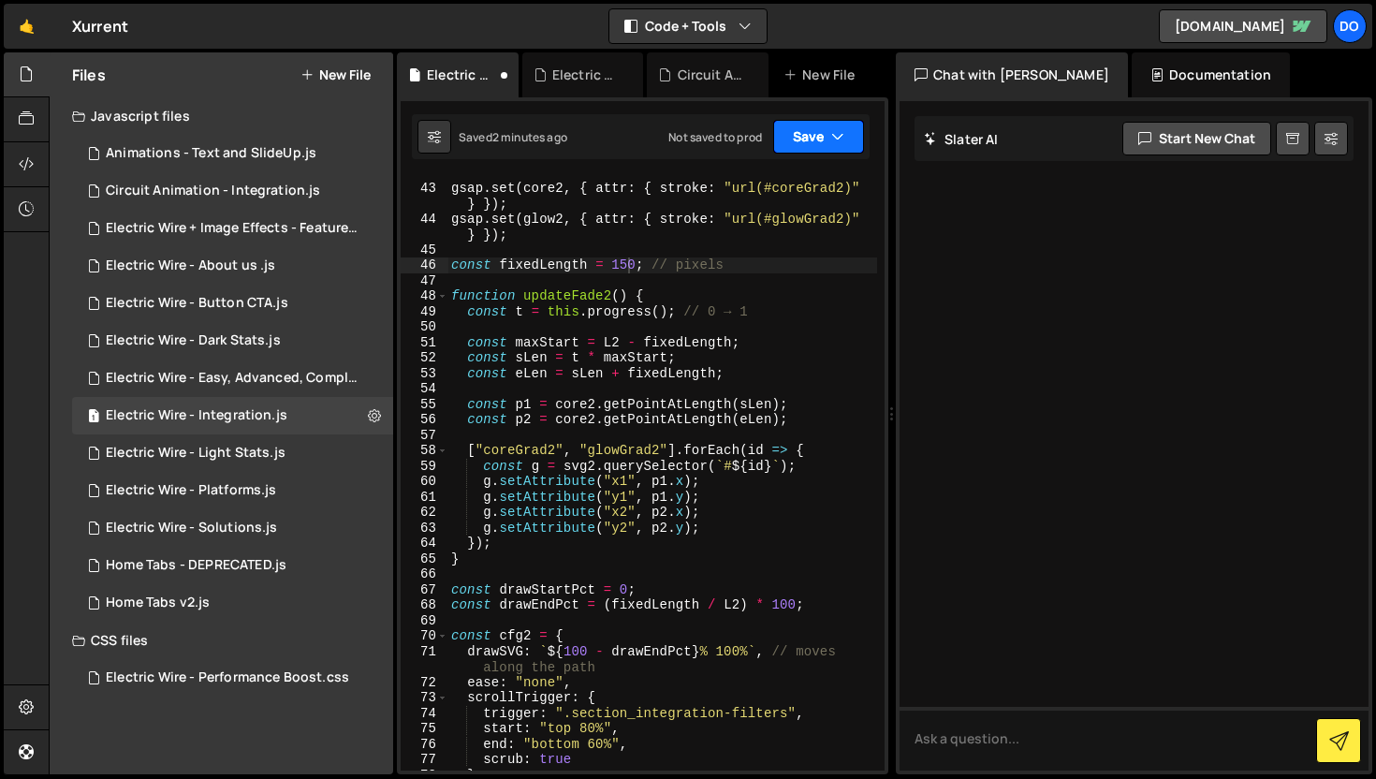
click at [826, 145] on button "Save" at bounding box center [818, 137] width 91 height 34
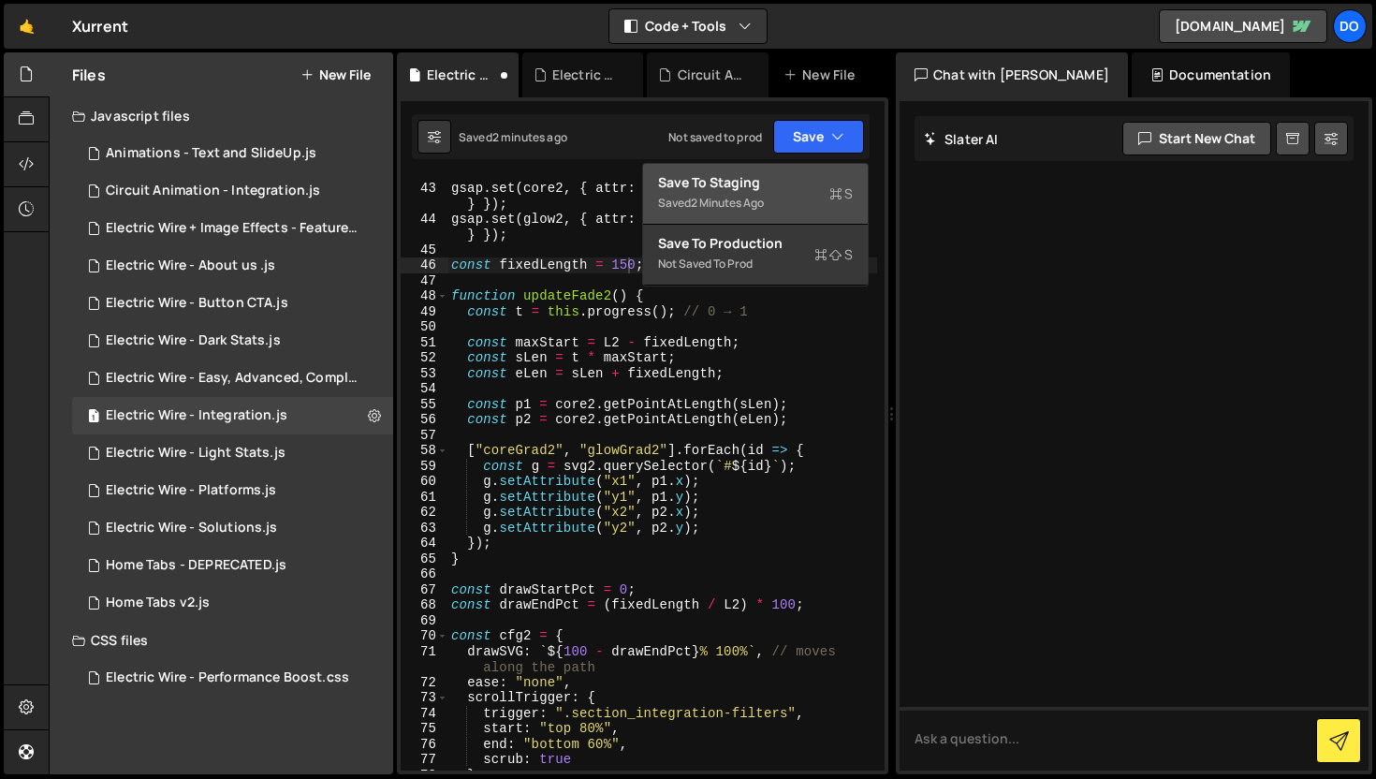
click at [796, 187] on div "Save to Staging S" at bounding box center [755, 182] width 195 height 19
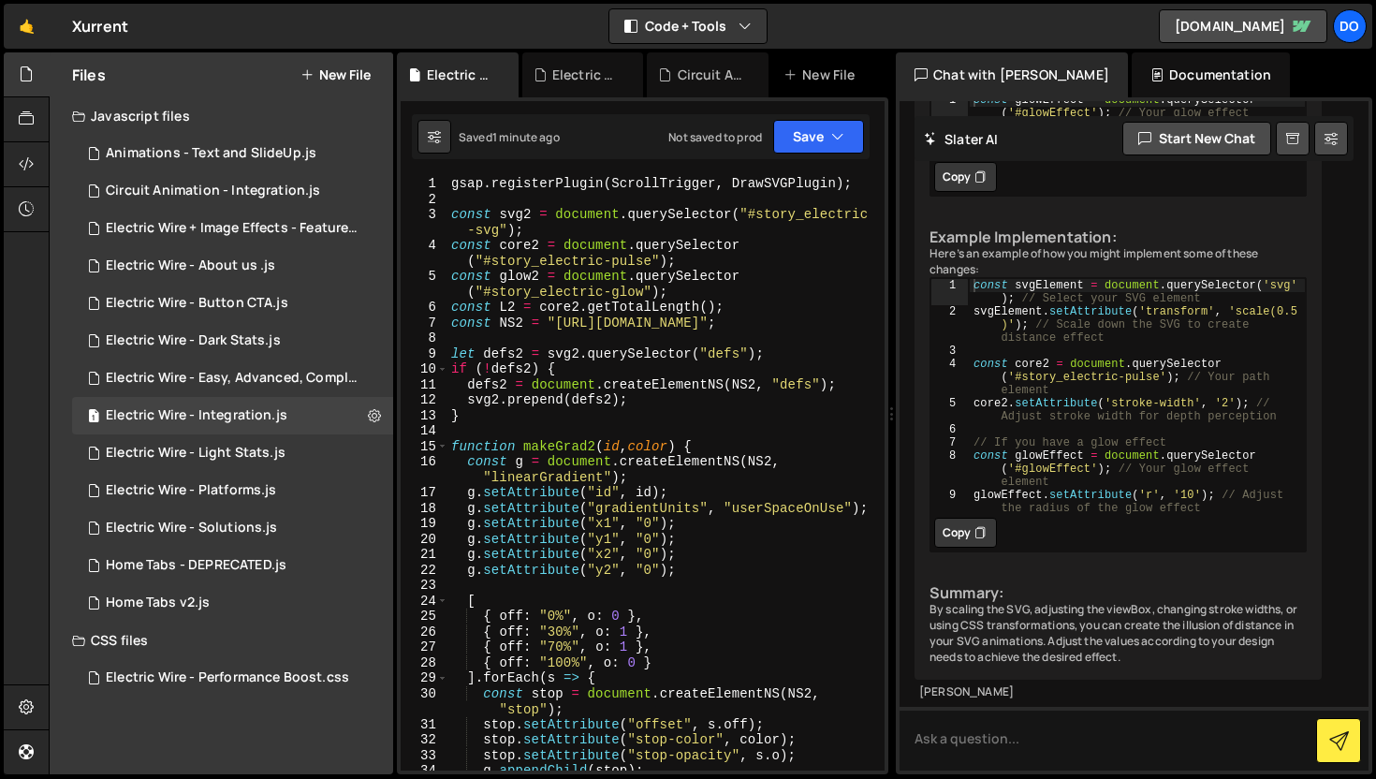
scroll to position [9745, 0]
click at [730, 525] on div "gsap . registerPlugin ( ScrollTrigger , DrawSVGPlugin ) ; const svg2 = document…" at bounding box center [662, 488] width 430 height 625
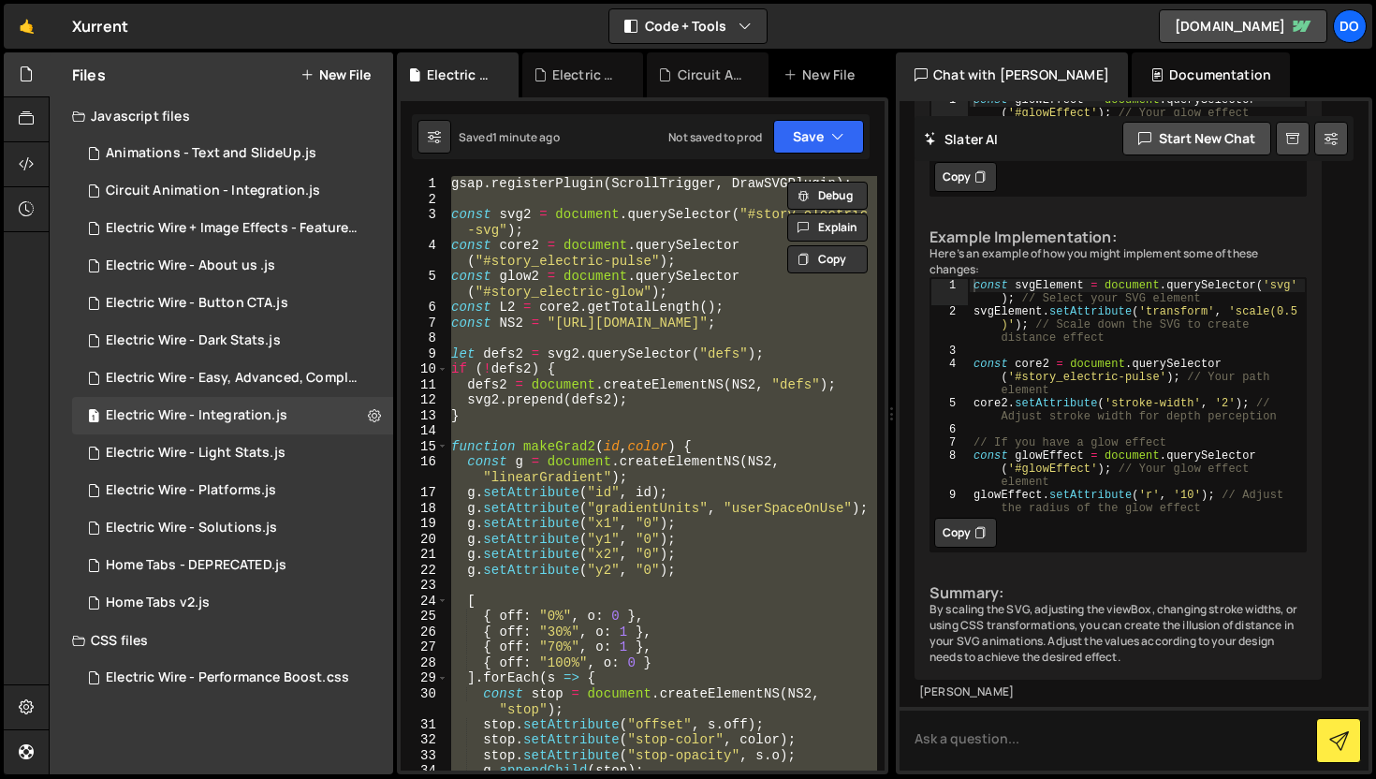
click at [730, 525] on div "gsap . registerPlugin ( ScrollTrigger , DrawSVGPlugin ) ; const svg2 = document…" at bounding box center [662, 488] width 430 height 625
type textarea "g.setAttribute("x1", "0");"
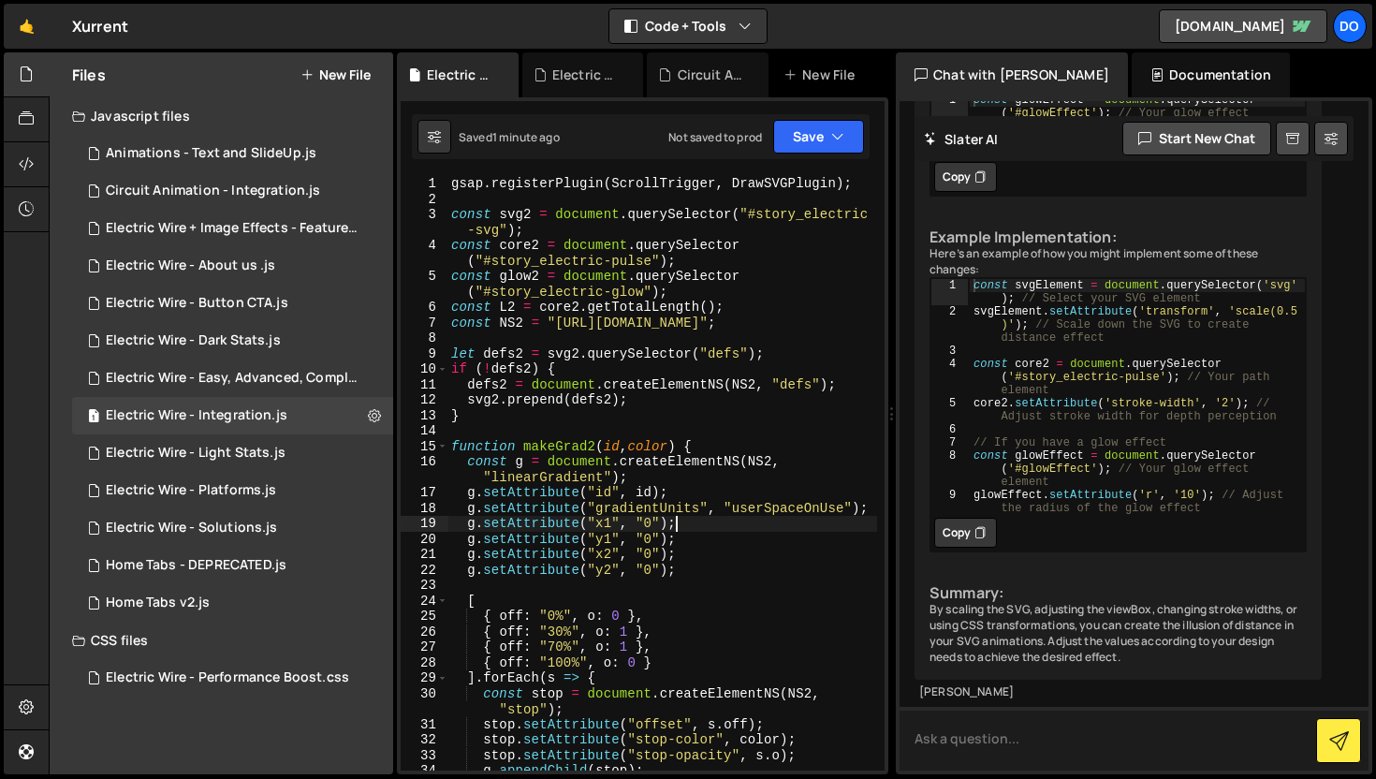
click at [1058, 750] on textarea at bounding box center [1133, 739] width 469 height 64
paste textarea "gsap.registerPlugin(ScrollTrigger, DrawSVGPlugin); const svg2 = document.queryS…"
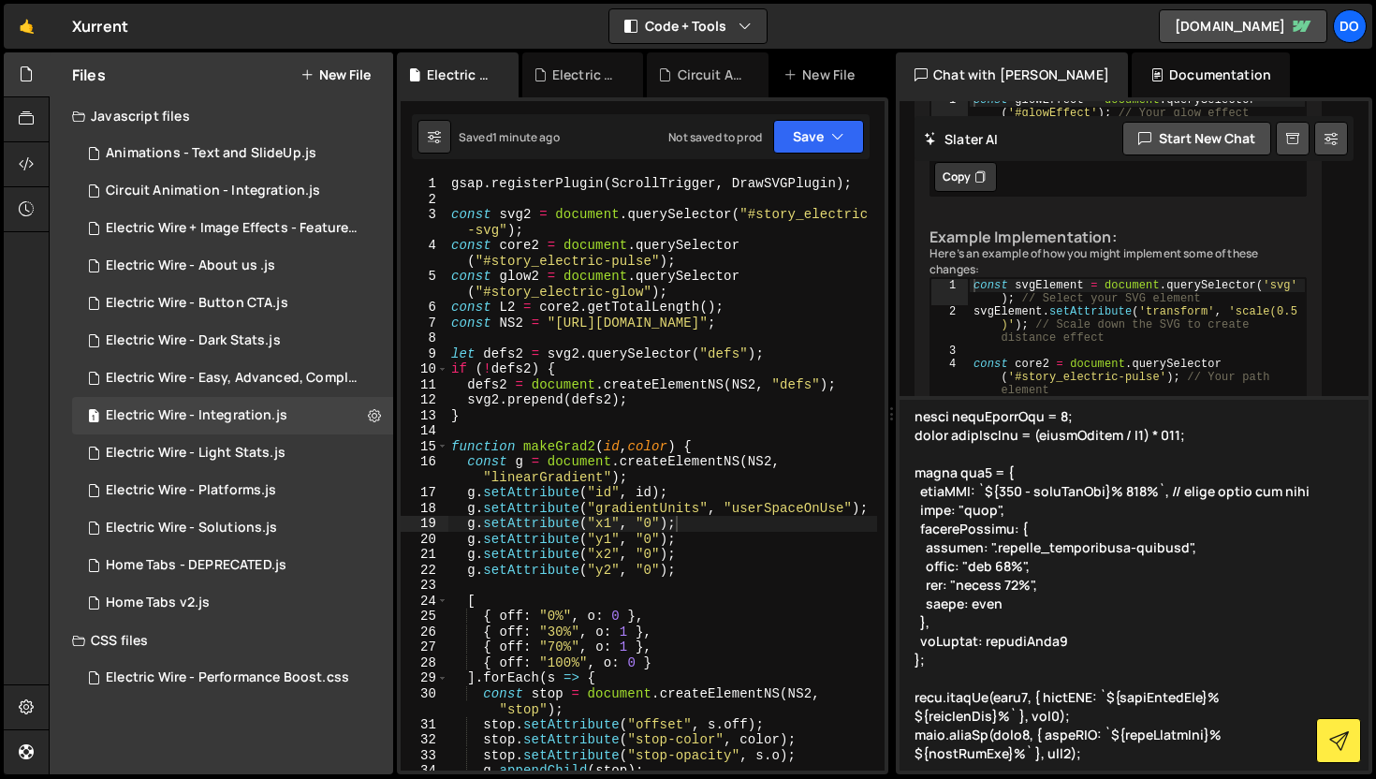
scroll to position [1351, 0]
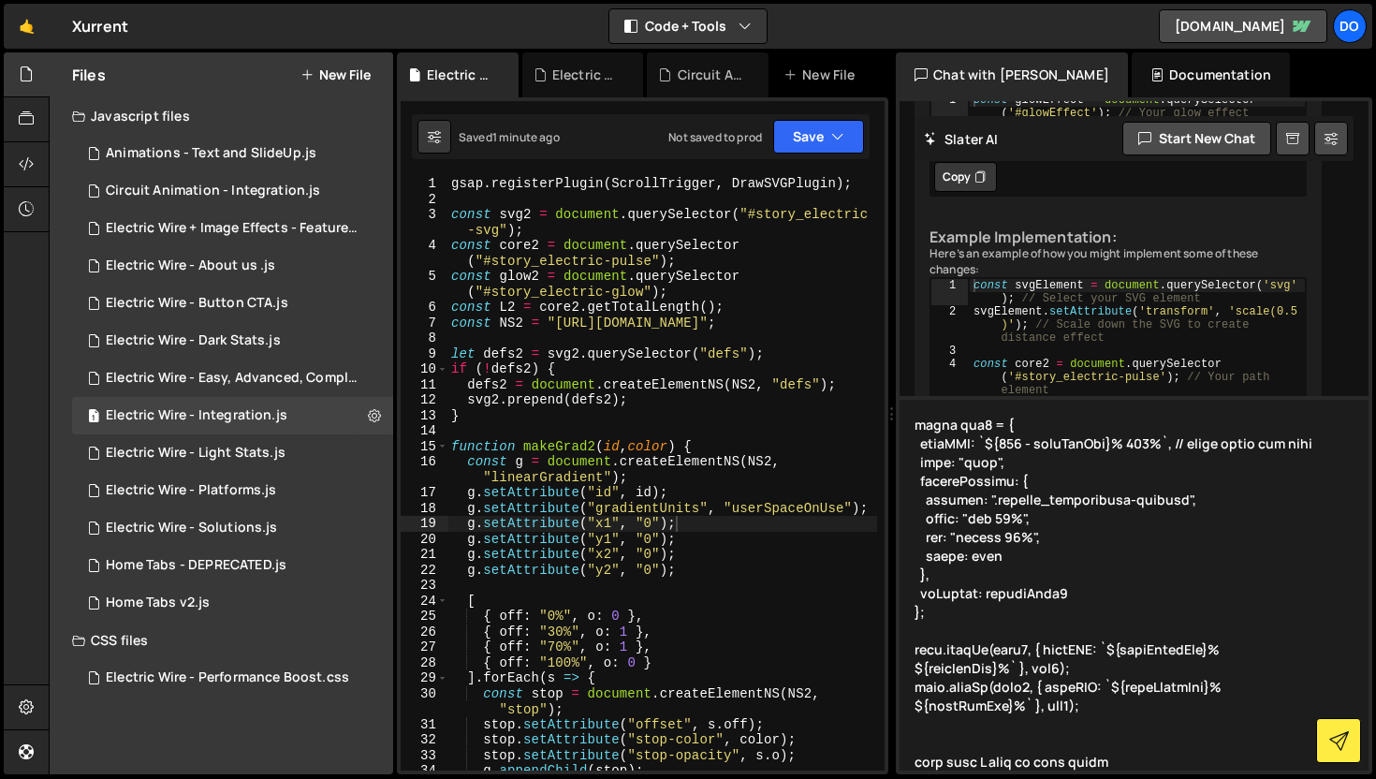
type textarea "gsap.registerPlugin(ScrollTrigger, DrawSVGPlugin); const svg2 = document.queryS…"
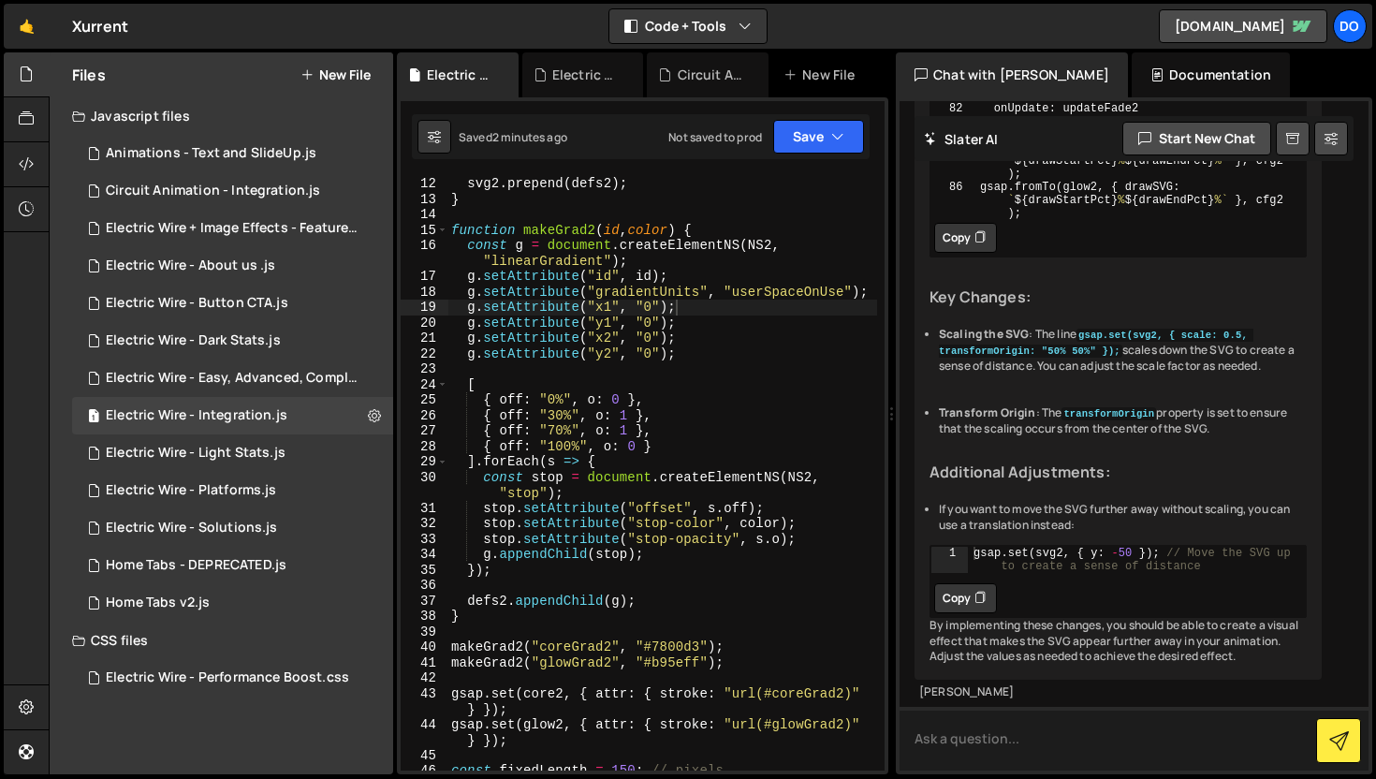
scroll to position [422, 0]
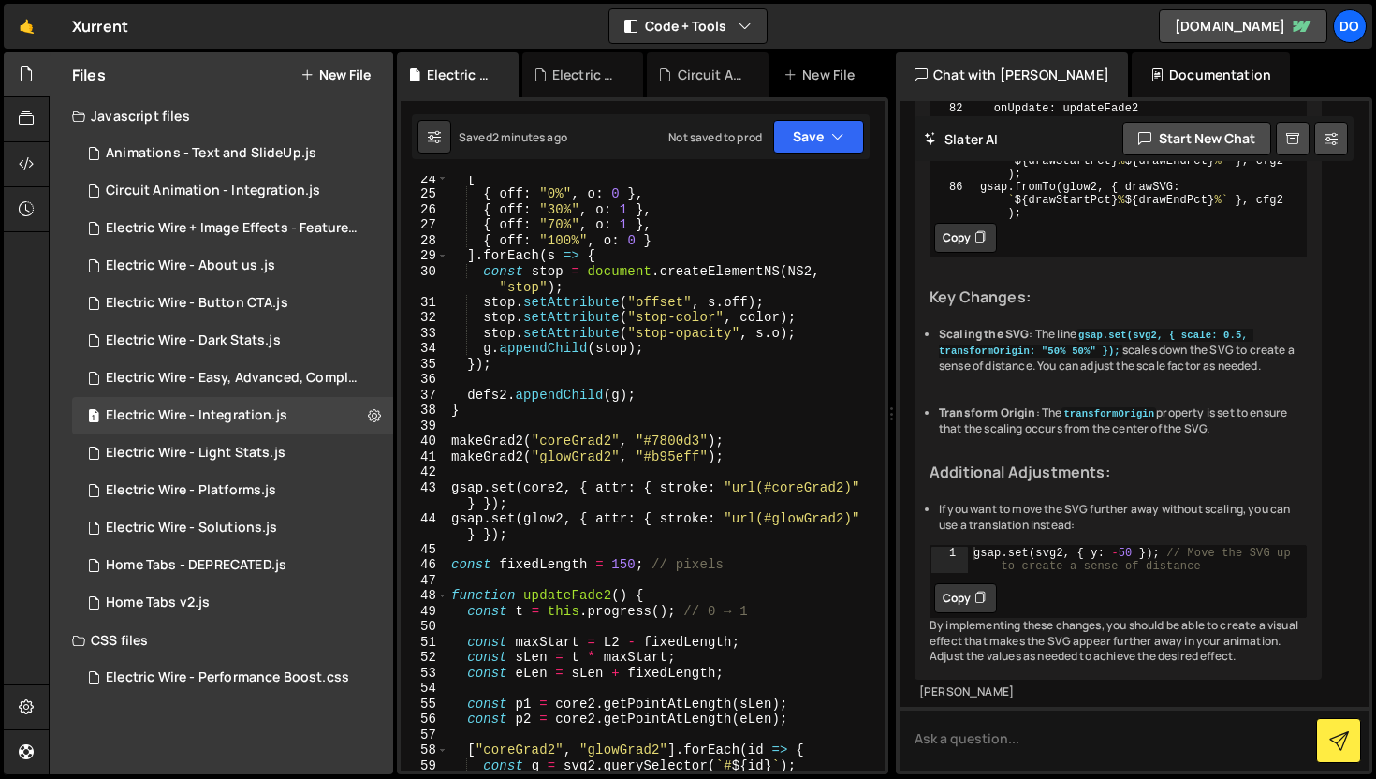
type textarea "gsap.set(svg2, { scale: 0.5, transformOrigin: "50% 50%" }); // Adjust scale as …"
drag, startPoint x: 978, startPoint y: 385, endPoint x: 1096, endPoint y: 400, distance: 118.9
type textarea "gsap.set(glow2, { attr: { stroke: "url(#glowGrad2)" } });"
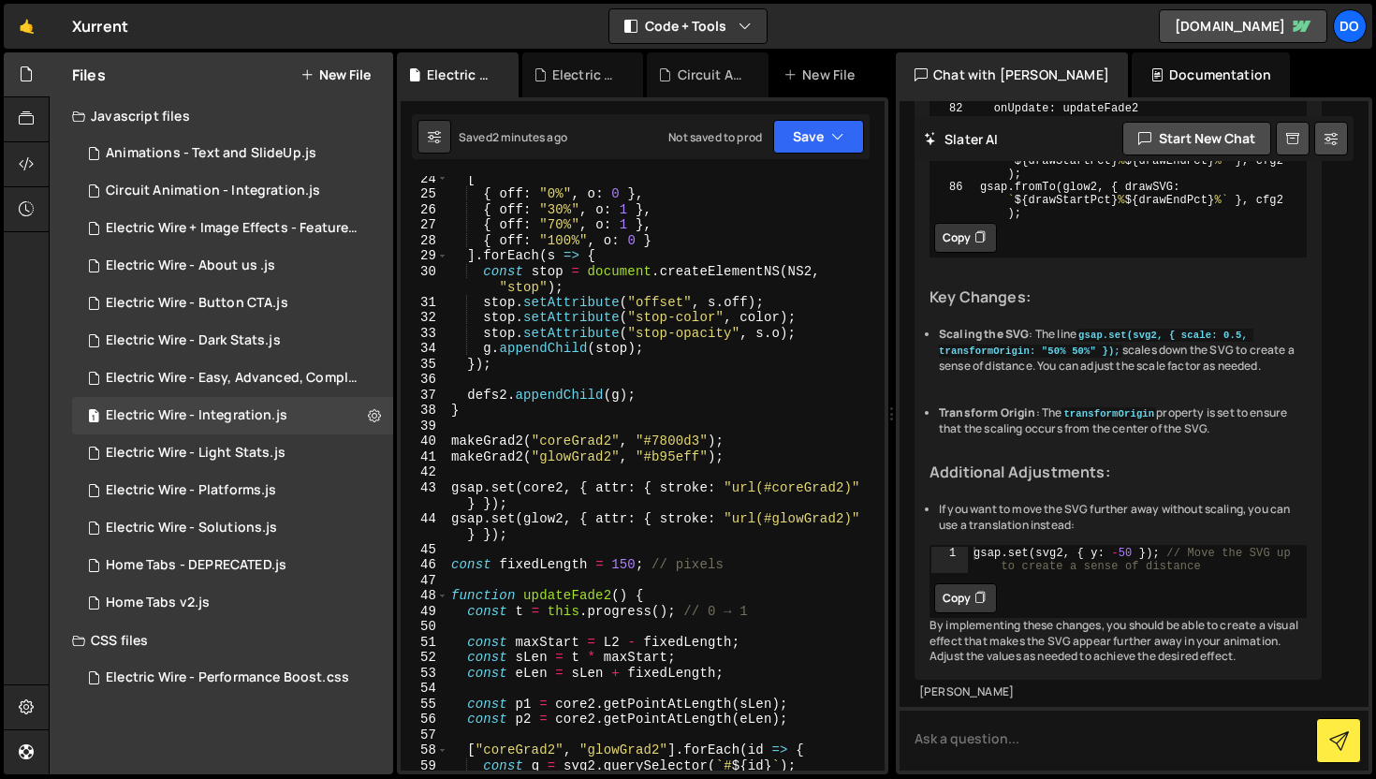
click at [523, 540] on div "[ { off : "0%" , o : 0 } , { off : "30%" , o : 1 } , { off : "70%" , o : 1 } , …" at bounding box center [662, 482] width 430 height 625
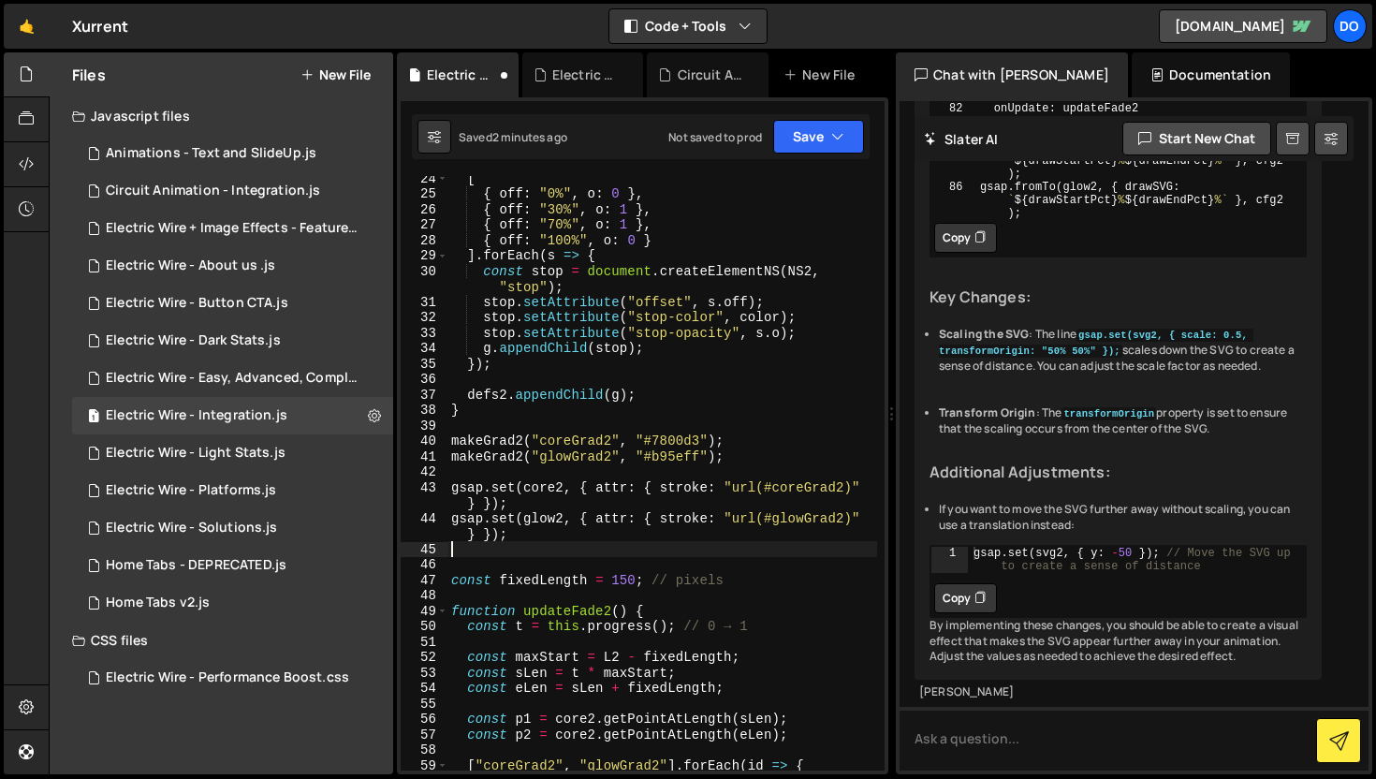
scroll to position [0, 0]
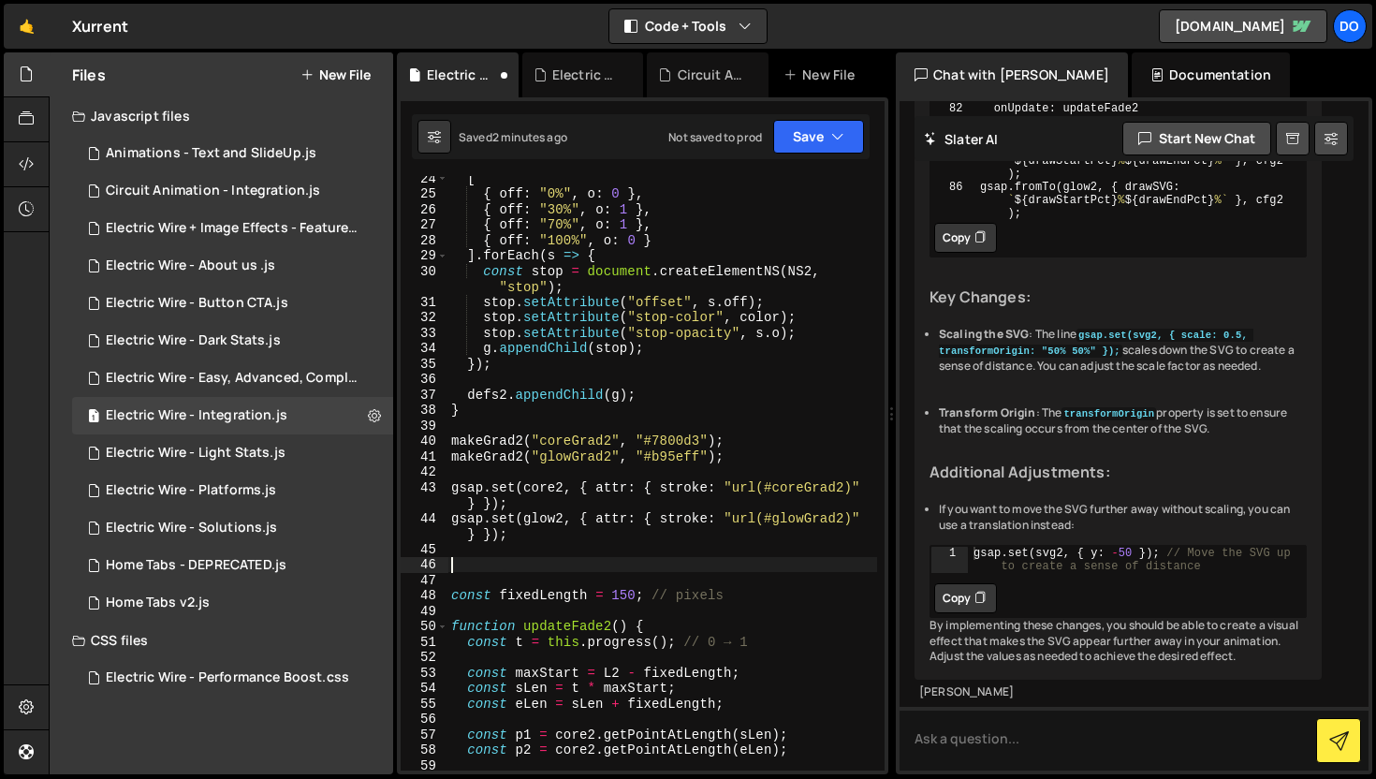
paste textarea "gsap.set(svg2, { scale: 0.5, transformOrigin: "50% 50%" });"
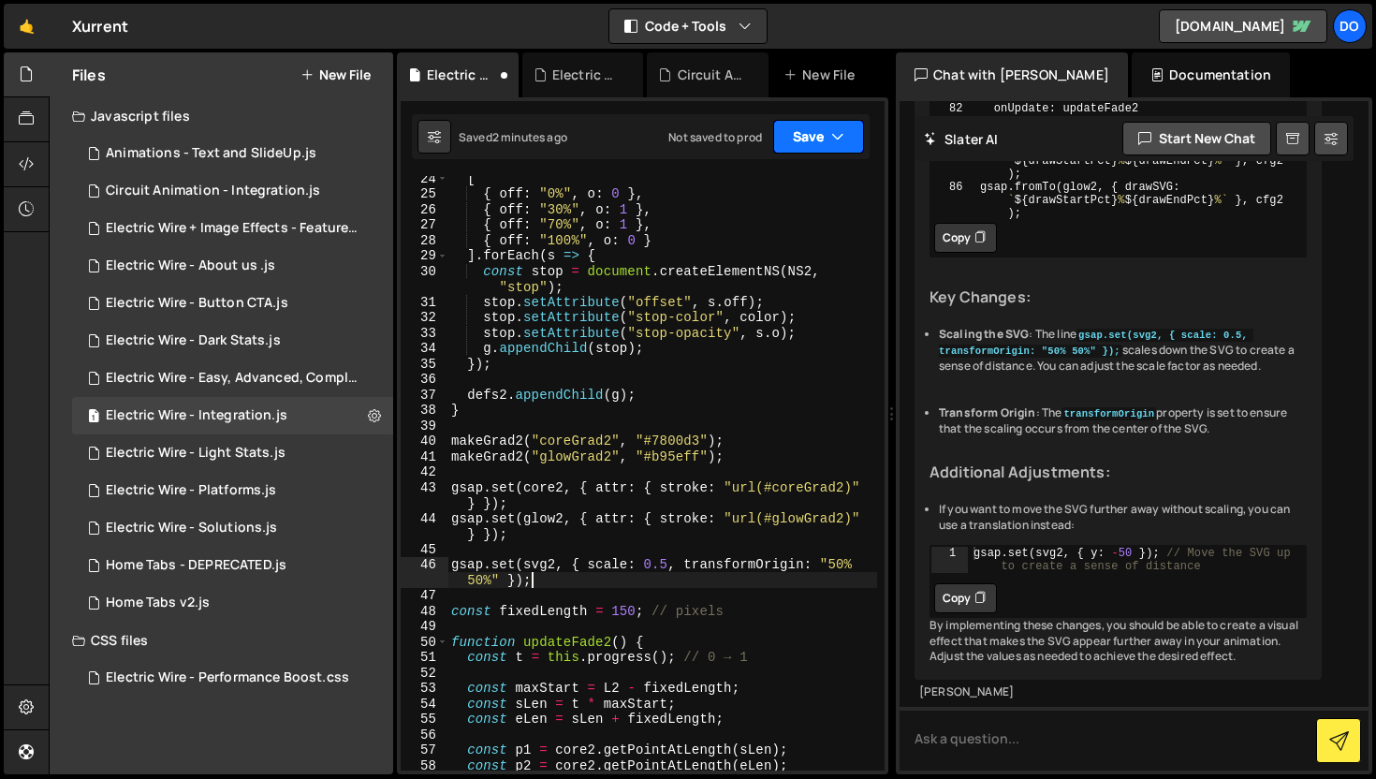
click at [825, 133] on button "Save" at bounding box center [818, 137] width 91 height 34
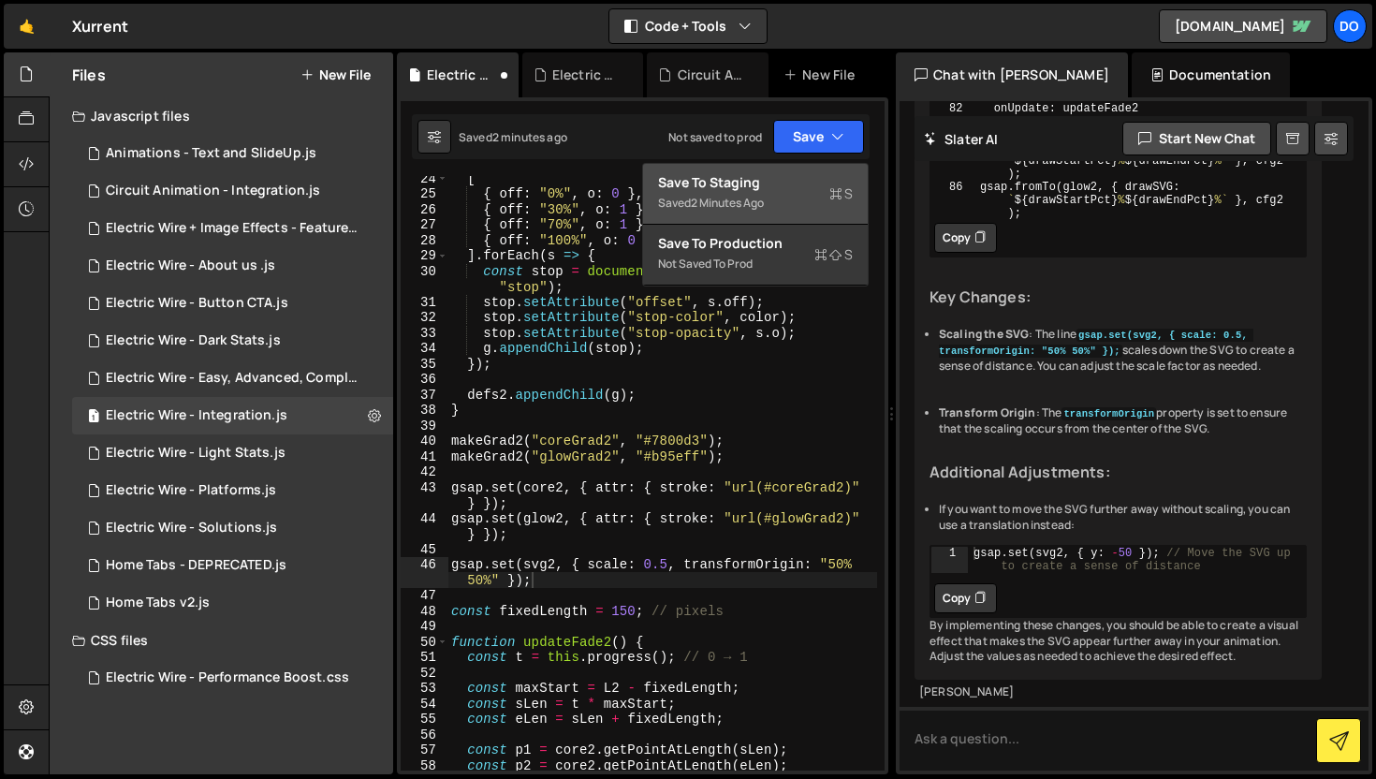
click at [774, 183] on div "Save to Staging S" at bounding box center [755, 182] width 195 height 19
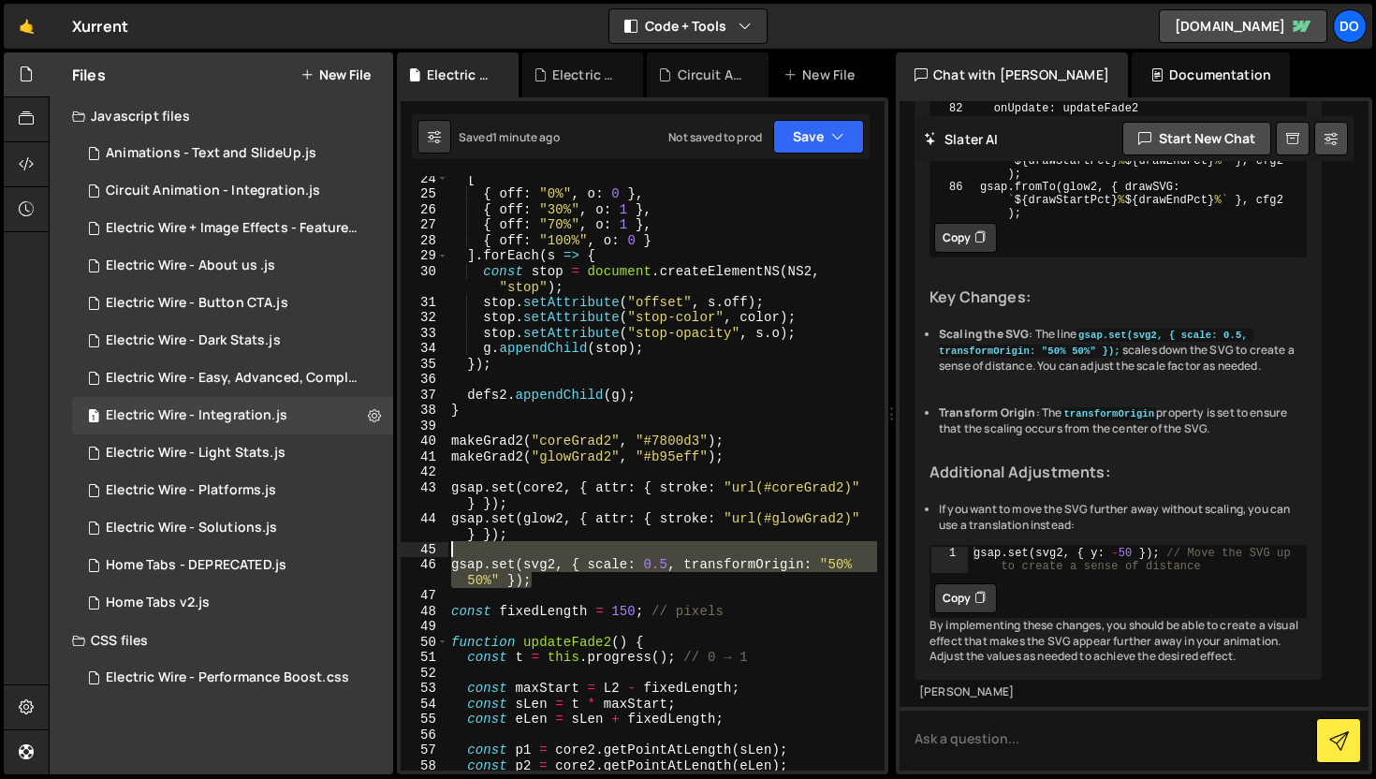
drag, startPoint x: 550, startPoint y: 581, endPoint x: 430, endPoint y: 551, distance: 124.4
click at [430, 551] on div "gsap.set(svg2, { scale: 0.5, transformOrigin: "50% 50%" }); 24 25 26 27 28 29 3…" at bounding box center [643, 473] width 484 height 594
type textarea "gsap.set(svg2, { scale: 0.5, transformOrigin: "50% 50%" });"
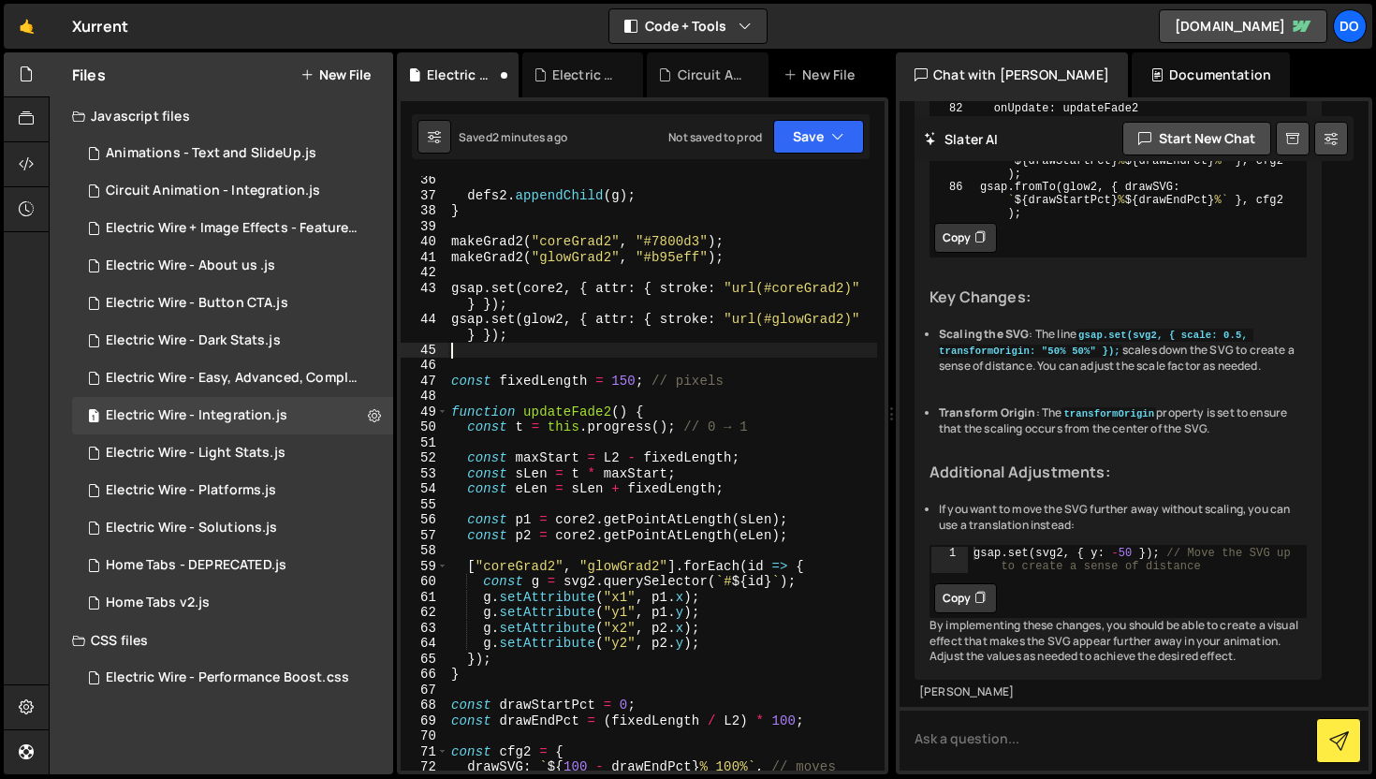
scroll to position [621, 0]
click at [623, 377] on div "defs2 . appendChild ( g ) ; } makeGrad2 ( "coreGrad2" , "#7800d3" ) ; makeGrad2…" at bounding box center [662, 492] width 430 height 641
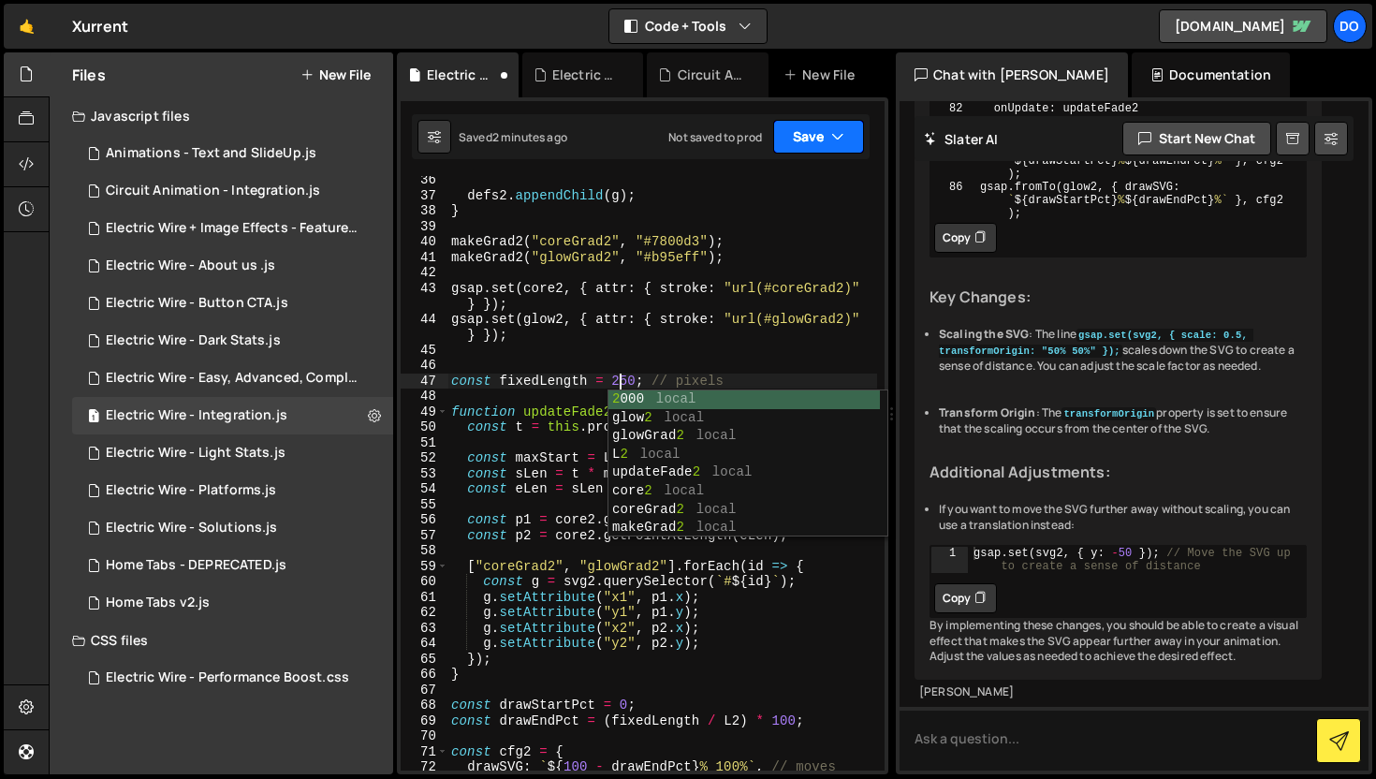
click at [840, 122] on button "Save" at bounding box center [818, 137] width 91 height 34
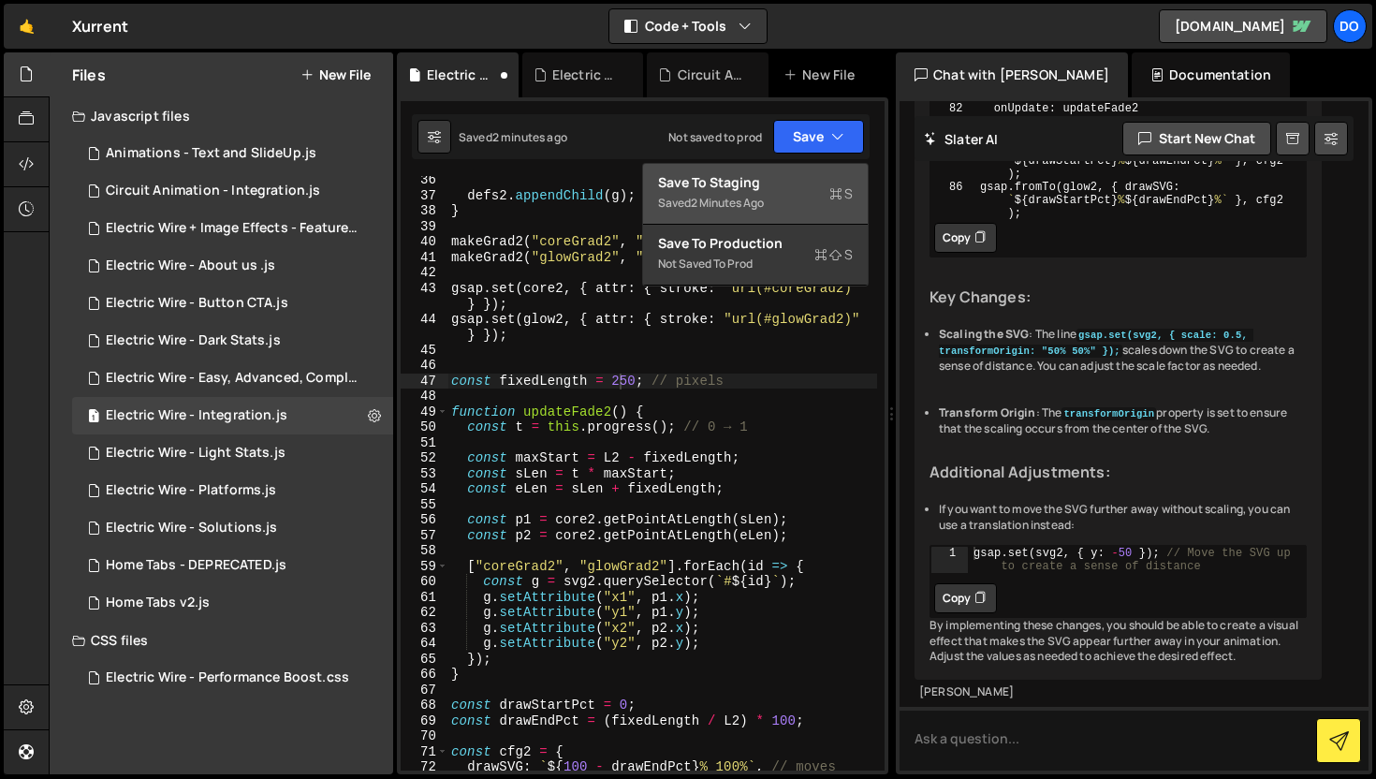
click at [764, 206] on div "2 minutes ago" at bounding box center [727, 203] width 73 height 16
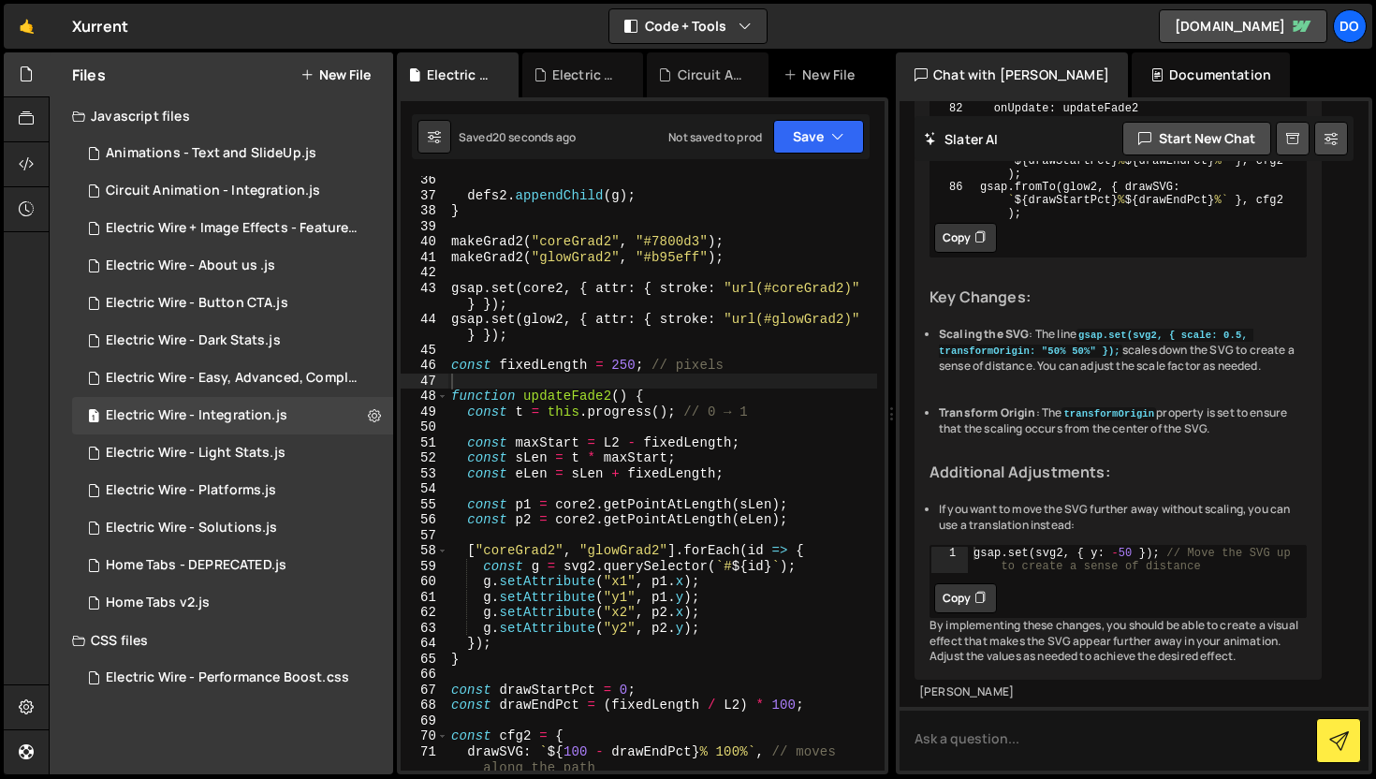
click at [626, 366] on div "defs2 . appendChild ( g ) ; } makeGrad2 ( "coreGrad2" , "#7800d3" ) ; makeGrad2…" at bounding box center [662, 484] width 430 height 625
click at [812, 154] on div "Saved 24 seconds ago Not saved to prod Upgrade to Edit Save Save to Staging S S…" at bounding box center [641, 136] width 458 height 45
click at [812, 142] on button "Save" at bounding box center [818, 137] width 91 height 34
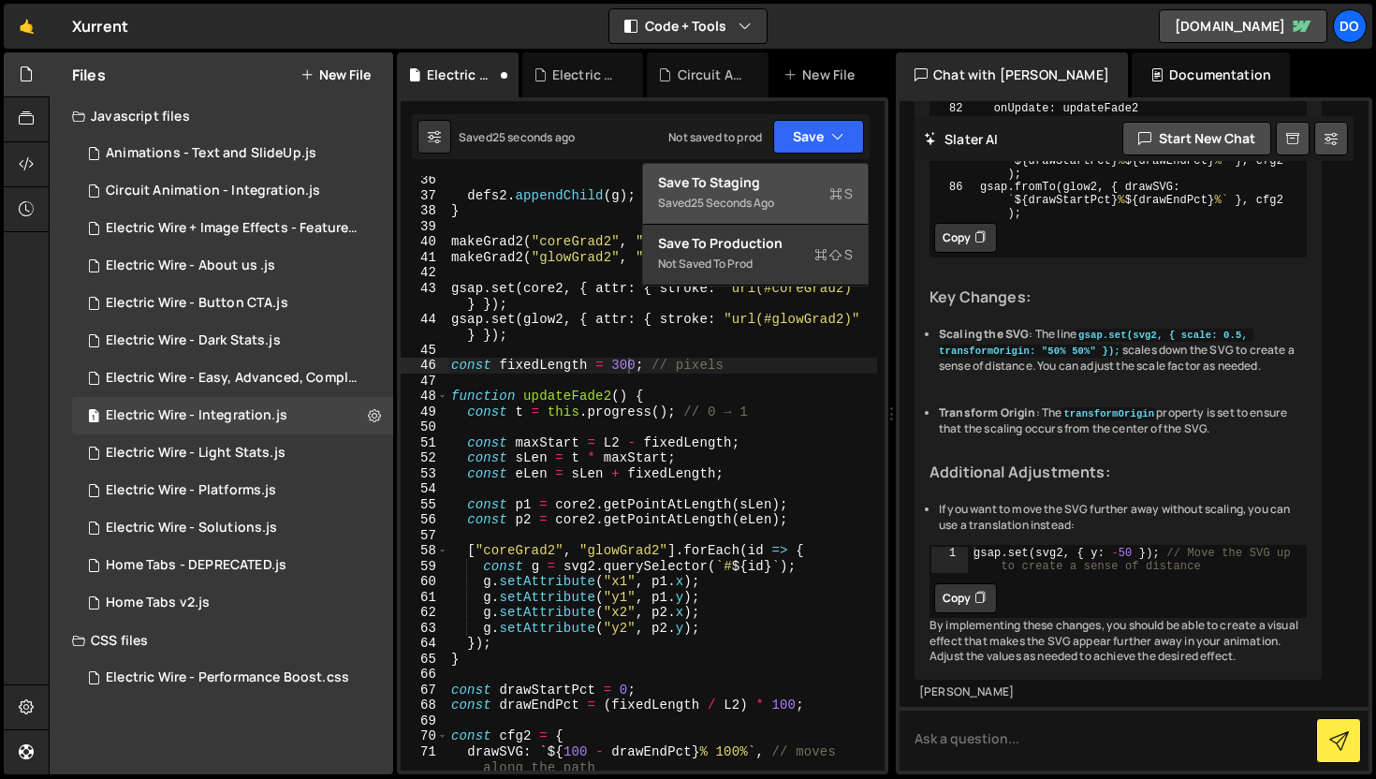
click at [806, 185] on div "Save to Staging S" at bounding box center [755, 182] width 195 height 19
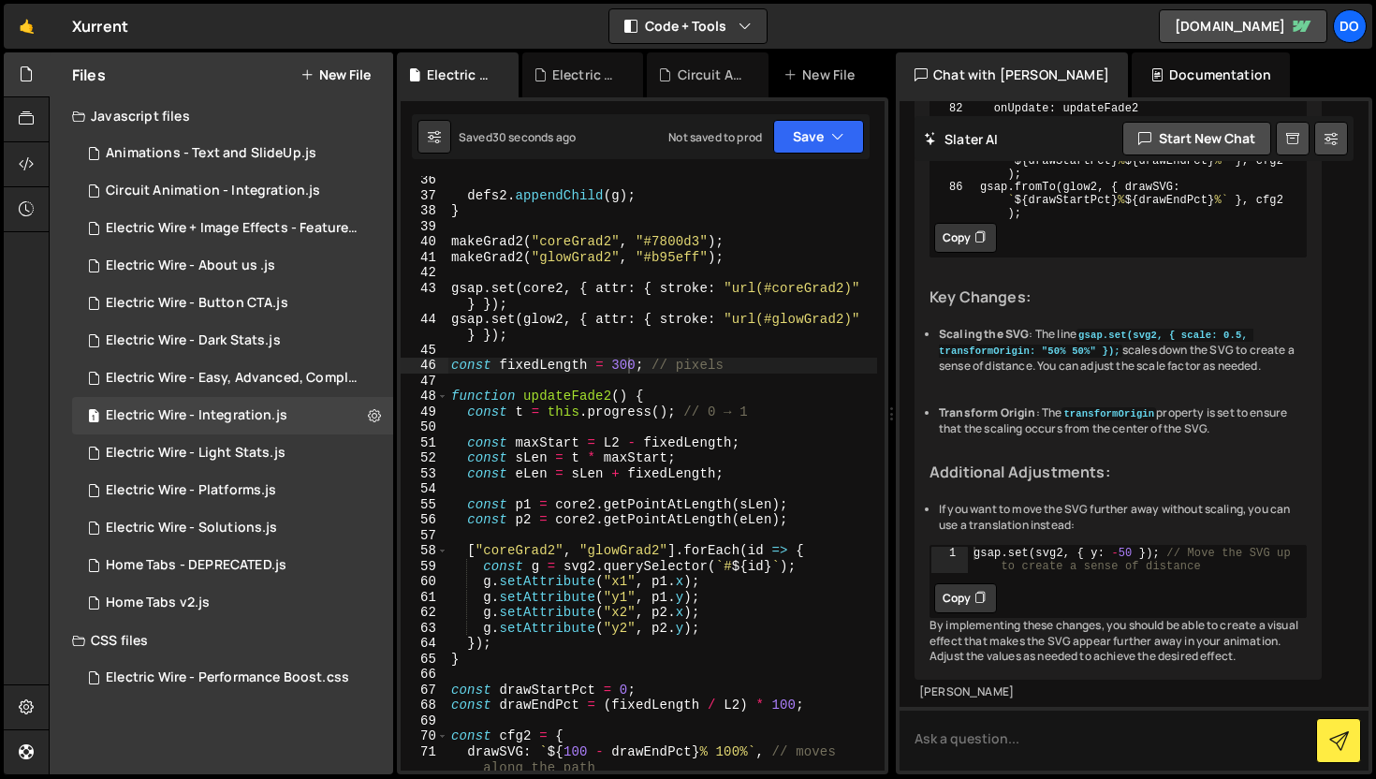
click at [607, 415] on div "defs2 . appendChild ( g ) ; } makeGrad2 ( "coreGrad2" , "#7800d3" ) ; makeGrad2…" at bounding box center [662, 484] width 430 height 625
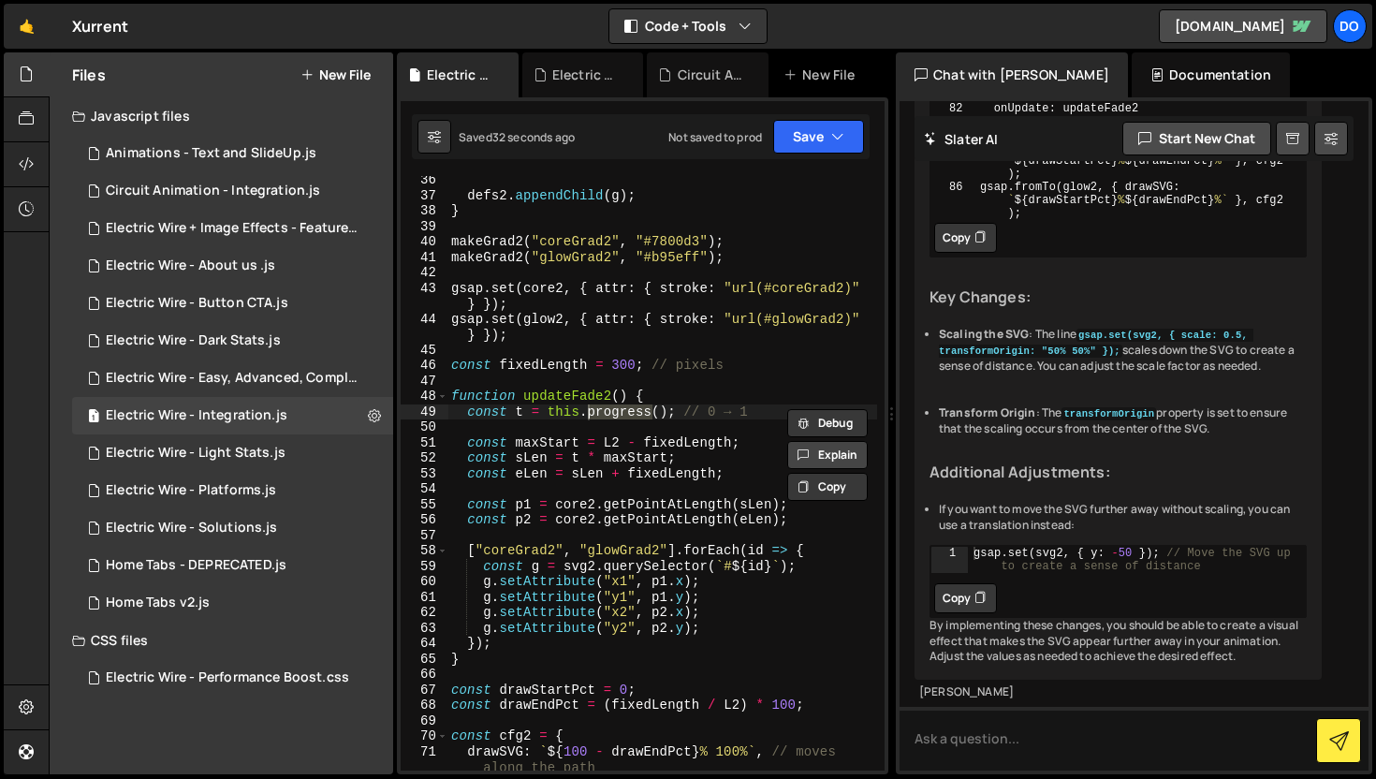
click at [811, 449] on button "Explain" at bounding box center [827, 455] width 80 height 28
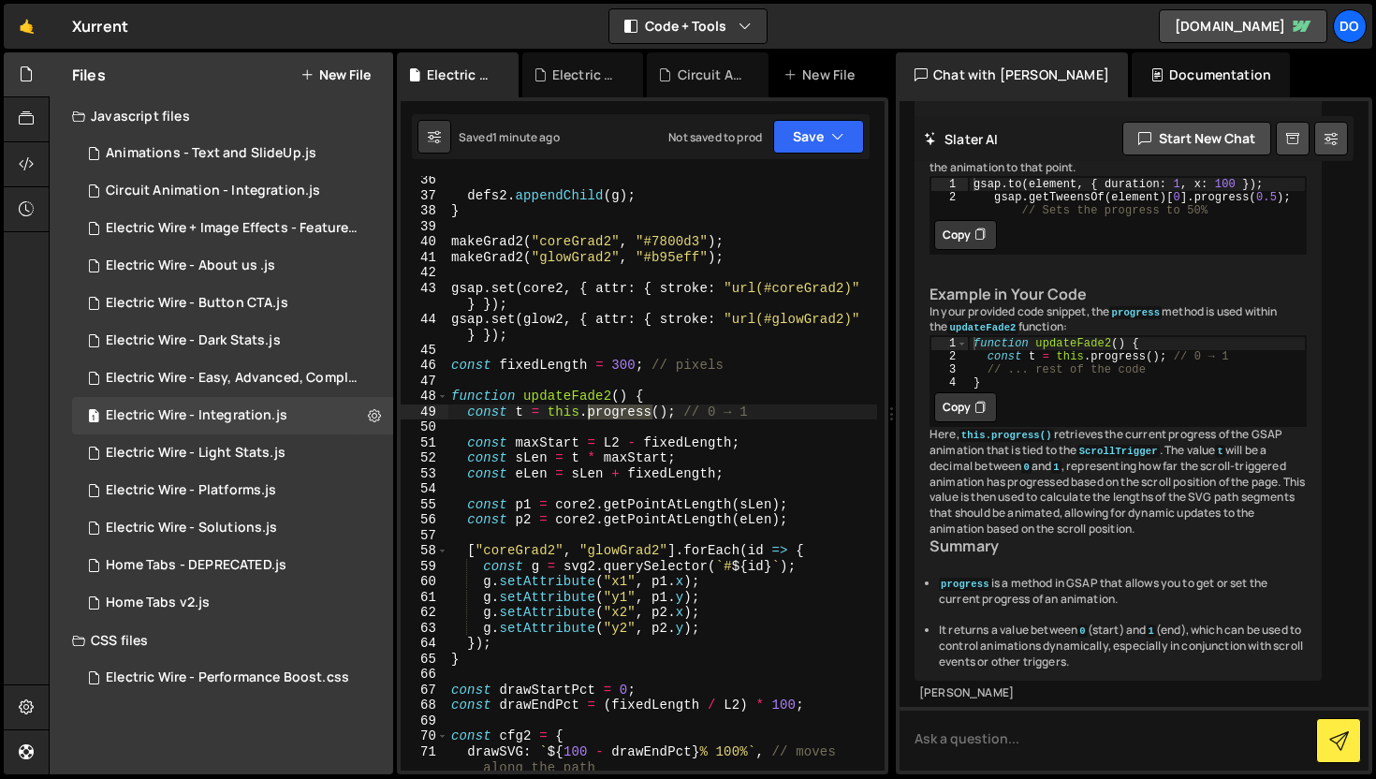
scroll to position [14730, 0]
click at [785, 471] on div "defs2 . appendChild ( g ) ; } makeGrad2 ( "coreGrad2" , "#7800d3" ) ; makeGrad2…" at bounding box center [662, 484] width 430 height 625
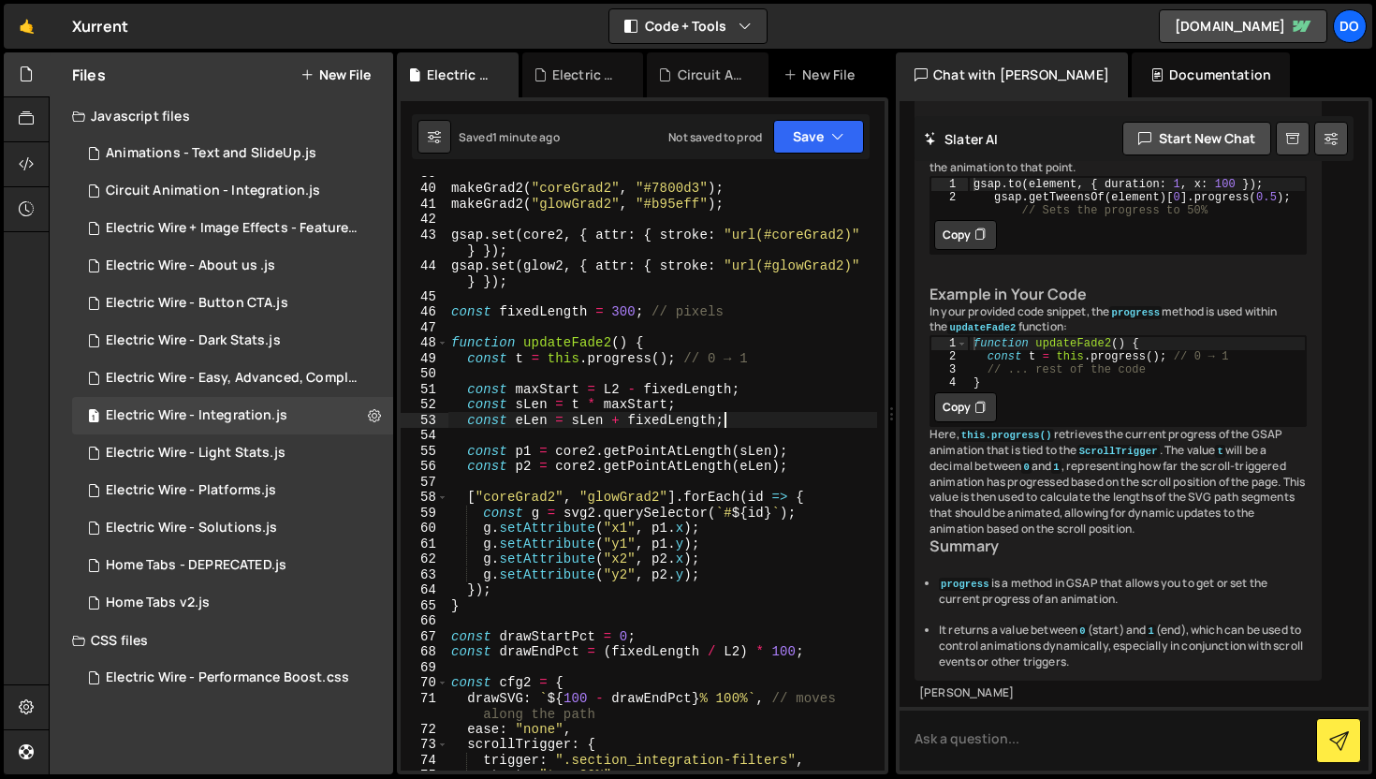
scroll to position [668, 0]
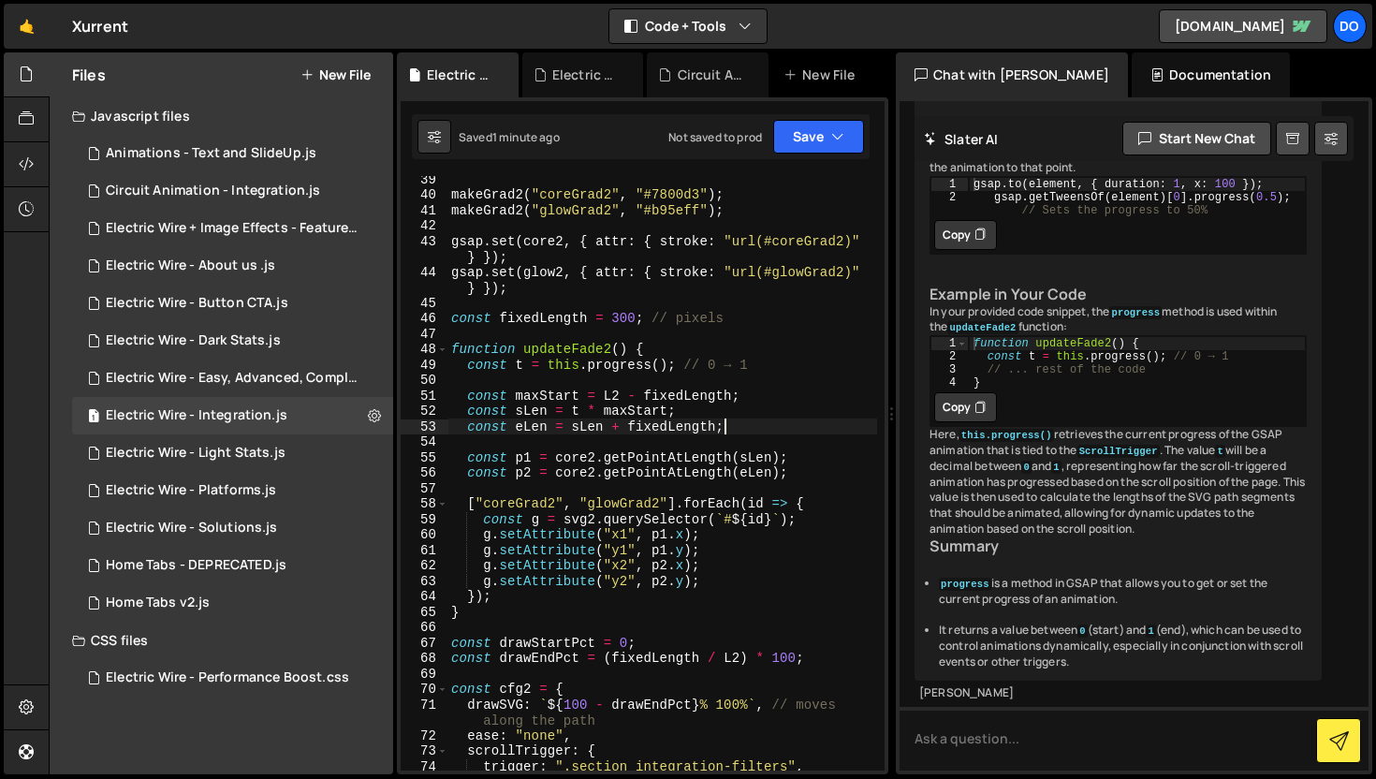
click at [637, 410] on div "makeGrad2 ( "coreGrad2" , "#7800d3" ) ; makeGrad2 ( "glowGrad2" , "#b95eff" ) ;…" at bounding box center [662, 483] width 430 height 625
click at [611, 396] on div "makeGrad2 ( "coreGrad2" , "#7800d3" ) ; makeGrad2 ( "glowGrad2" , "#b95eff" ) ;…" at bounding box center [662, 483] width 430 height 625
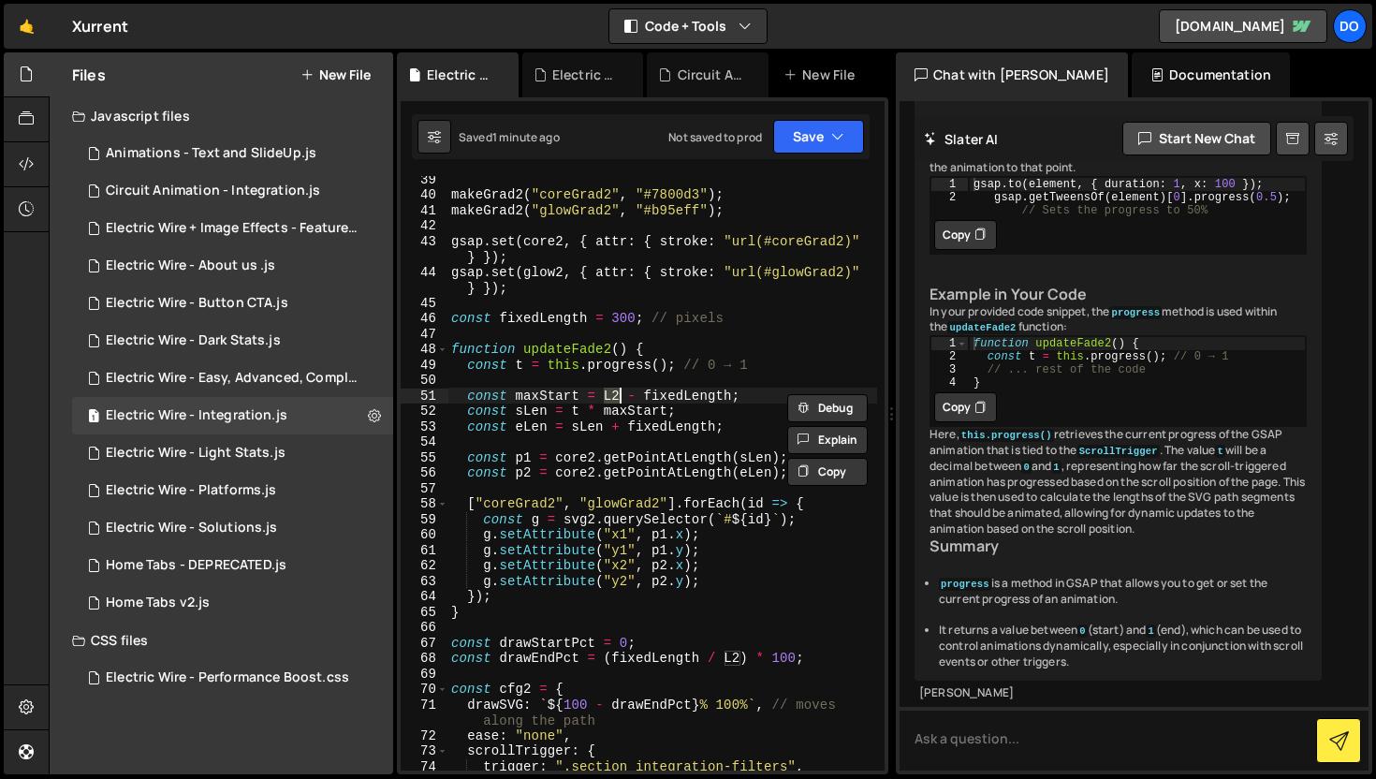
click at [548, 401] on div "makeGrad2 ( "coreGrad2" , "#7800d3" ) ; makeGrad2 ( "glowGrad2" , "#b95eff" ) ;…" at bounding box center [662, 483] width 430 height 625
click at [837, 434] on button "Explain" at bounding box center [827, 440] width 80 height 28
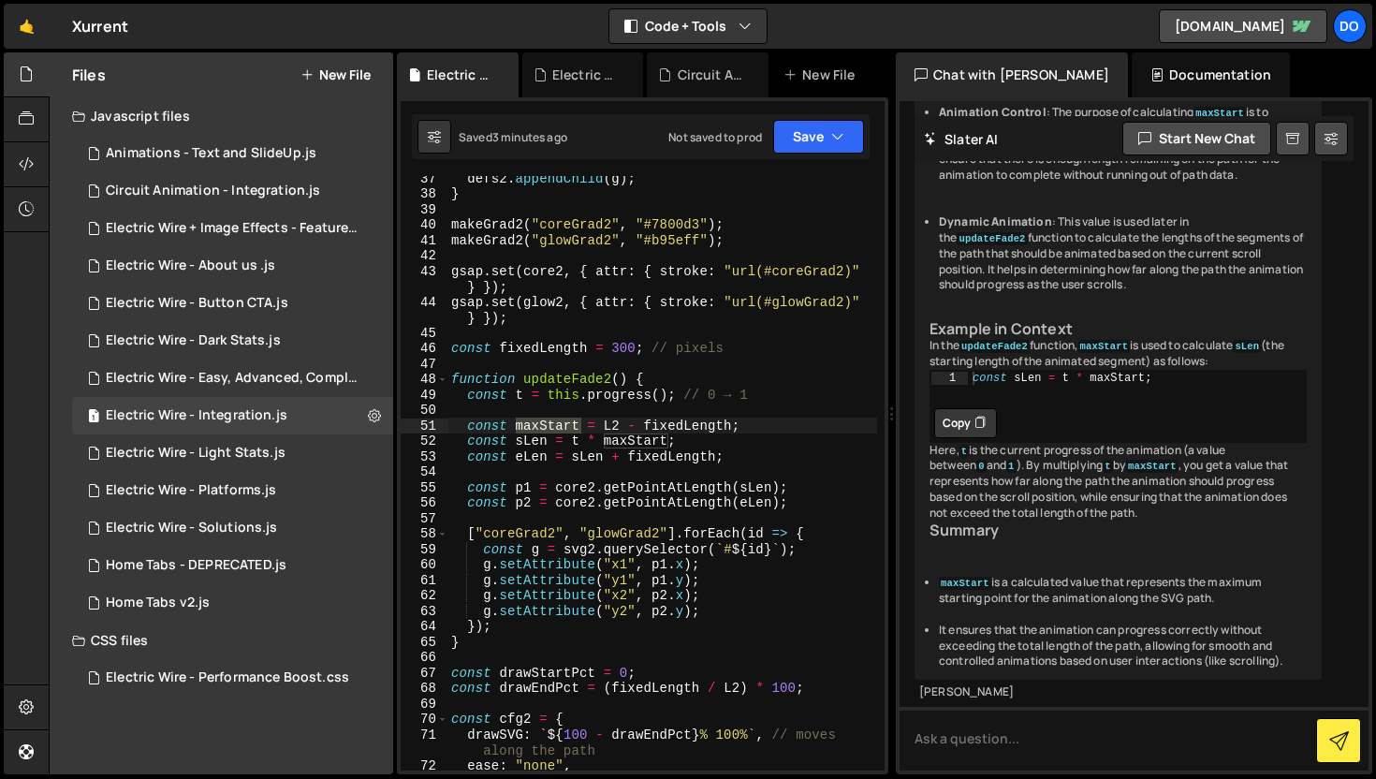
scroll to position [660, 0]
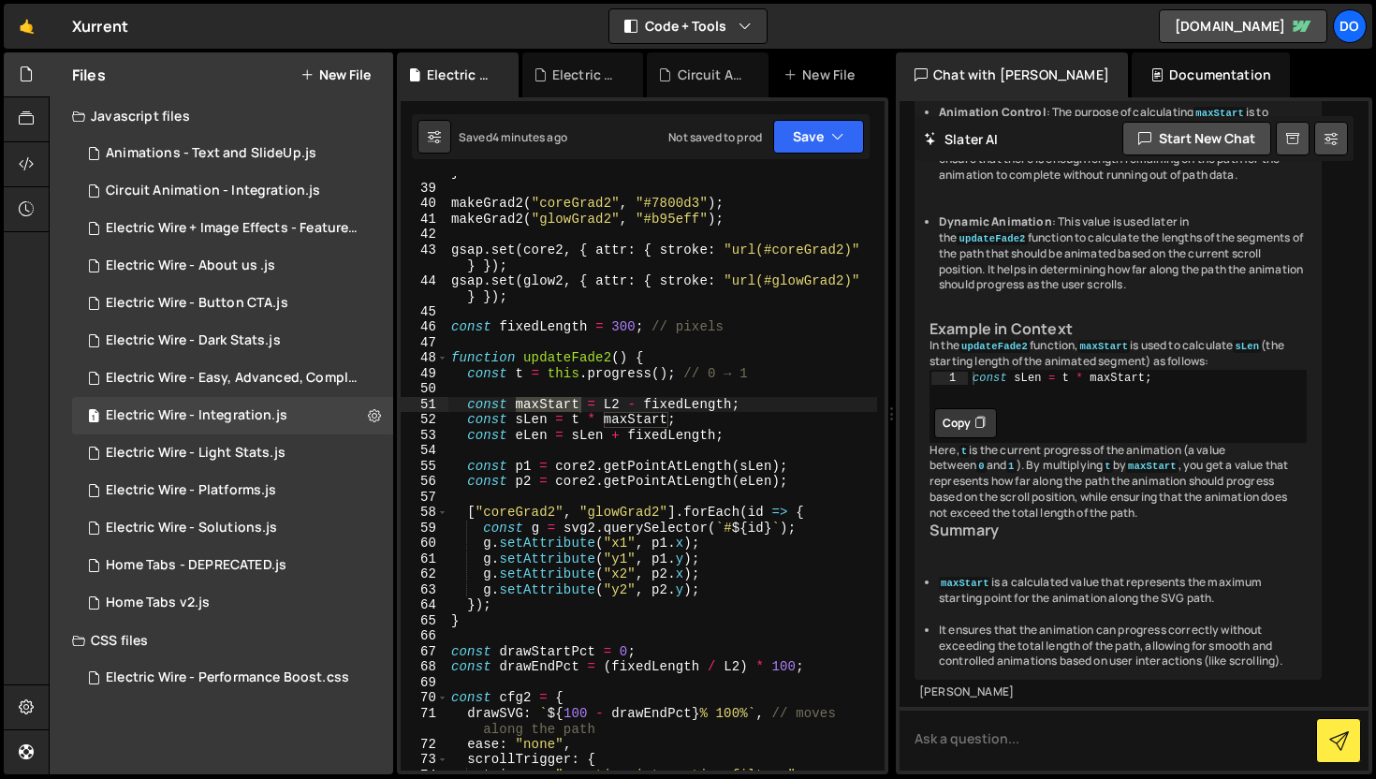
click at [622, 653] on div "} makeGrad2 ( "coreGrad2" , "#7800d3" ) ; makeGrad2 ( "glowGrad2" , "#b95eff" )…" at bounding box center [662, 477] width 430 height 625
click at [804, 142] on button "Save" at bounding box center [818, 137] width 91 height 34
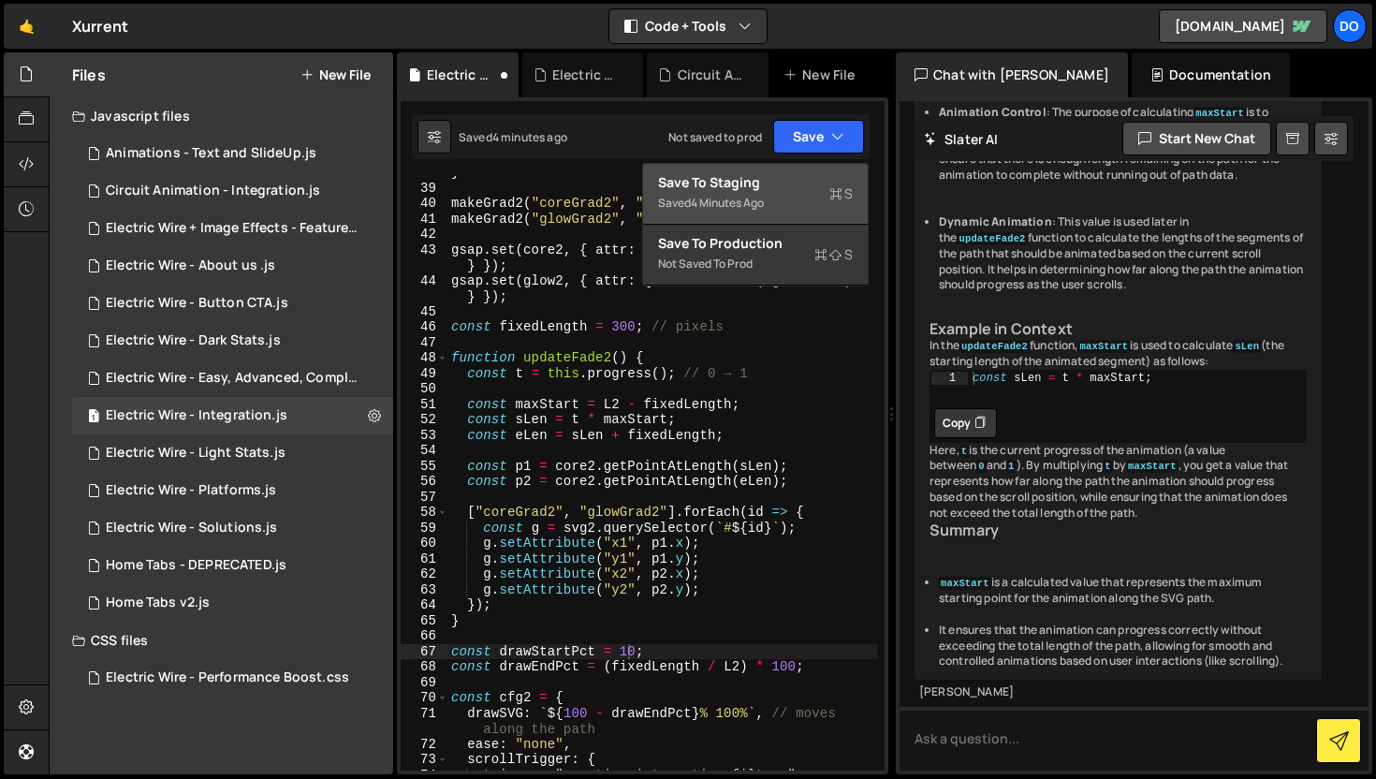
click at [770, 187] on div "Save to Staging S" at bounding box center [755, 182] width 195 height 19
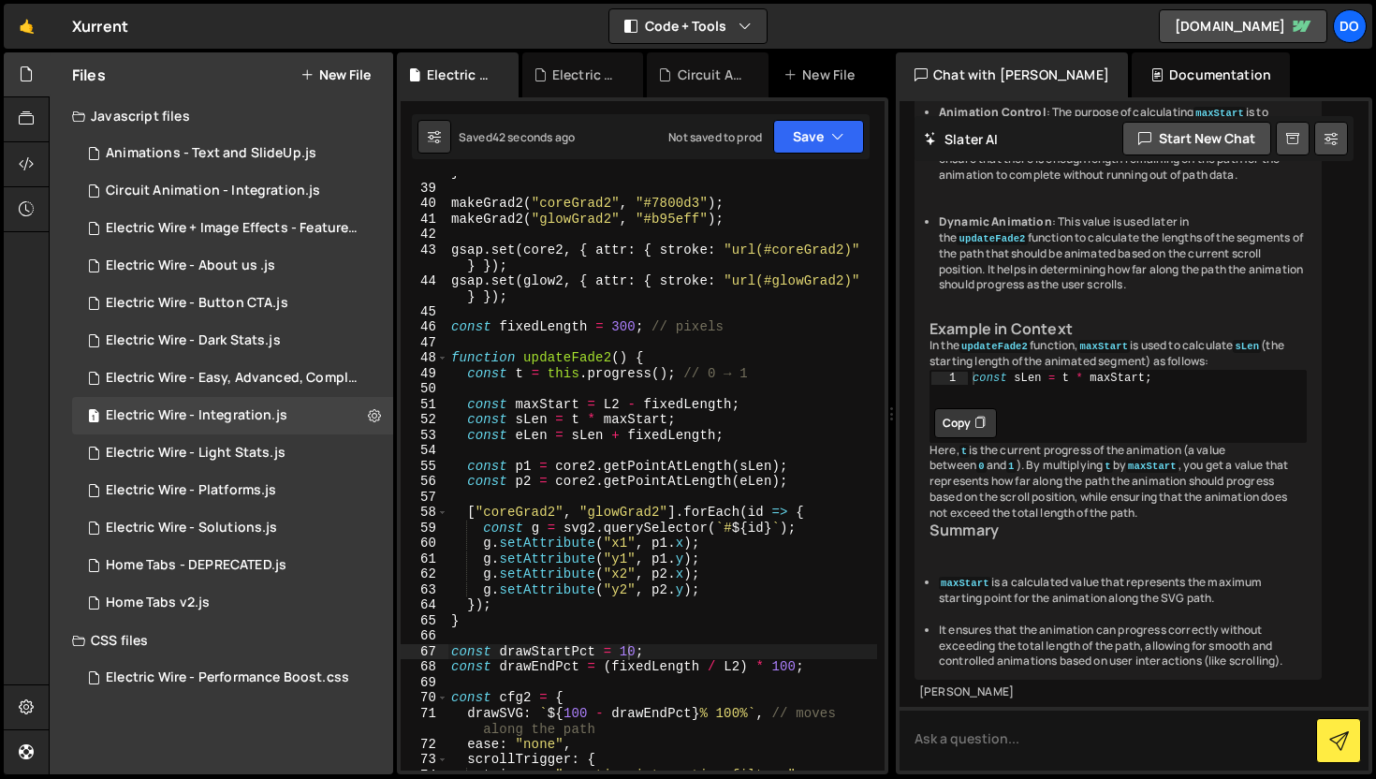
click at [625, 655] on div "} makeGrad2 ( "coreGrad2" , "#7800d3" ) ; makeGrad2 ( "glowGrad2" , "#b95eff" )…" at bounding box center [662, 477] width 430 height 625
click at [801, 145] on button "Save" at bounding box center [818, 137] width 91 height 34
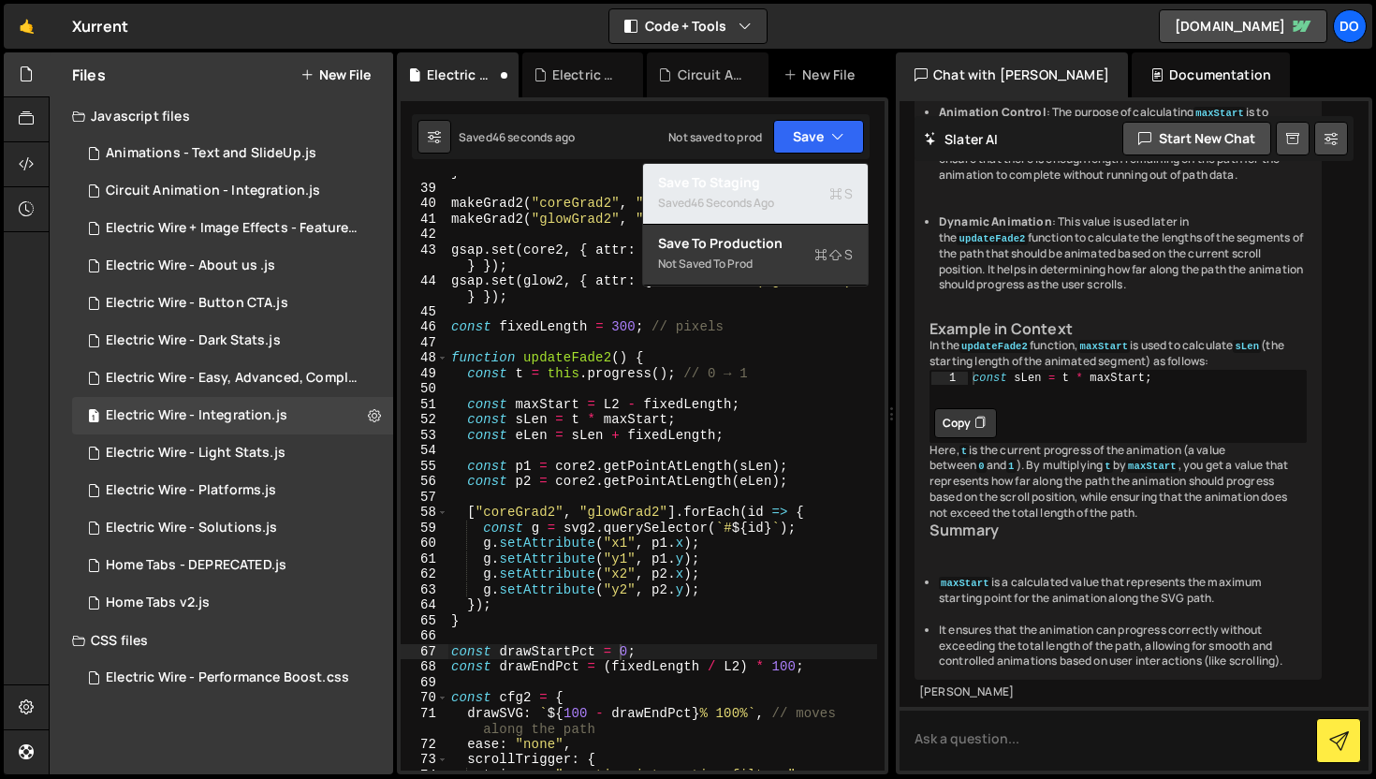
click at [824, 197] on div "Saved 46 seconds ago" at bounding box center [755, 203] width 195 height 22
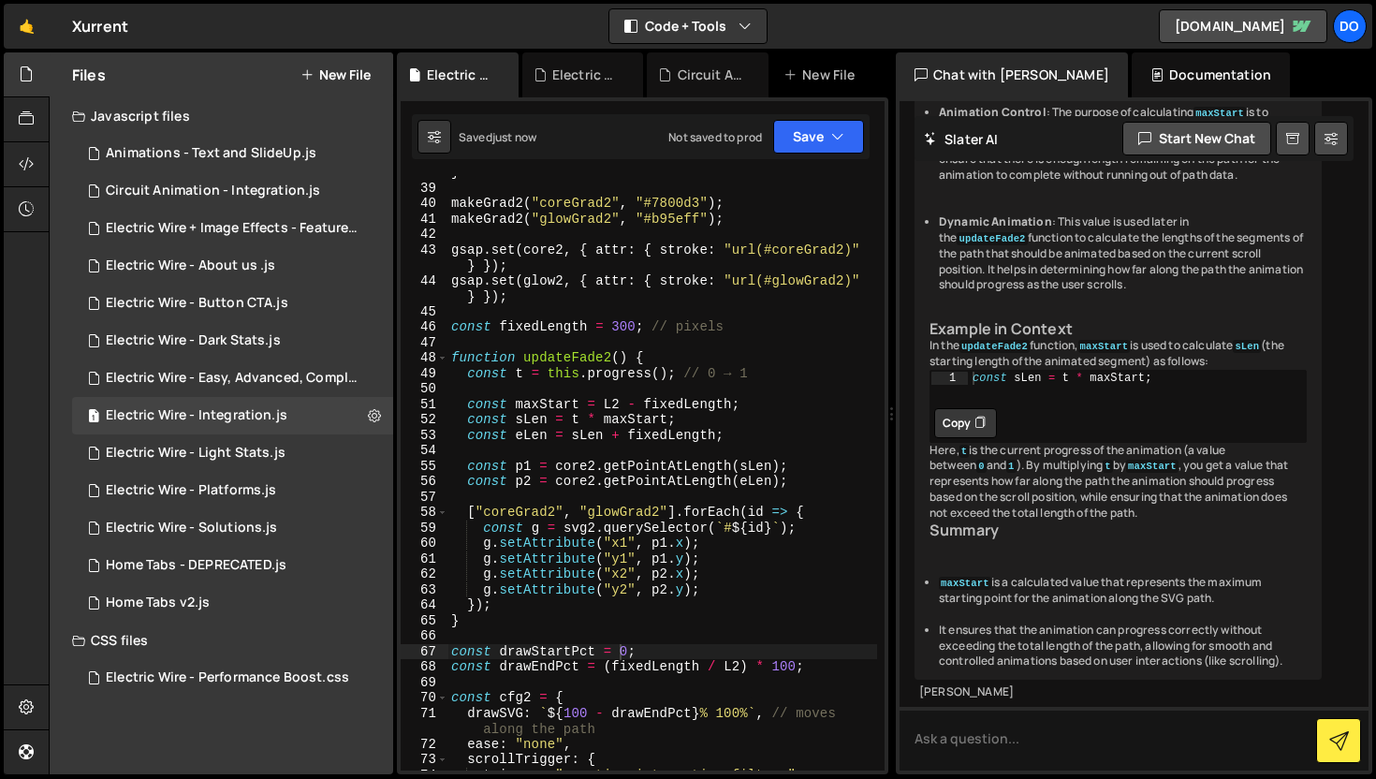
click at [621, 330] on div "} makeGrad2 ( "coreGrad2" , "#7800d3" ) ; makeGrad2 ( "glowGrad2" , "#b95eff" )…" at bounding box center [662, 477] width 430 height 625
type textarea "const fixedLength = 250; // pixels"
click at [809, 142] on button "Save" at bounding box center [818, 137] width 91 height 34
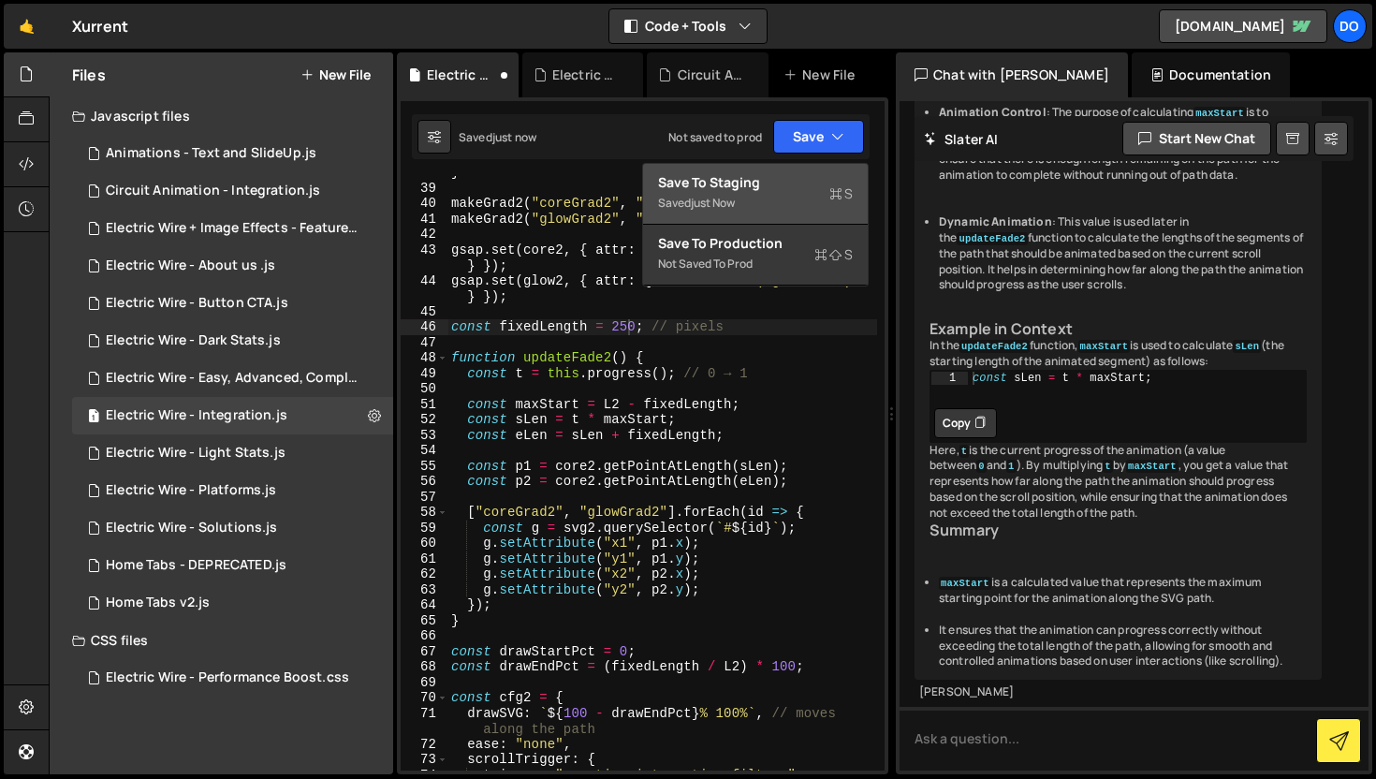
click at [807, 182] on div "Save to Staging S" at bounding box center [755, 182] width 195 height 19
